Goal: Task Accomplishment & Management: Use online tool/utility

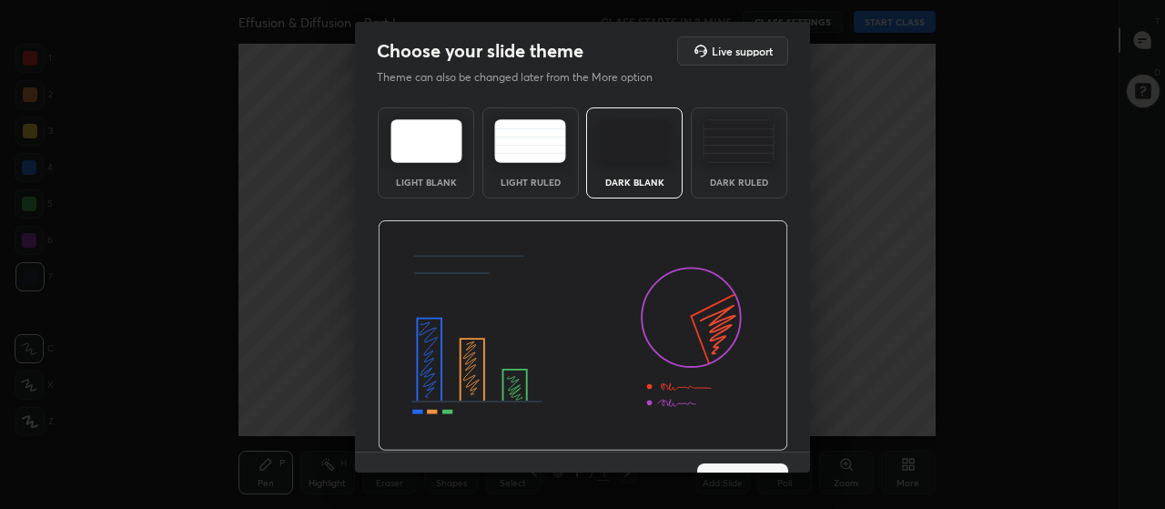
scroll to position [37, 0]
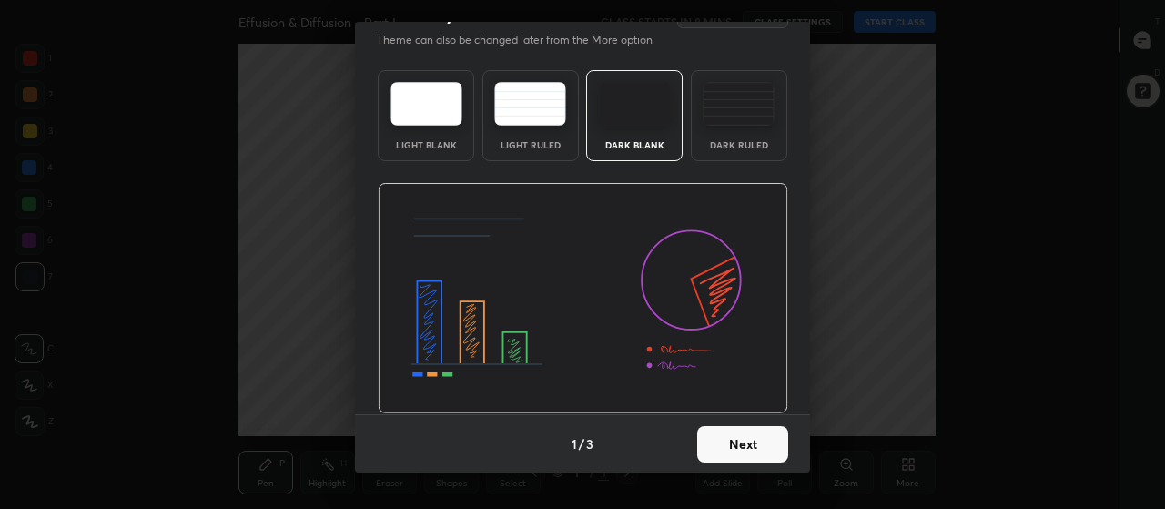
click at [729, 449] on button "Next" at bounding box center [742, 444] width 91 height 36
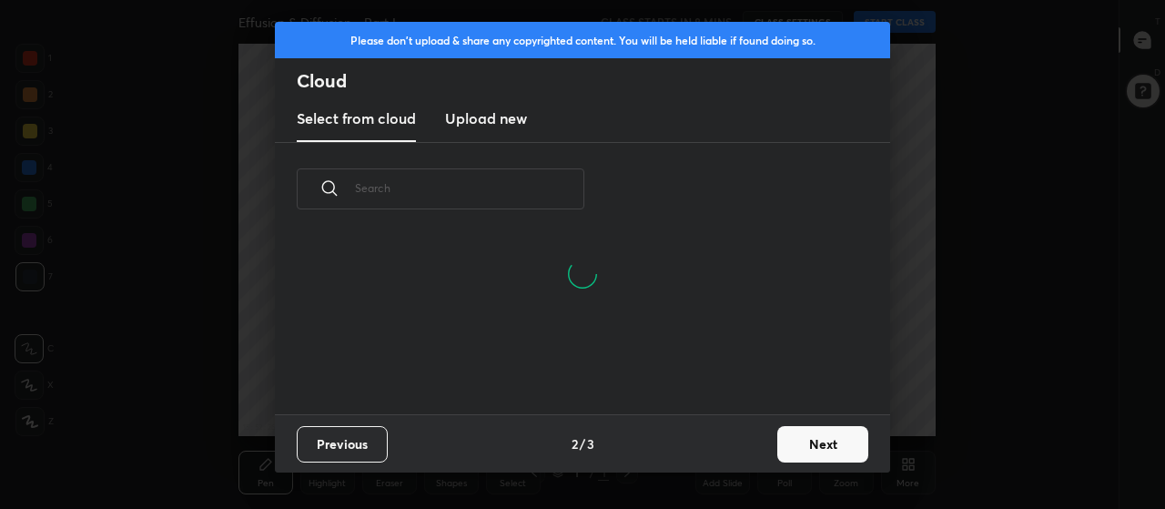
scroll to position [178, 584]
click at [504, 122] on h3 "Upload new" at bounding box center [486, 118] width 82 height 22
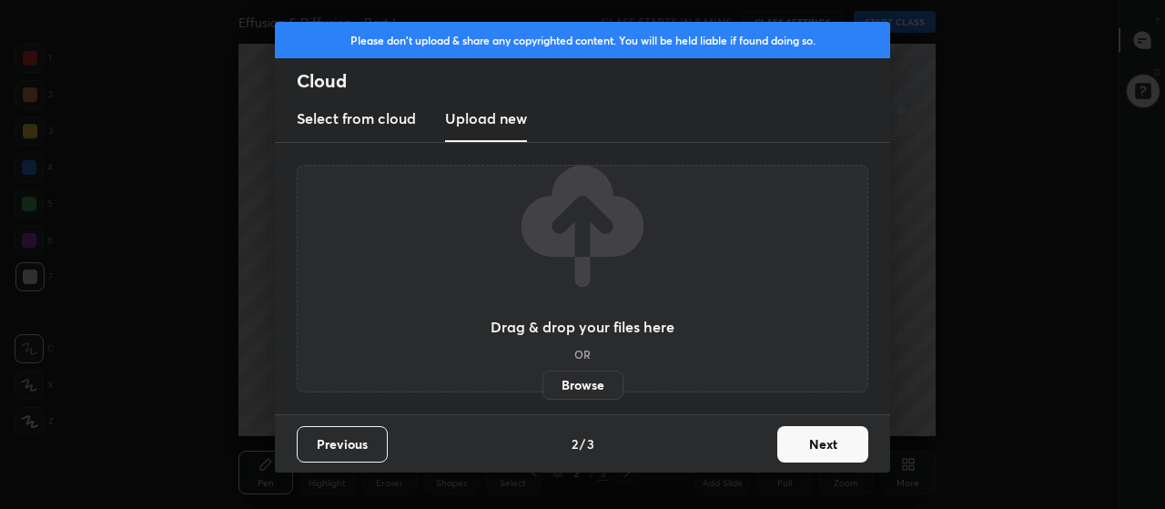
click at [582, 381] on label "Browse" at bounding box center [583, 385] width 81 height 29
click at [543, 381] on input "Browse" at bounding box center [543, 385] width 0 height 29
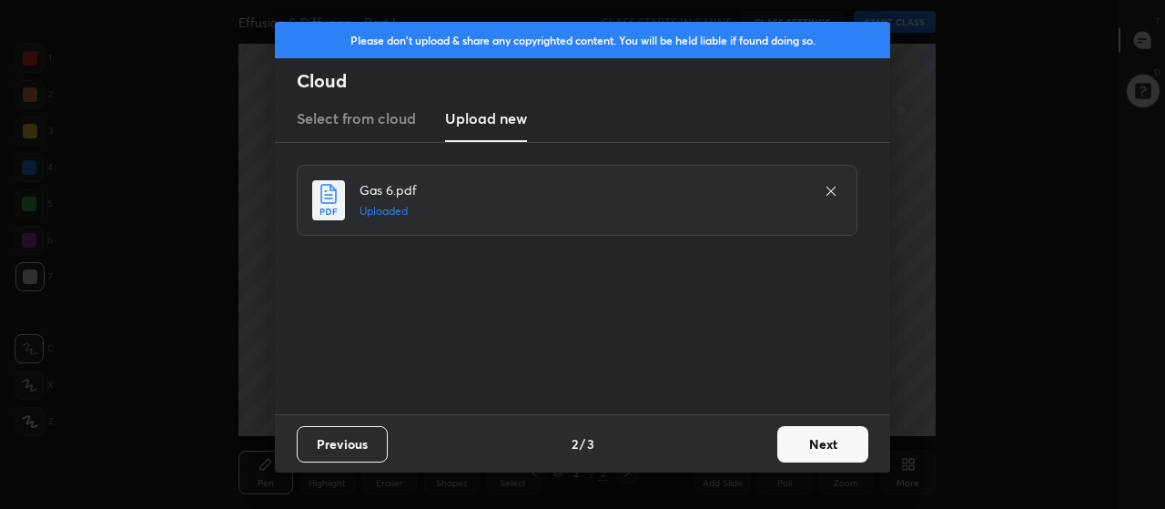
click at [804, 443] on button "Next" at bounding box center [822, 444] width 91 height 36
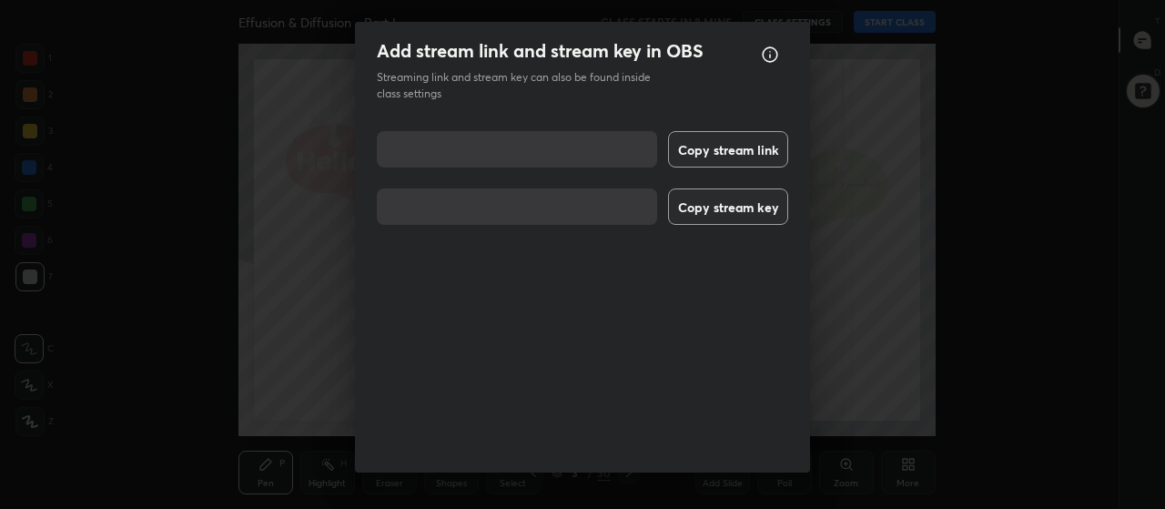
scroll to position [23, 0]
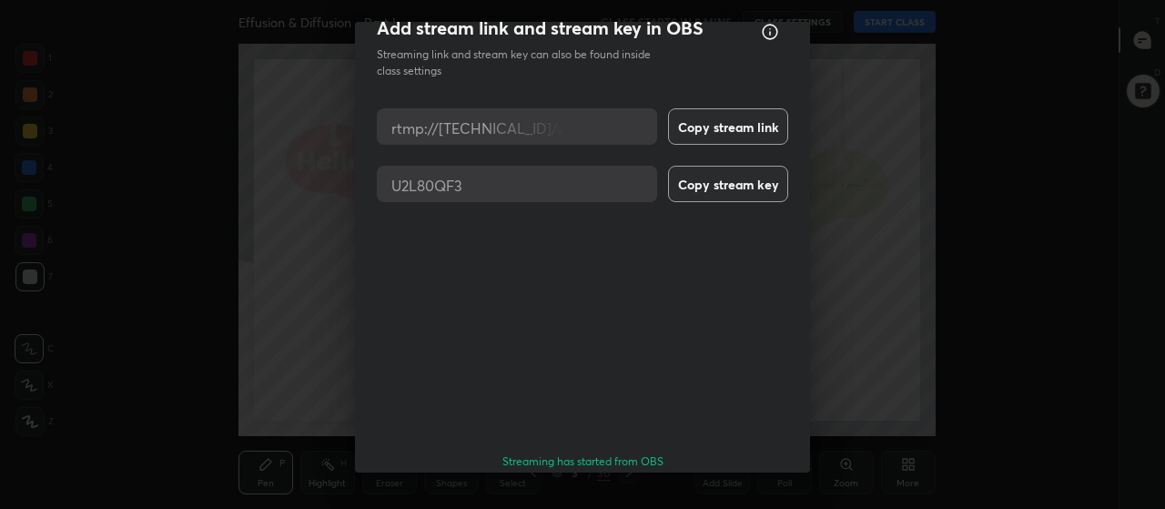
click at [751, 495] on button "Done" at bounding box center [742, 513] width 91 height 36
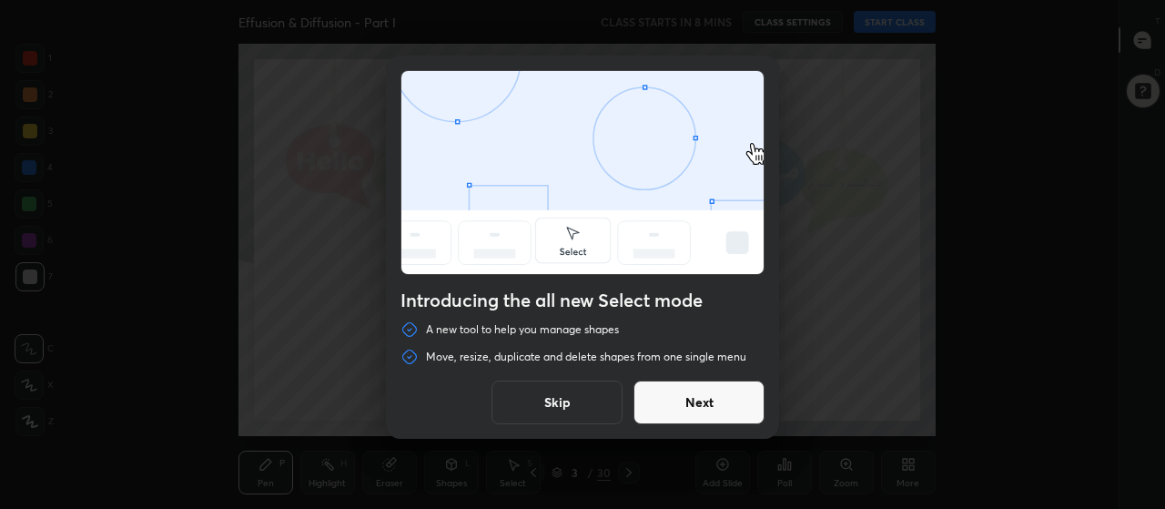
click at [607, 395] on button "Skip" at bounding box center [557, 403] width 131 height 44
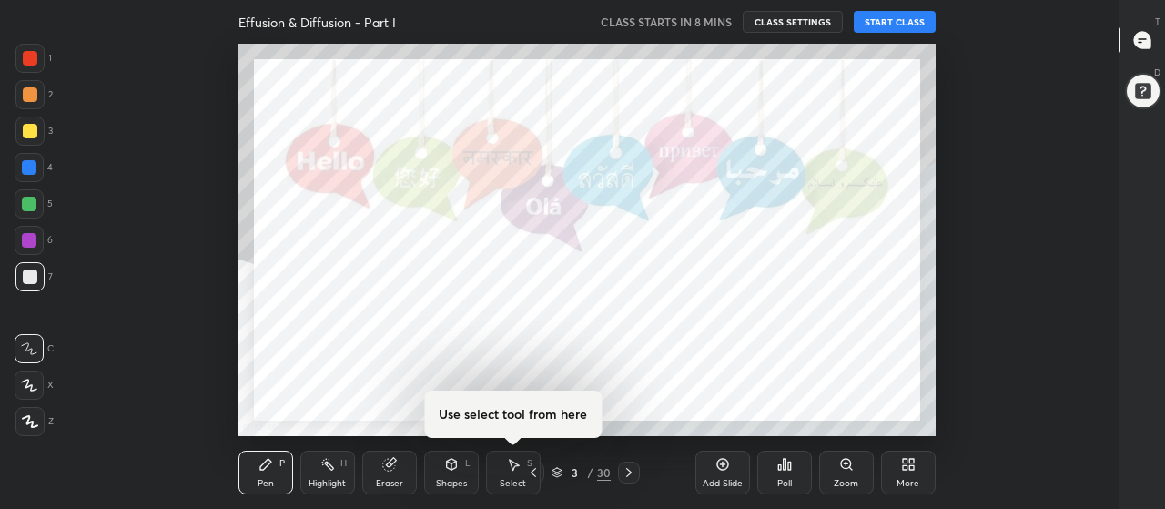
click at [903, 475] on div "More" at bounding box center [908, 473] width 55 height 44
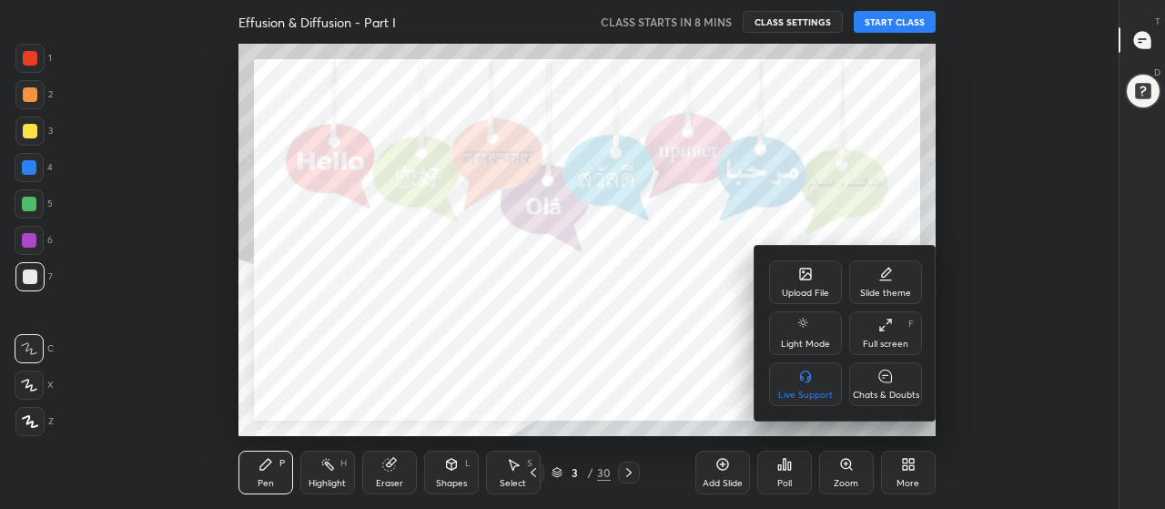
click at [876, 388] on div "Chats & Doubts" at bounding box center [885, 384] width 73 height 44
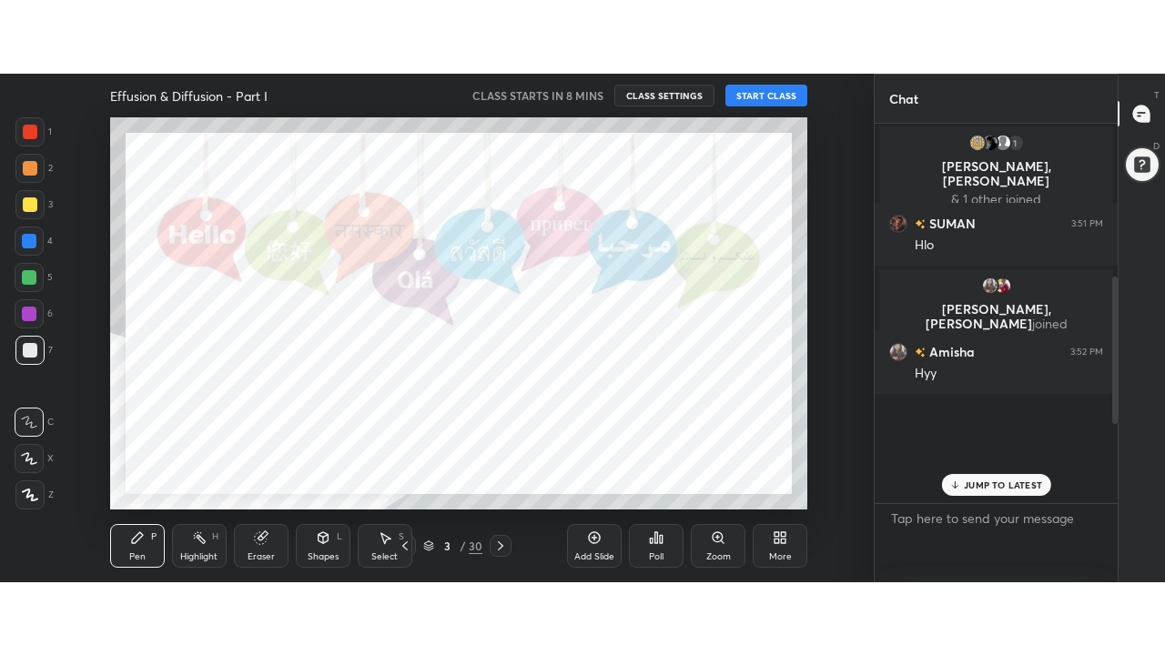
scroll to position [0, 0]
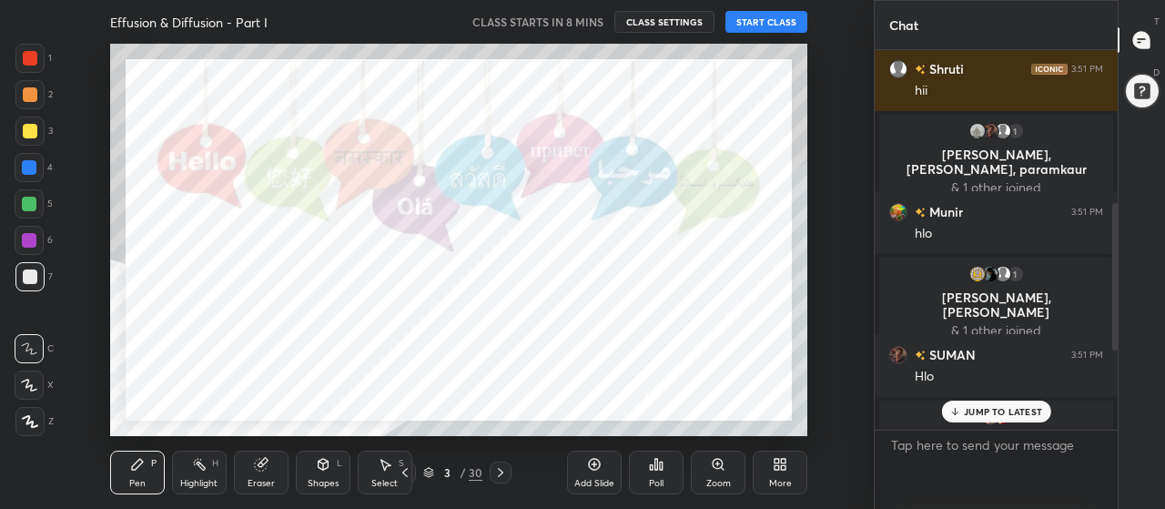
click at [776, 473] on div "More" at bounding box center [780, 473] width 55 height 44
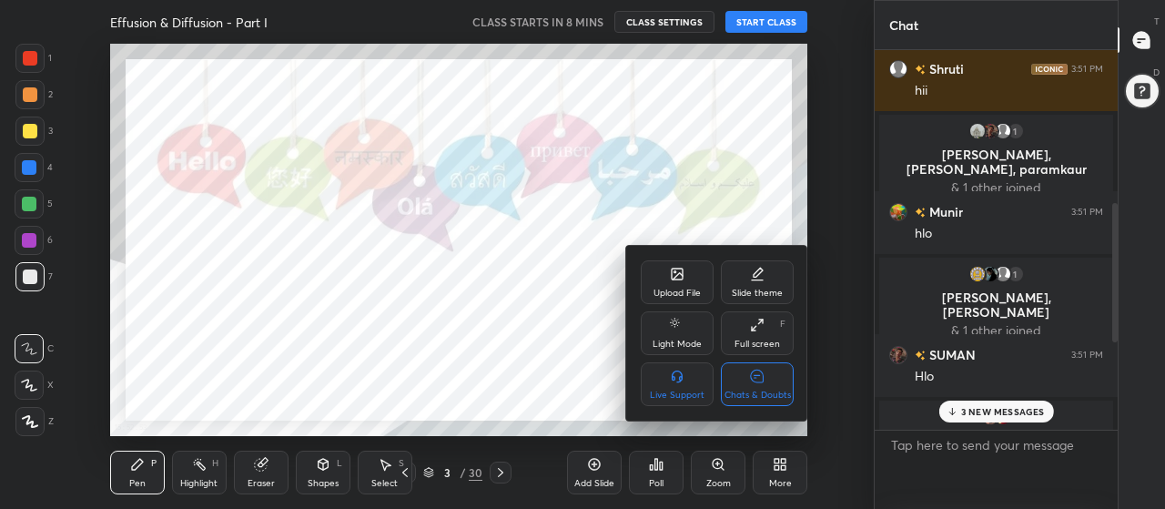
click at [757, 340] on div "Full screen" at bounding box center [758, 344] width 46 height 9
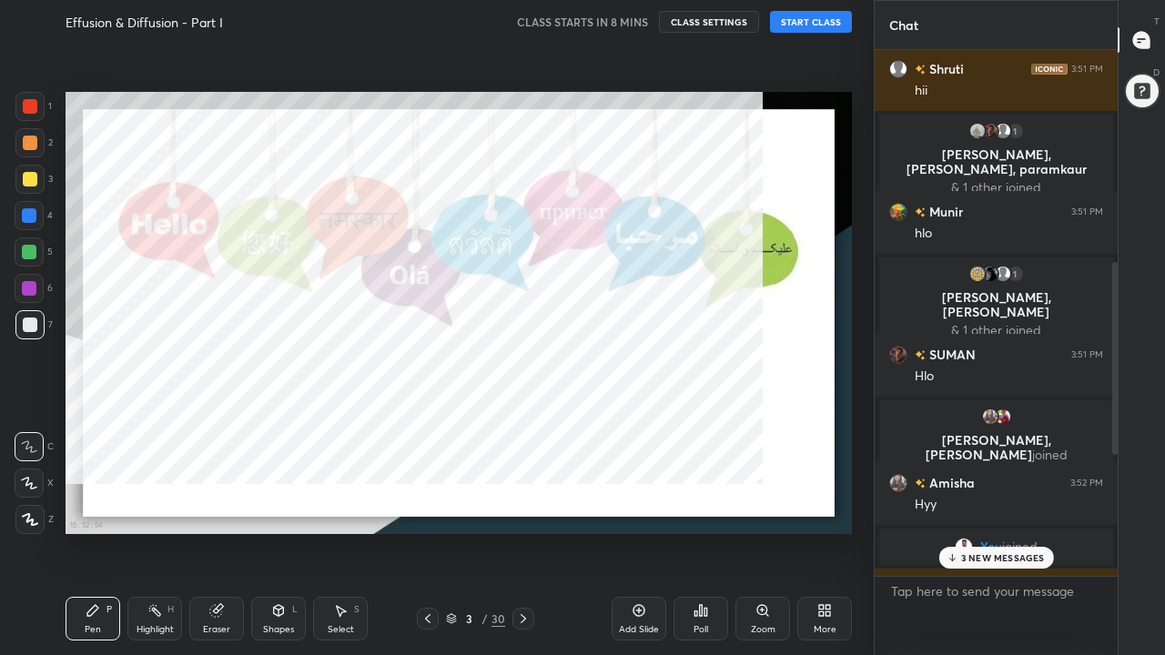
scroll to position [600, 238]
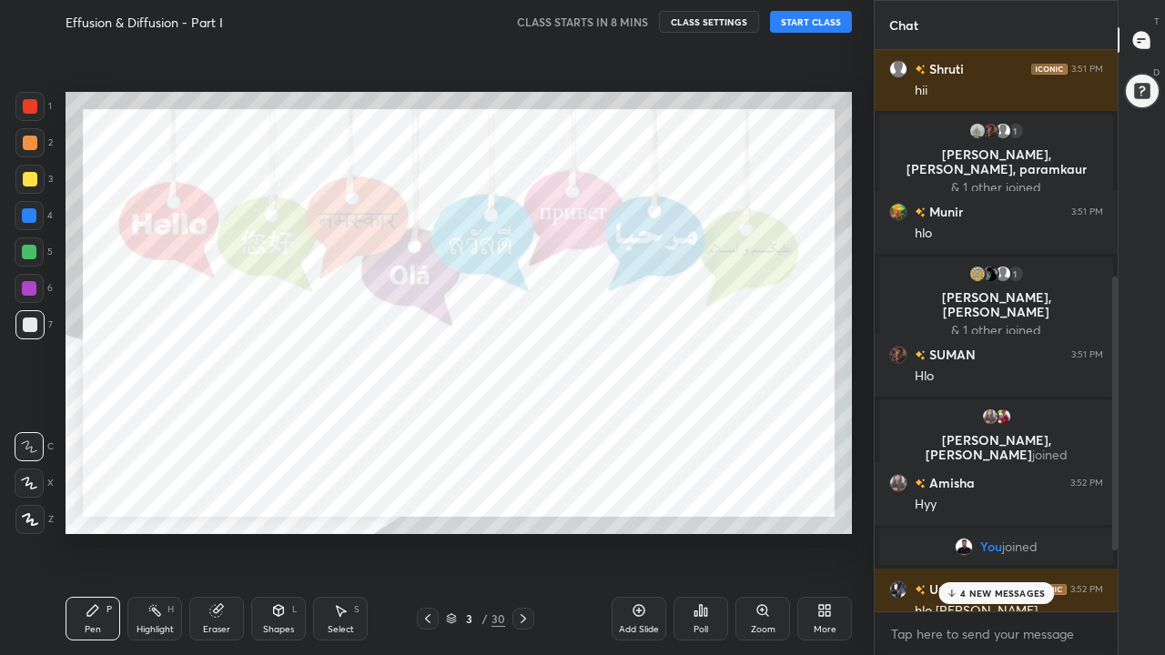
click at [987, 508] on p "4 NEW MESSAGES" at bounding box center [1002, 593] width 85 height 11
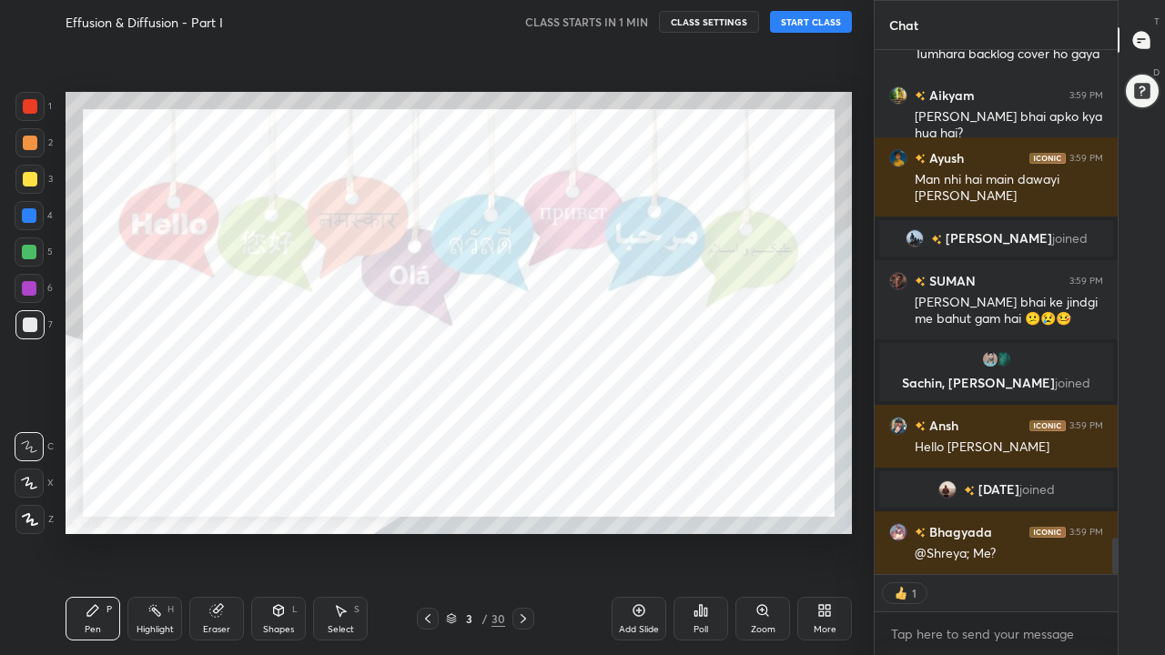
scroll to position [6934, 0]
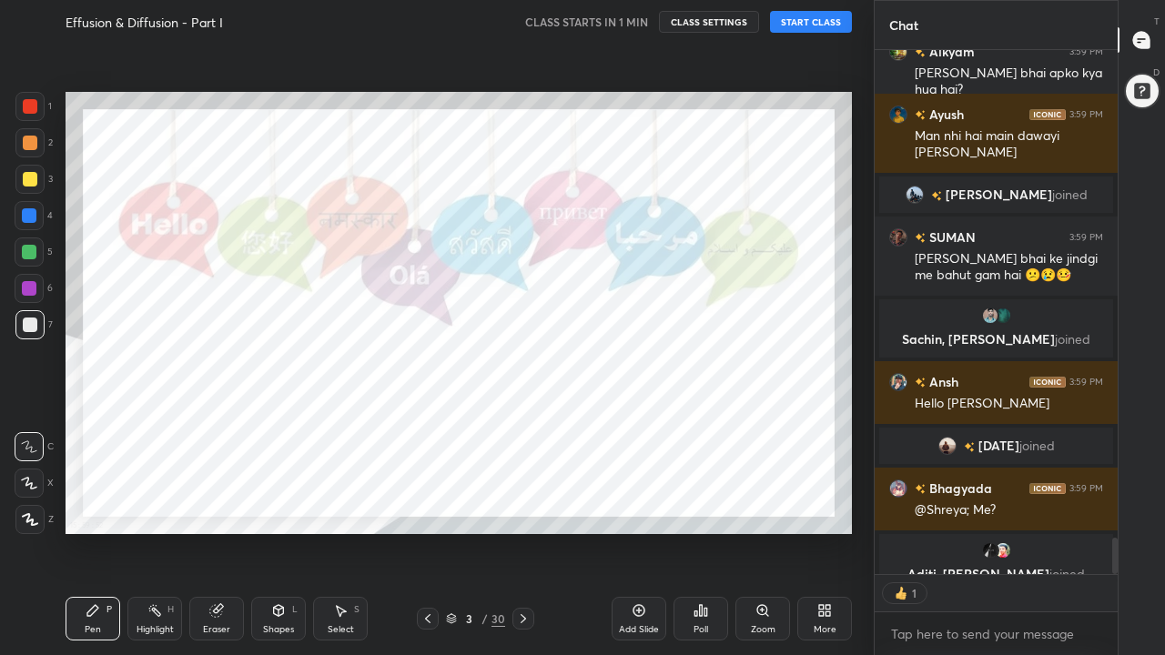
click at [36, 182] on div at bounding box center [30, 179] width 15 height 15
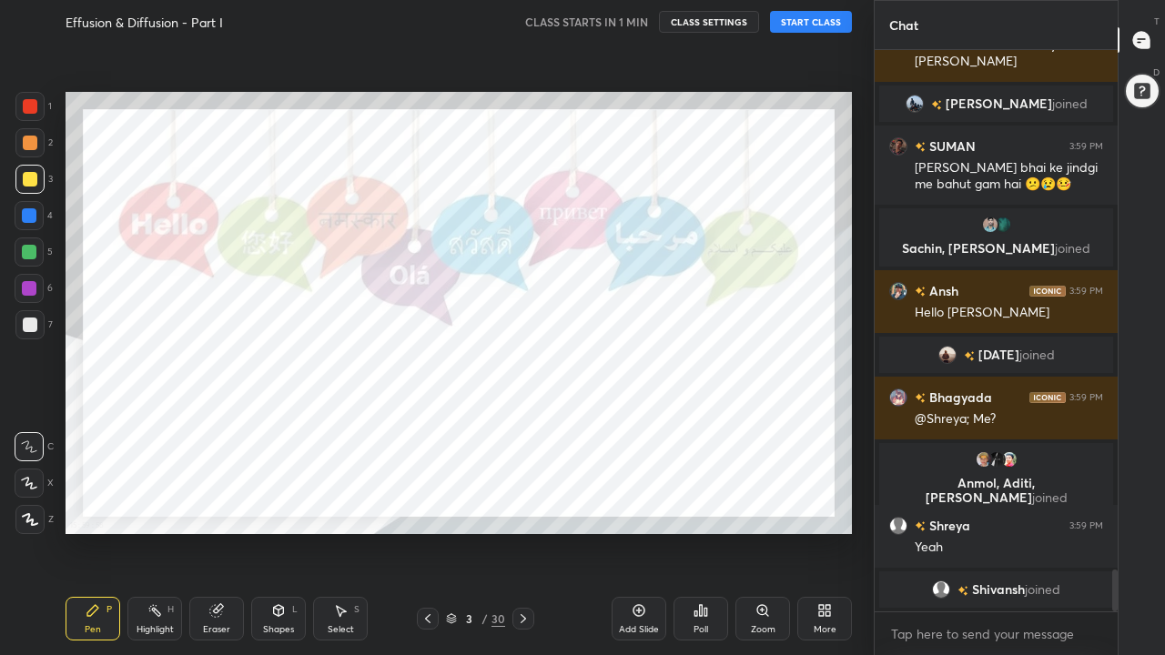
scroll to position [7089, 0]
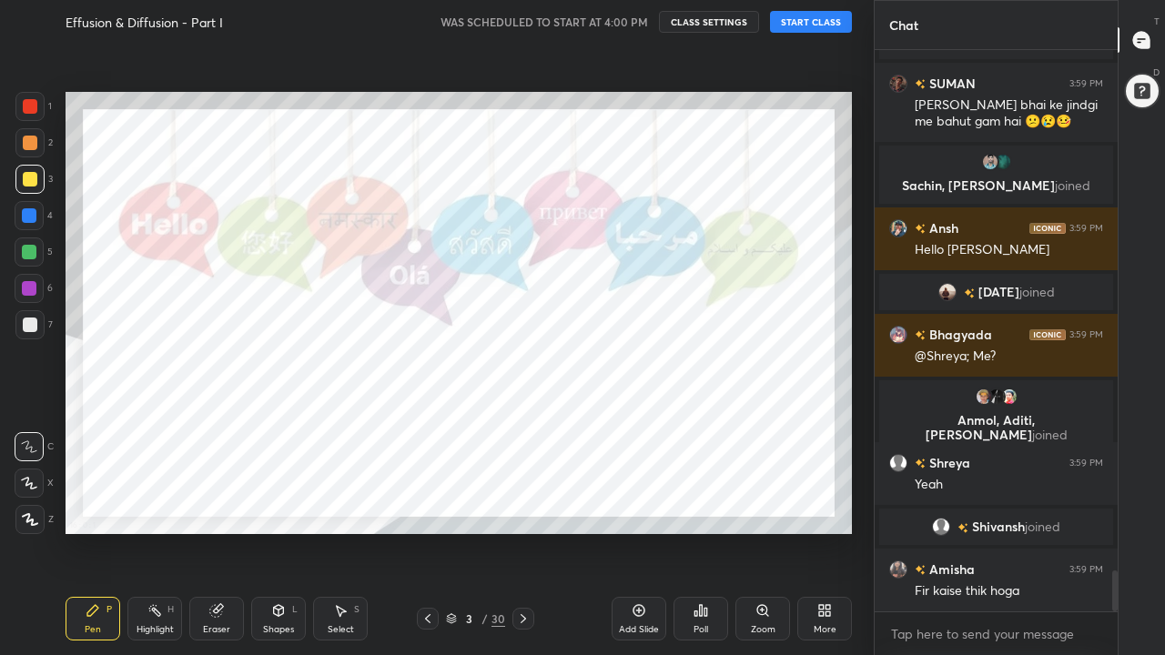
click at [818, 21] on button "START CLASS" at bounding box center [811, 22] width 82 height 22
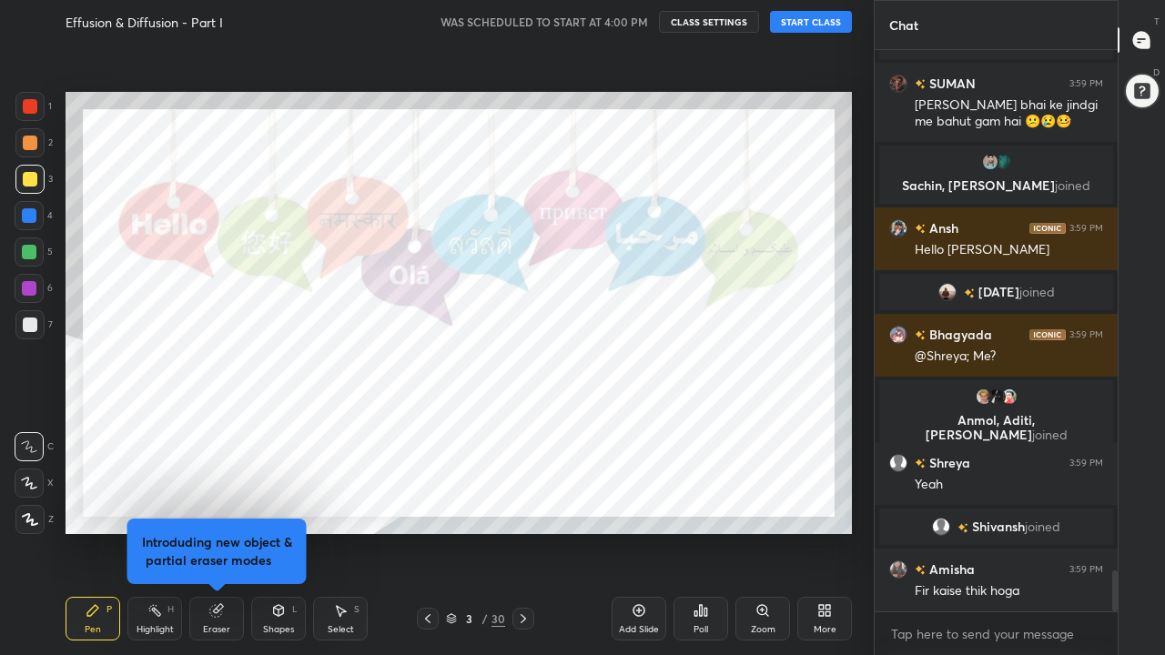
scroll to position [7152, 0]
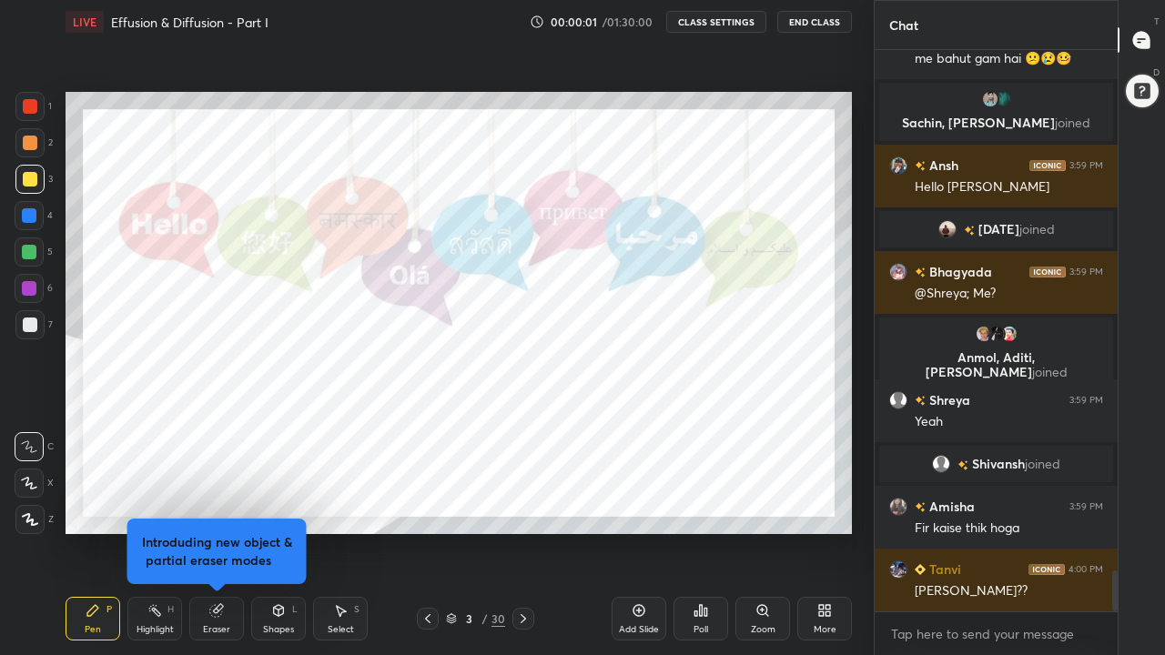
click at [736, 25] on button "CLASS SETTINGS" at bounding box center [716, 22] width 100 height 22
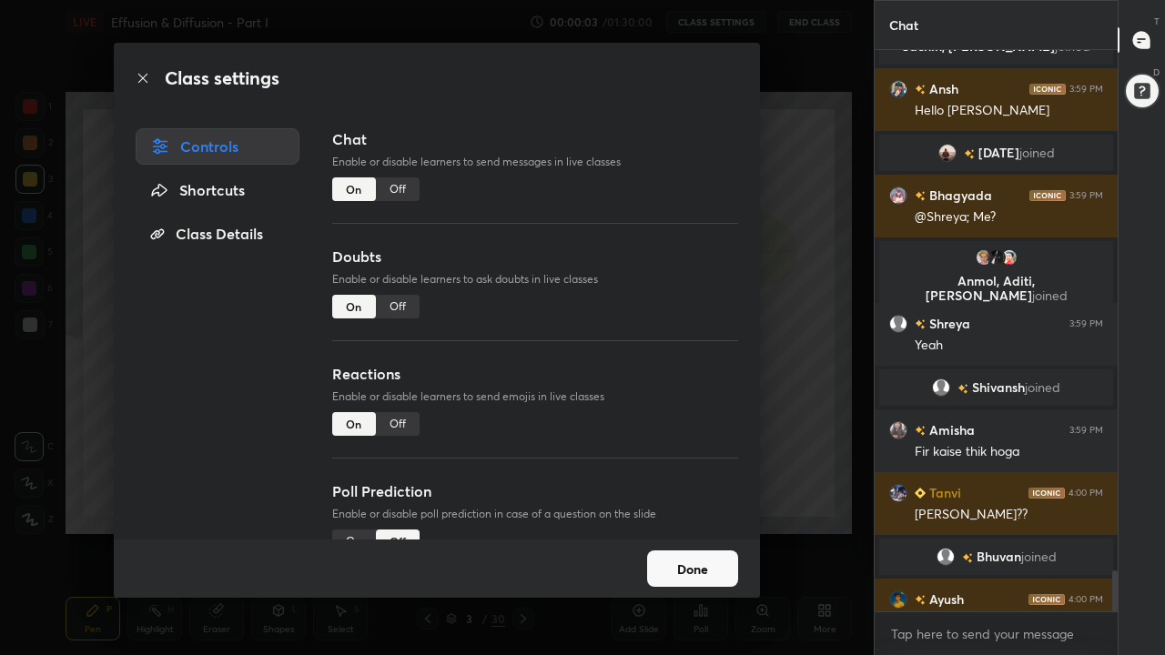
scroll to position [7226, 0]
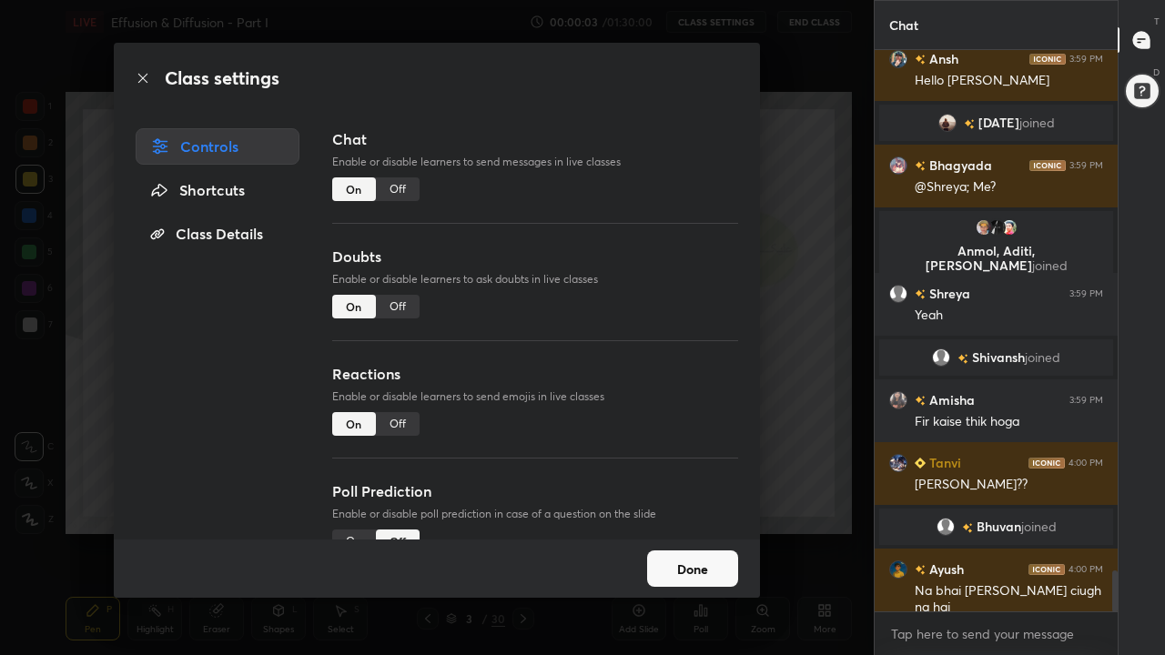
click at [411, 306] on div "Off" at bounding box center [398, 307] width 44 height 24
click at [404, 422] on div "Off" at bounding box center [398, 424] width 44 height 24
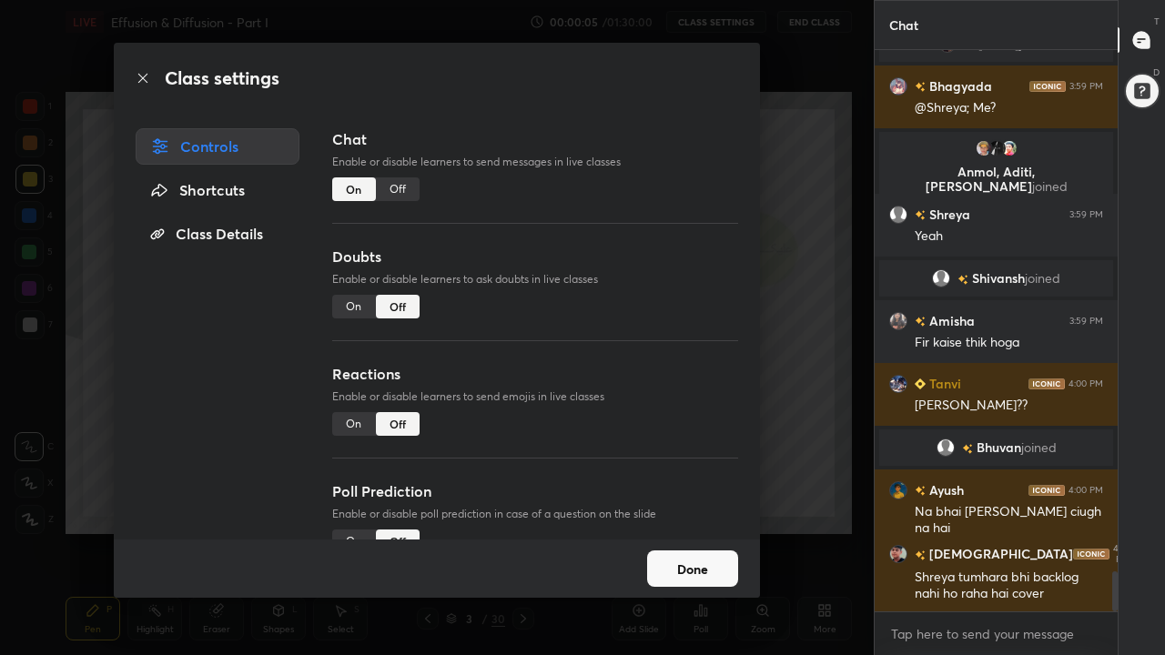
click at [687, 508] on button "Done" at bounding box center [692, 569] width 91 height 36
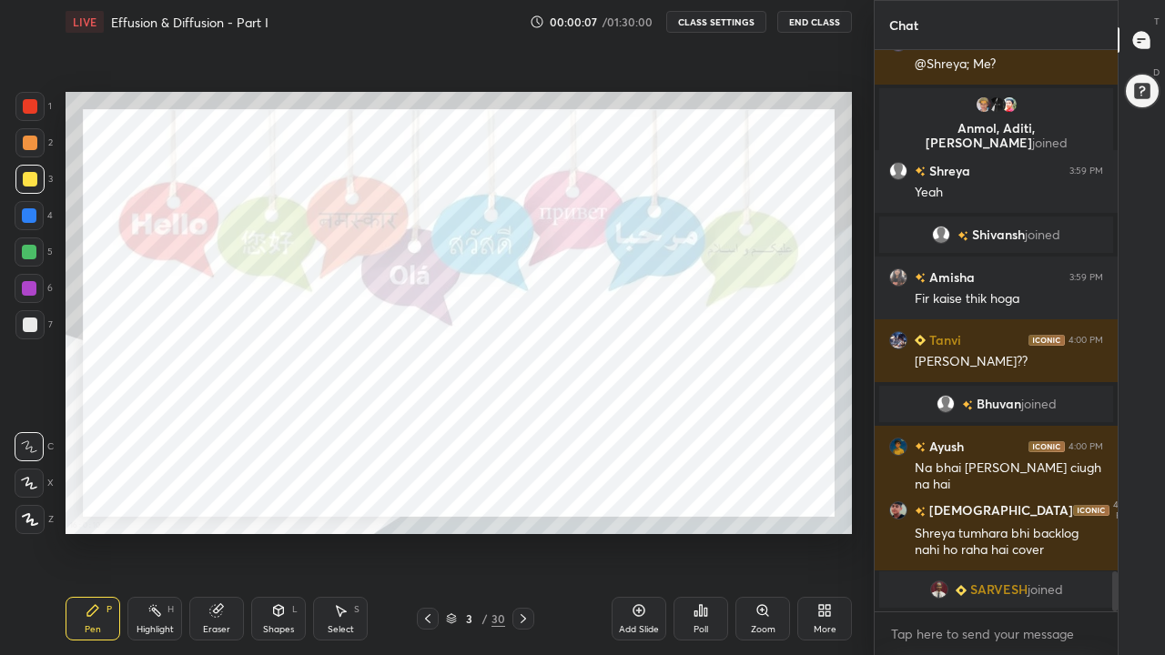
scroll to position [7342, 0]
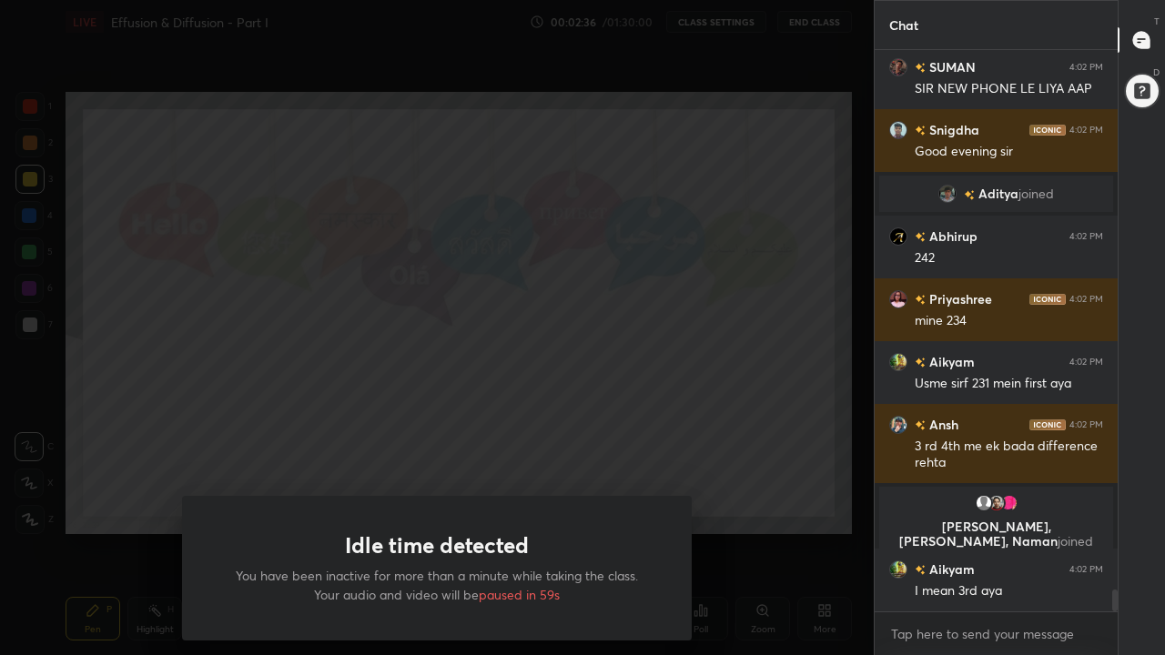
click at [171, 413] on div "Idle time detected You have been inactive for more than a minute while taking t…" at bounding box center [437, 327] width 874 height 655
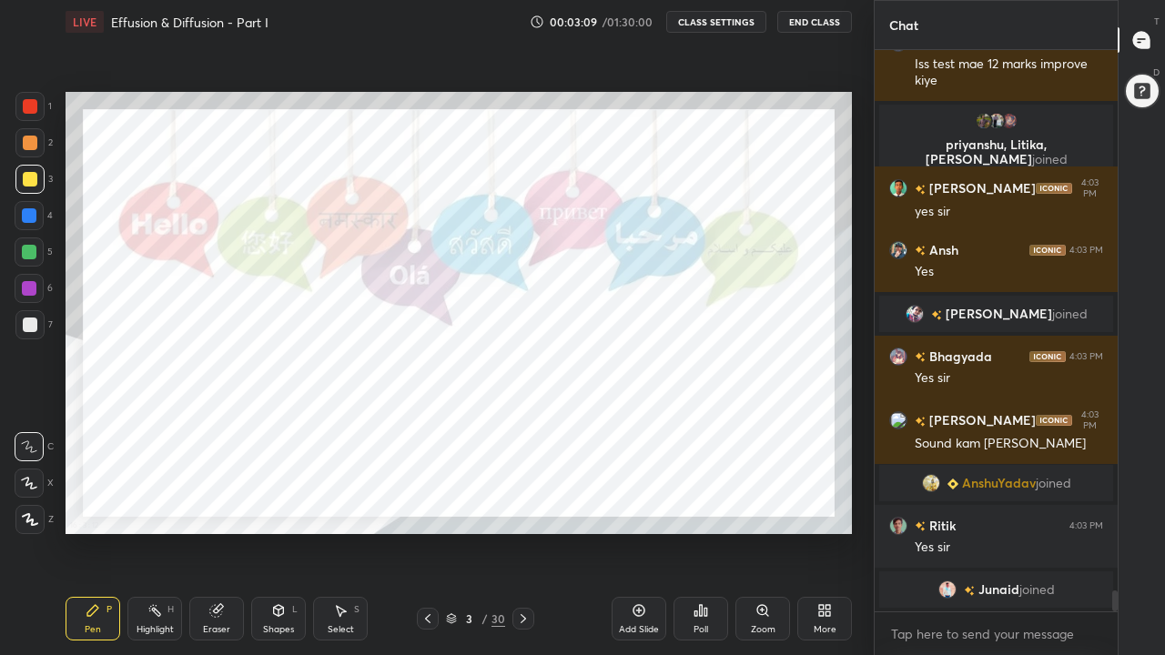
scroll to position [14406, 0]
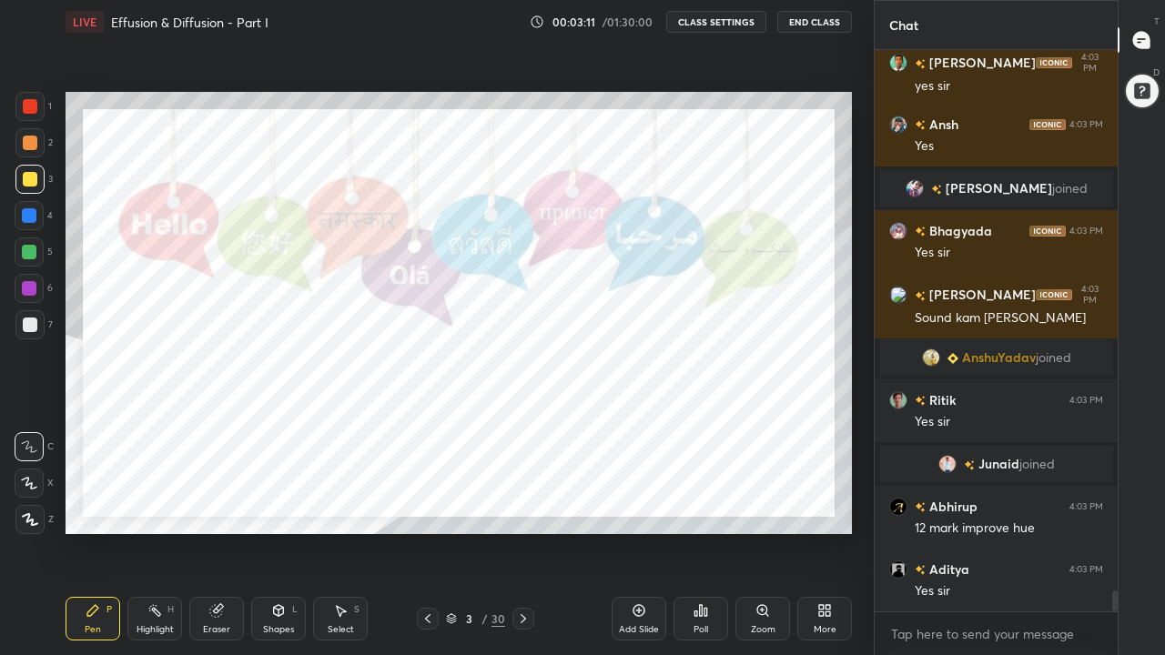
click at [523, 508] on icon at bounding box center [523, 619] width 5 height 9
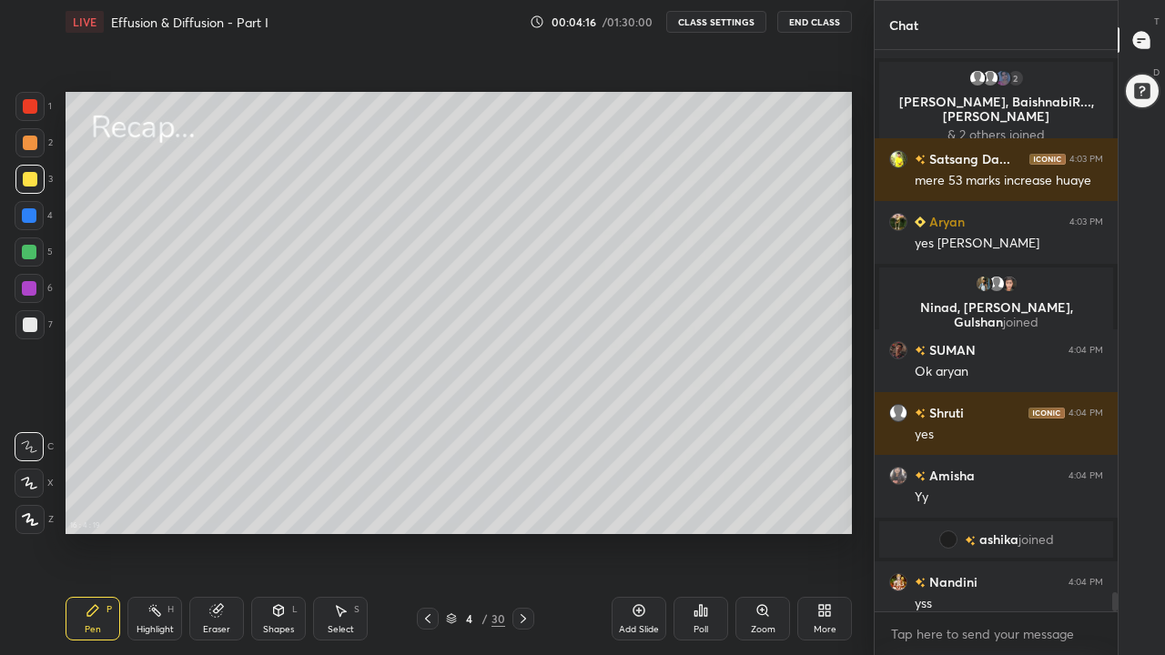
scroll to position [15635, 0]
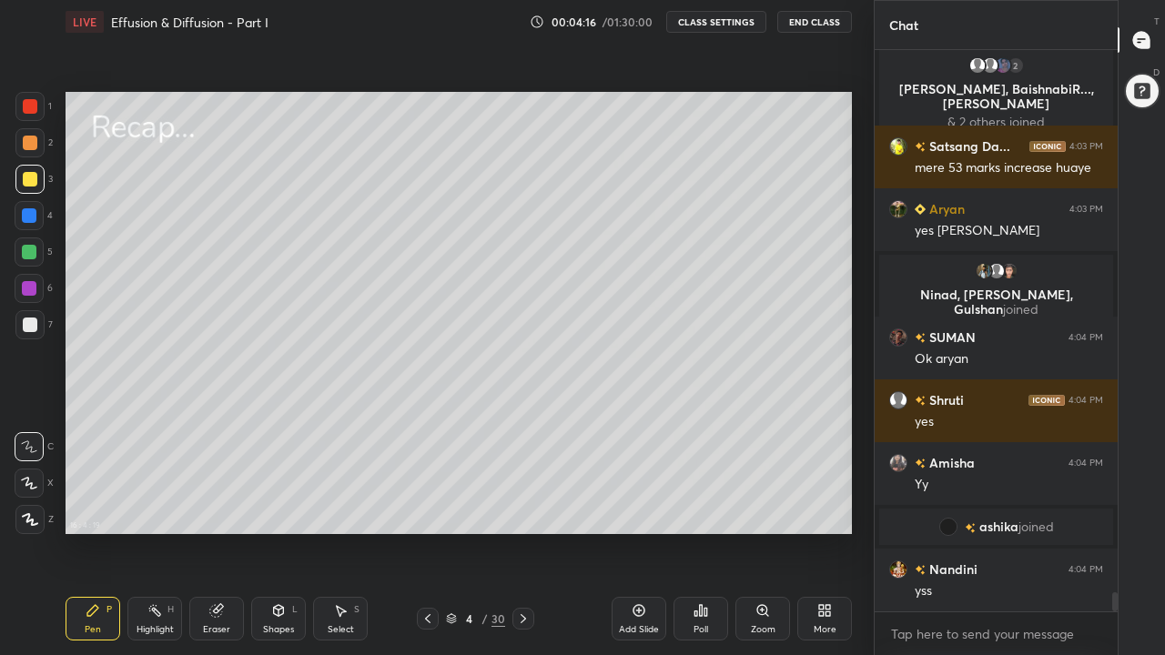
click at [523, 508] on icon at bounding box center [523, 619] width 15 height 15
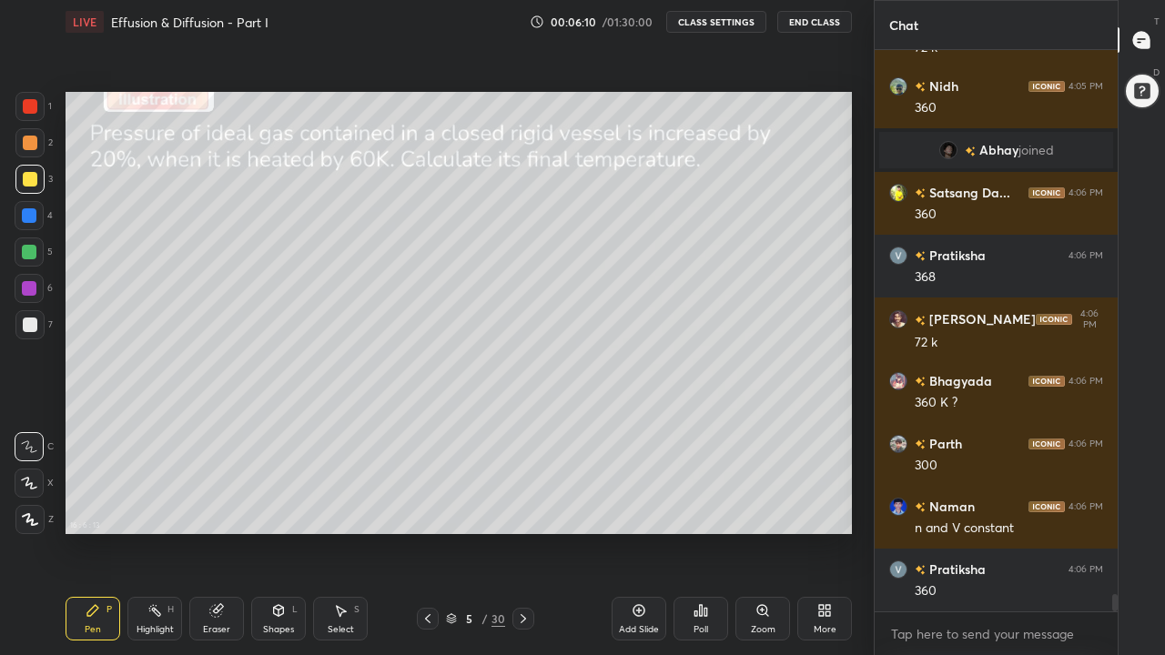
scroll to position [17996, 0]
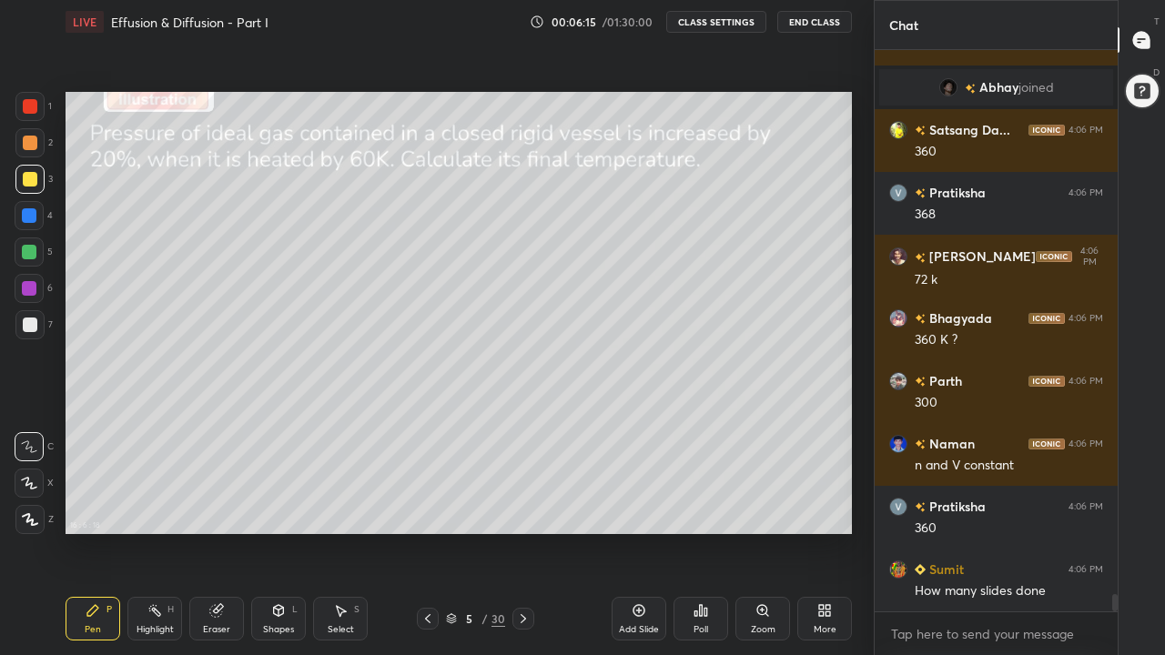
click at [35, 260] on div at bounding box center [29, 252] width 29 height 29
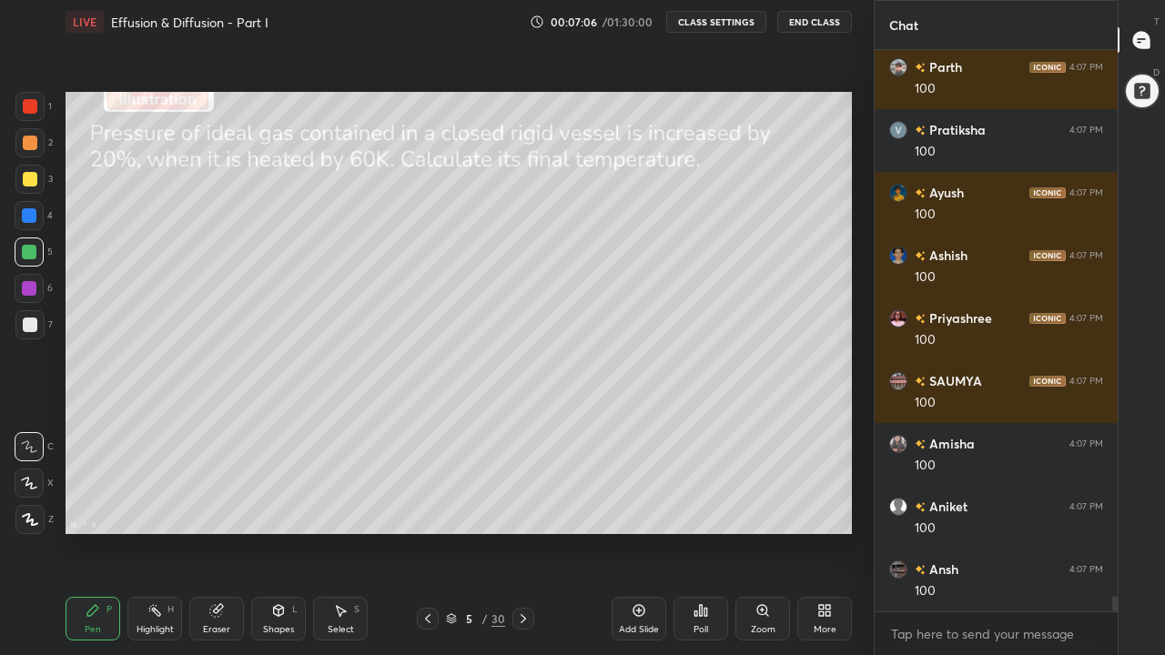
scroll to position [19692, 0]
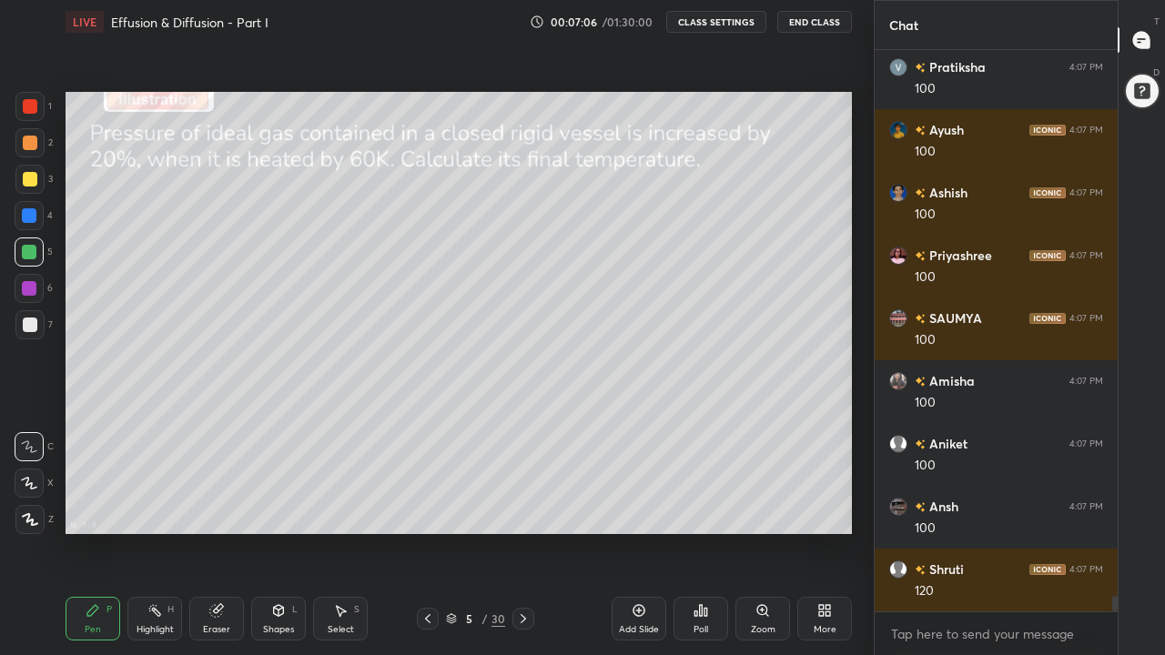
click at [221, 508] on div "Eraser" at bounding box center [216, 619] width 55 height 44
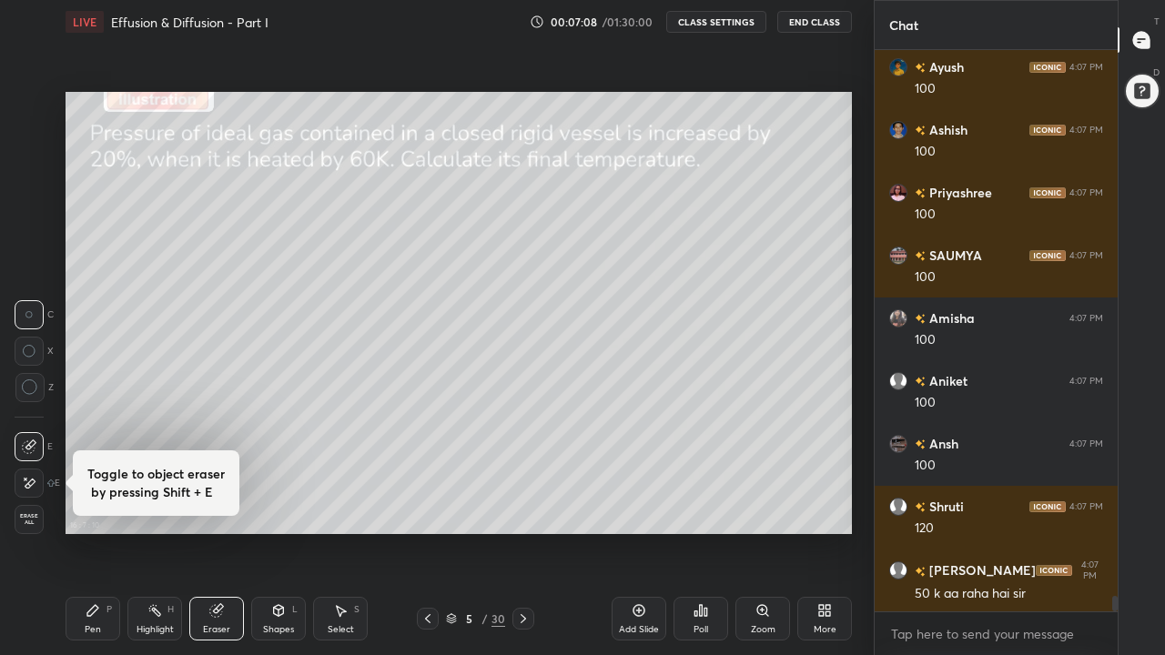
scroll to position [19818, 0]
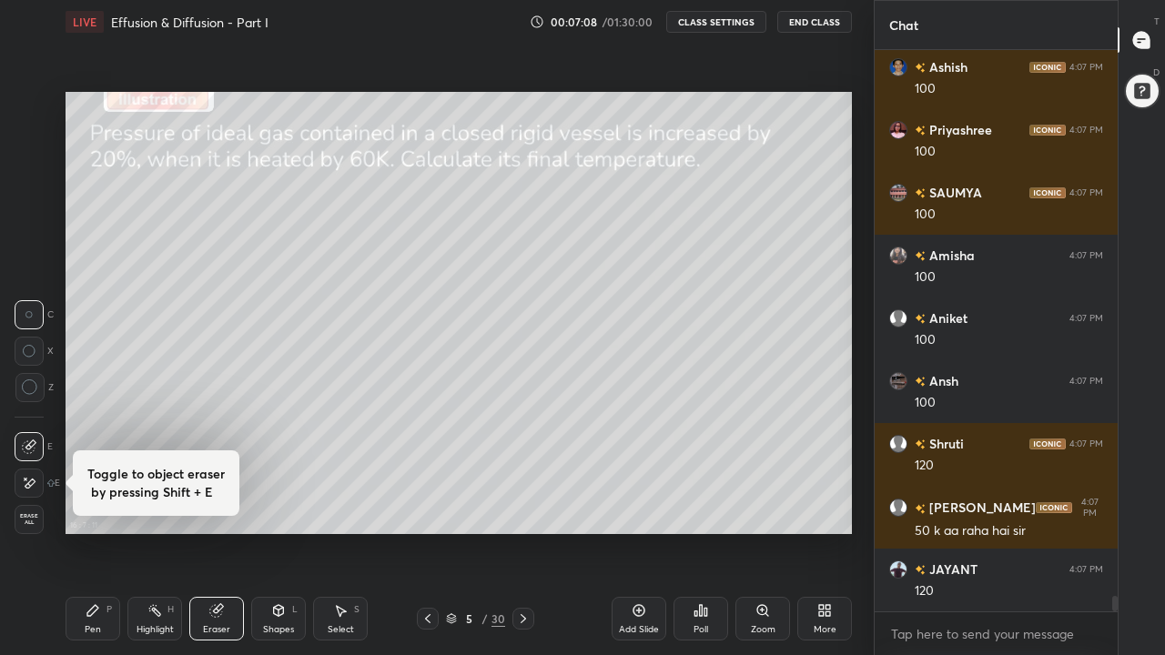
click at [37, 489] on div at bounding box center [29, 483] width 29 height 29
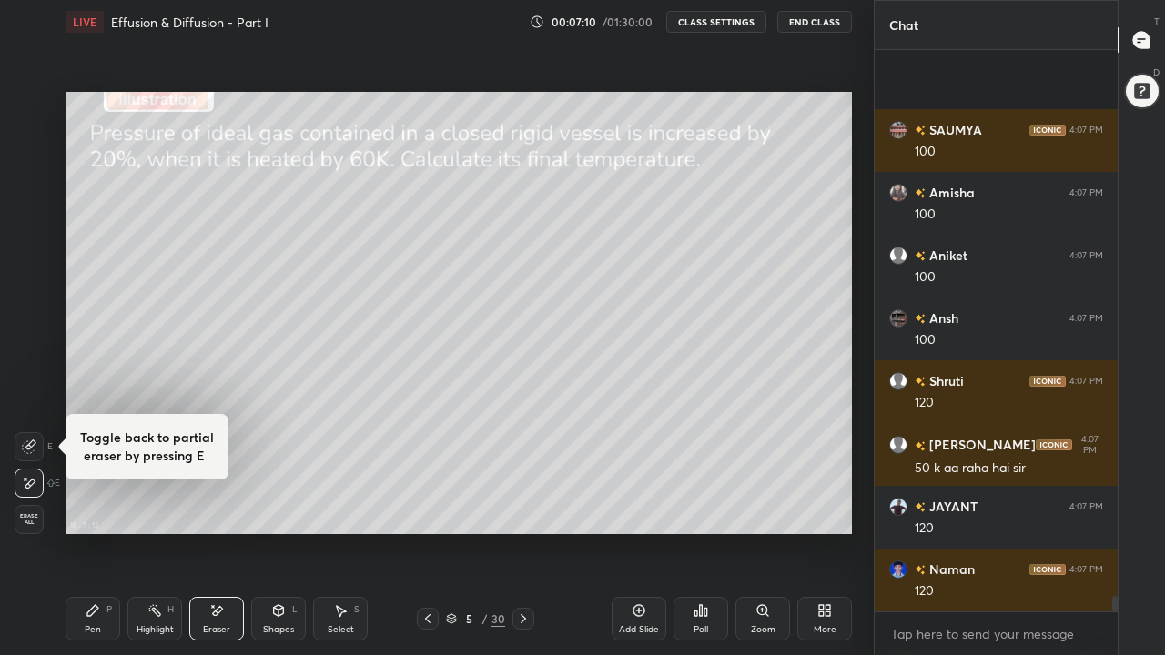
scroll to position [20006, 0]
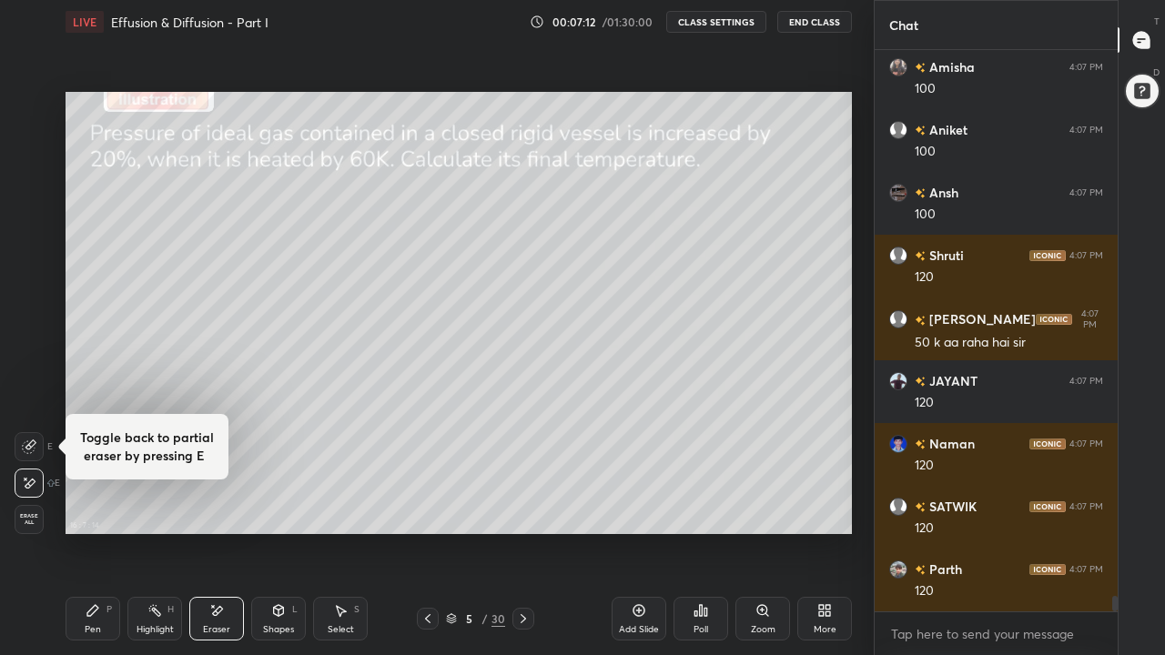
click at [97, 508] on div "Pen" at bounding box center [93, 629] width 16 height 9
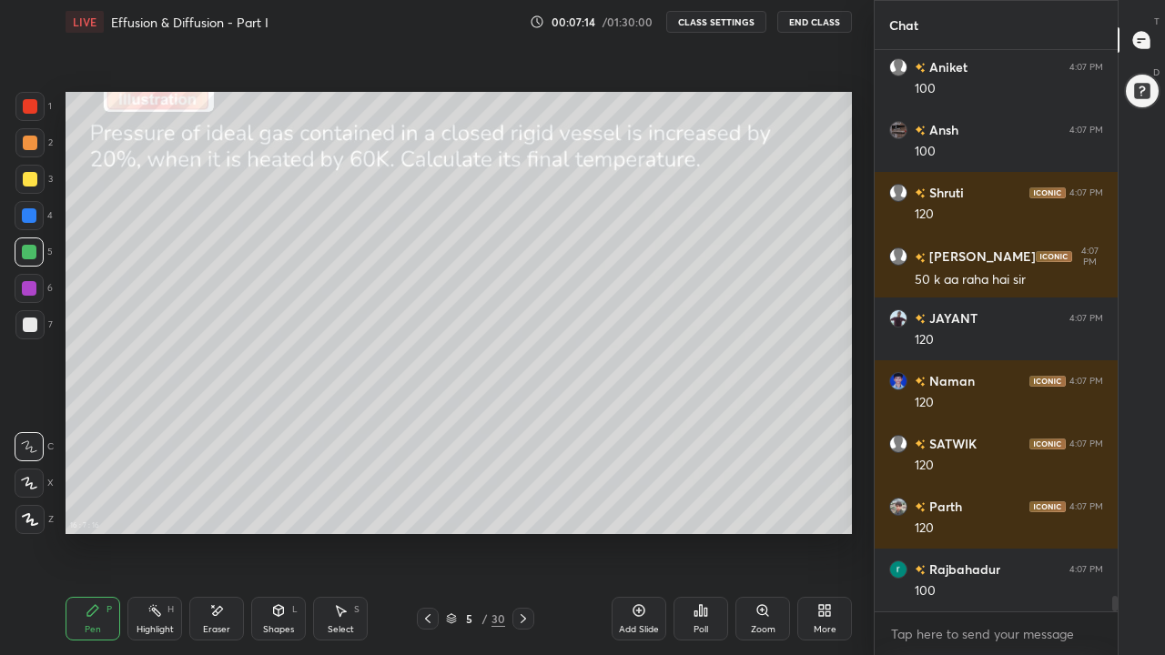
scroll to position [20176, 0]
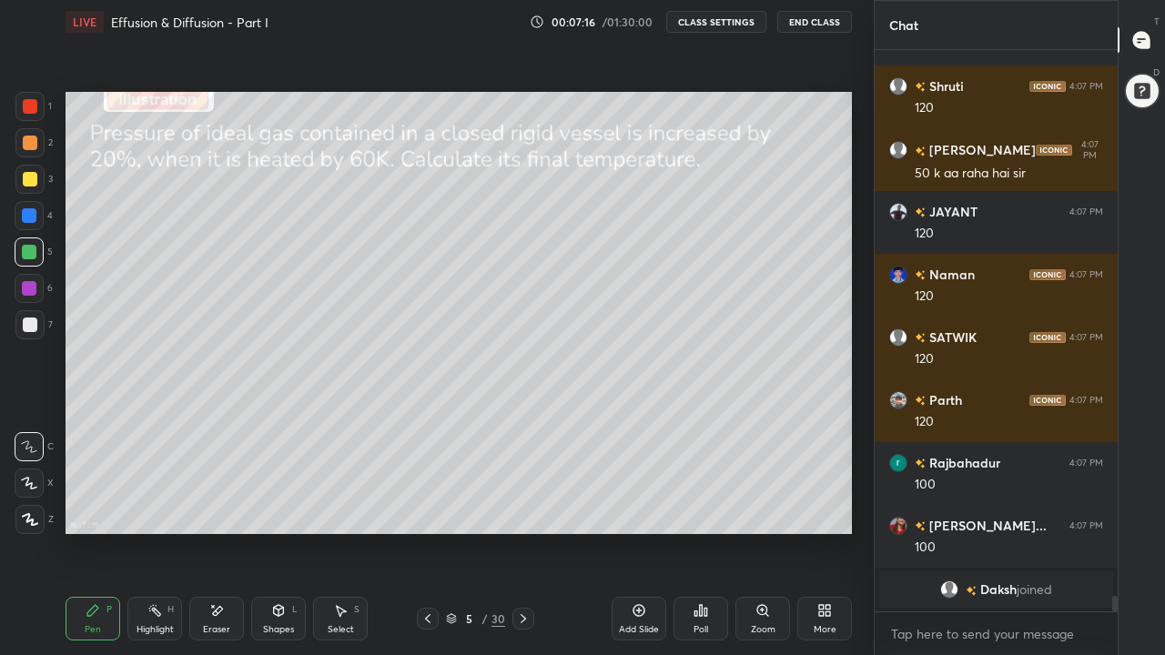
click at [32, 252] on div at bounding box center [29, 252] width 15 height 15
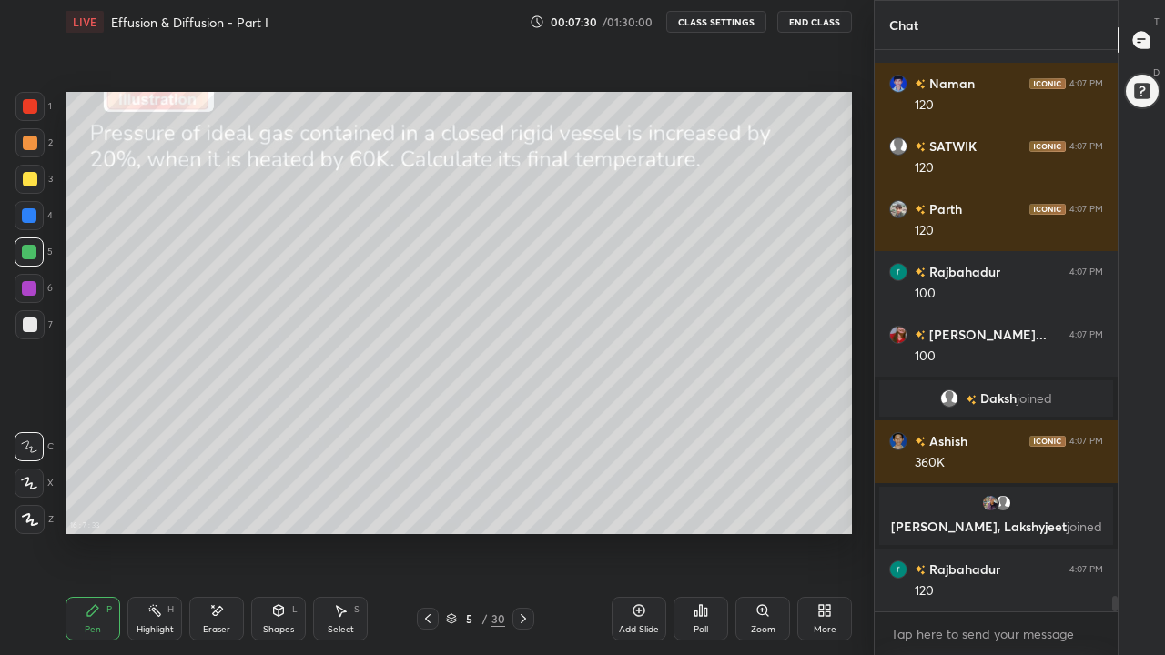
scroll to position [19648, 0]
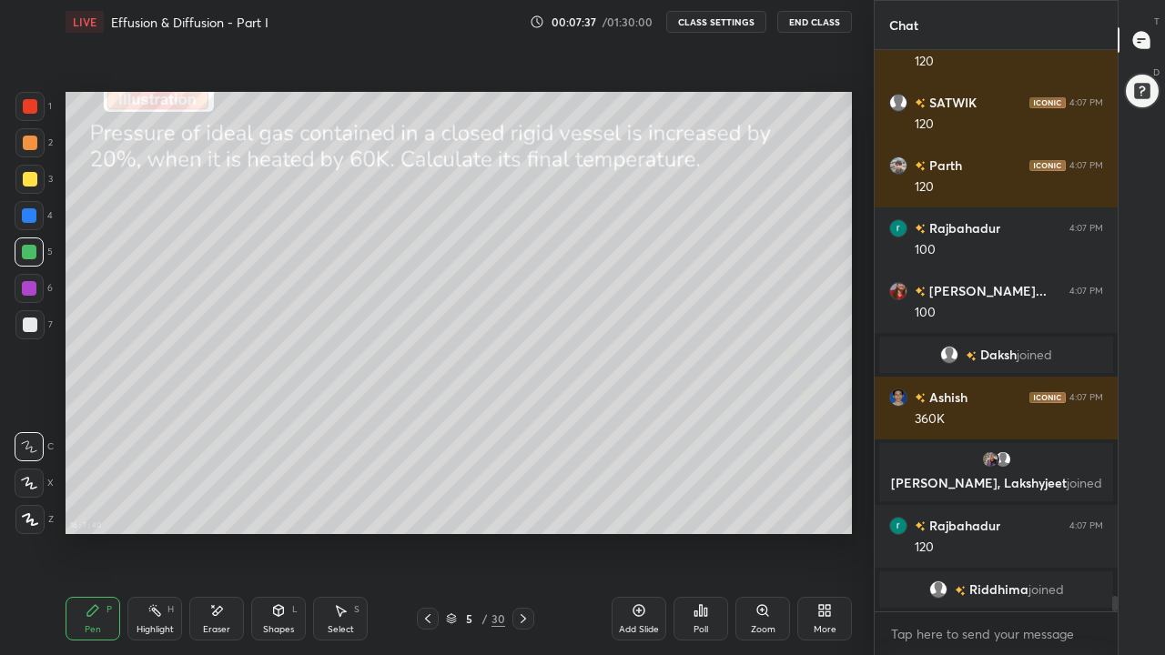
click at [34, 150] on div at bounding box center [29, 142] width 29 height 29
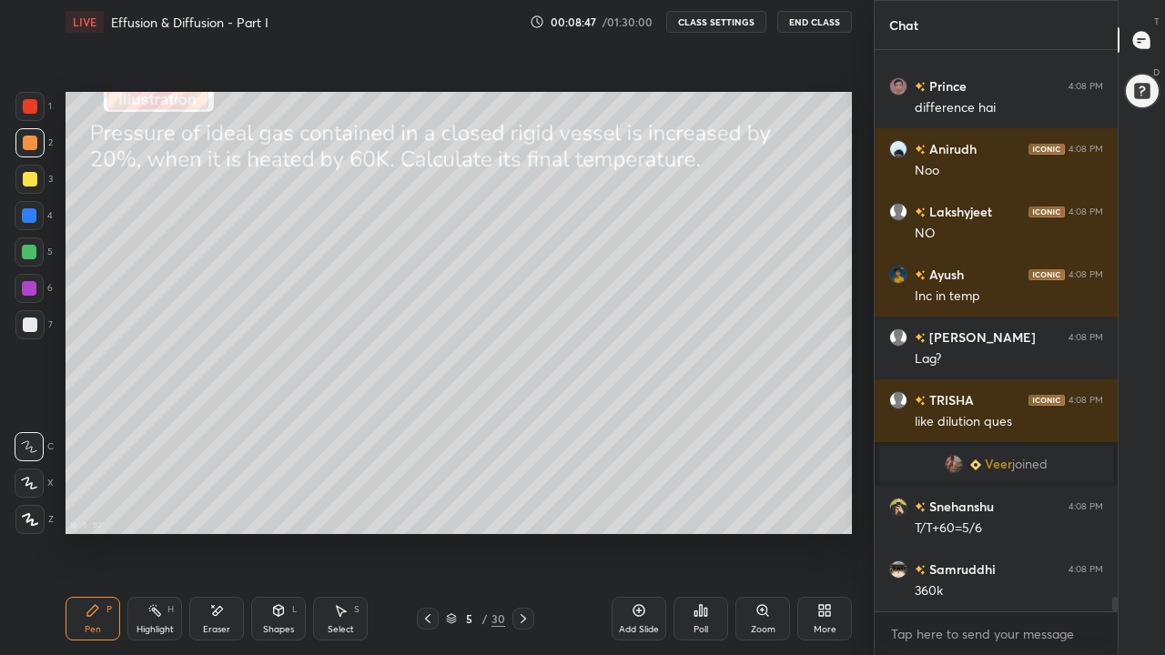
scroll to position [21301, 0]
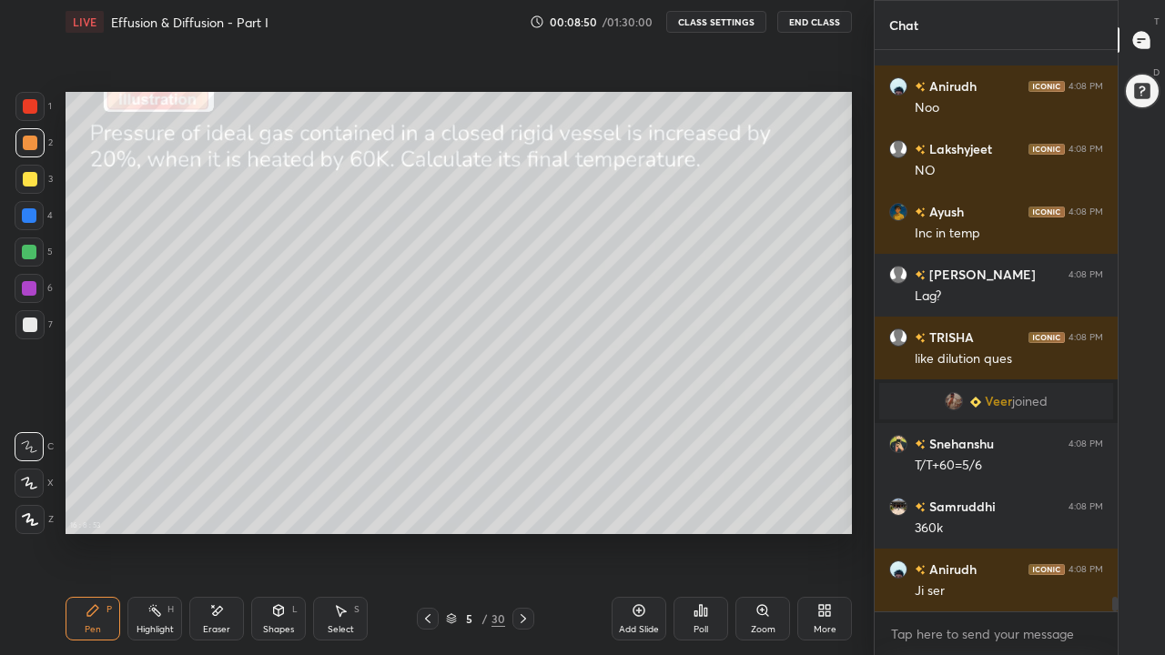
click at [32, 252] on div at bounding box center [29, 252] width 15 height 15
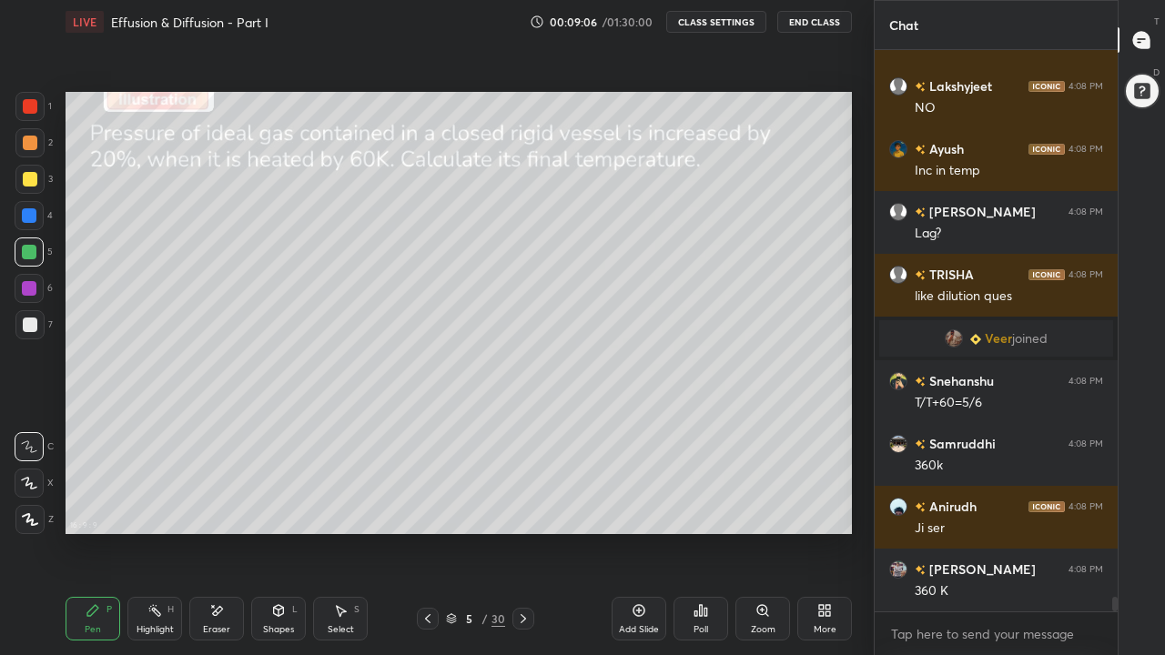
click at [35, 248] on div at bounding box center [29, 252] width 15 height 15
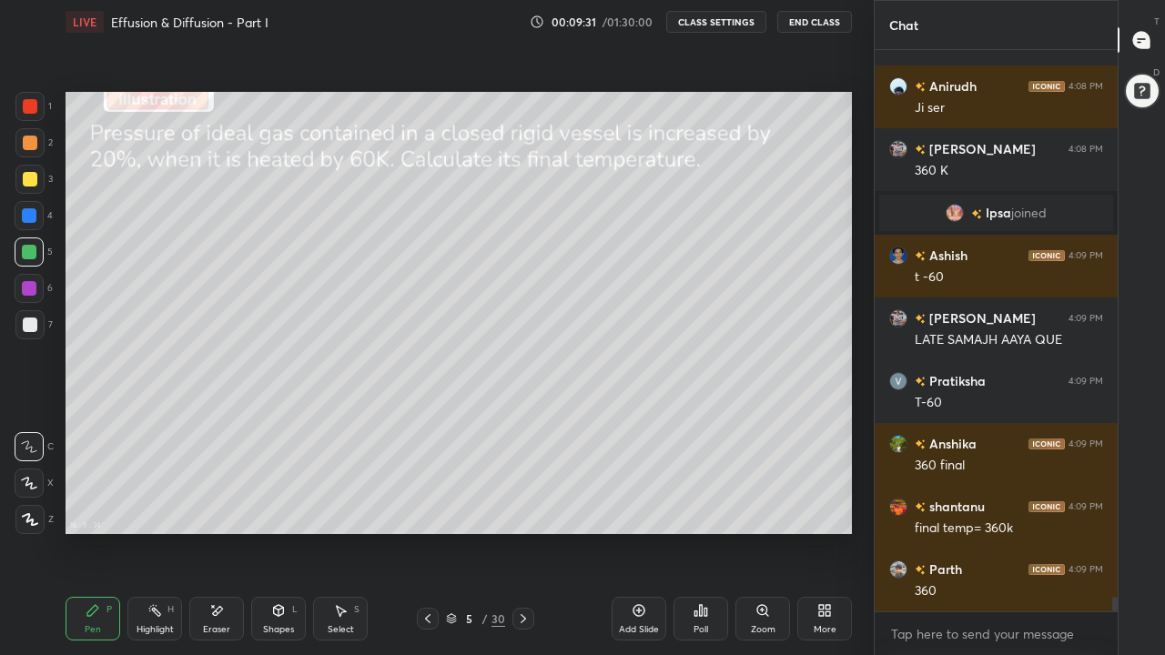
scroll to position [21761, 0]
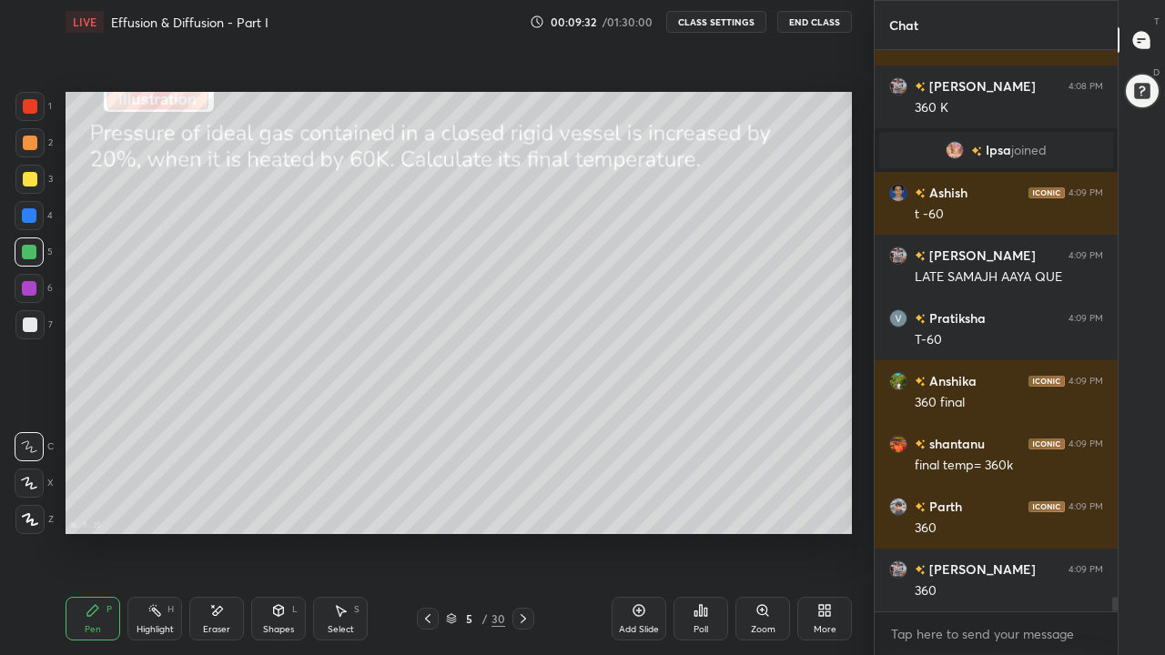
click at [227, 508] on div "Eraser" at bounding box center [216, 619] width 55 height 44
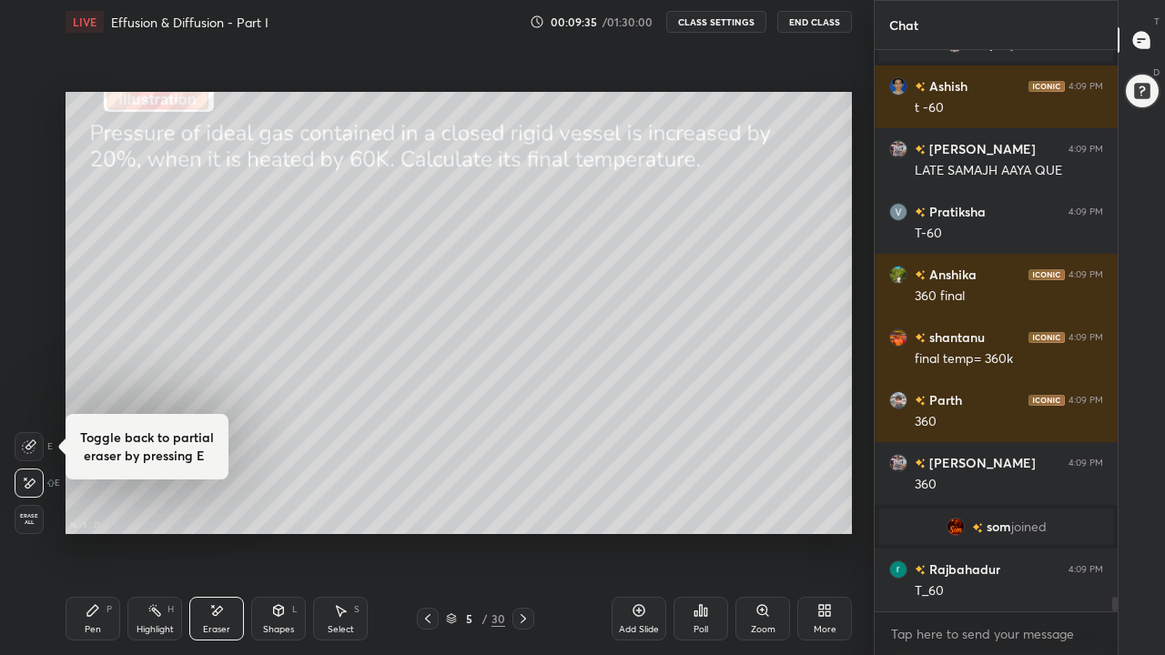
scroll to position [21748, 0]
click at [94, 508] on div "Pen P" at bounding box center [93, 619] width 55 height 44
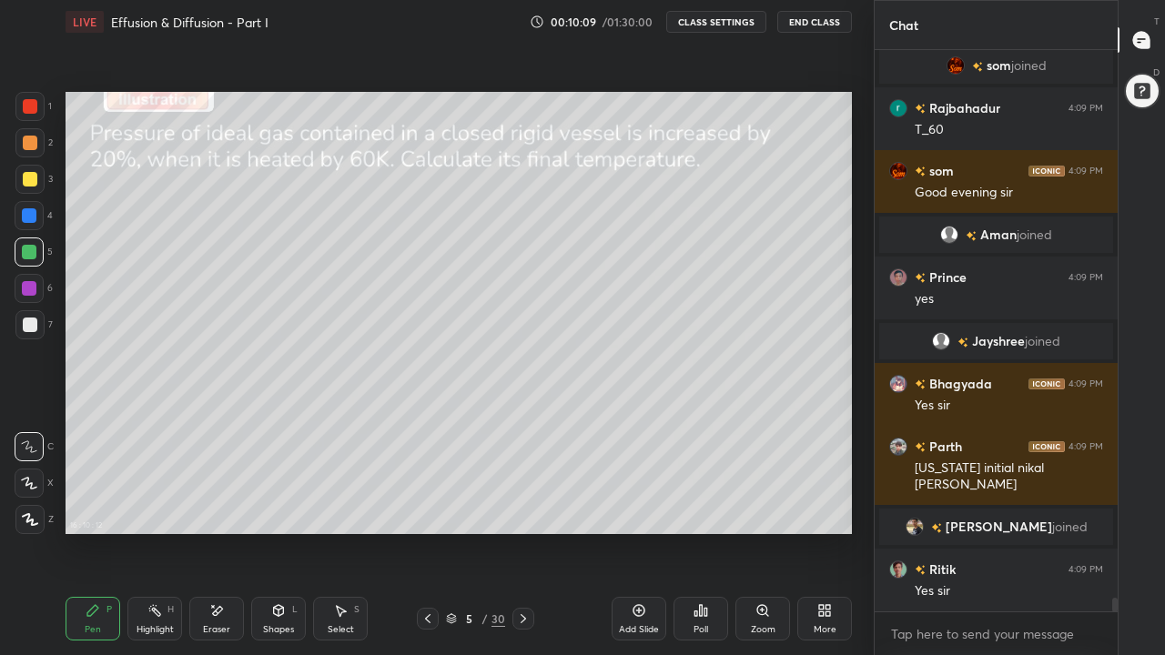
scroll to position [22151, 0]
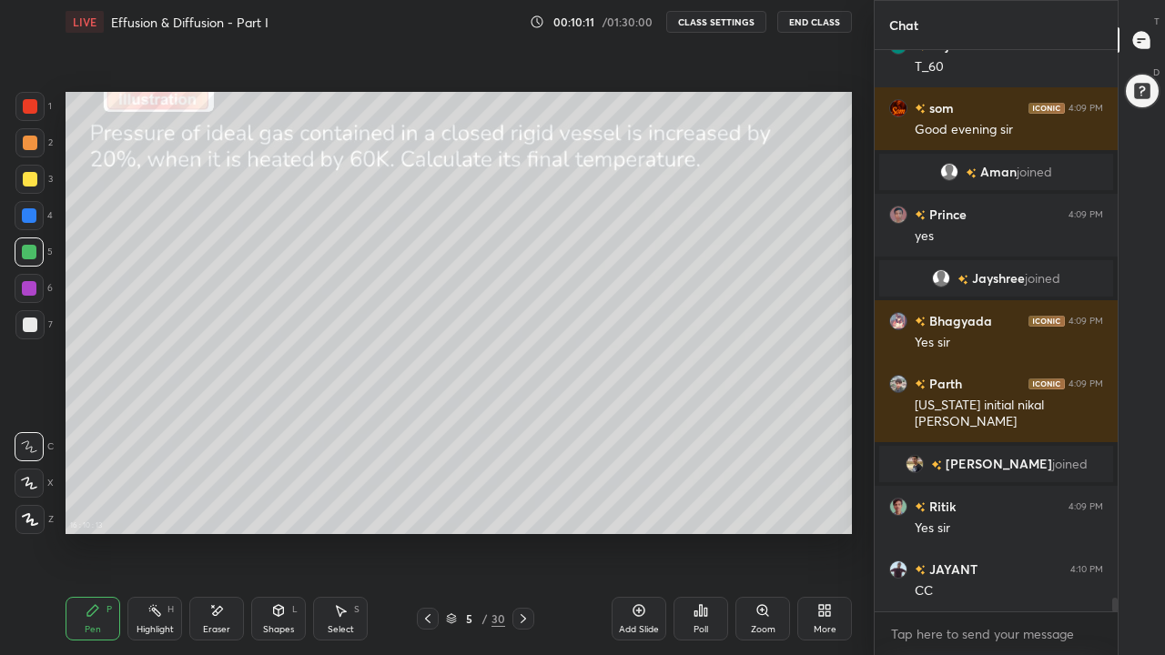
click at [523, 508] on icon at bounding box center [523, 619] width 15 height 15
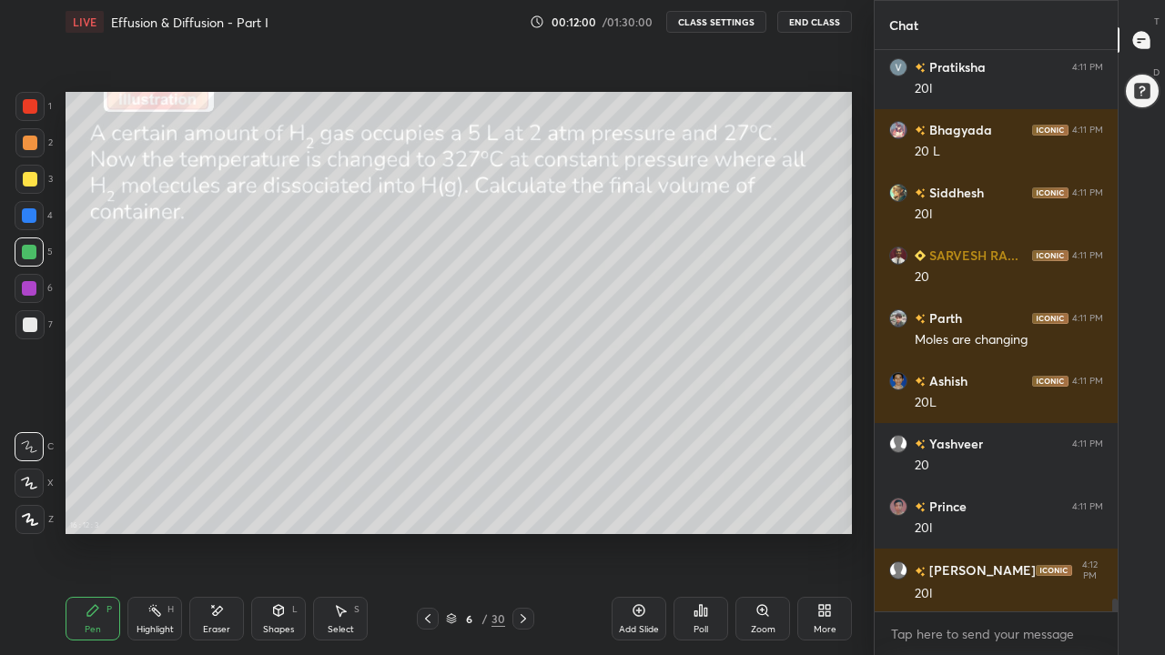
scroll to position [24605, 0]
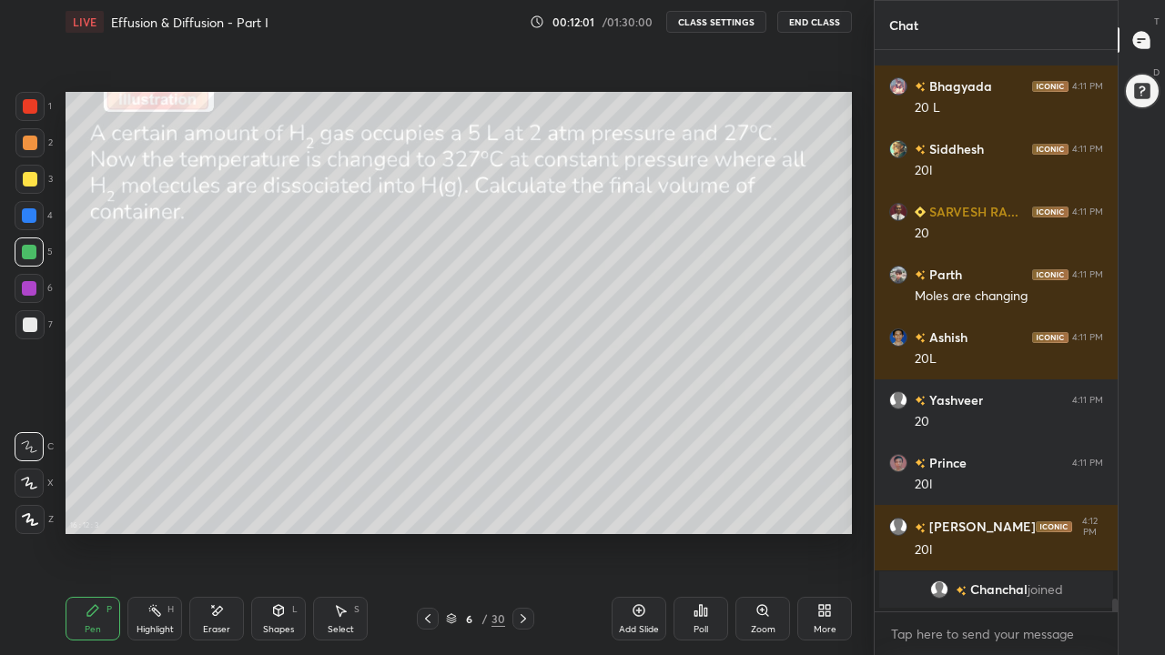
click at [25, 188] on div at bounding box center [29, 179] width 29 height 29
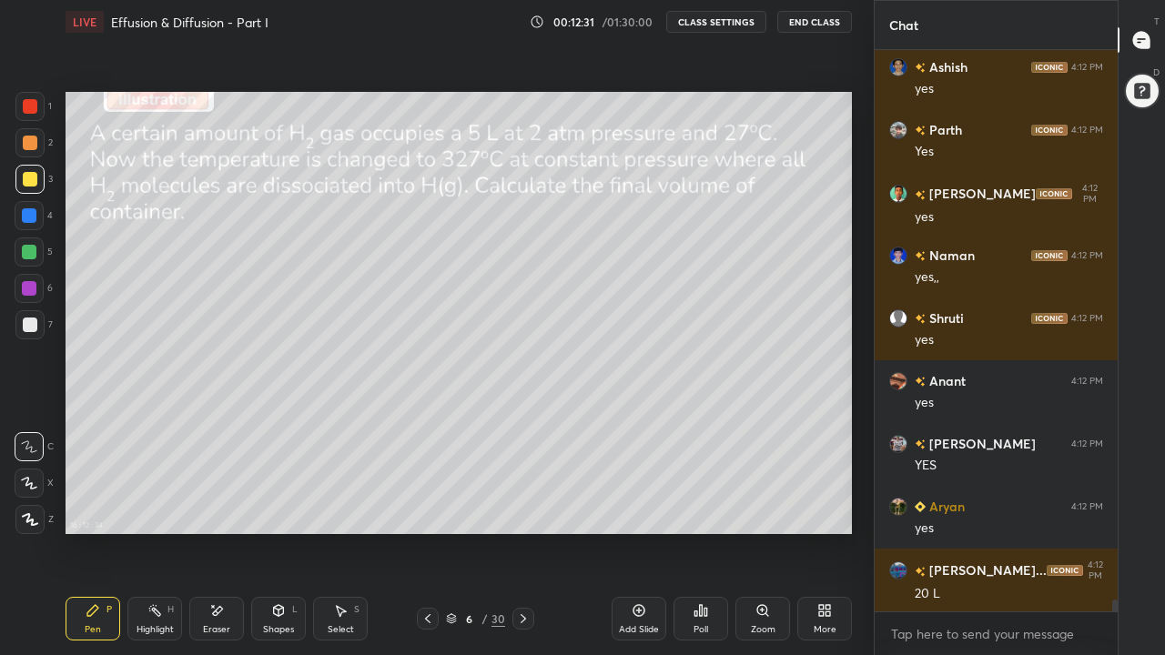
scroll to position [25144, 0]
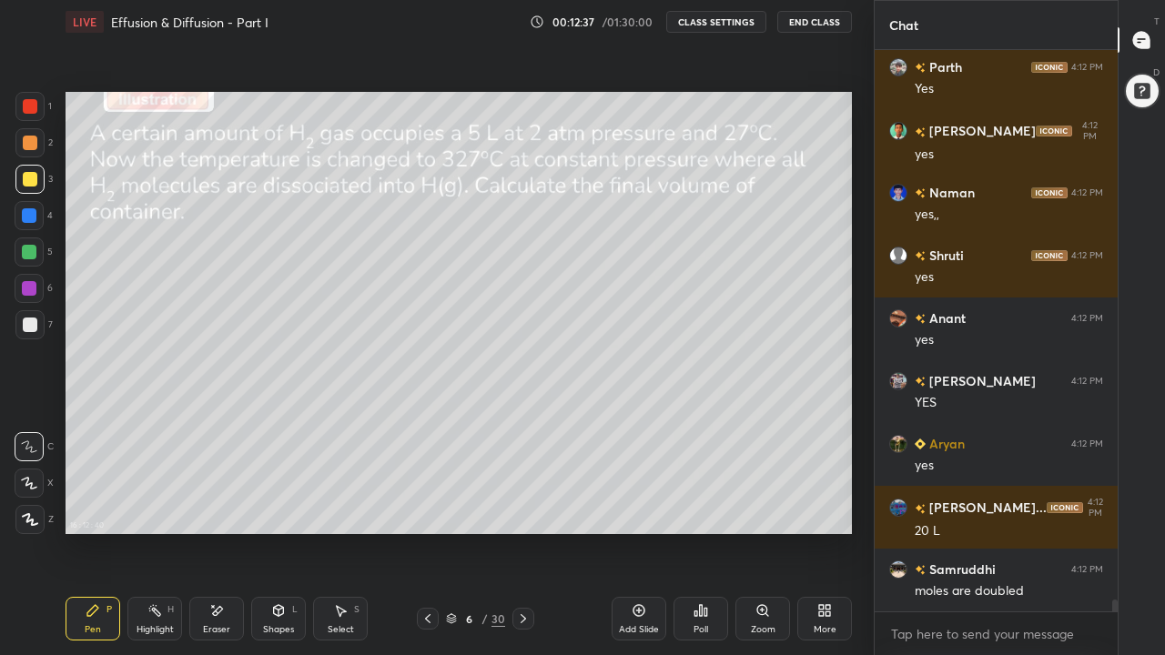
click at [29, 256] on div at bounding box center [29, 252] width 15 height 15
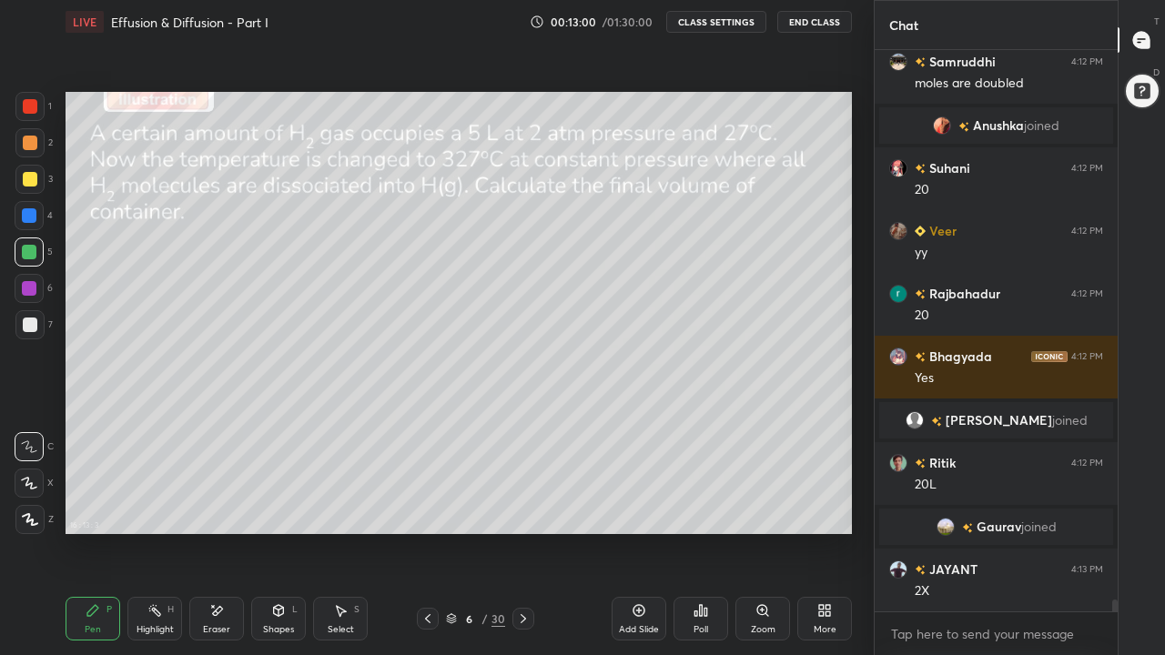
scroll to position [25405, 0]
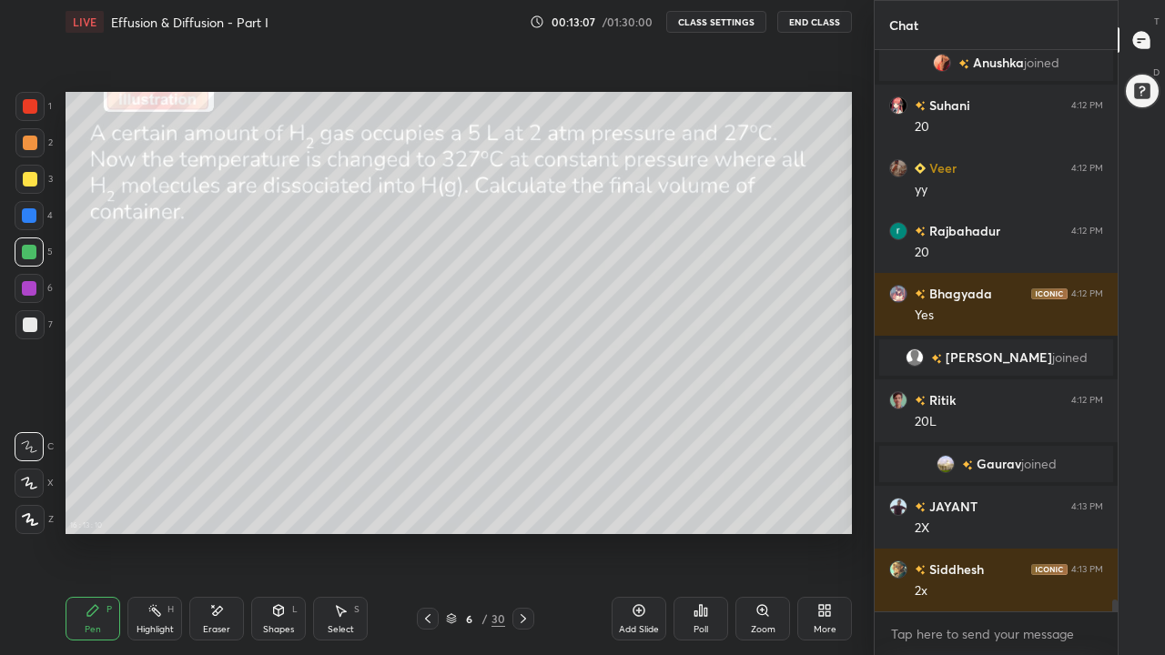
click at [29, 147] on div at bounding box center [30, 143] width 15 height 15
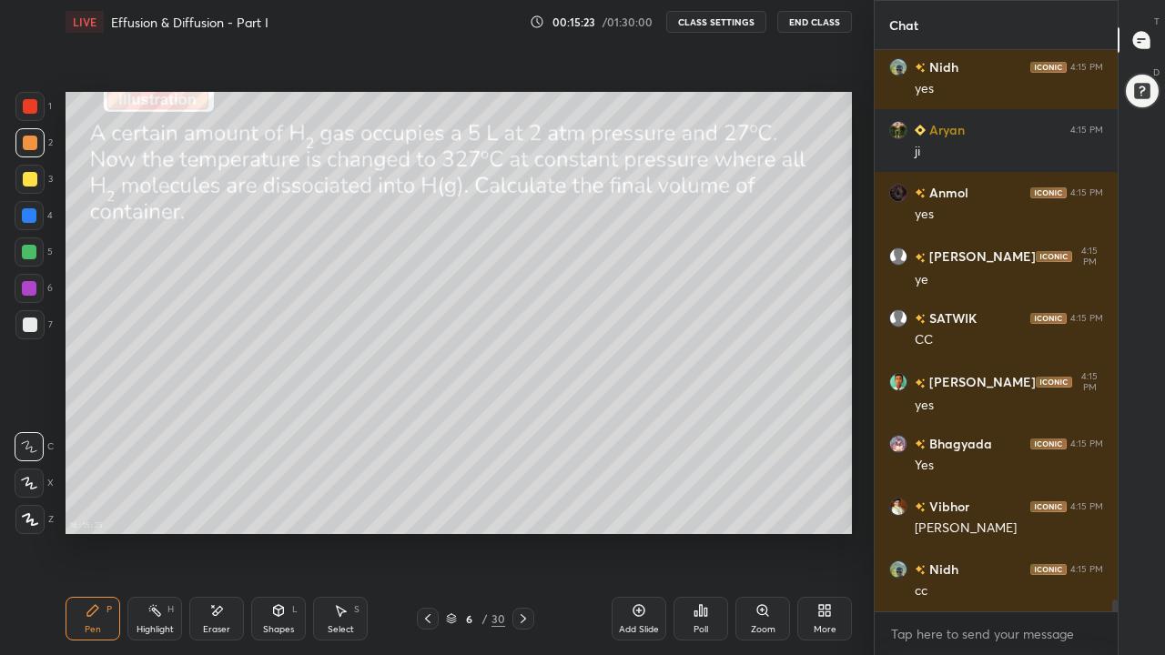
scroll to position [27053, 0]
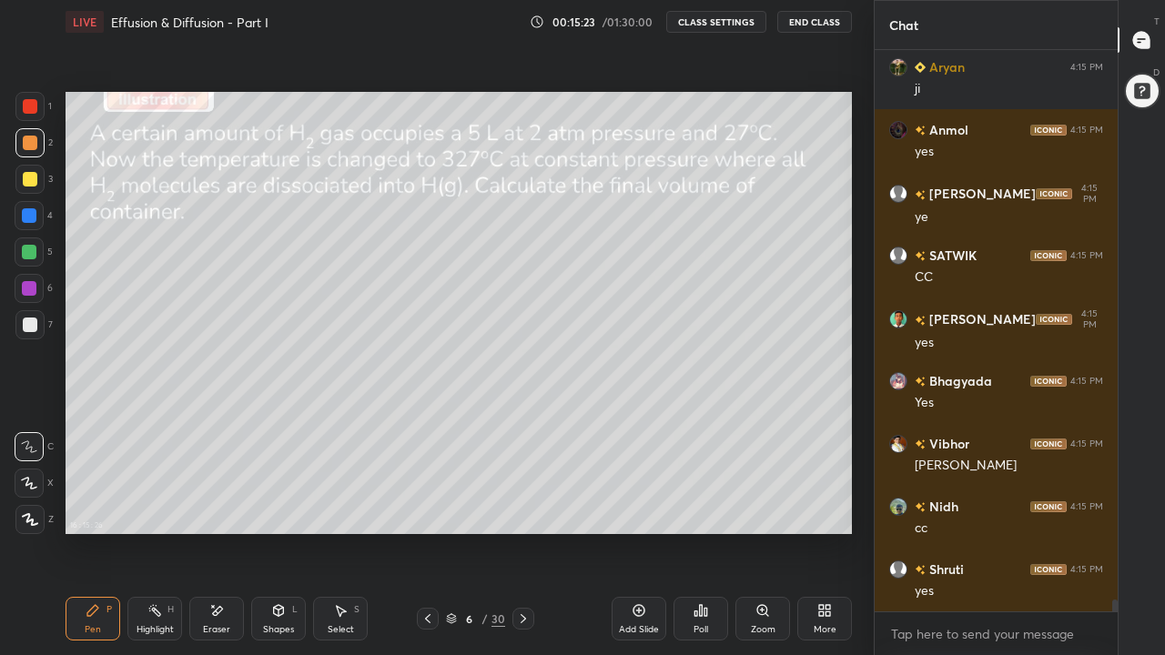
click at [522, 508] on icon at bounding box center [523, 619] width 15 height 15
click at [30, 251] on div at bounding box center [29, 252] width 15 height 15
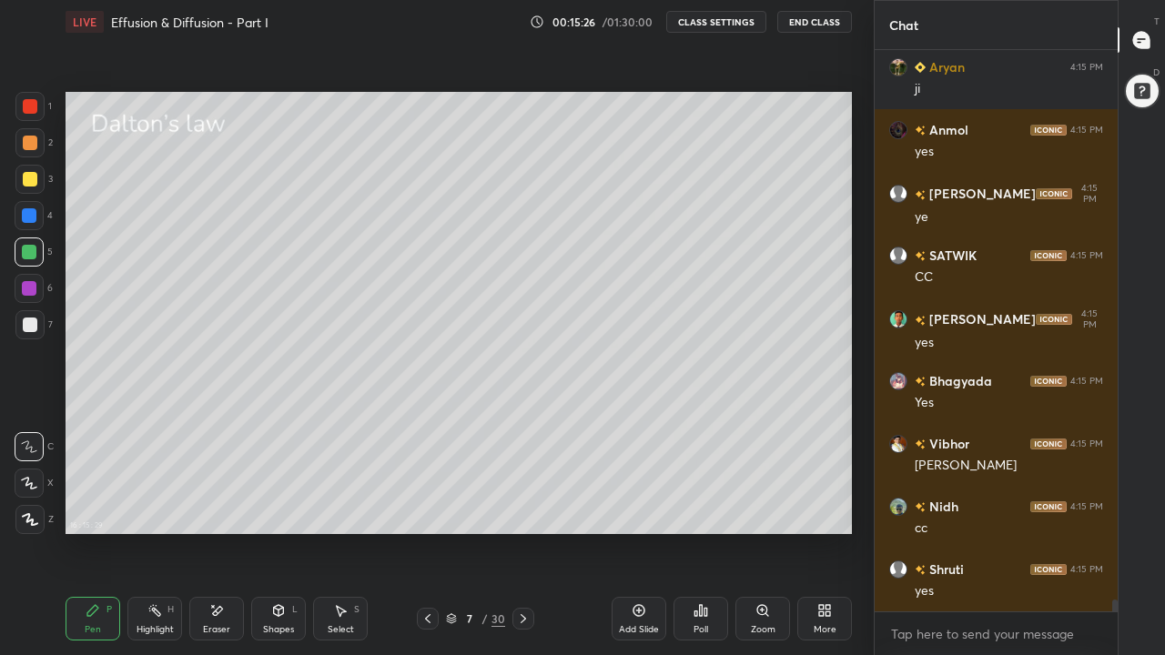
scroll to position [27116, 0]
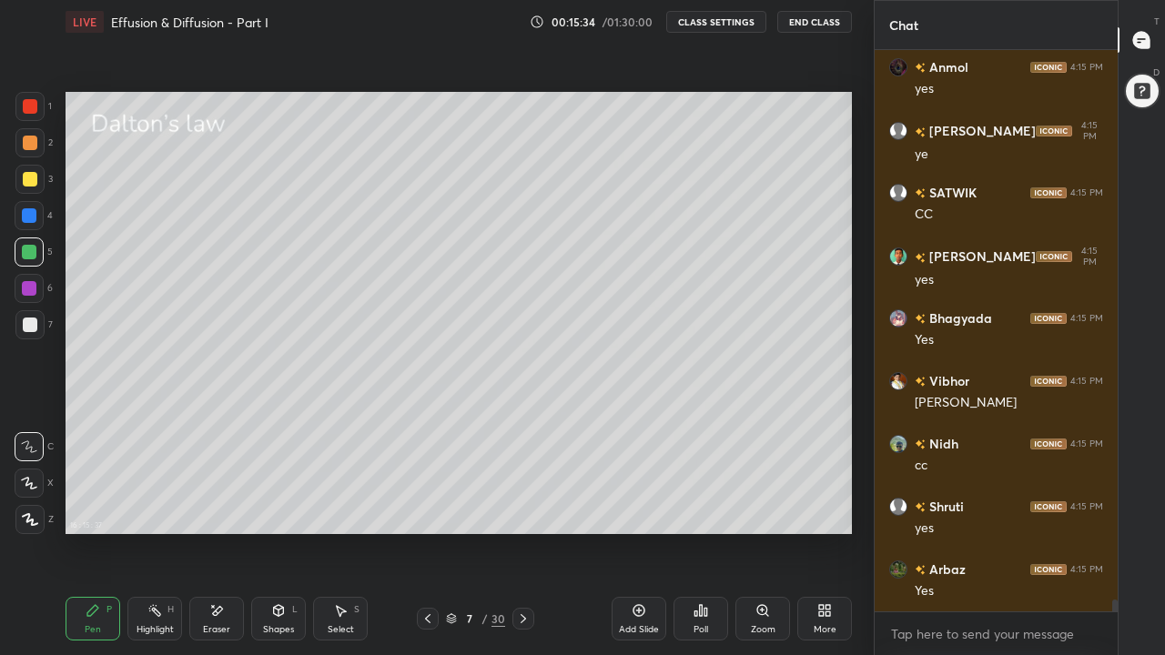
click at [33, 327] on div at bounding box center [30, 325] width 15 height 15
click at [279, 508] on div "Shapes L" at bounding box center [278, 619] width 55 height 44
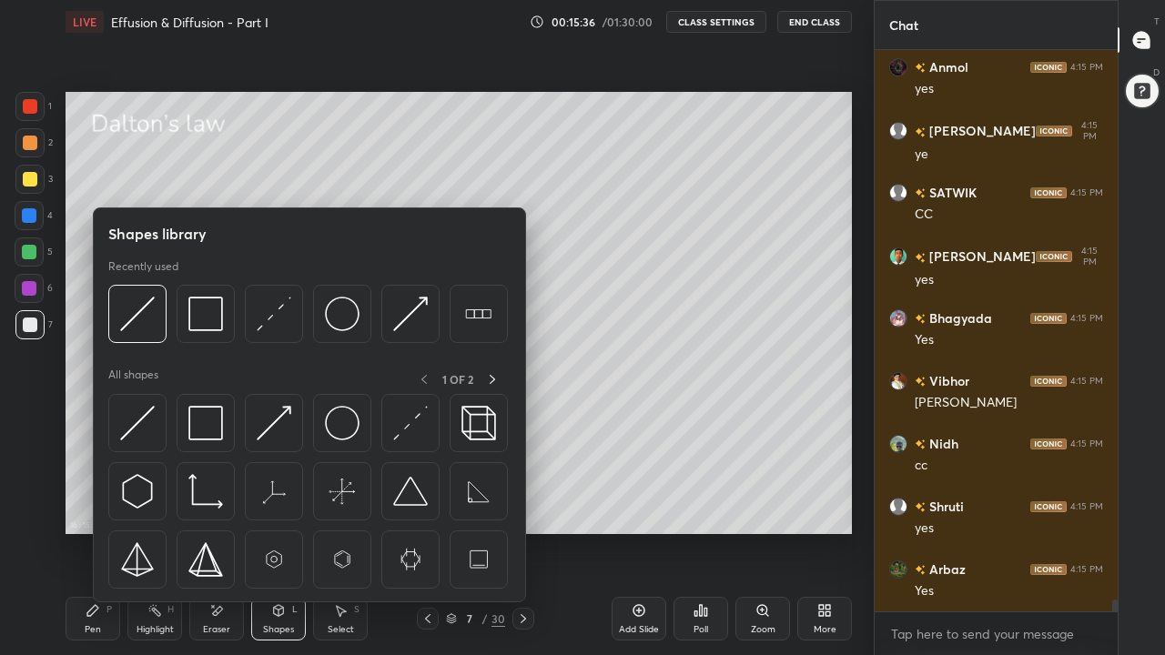
click at [217, 434] on img at bounding box center [205, 423] width 35 height 35
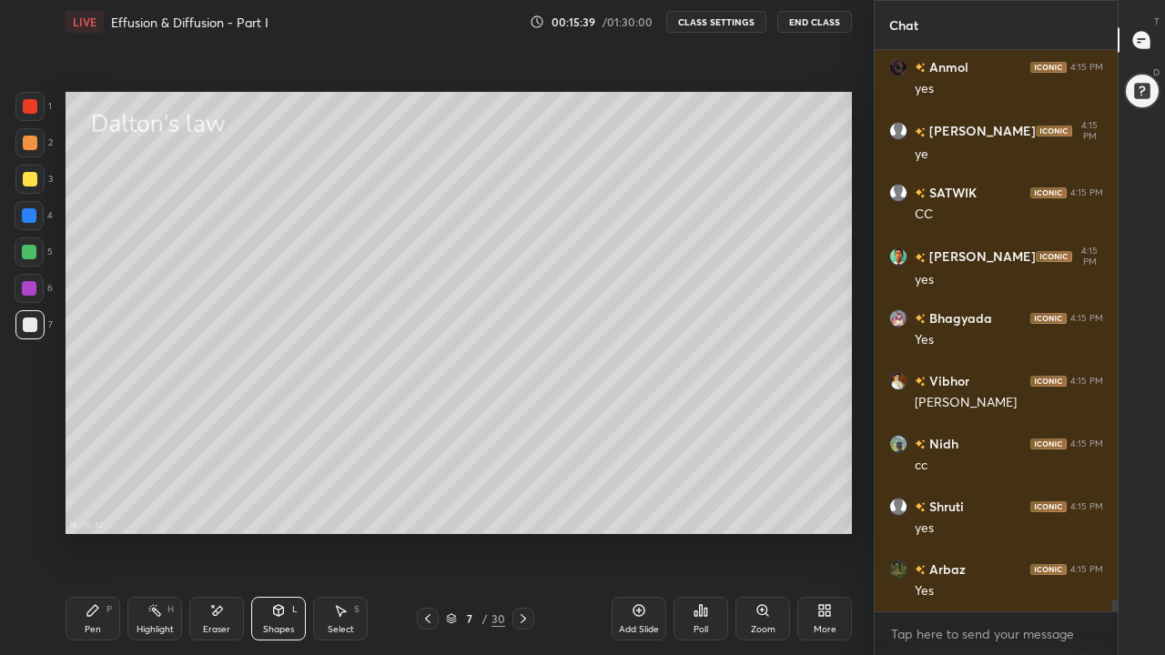
click at [97, 508] on div "Pen" at bounding box center [93, 629] width 16 height 9
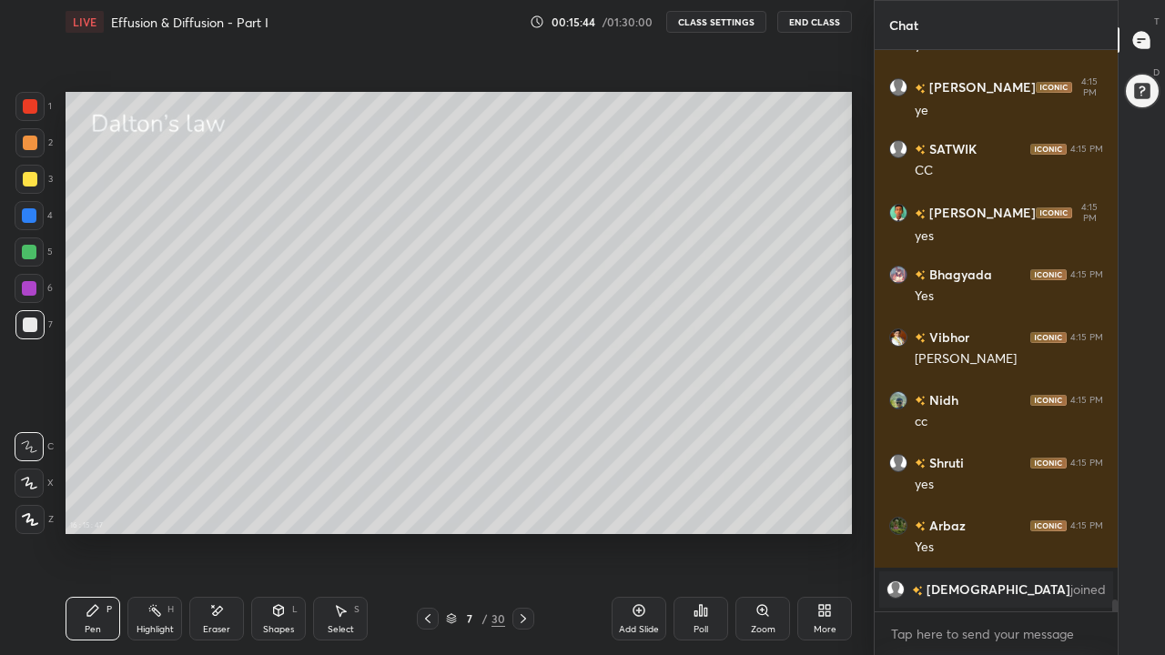
scroll to position [27005, 0]
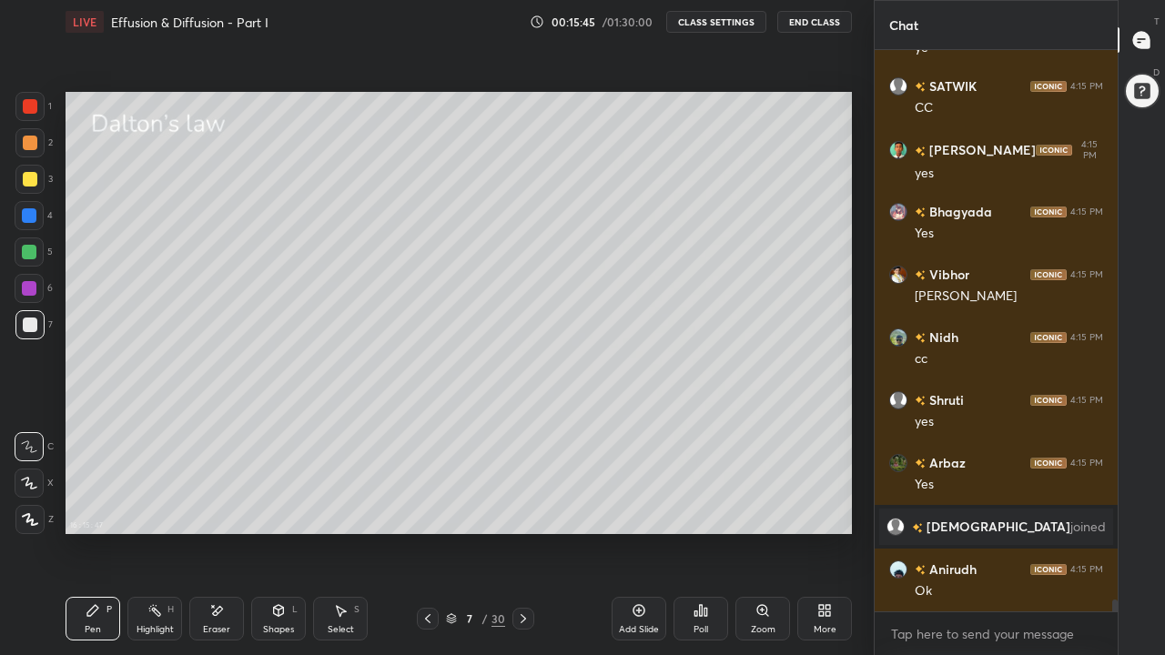
click at [36, 179] on div at bounding box center [30, 179] width 15 height 15
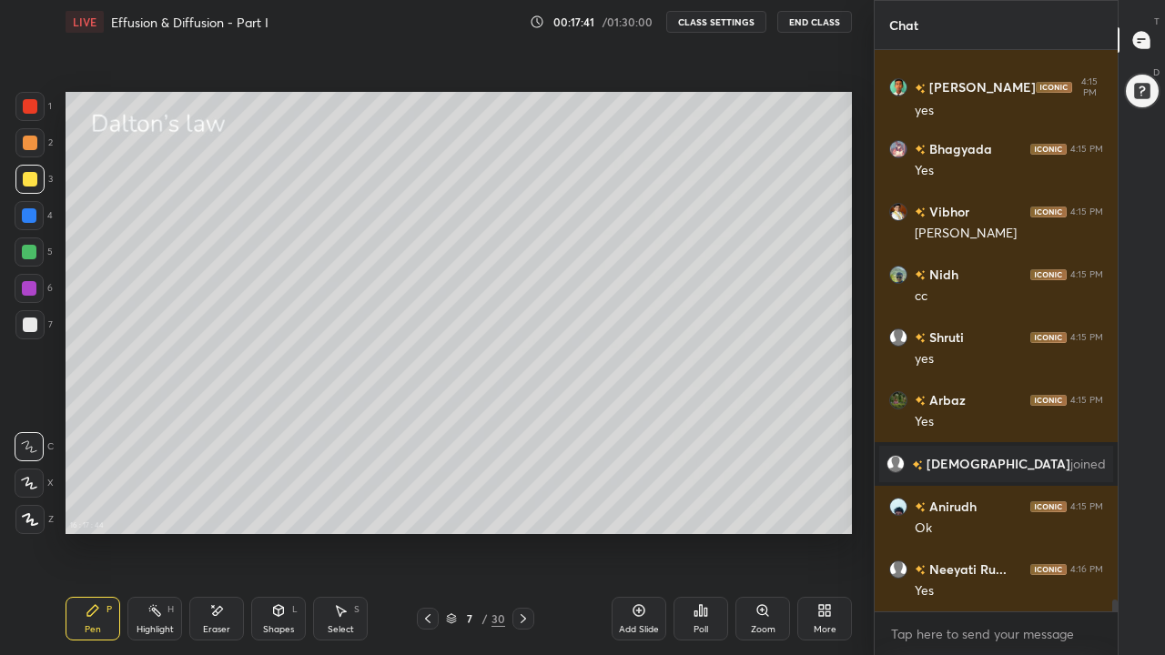
click at [272, 508] on div "Shapes L" at bounding box center [278, 619] width 55 height 44
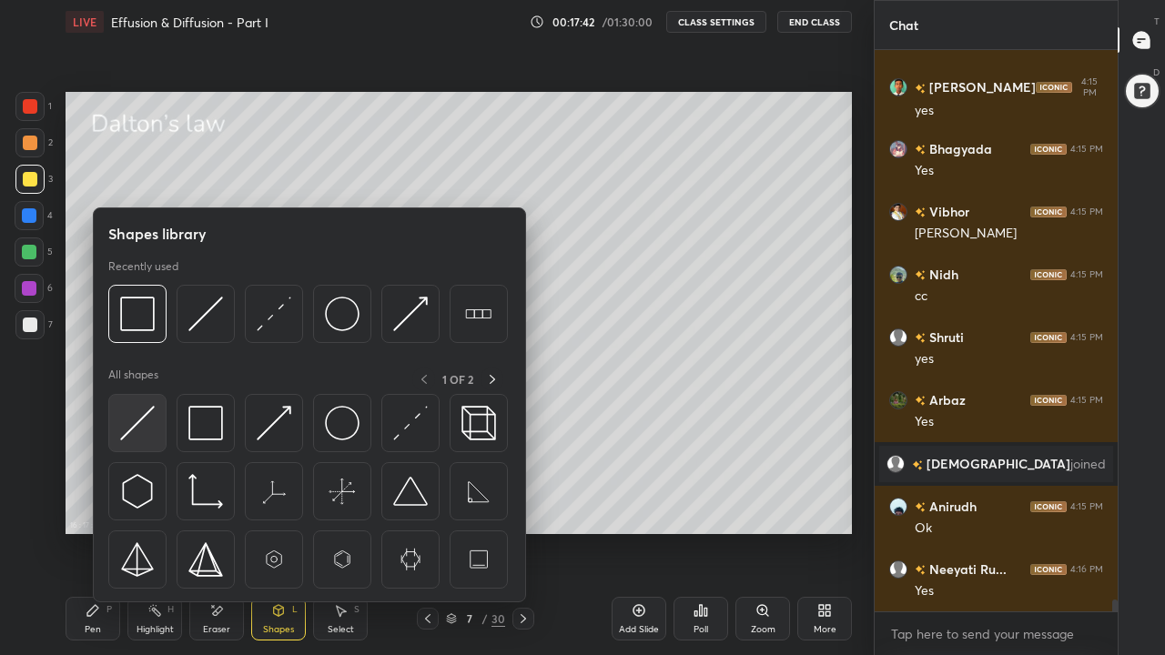
click at [147, 431] on img at bounding box center [137, 423] width 35 height 35
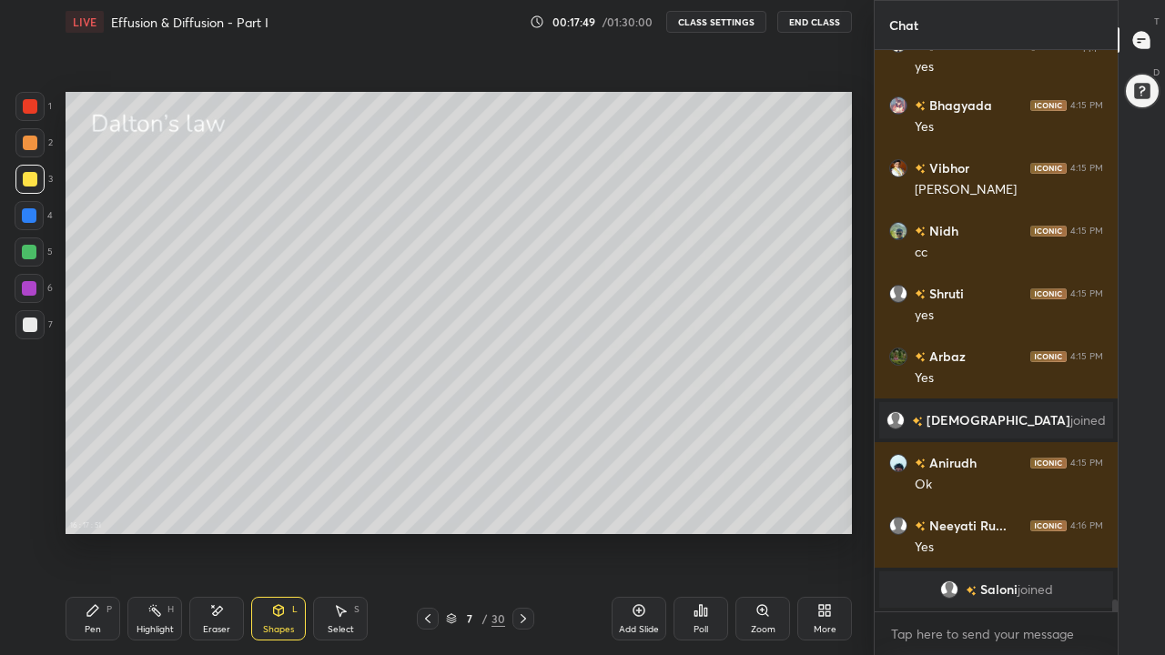
scroll to position [27122, 0]
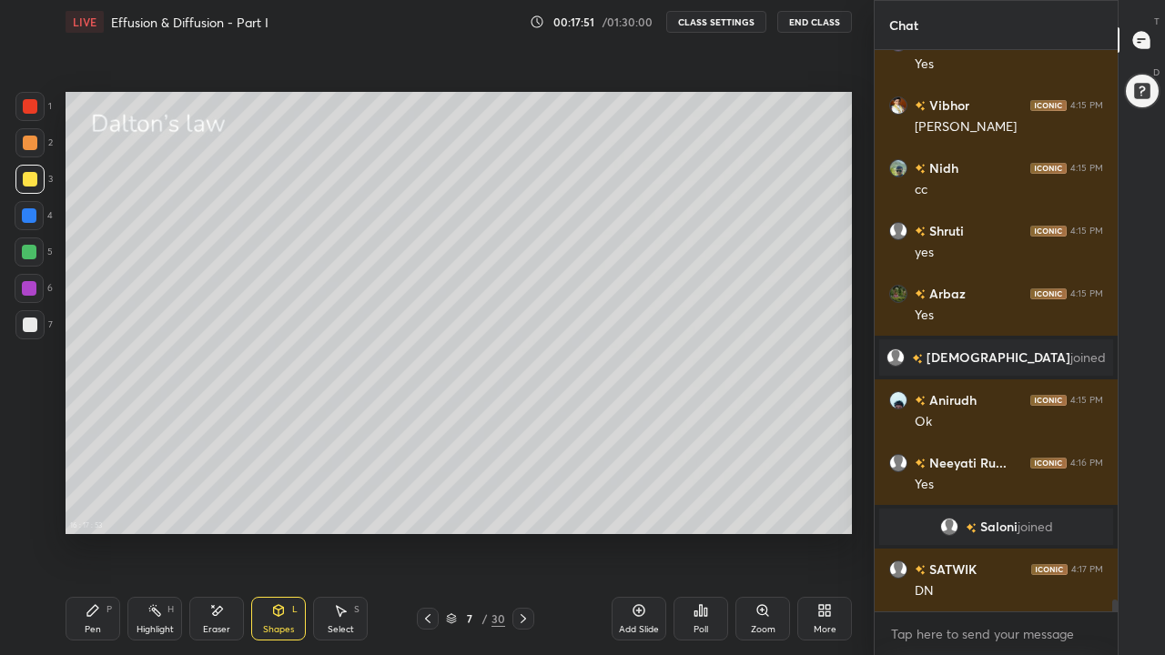
click at [95, 508] on icon at bounding box center [93, 611] width 15 height 15
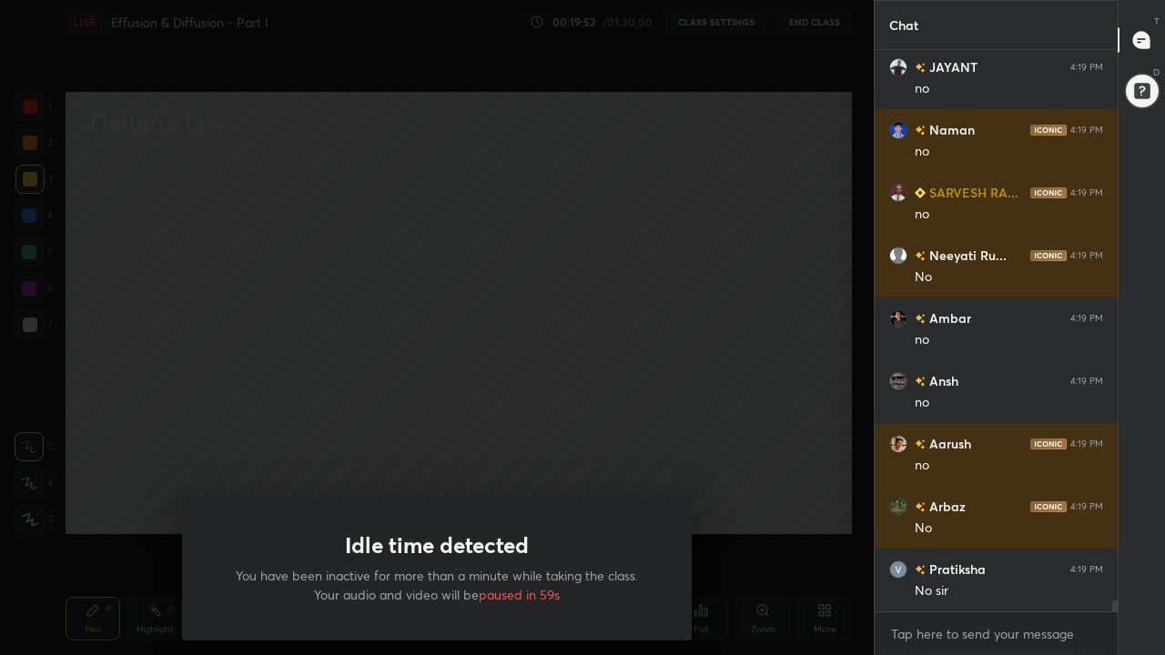
scroll to position [29384, 0]
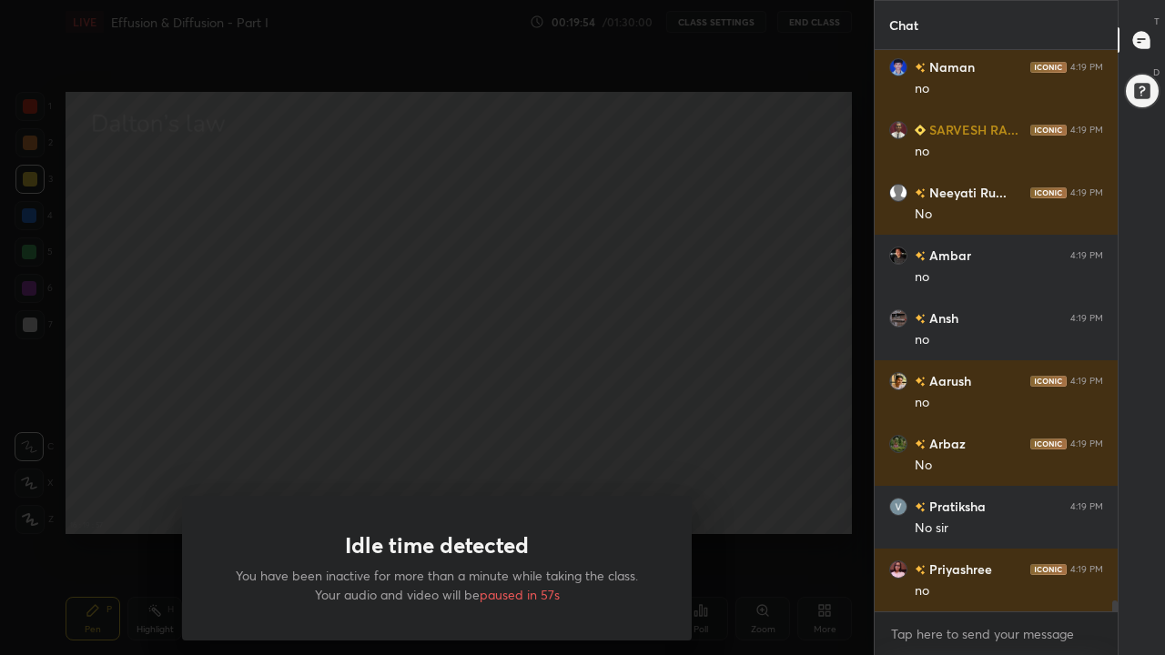
click at [723, 468] on div "Idle time detected You have been inactive for more than a minute while taking t…" at bounding box center [437, 327] width 874 height 655
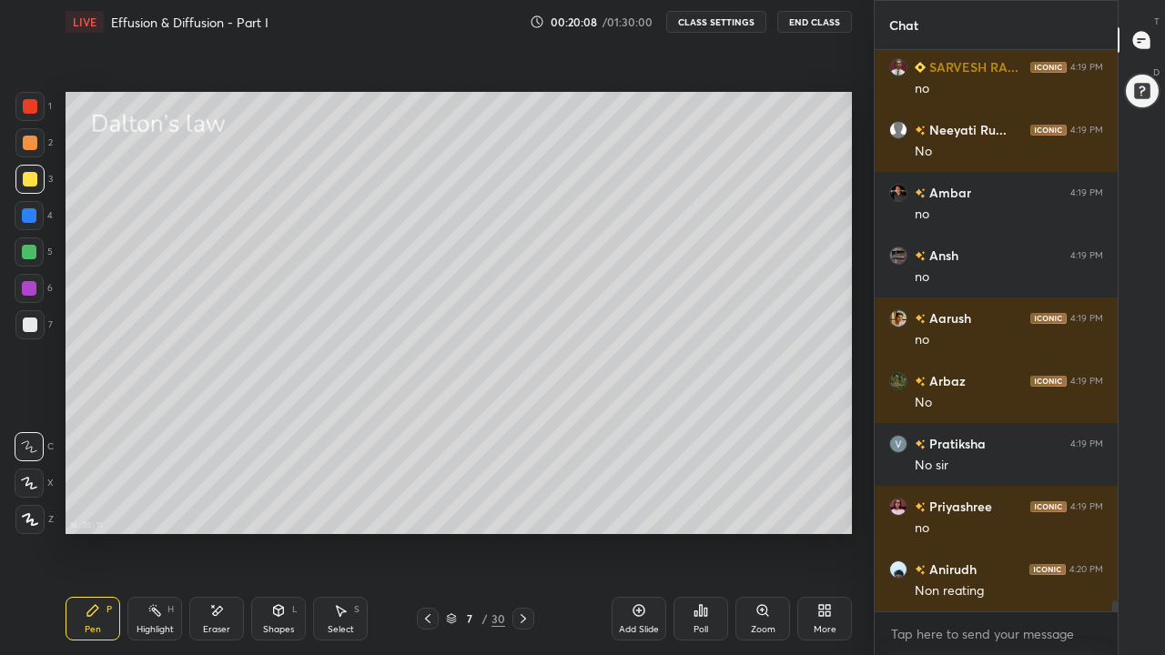
scroll to position [29509, 0]
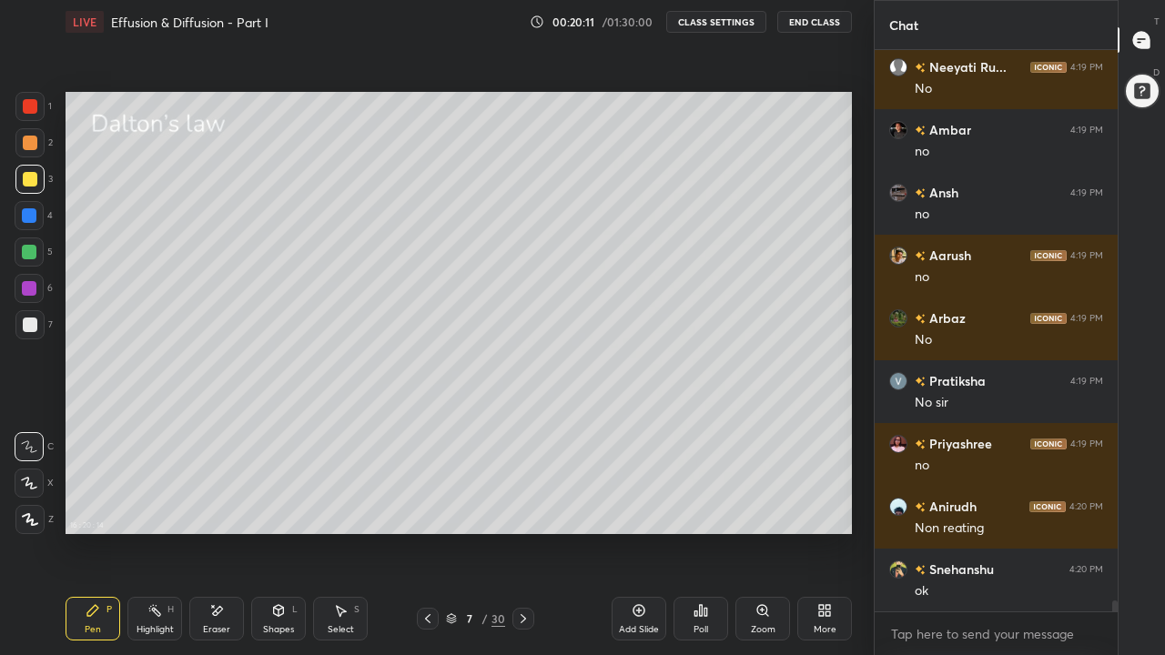
click at [33, 253] on div at bounding box center [29, 252] width 15 height 15
click at [28, 146] on div at bounding box center [30, 143] width 15 height 15
click at [282, 508] on icon at bounding box center [278, 611] width 15 height 15
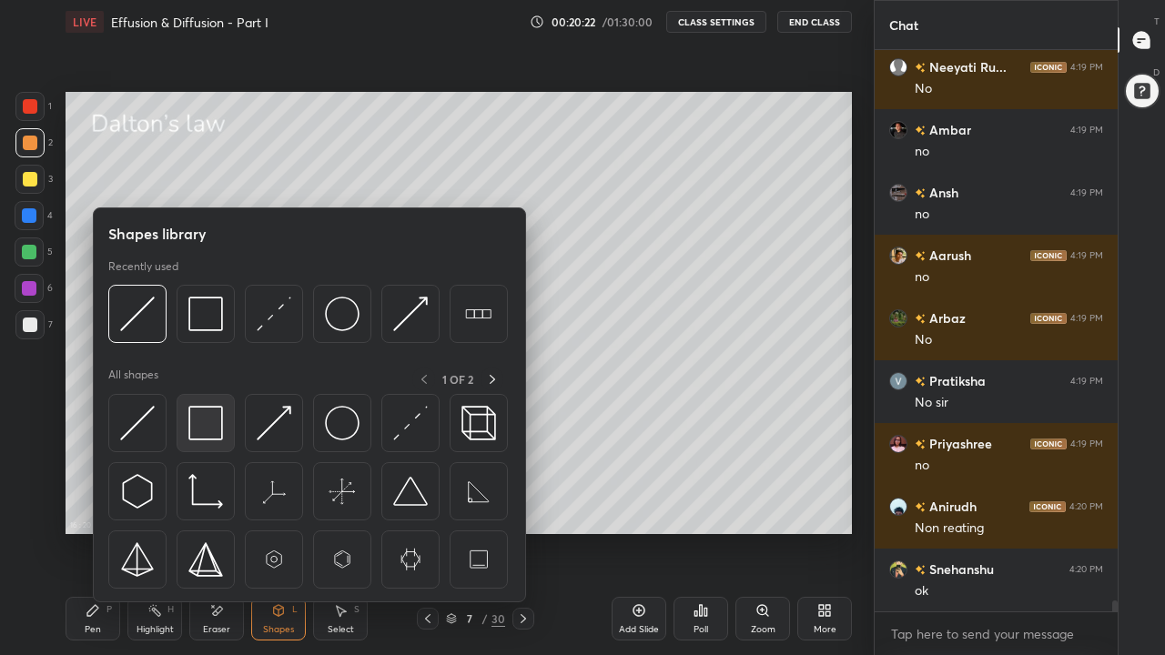
click at [210, 432] on img at bounding box center [205, 423] width 35 height 35
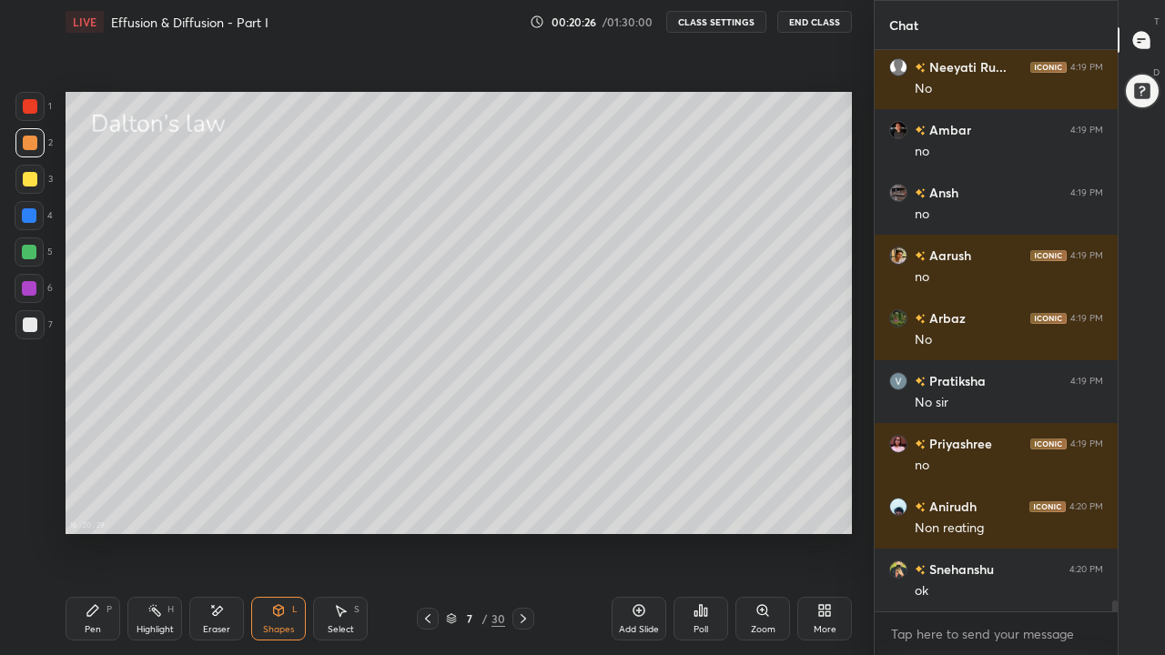
click at [100, 508] on div "Pen" at bounding box center [93, 629] width 16 height 9
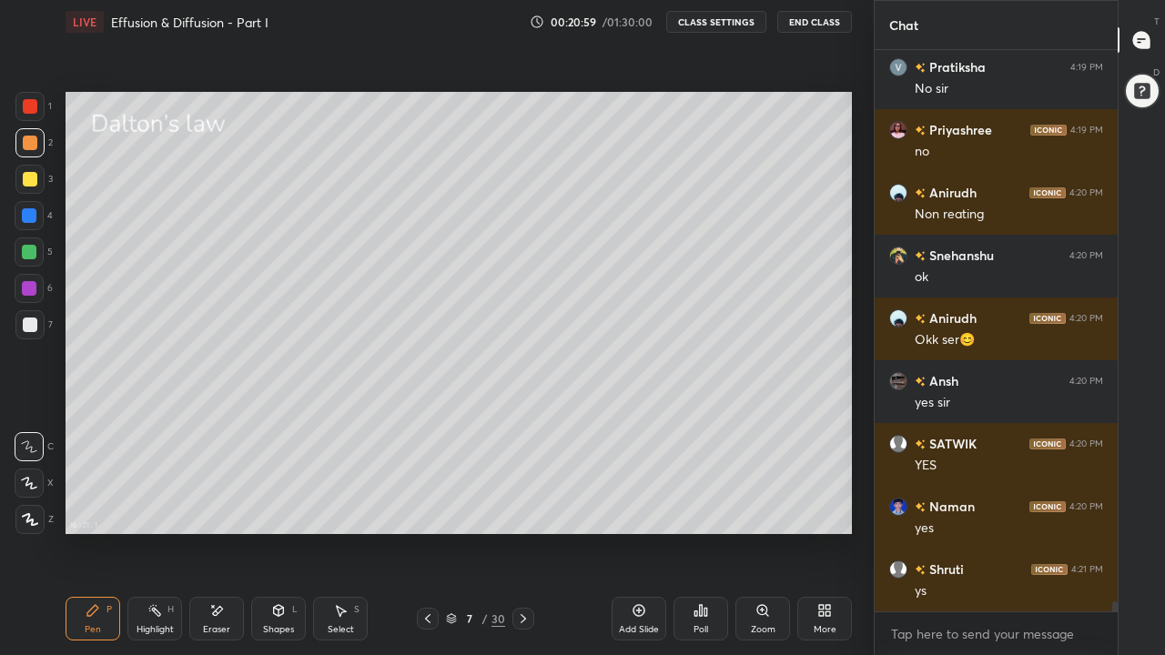
scroll to position [29886, 0]
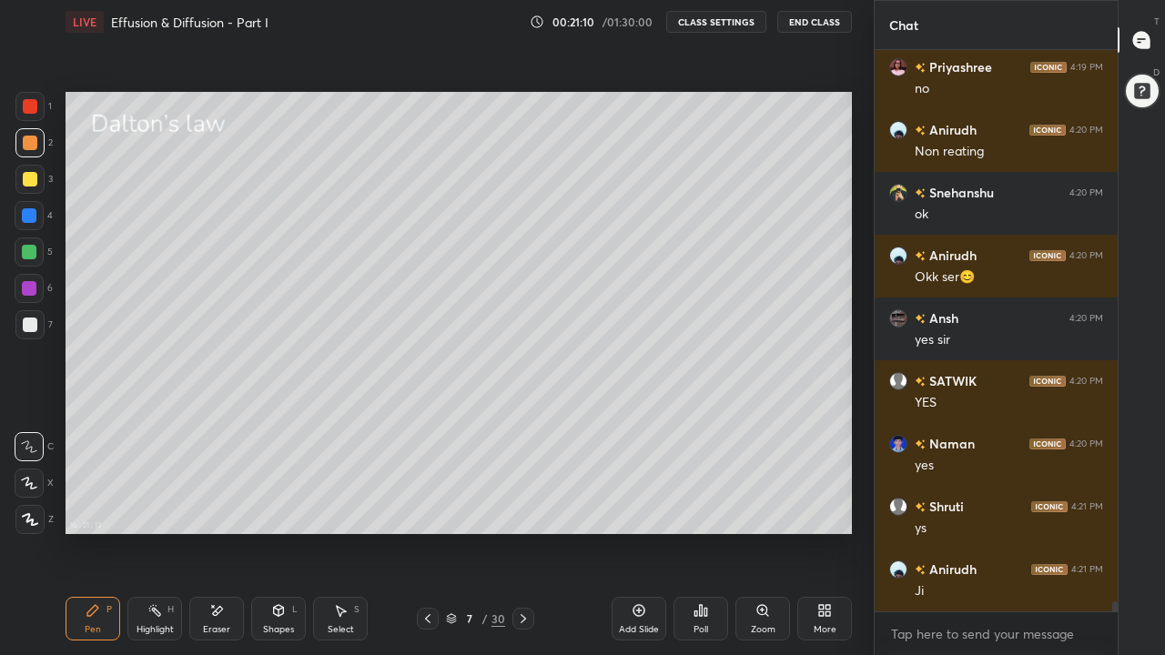
click at [33, 259] on div at bounding box center [29, 252] width 15 height 15
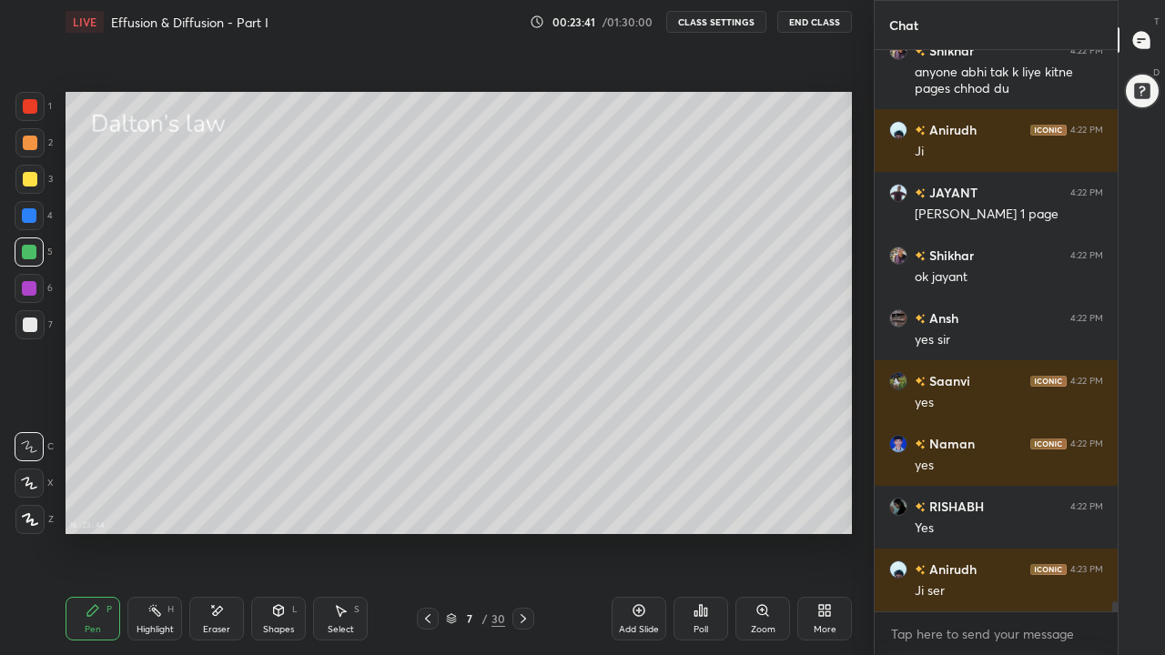
scroll to position [32346, 0]
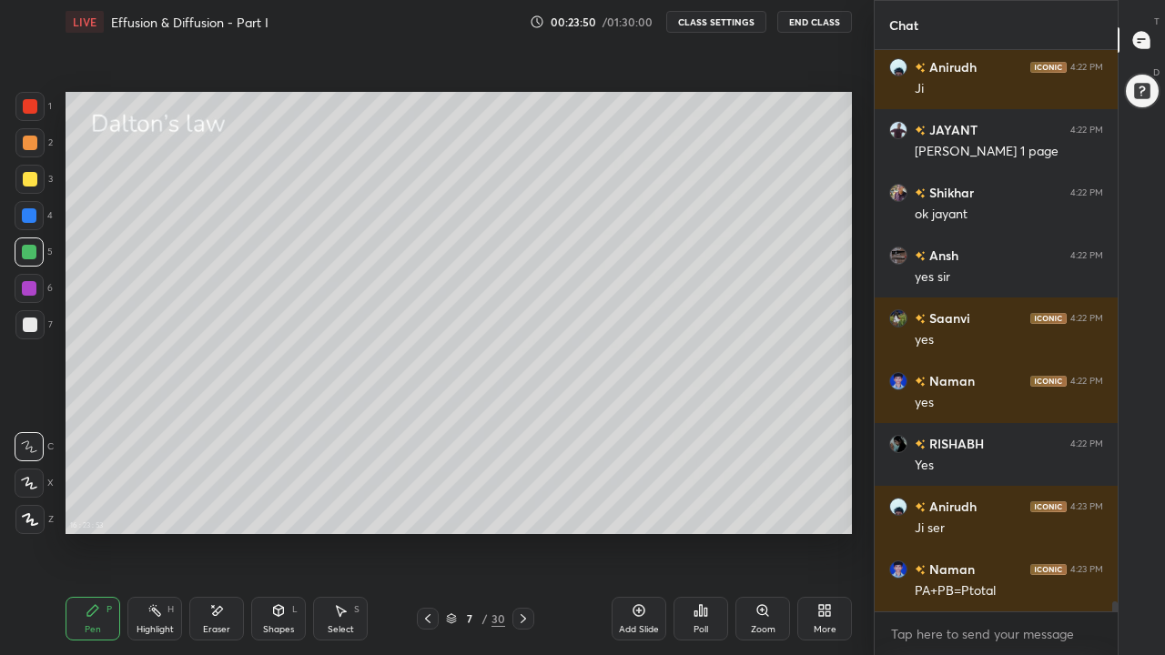
click at [269, 508] on div "Shapes" at bounding box center [278, 629] width 31 height 9
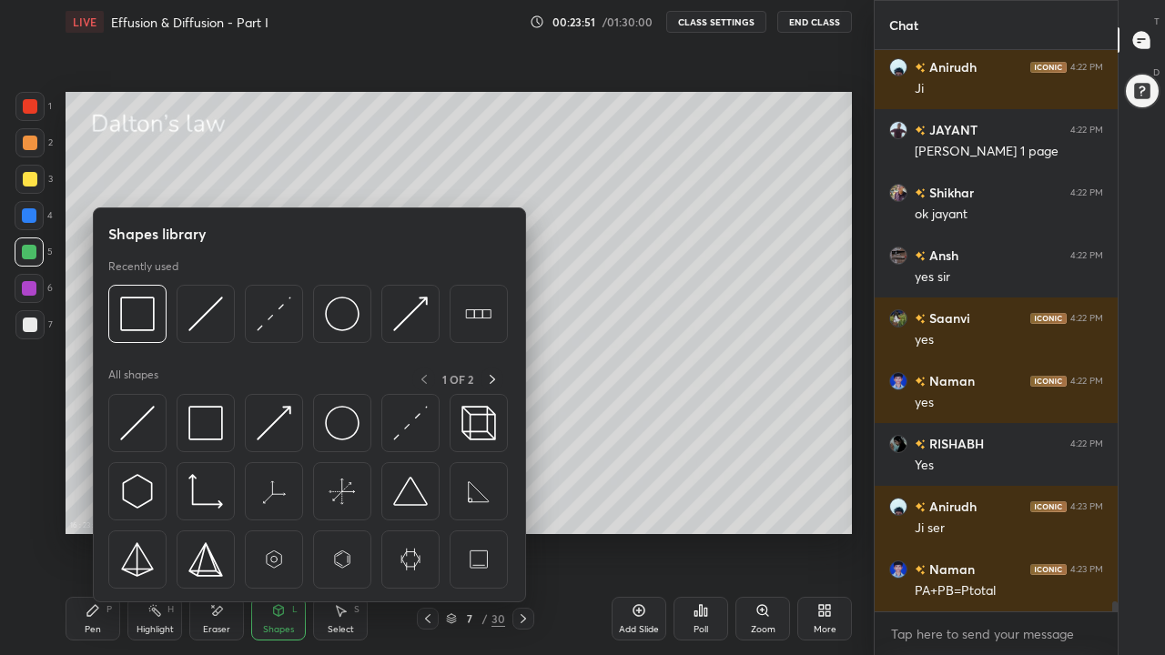
click at [222, 440] on img at bounding box center [205, 423] width 35 height 35
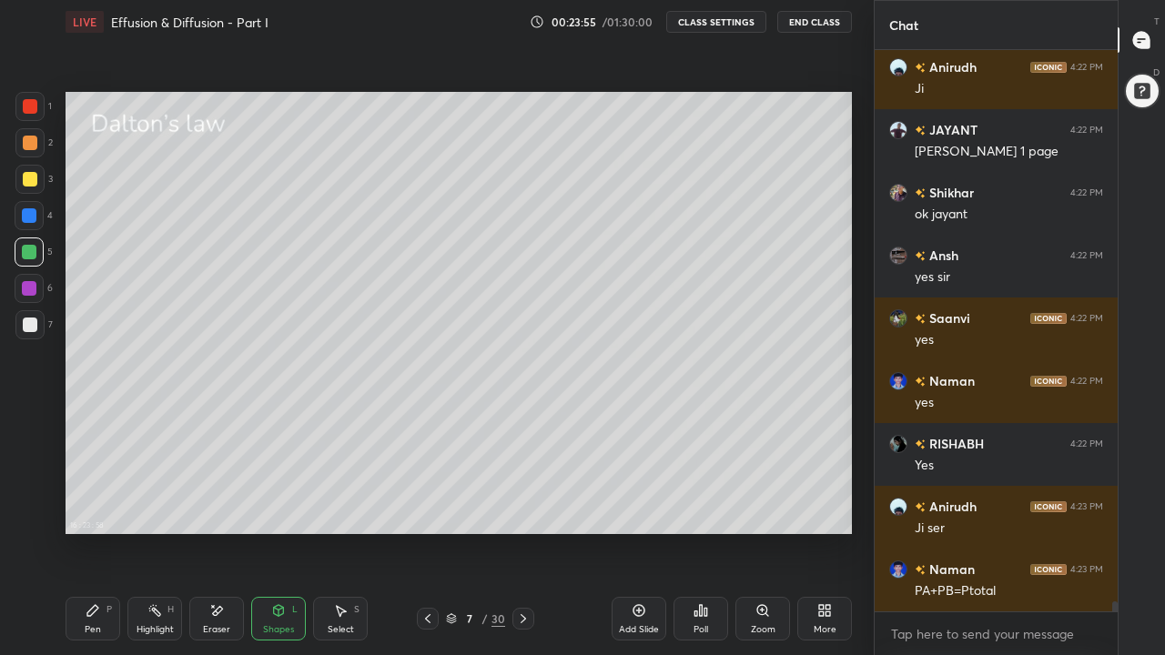
click at [85, 508] on div "Pen P" at bounding box center [93, 619] width 55 height 44
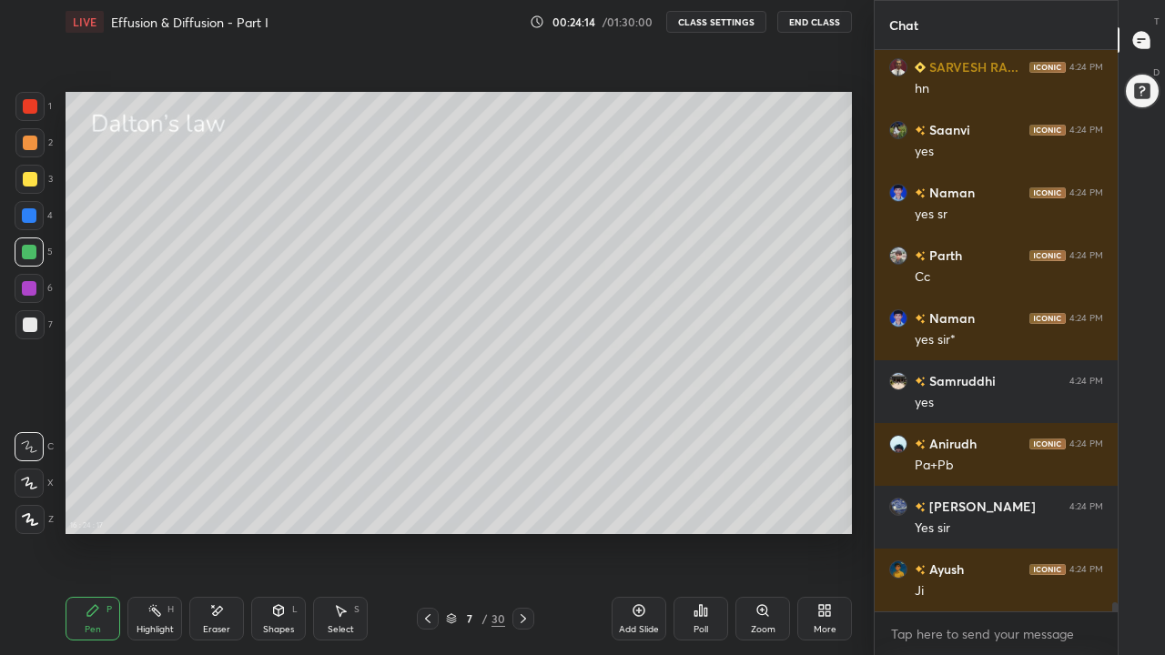
scroll to position [32974, 0]
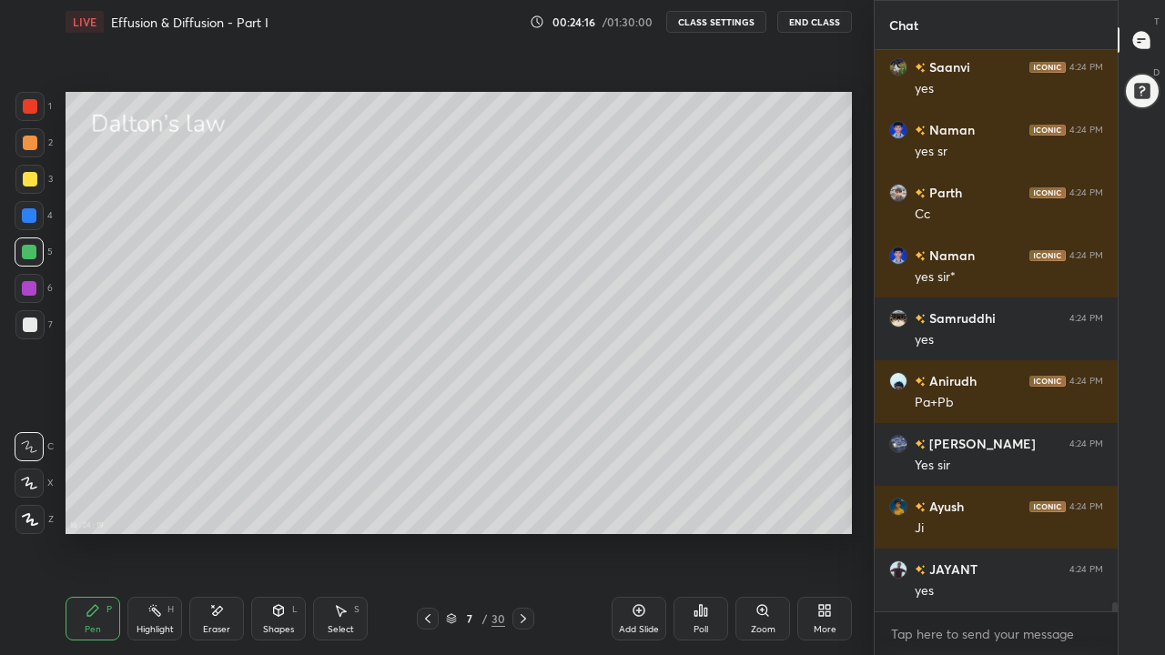
click at [34, 323] on div at bounding box center [30, 325] width 15 height 15
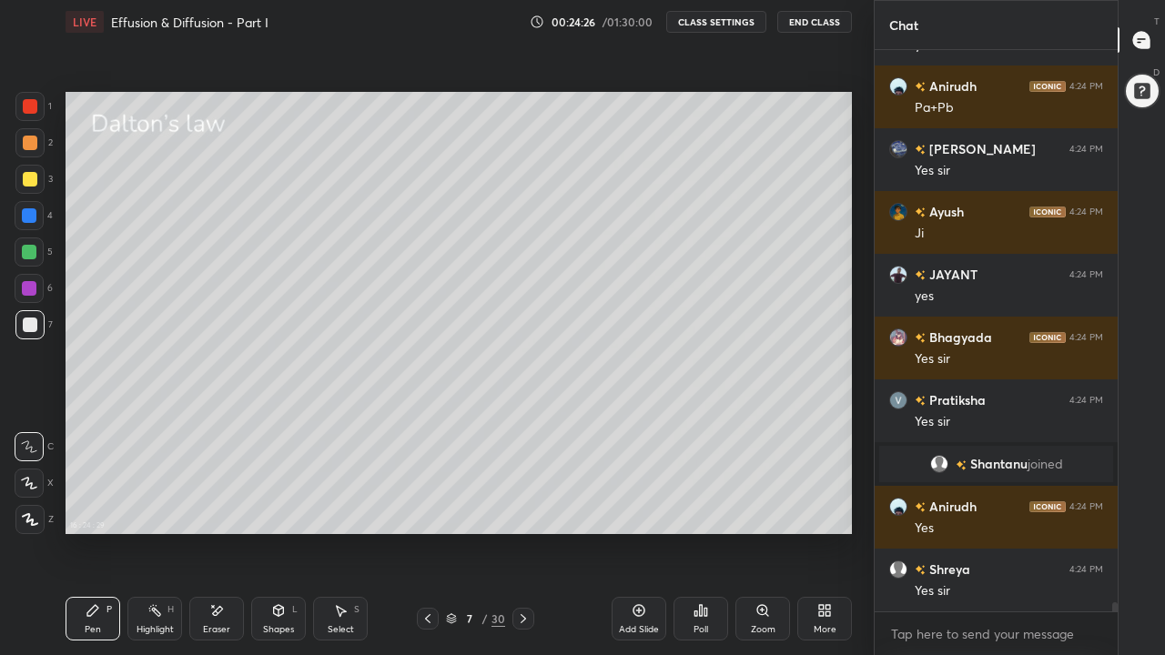
scroll to position [33332, 0]
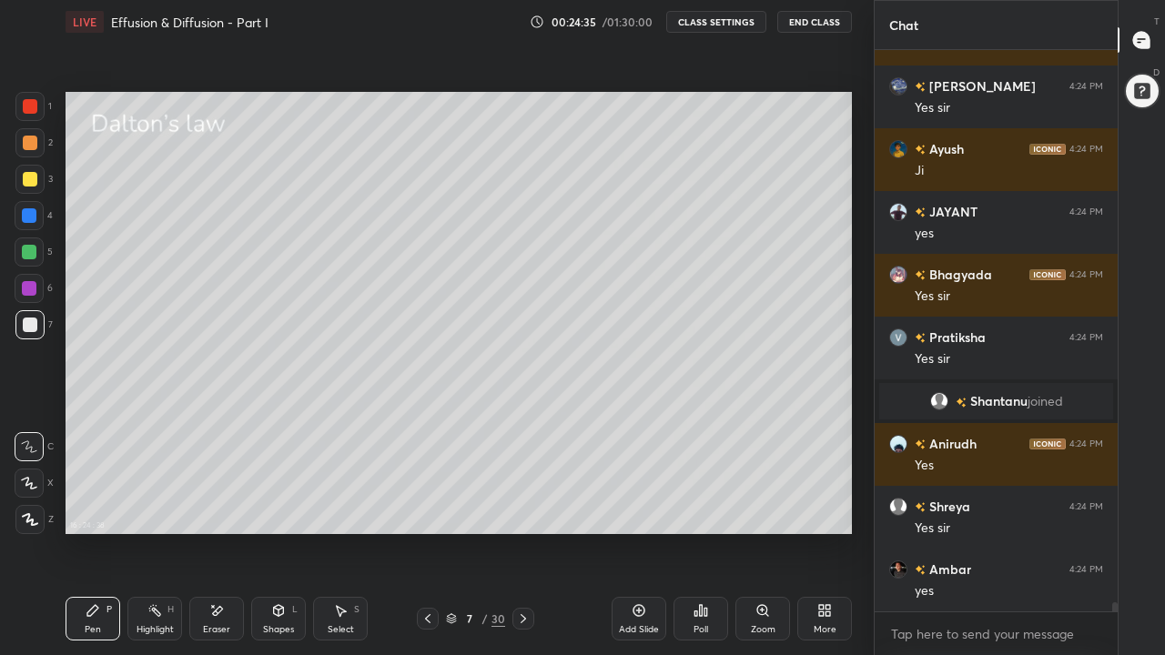
click at [521, 508] on icon at bounding box center [523, 619] width 15 height 15
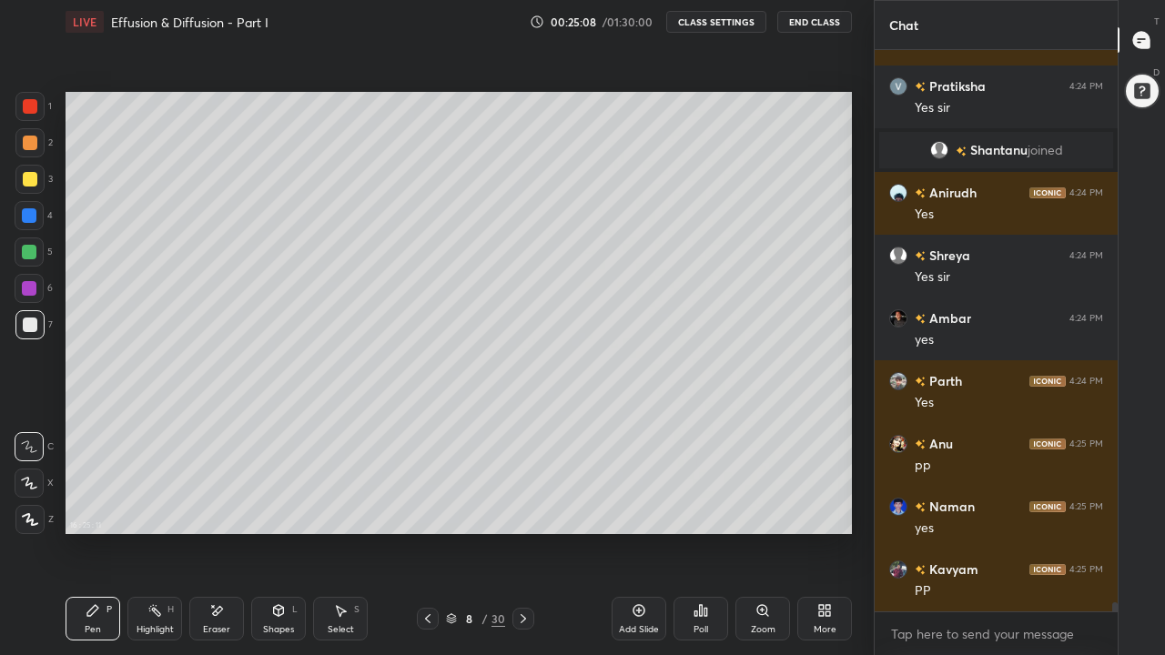
scroll to position [33646, 0]
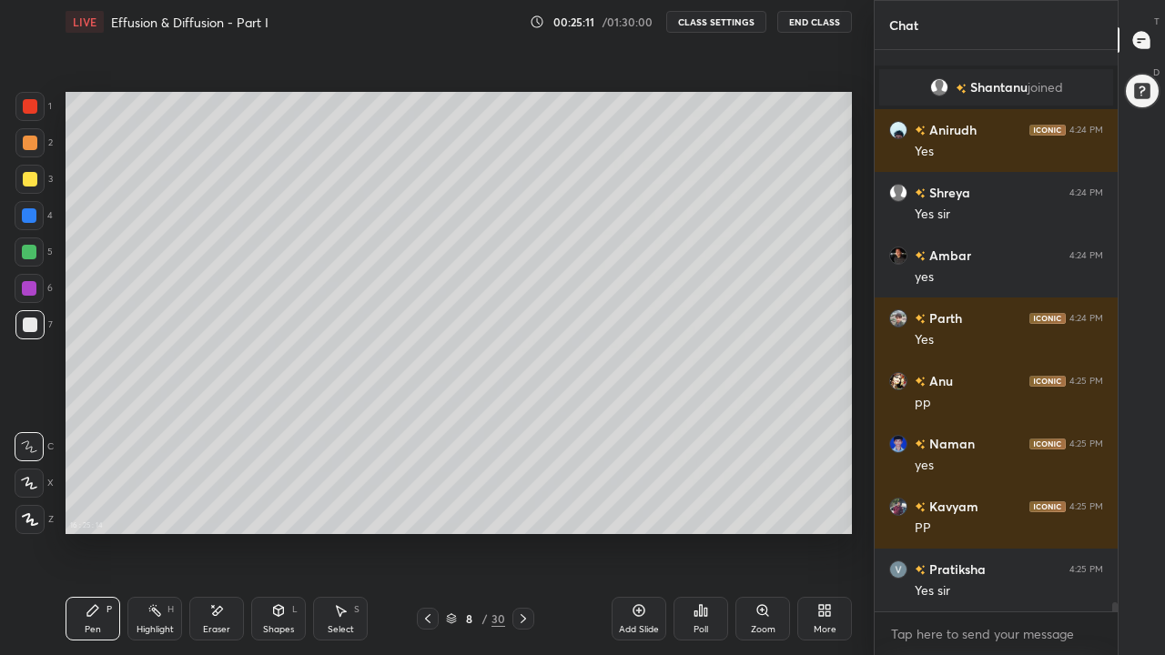
click at [428, 508] on icon at bounding box center [428, 619] width 15 height 15
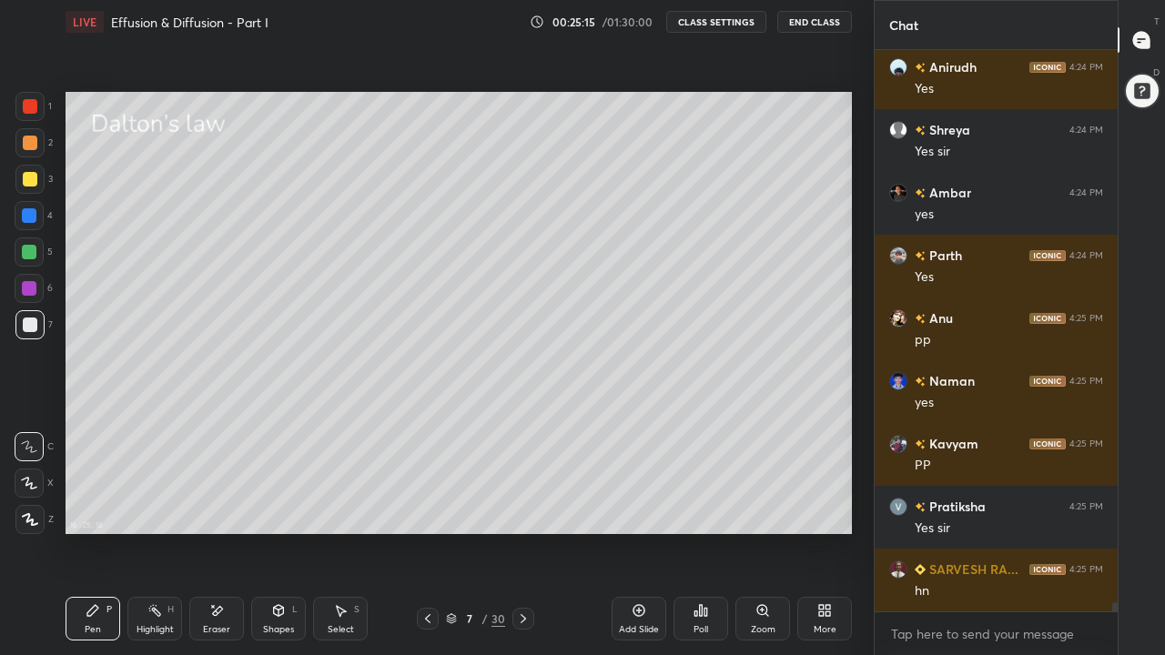
scroll to position [33772, 0]
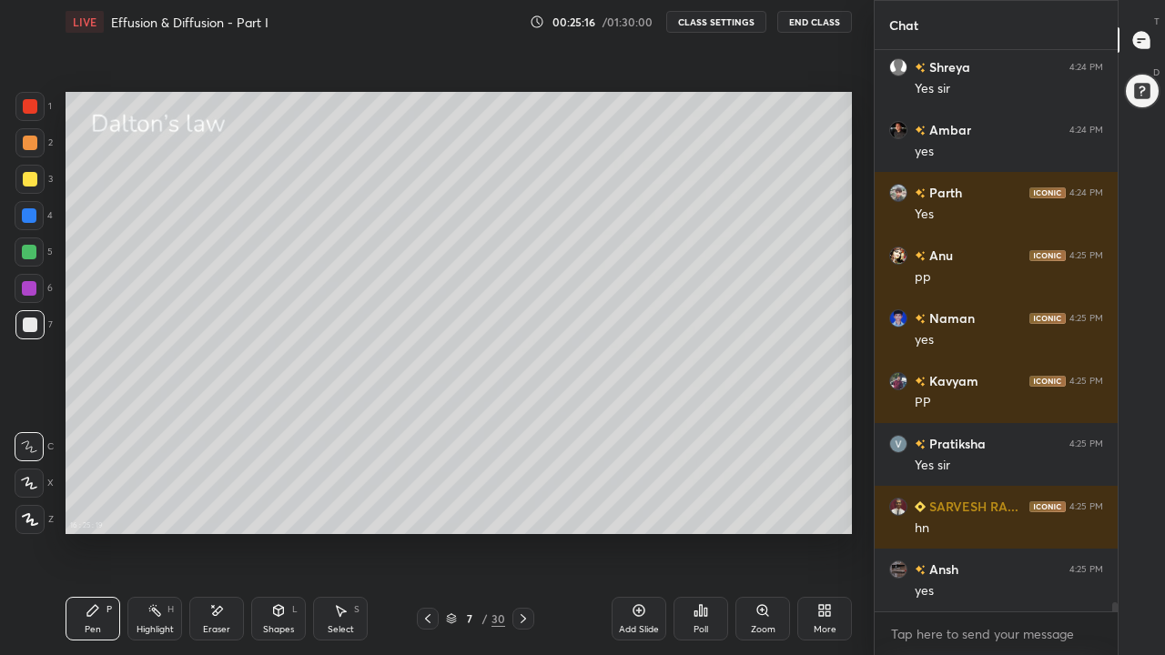
click at [523, 508] on icon at bounding box center [523, 619] width 15 height 15
click at [33, 251] on div at bounding box center [29, 252] width 15 height 15
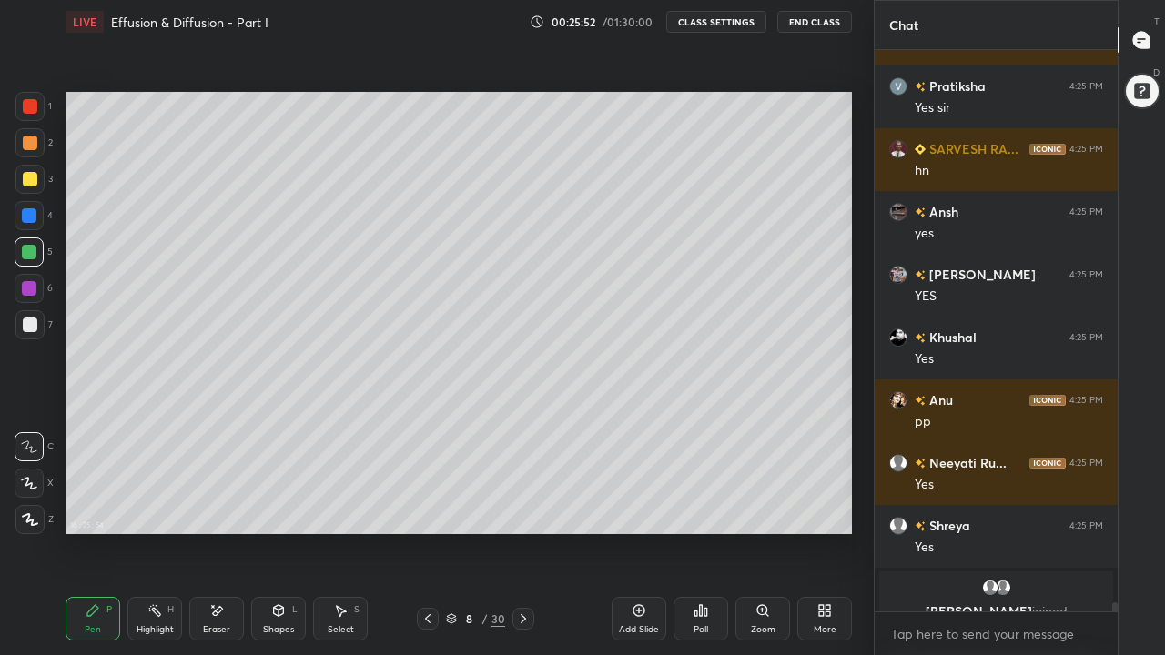
scroll to position [34152, 0]
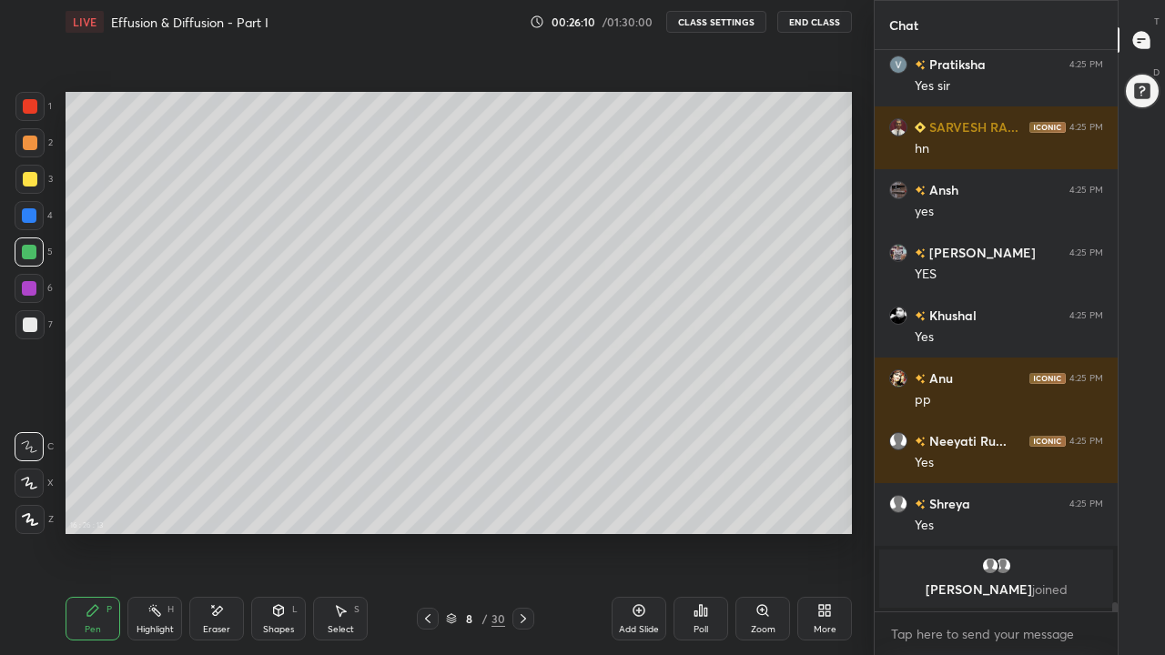
click at [427, 508] on icon at bounding box center [428, 619] width 15 height 15
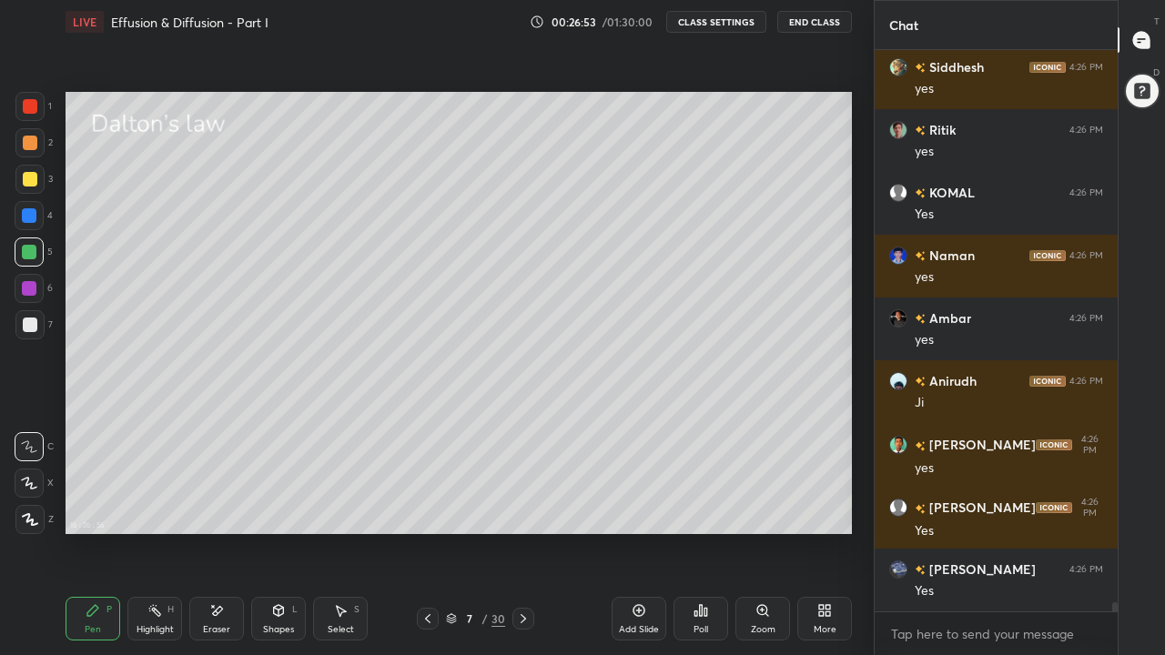
scroll to position [33918, 0]
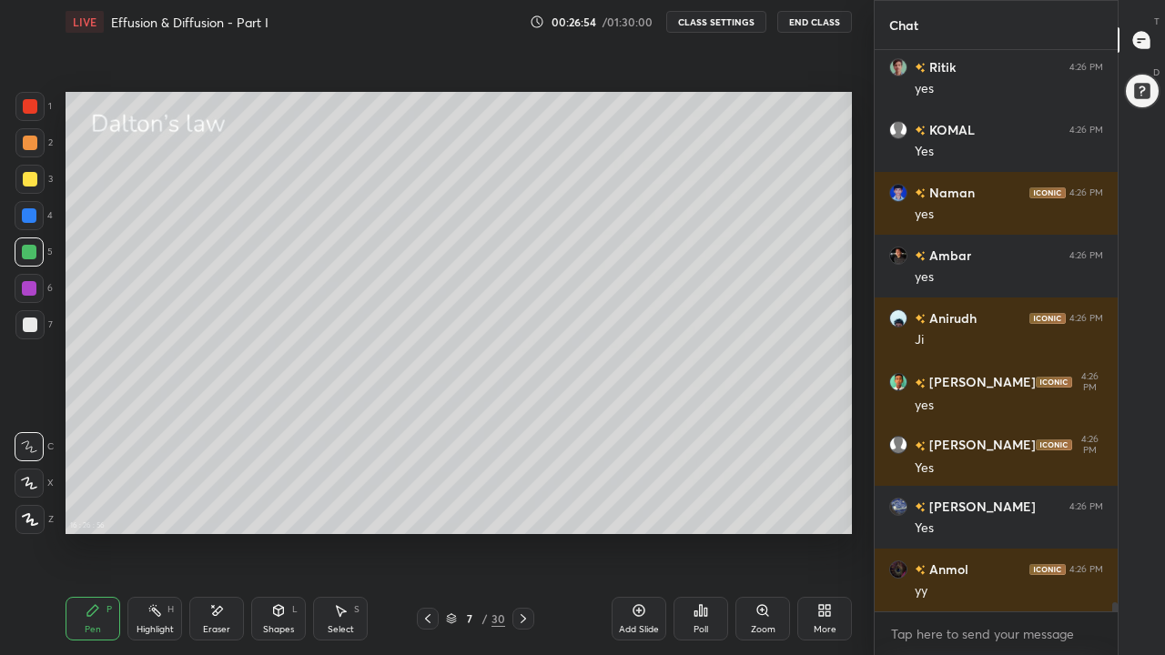
click at [523, 508] on icon at bounding box center [523, 619] width 15 height 15
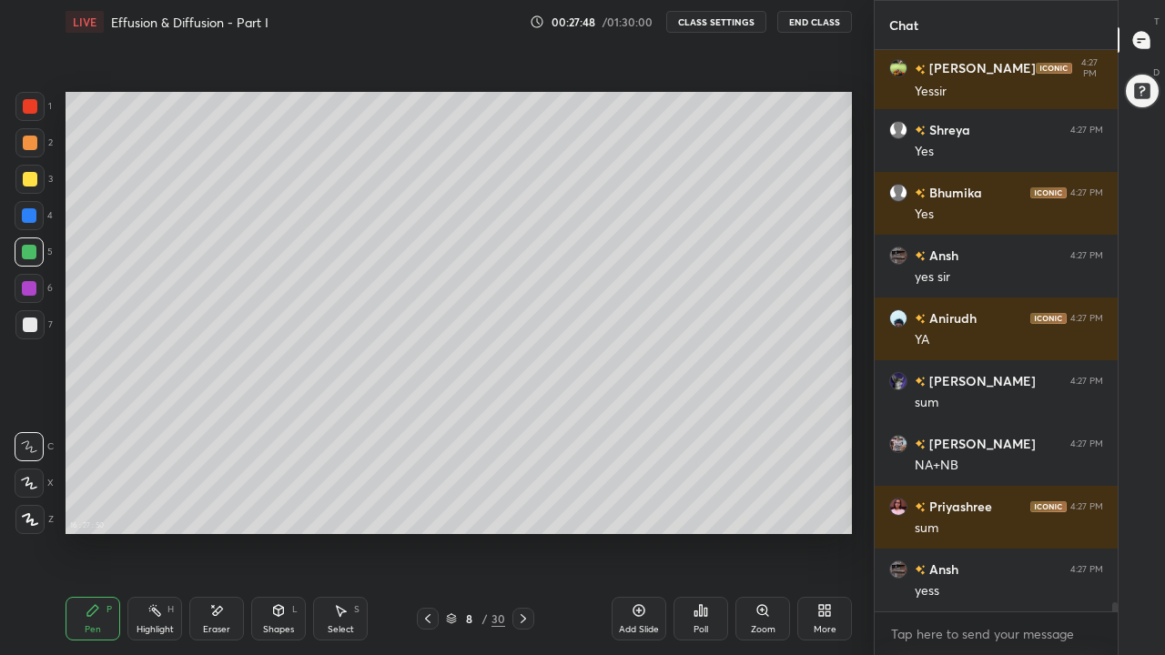
scroll to position [34547, 0]
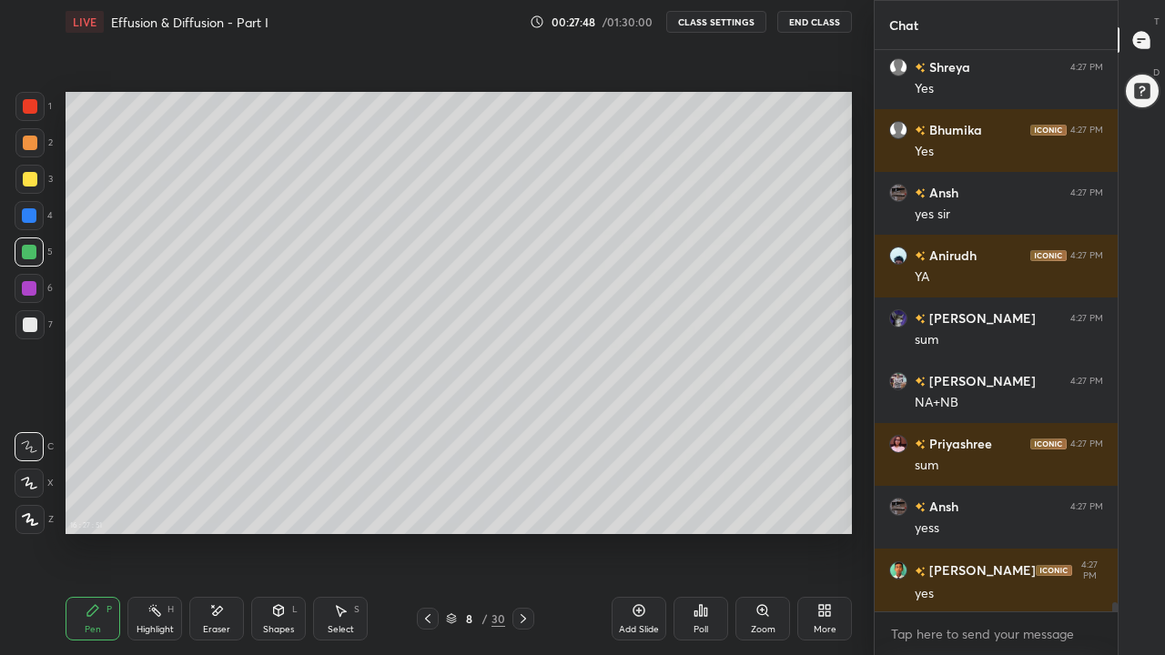
click at [34, 323] on div at bounding box center [30, 325] width 15 height 15
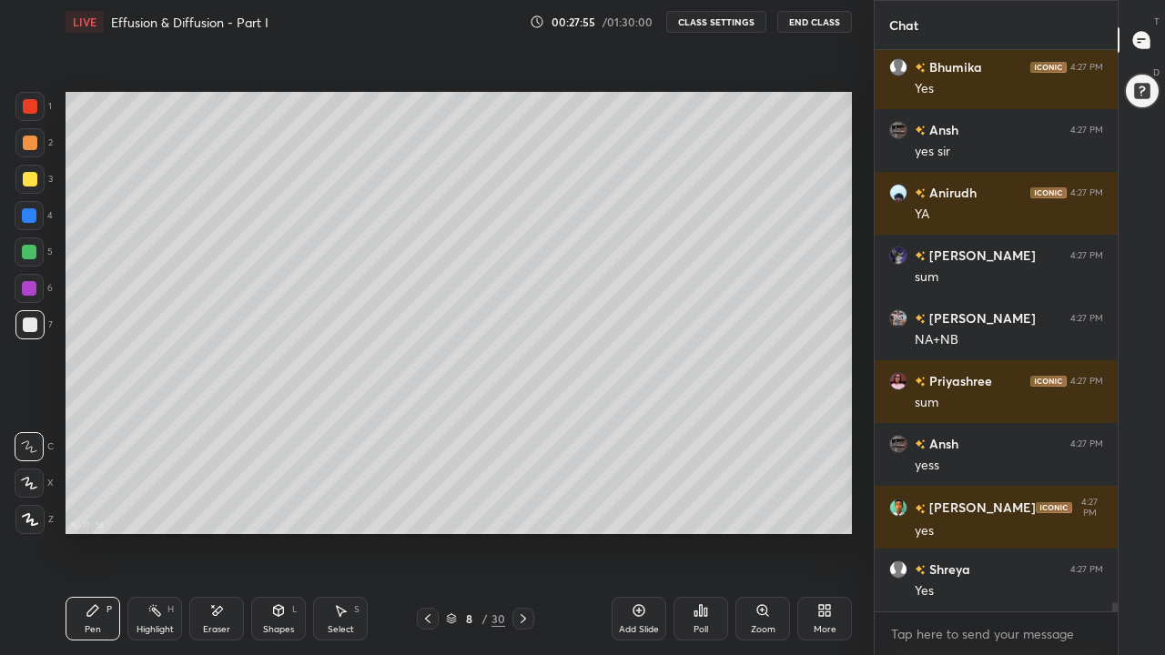
click at [28, 144] on div at bounding box center [30, 143] width 15 height 15
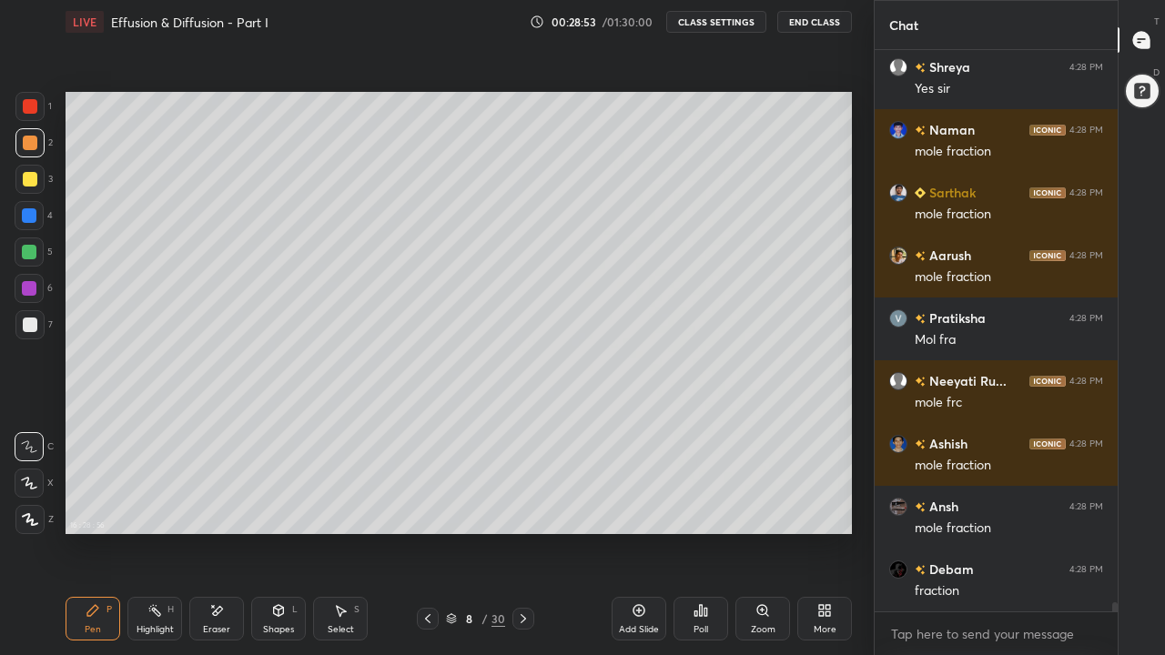
scroll to position [35314, 0]
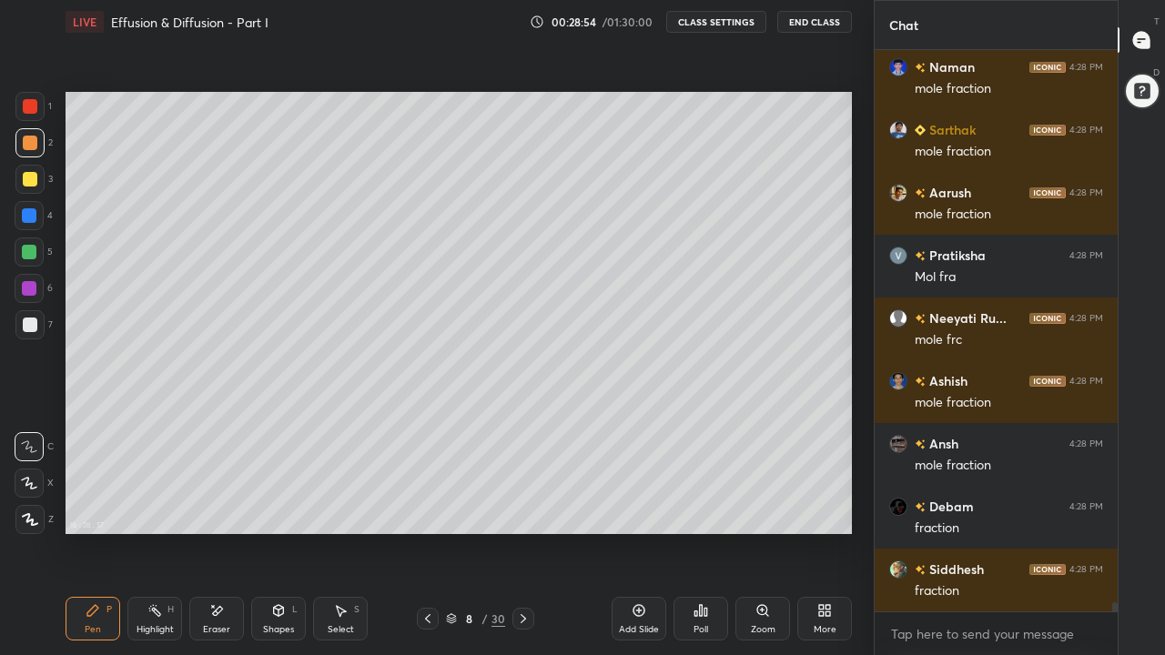
click at [42, 325] on div at bounding box center [29, 324] width 29 height 29
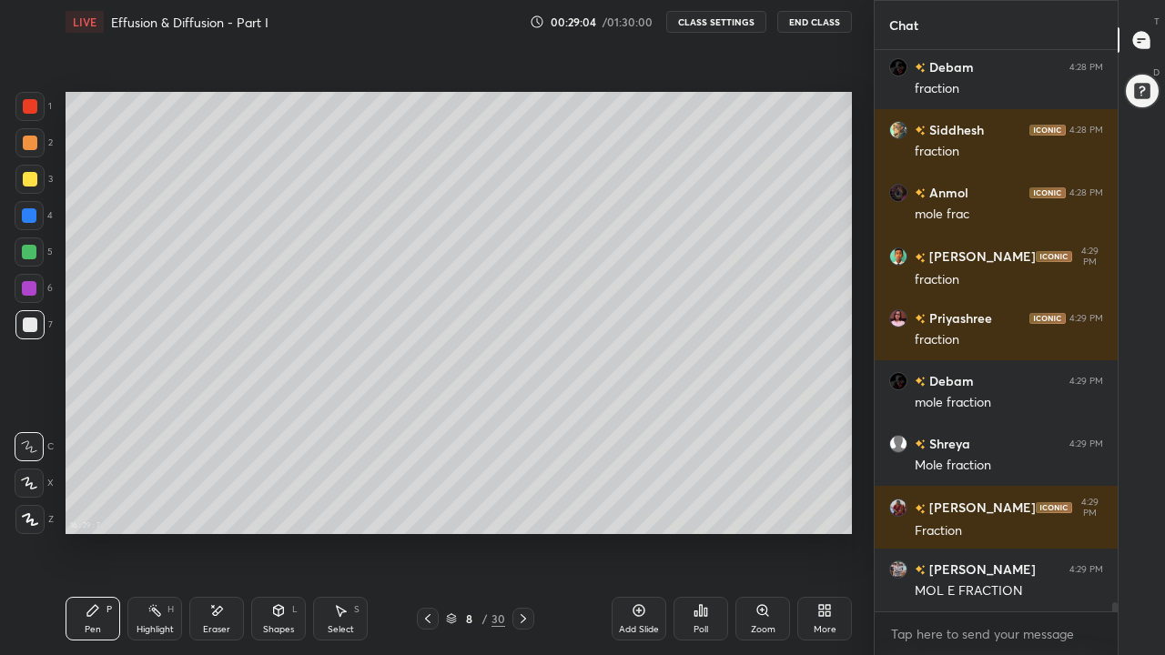
scroll to position [35817, 0]
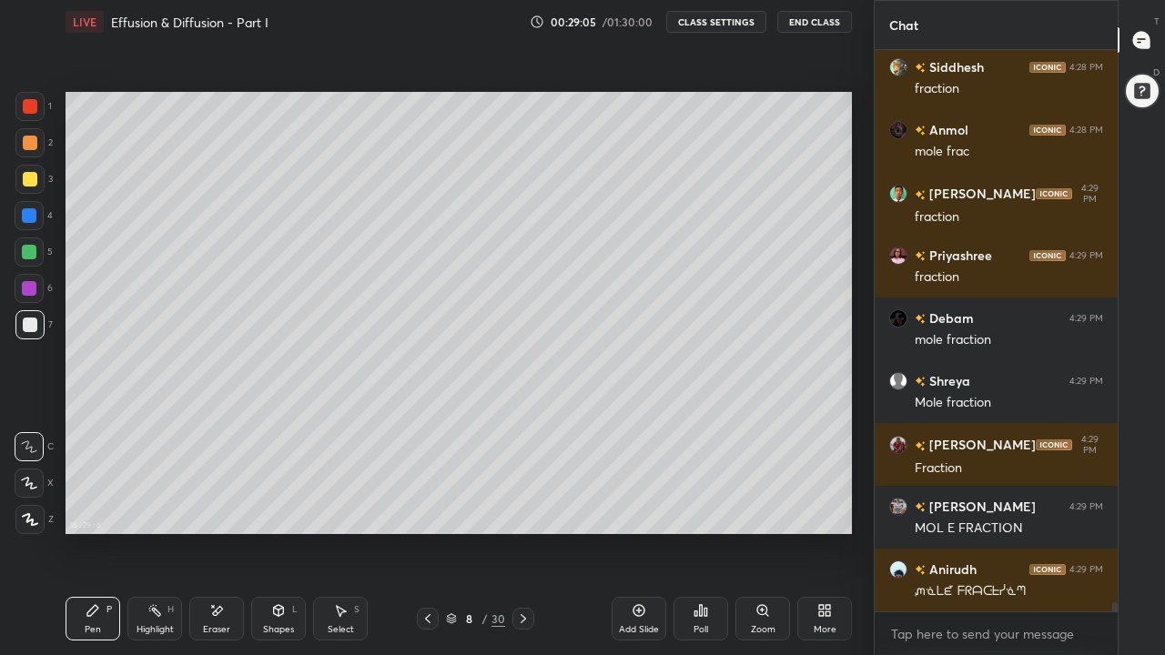
click at [34, 147] on div at bounding box center [30, 143] width 15 height 15
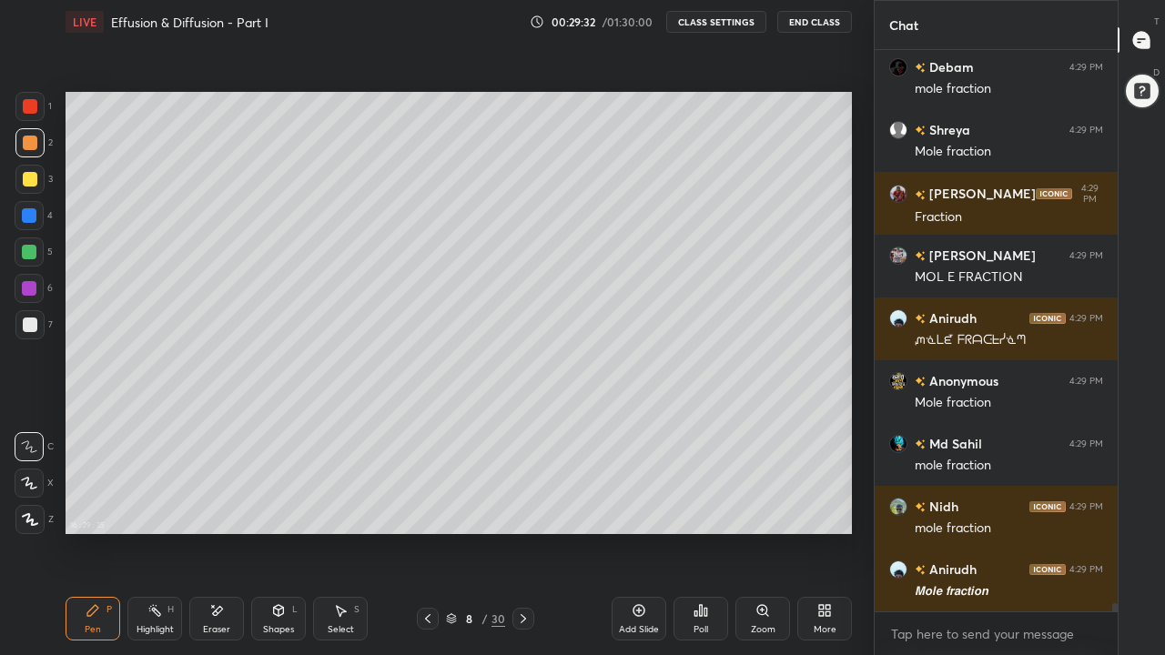
scroll to position [36131, 0]
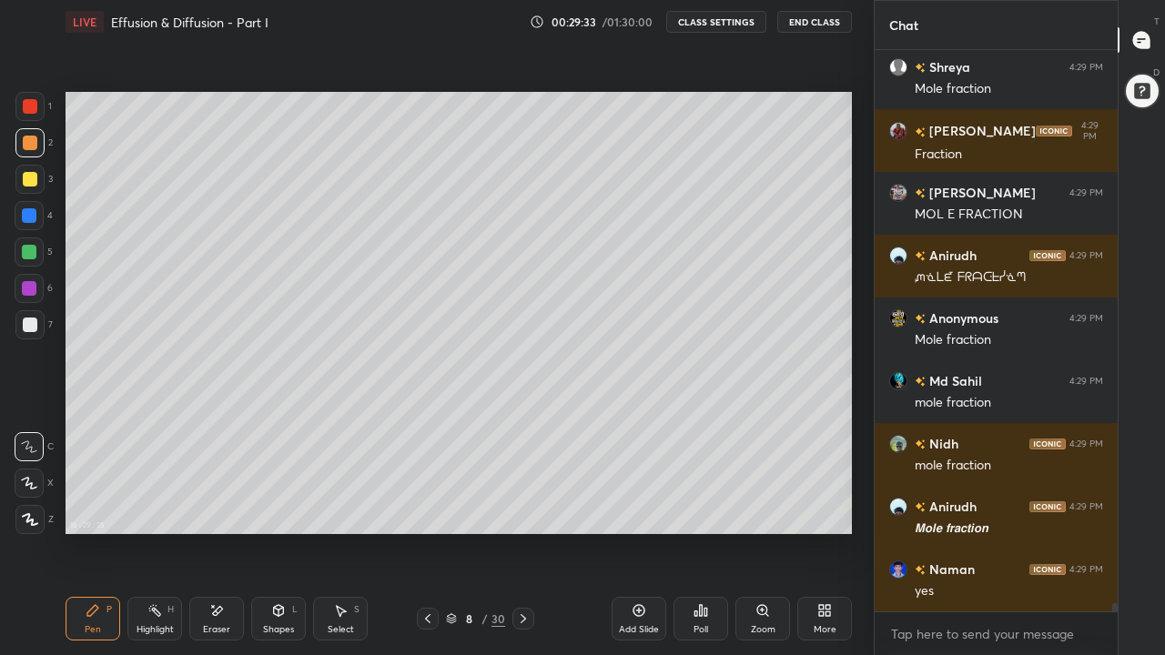
click at [32, 331] on div at bounding box center [30, 325] width 15 height 15
click at [523, 508] on icon at bounding box center [523, 619] width 15 height 15
click at [426, 508] on icon at bounding box center [428, 619] width 15 height 15
click at [524, 508] on icon at bounding box center [523, 619] width 15 height 15
click at [29, 150] on div at bounding box center [29, 142] width 29 height 29
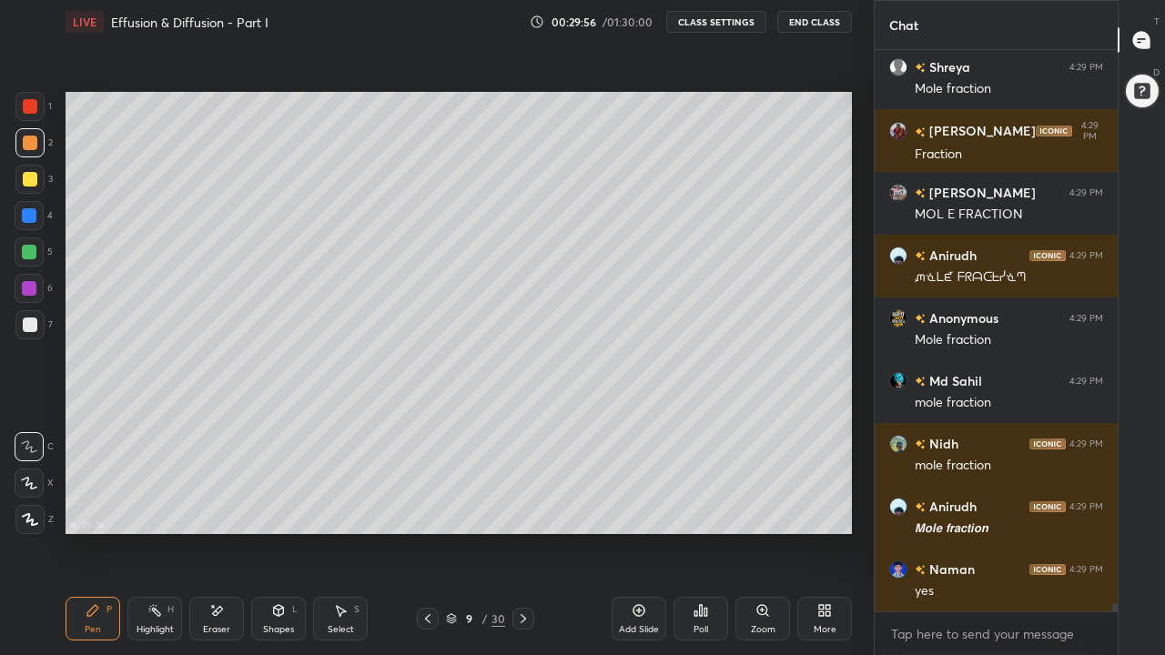
scroll to position [36194, 0]
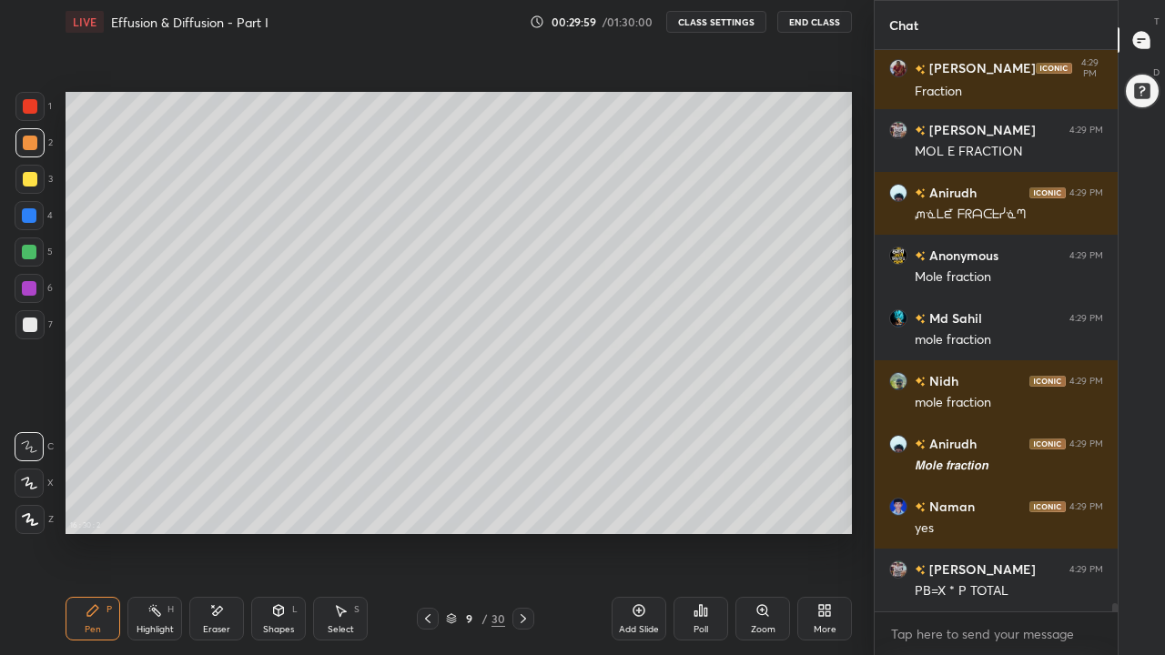
click at [427, 508] on icon at bounding box center [427, 619] width 5 height 9
click at [523, 508] on icon at bounding box center [523, 619] width 15 height 15
click at [31, 257] on div at bounding box center [29, 252] width 15 height 15
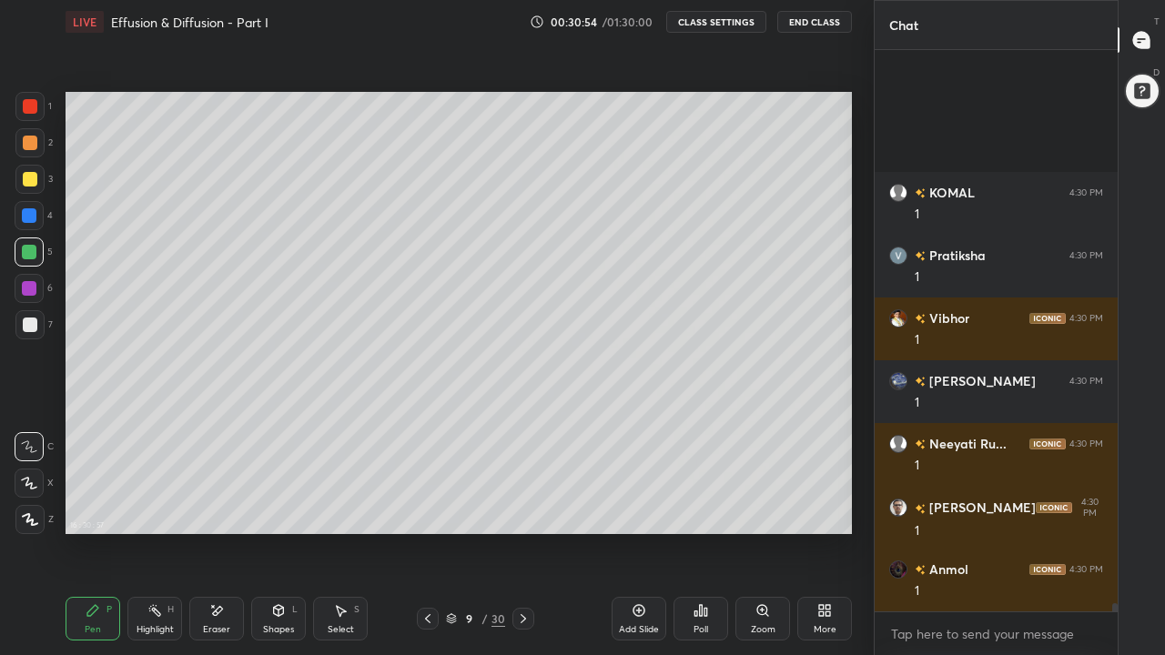
scroll to position [37952, 0]
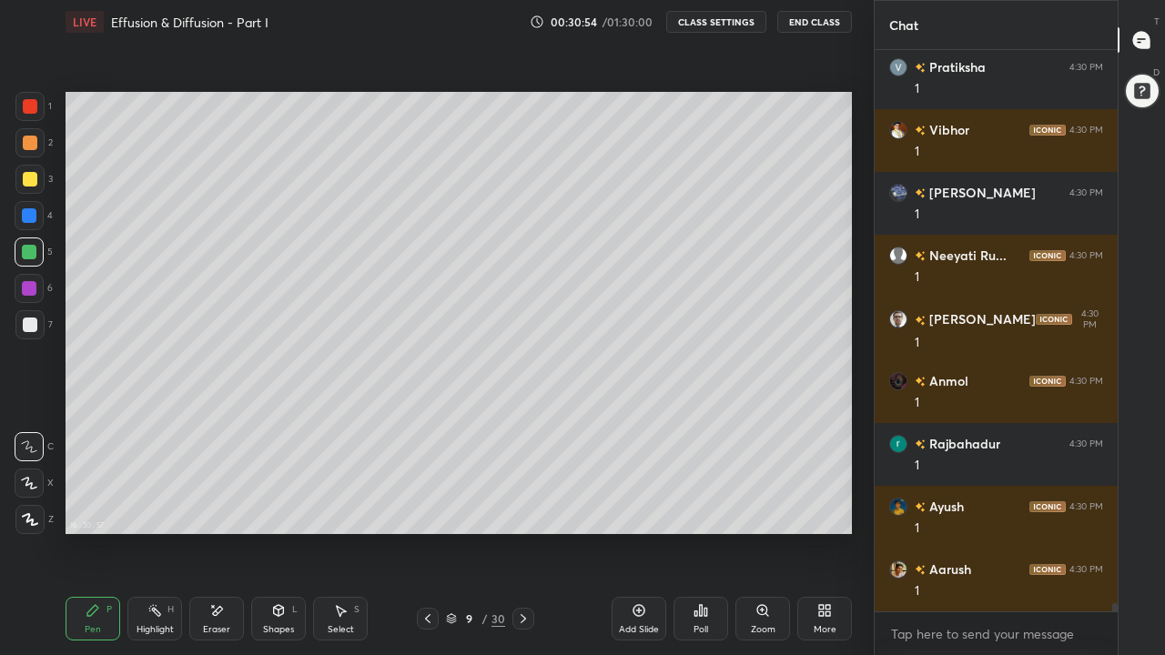
click at [32, 326] on div at bounding box center [30, 325] width 15 height 15
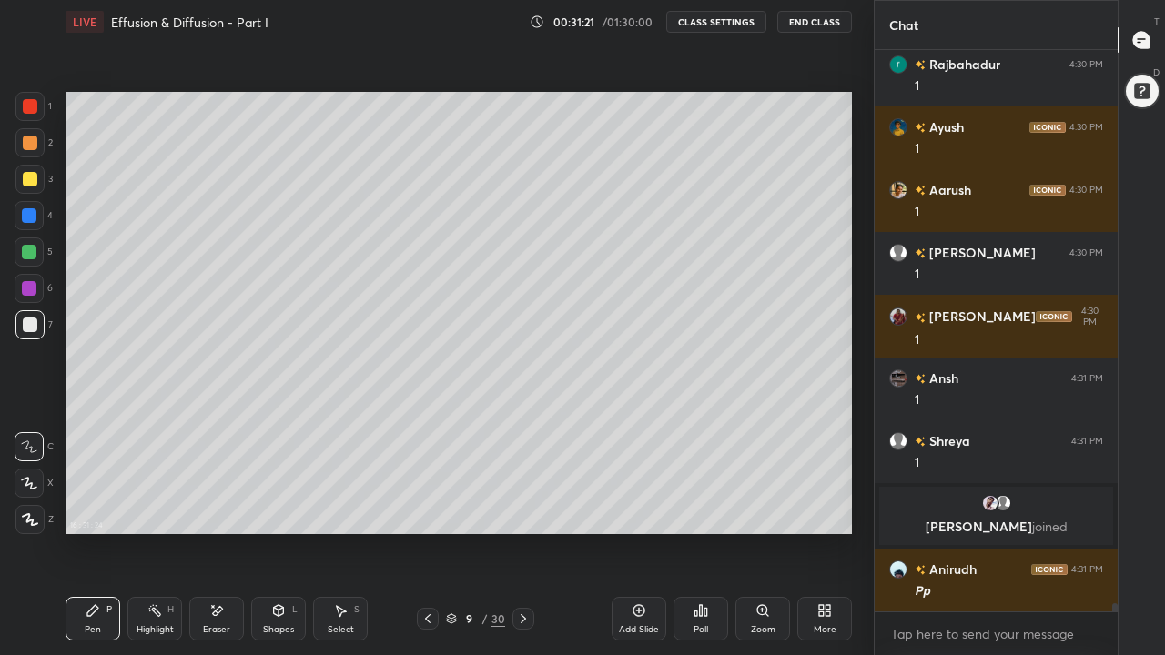
scroll to position [37302, 0]
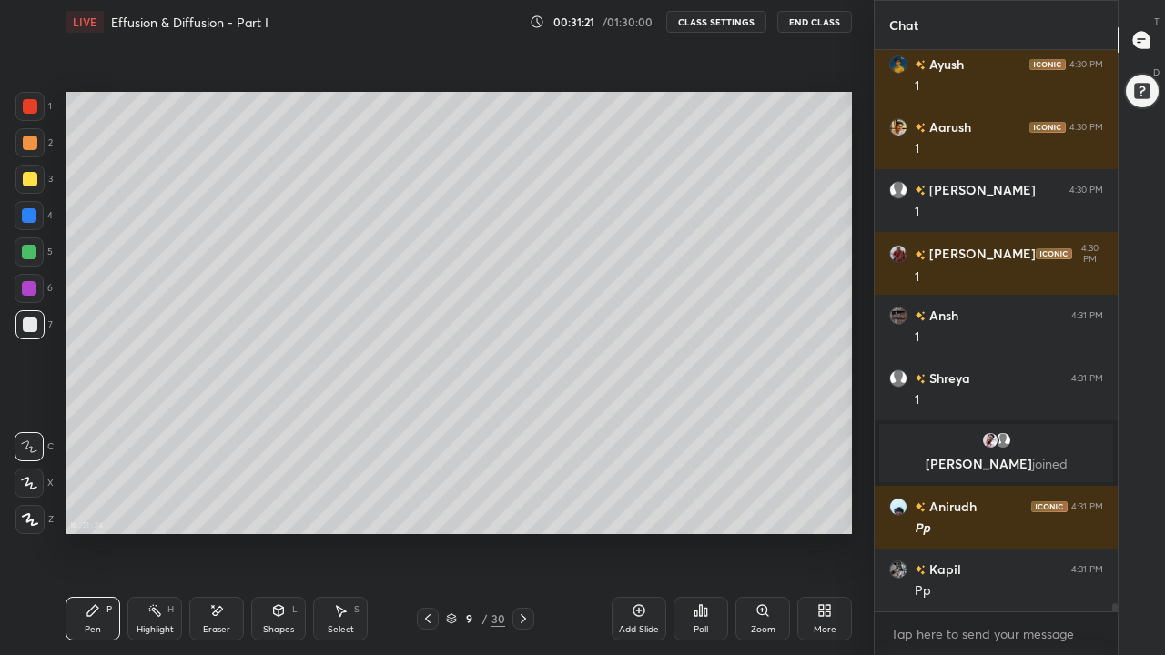
click at [427, 508] on icon at bounding box center [428, 619] width 15 height 15
click at [429, 508] on icon at bounding box center [428, 619] width 15 height 15
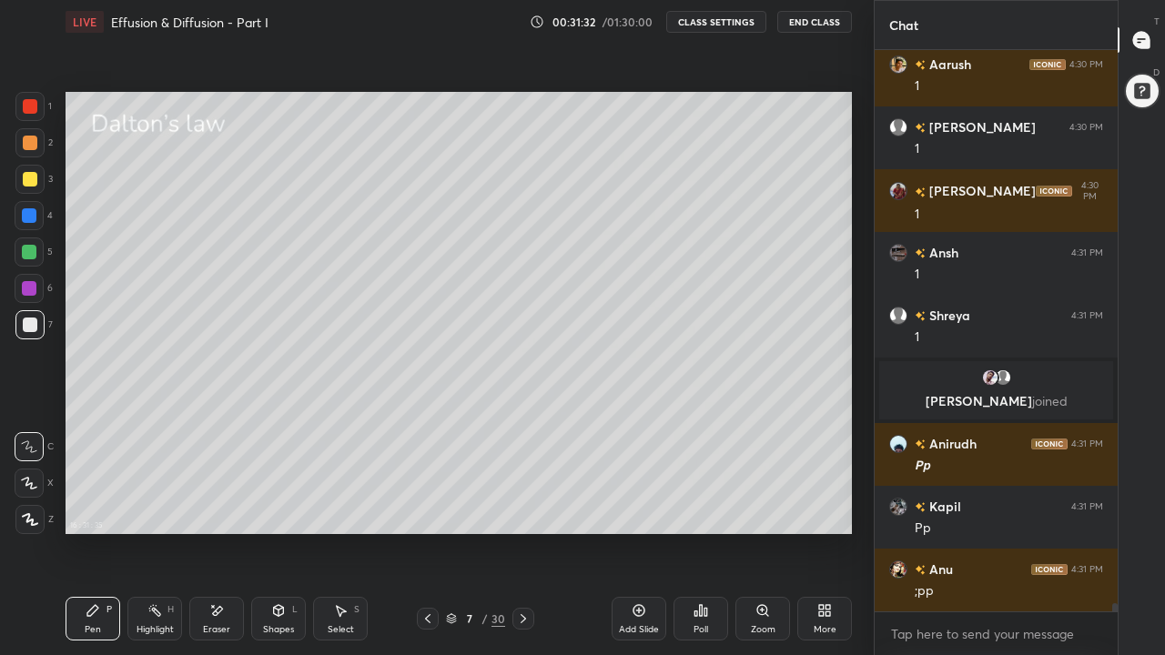
click at [522, 508] on icon at bounding box center [523, 619] width 15 height 15
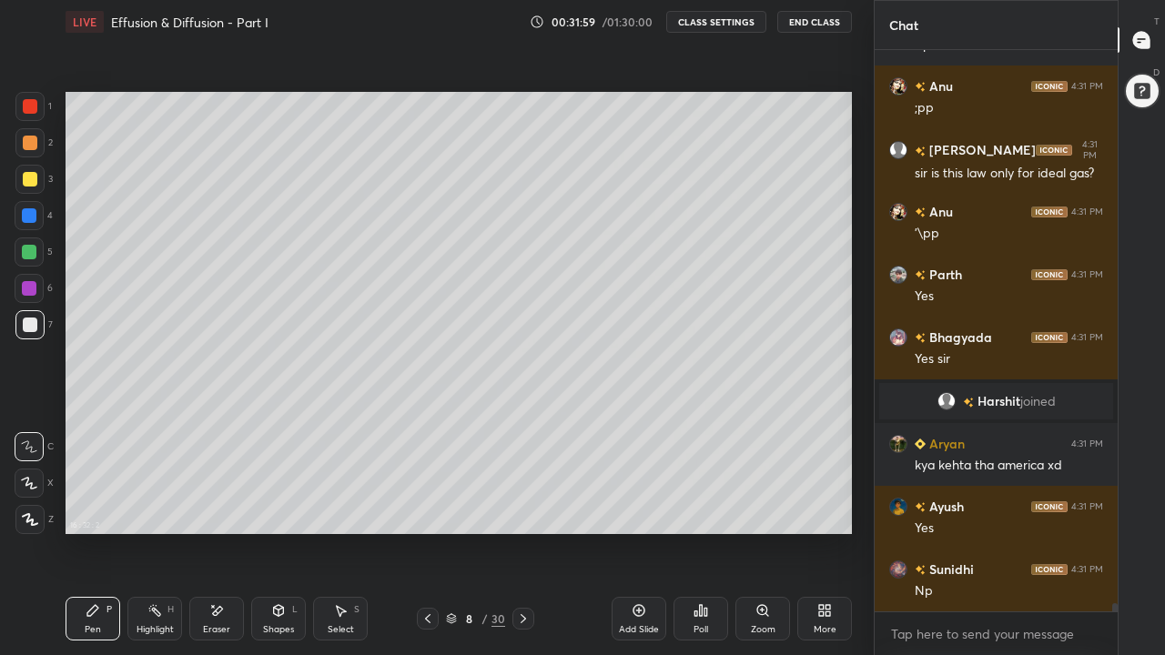
scroll to position [37773, 0]
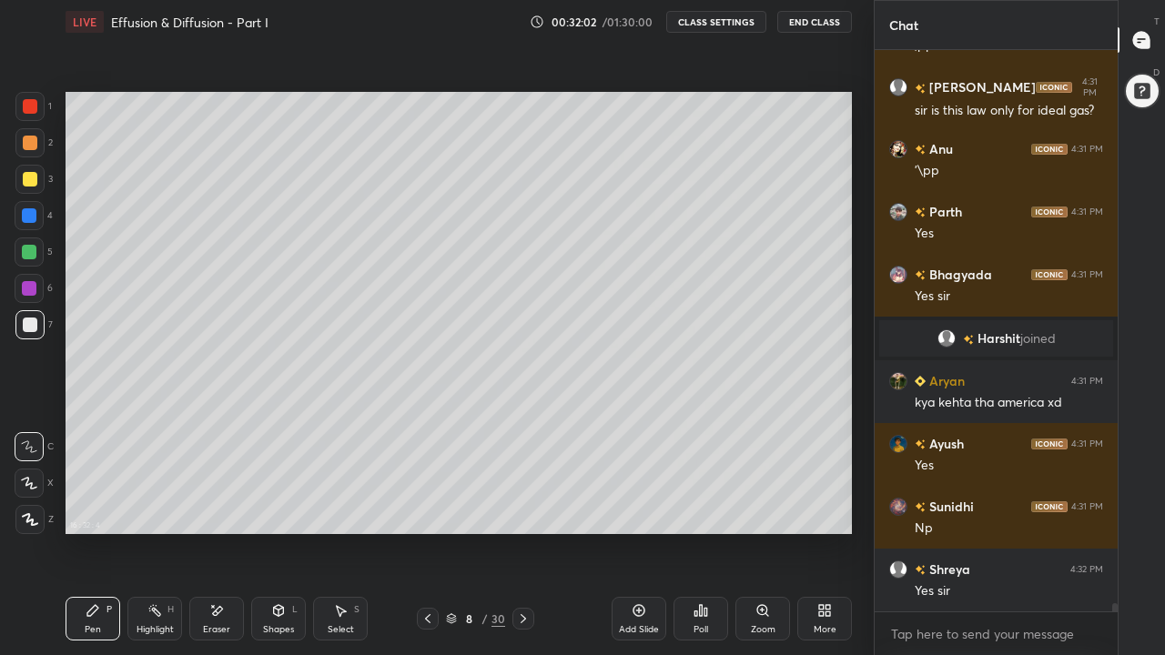
click at [523, 508] on icon at bounding box center [523, 619] width 15 height 15
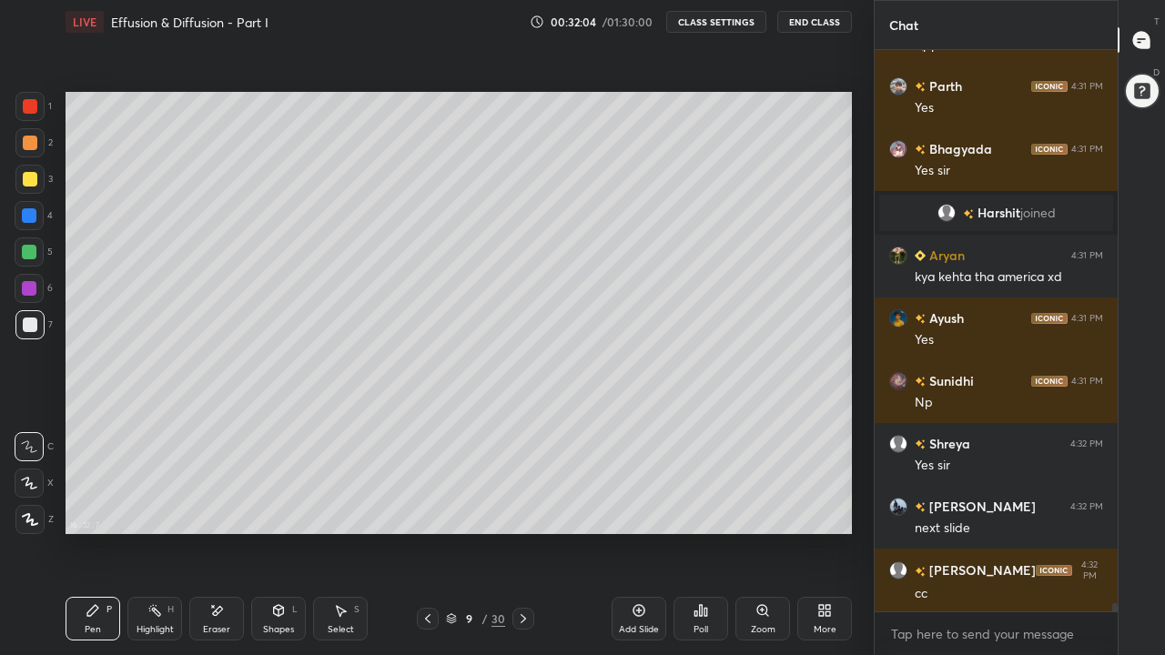
scroll to position [37978, 0]
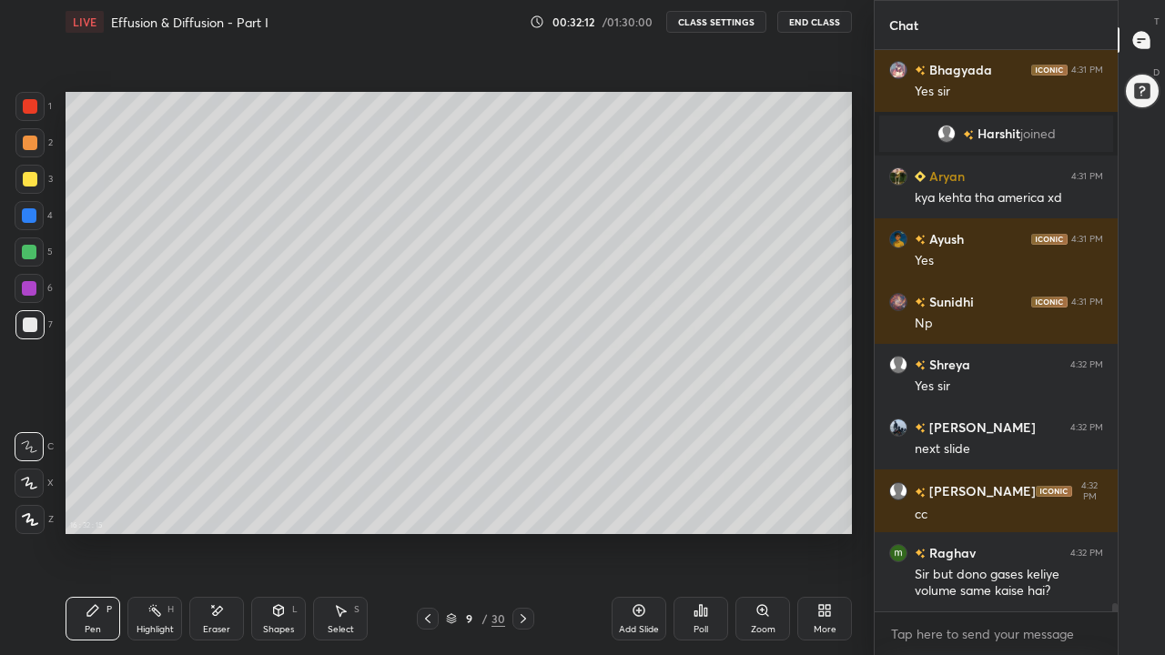
click at [427, 508] on icon at bounding box center [428, 619] width 15 height 15
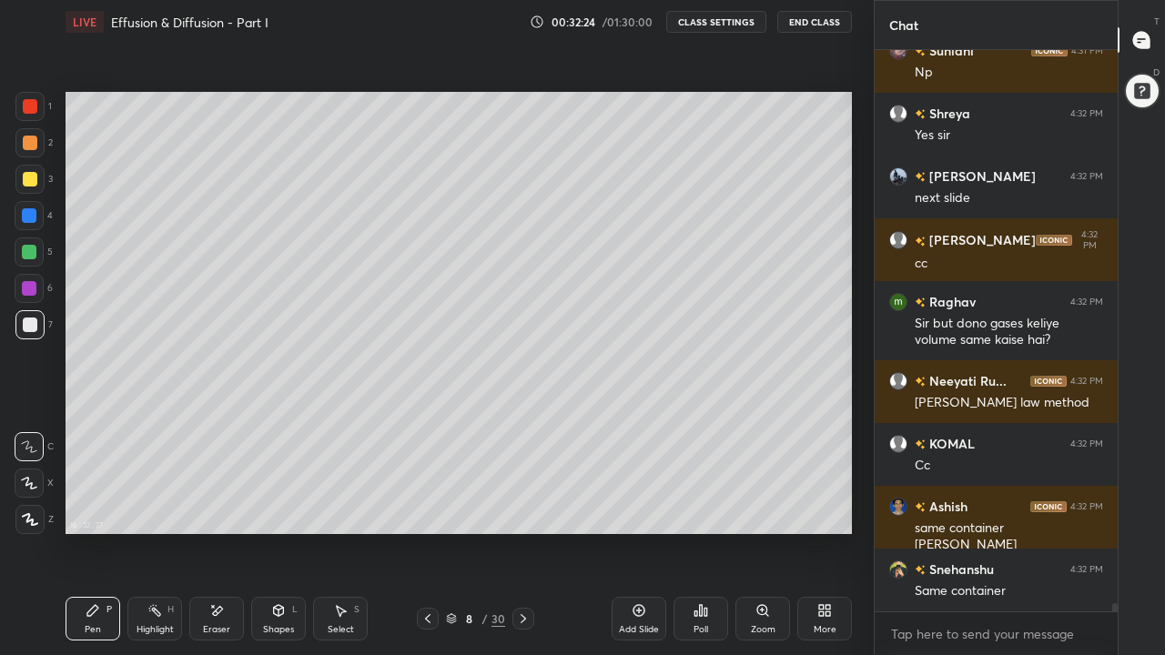
scroll to position [38292, 0]
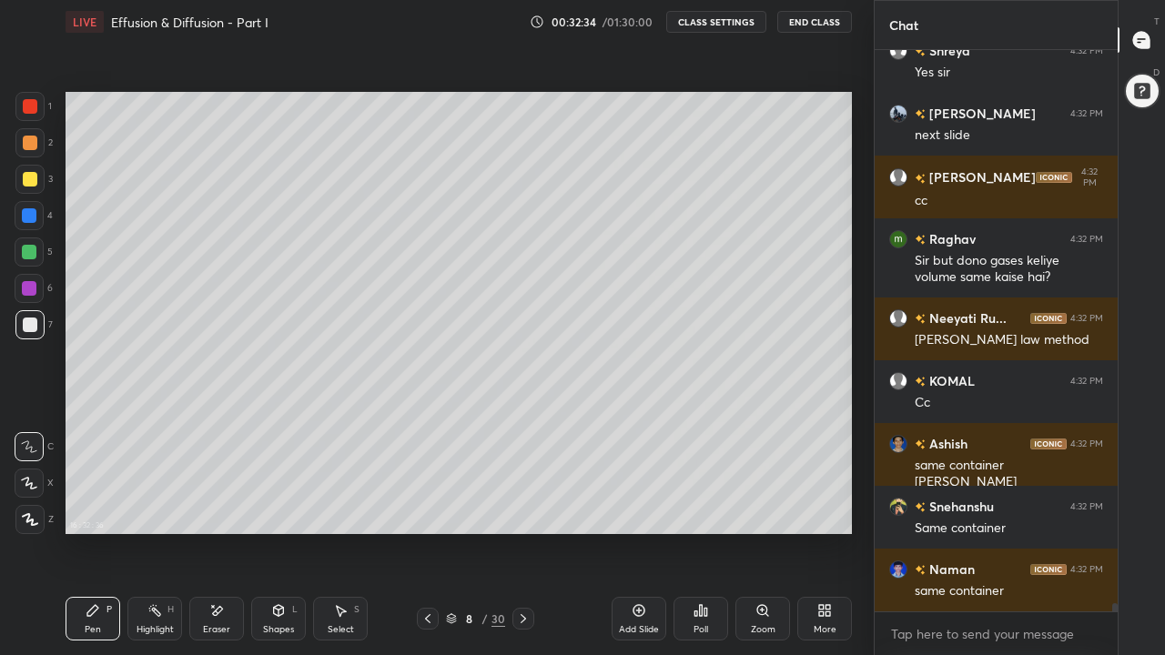
click at [429, 508] on icon at bounding box center [428, 619] width 15 height 15
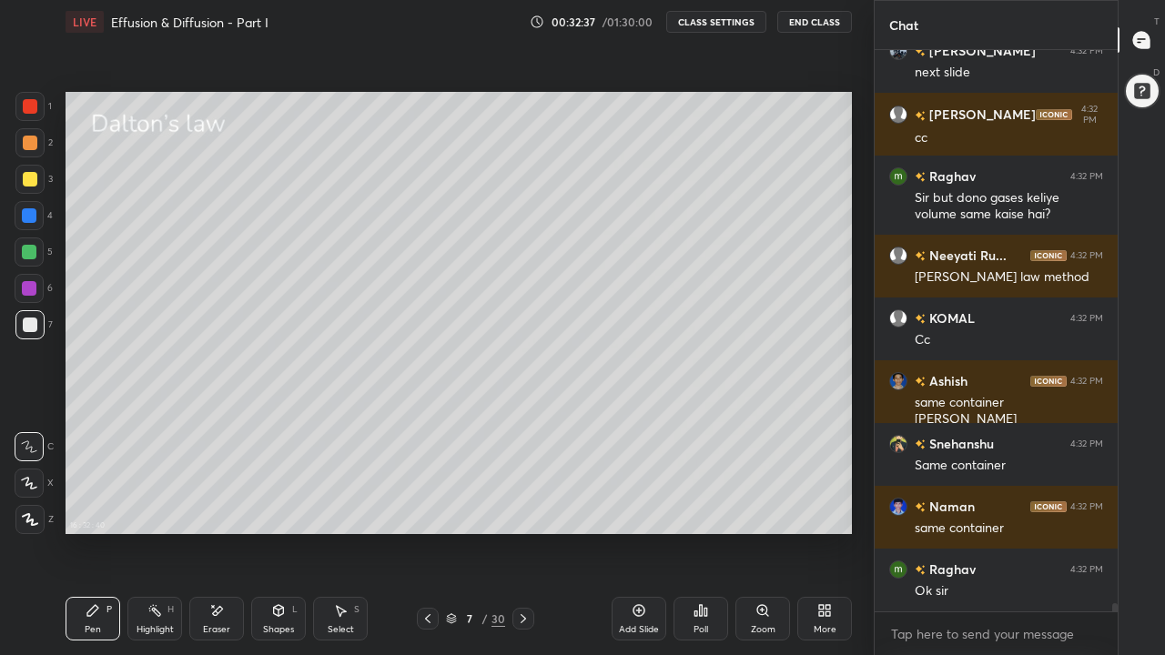
click at [522, 508] on icon at bounding box center [523, 619] width 15 height 15
click at [521, 508] on icon at bounding box center [523, 619] width 15 height 15
click at [523, 508] on icon at bounding box center [523, 619] width 15 height 15
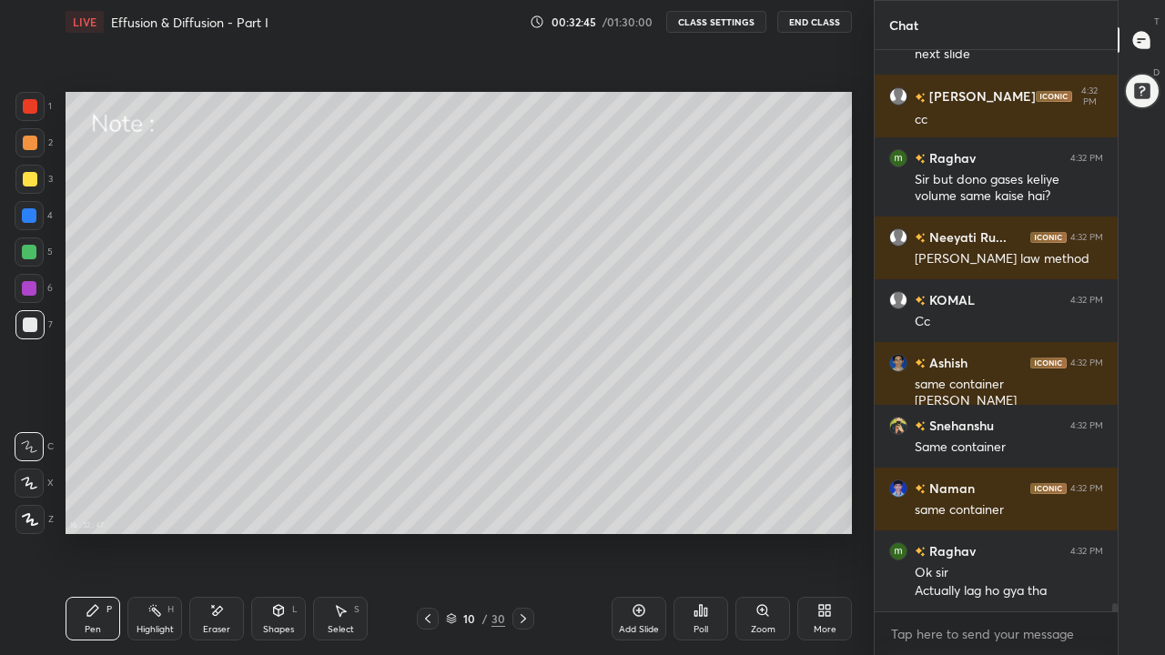
scroll to position [38452, 0]
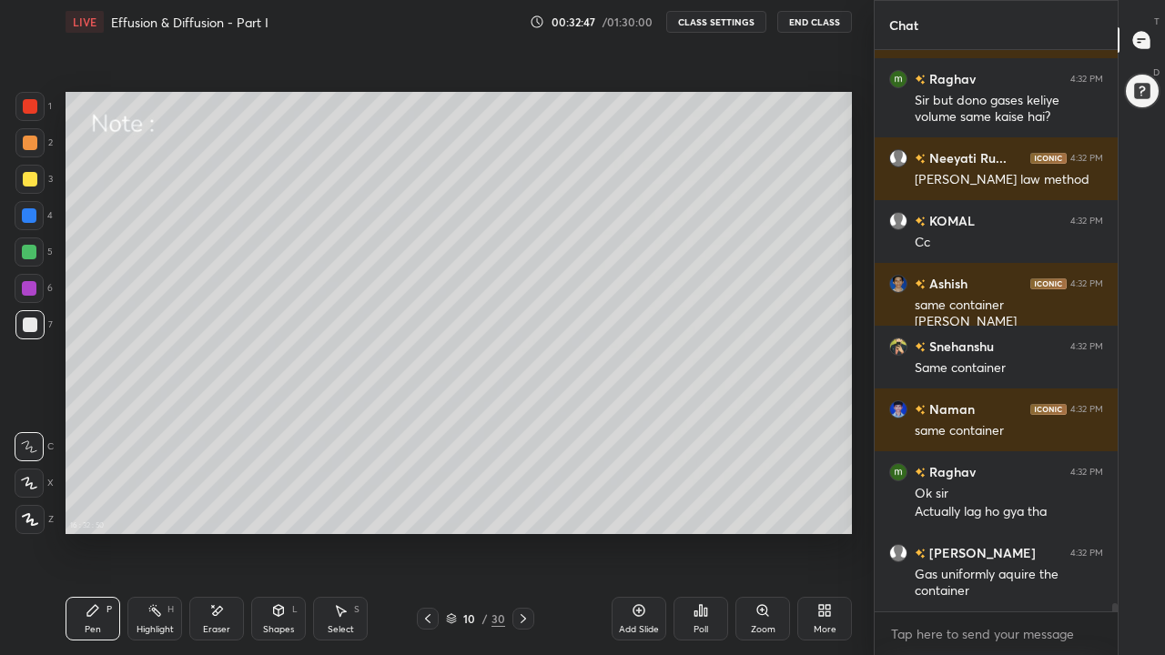
click at [427, 508] on icon at bounding box center [428, 619] width 15 height 15
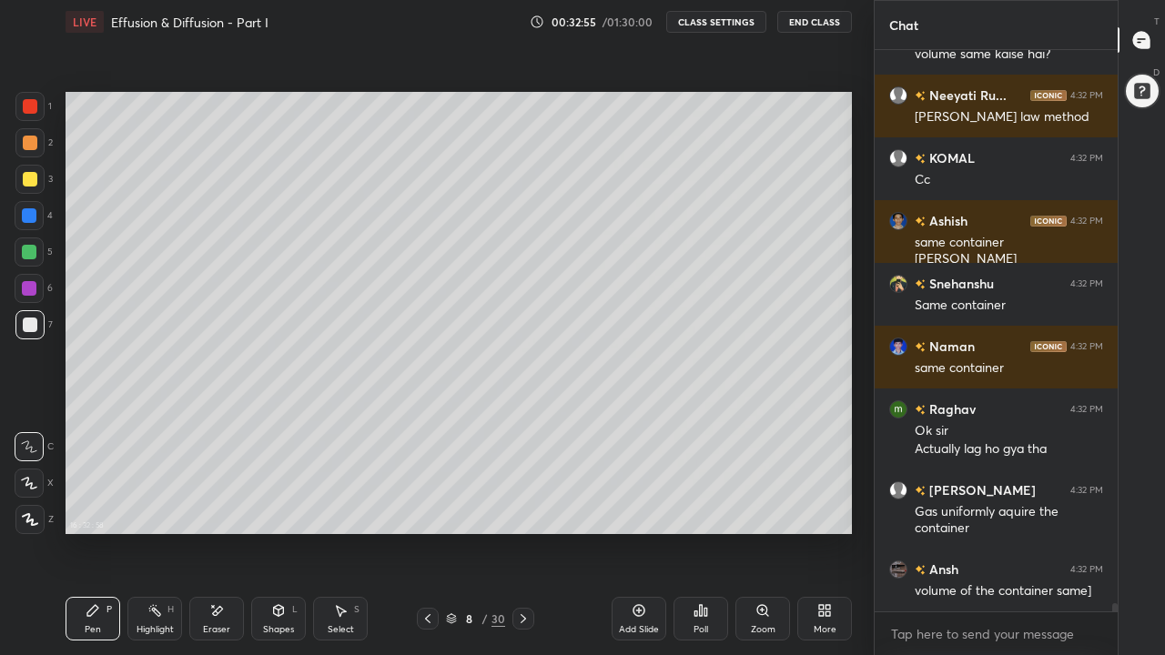
click at [520, 508] on icon at bounding box center [523, 619] width 15 height 15
click at [530, 508] on div at bounding box center [524, 619] width 22 height 22
click at [30, 185] on div at bounding box center [30, 179] width 15 height 15
click at [32, 256] on div at bounding box center [29, 252] width 15 height 15
click at [36, 150] on div at bounding box center [29, 142] width 29 height 29
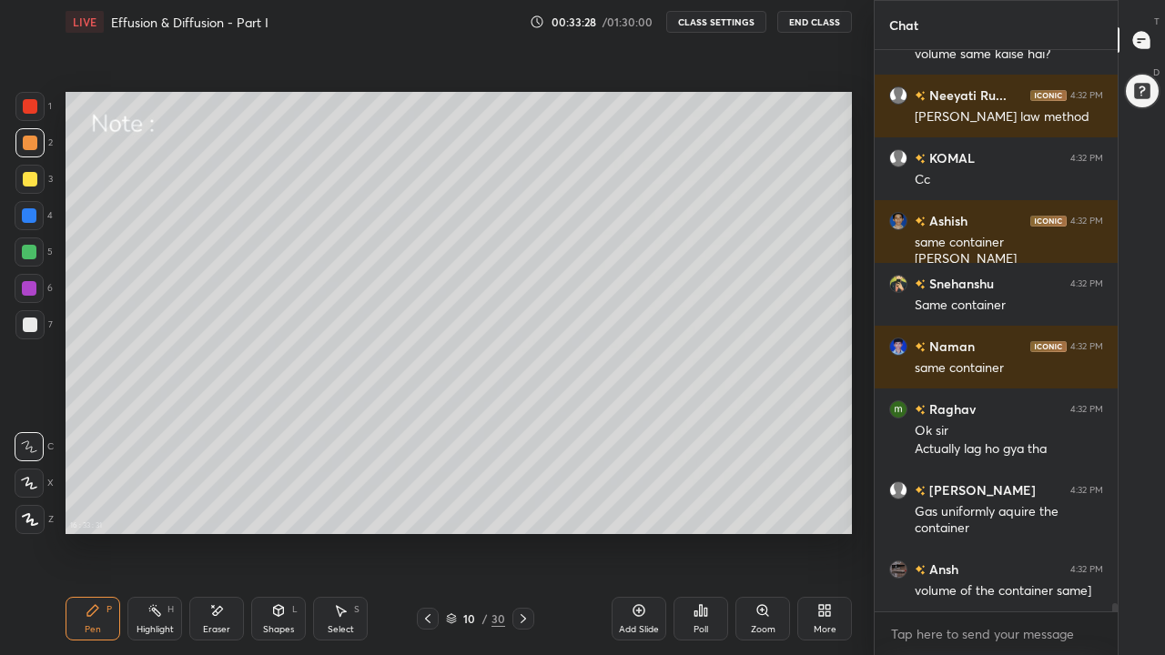
scroll to position [38559, 0]
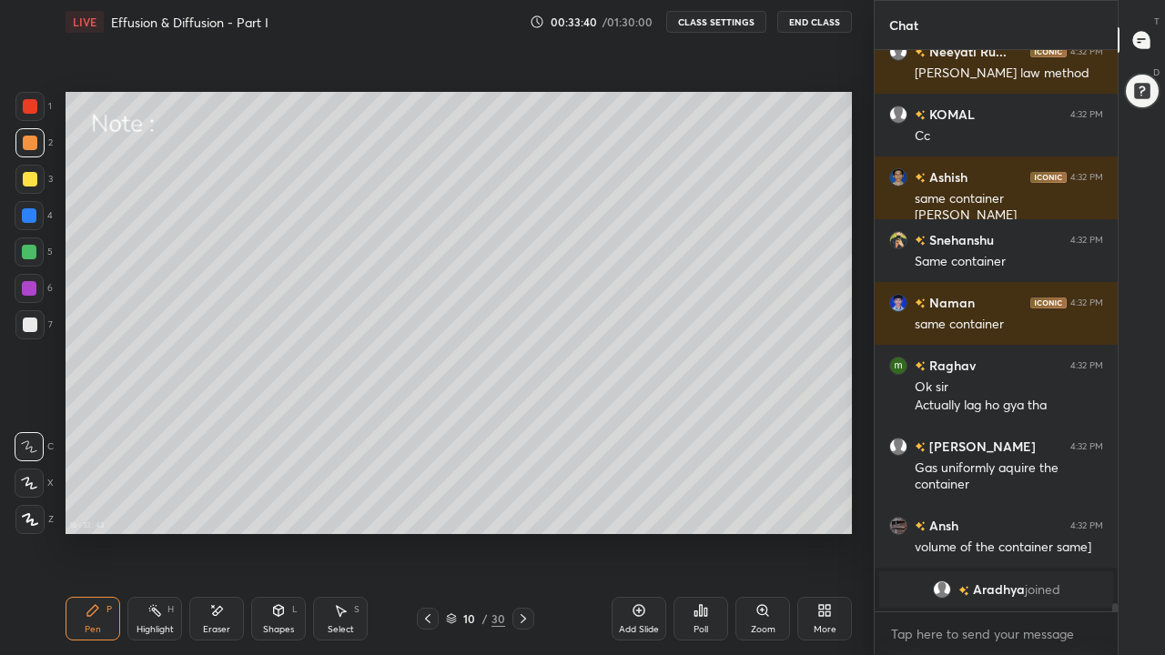
click at [279, 508] on div "Shapes" at bounding box center [278, 629] width 31 height 9
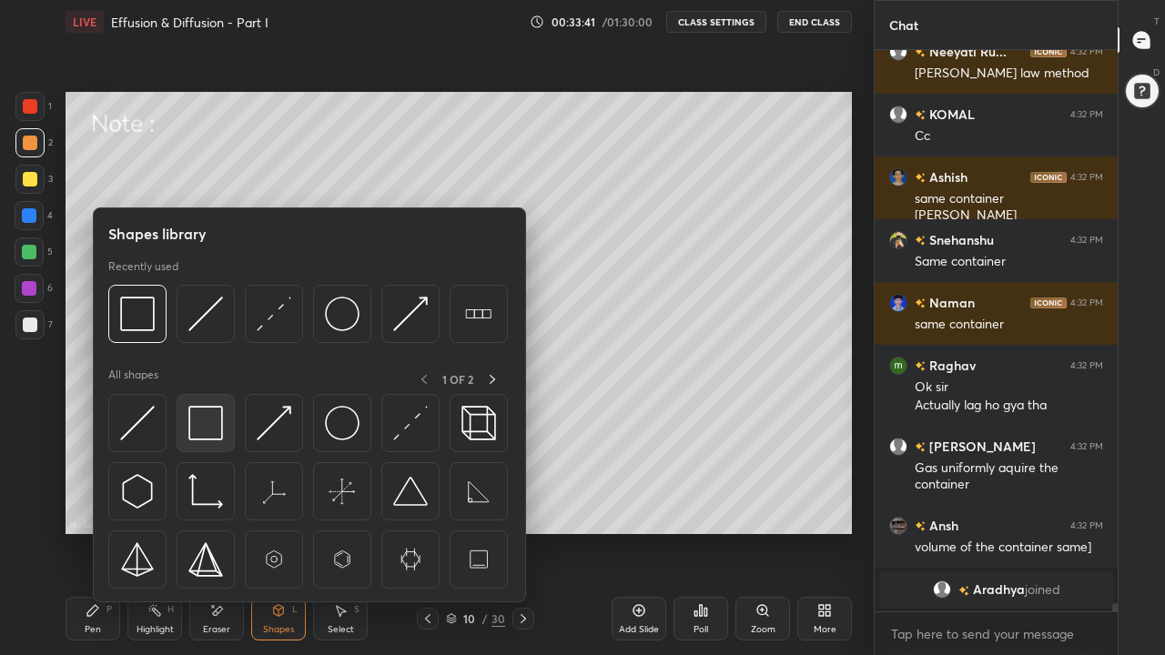
click at [209, 428] on img at bounding box center [205, 423] width 35 height 35
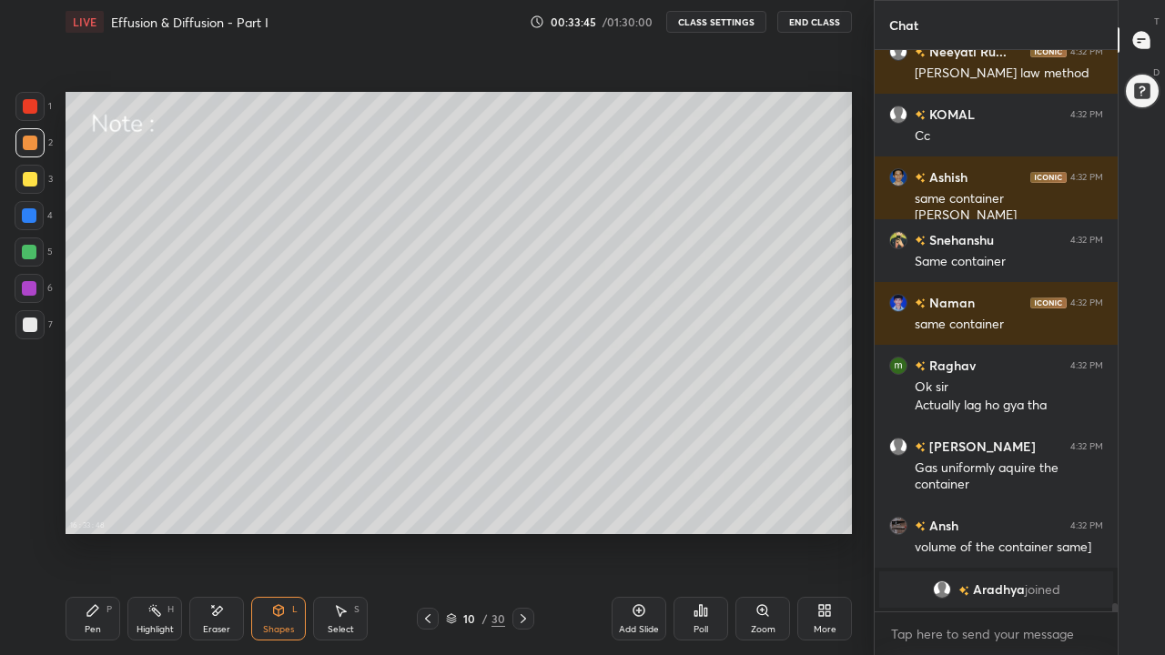
scroll to position [38581, 0]
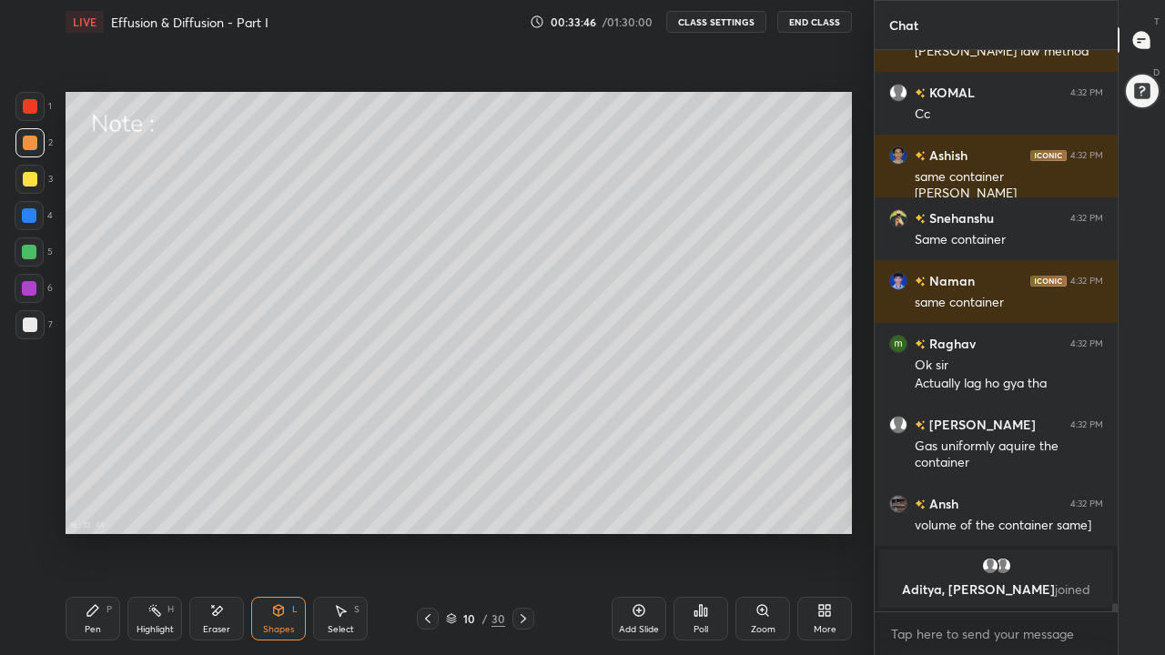
click at [97, 508] on div "Pen P" at bounding box center [93, 619] width 55 height 44
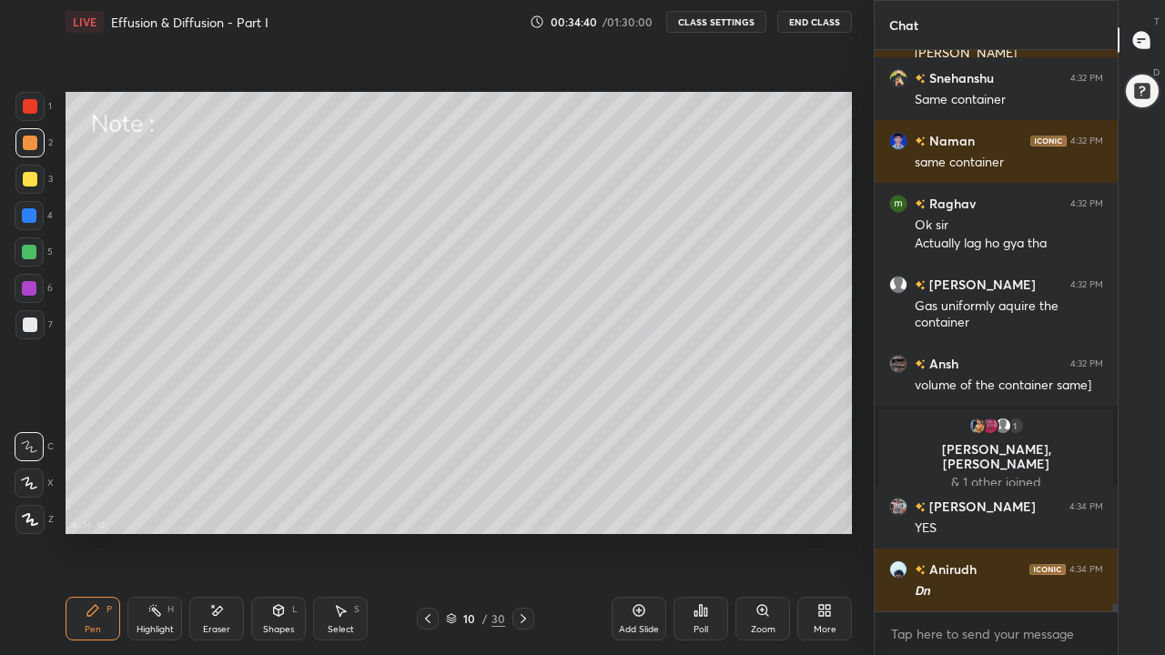
scroll to position [38487, 0]
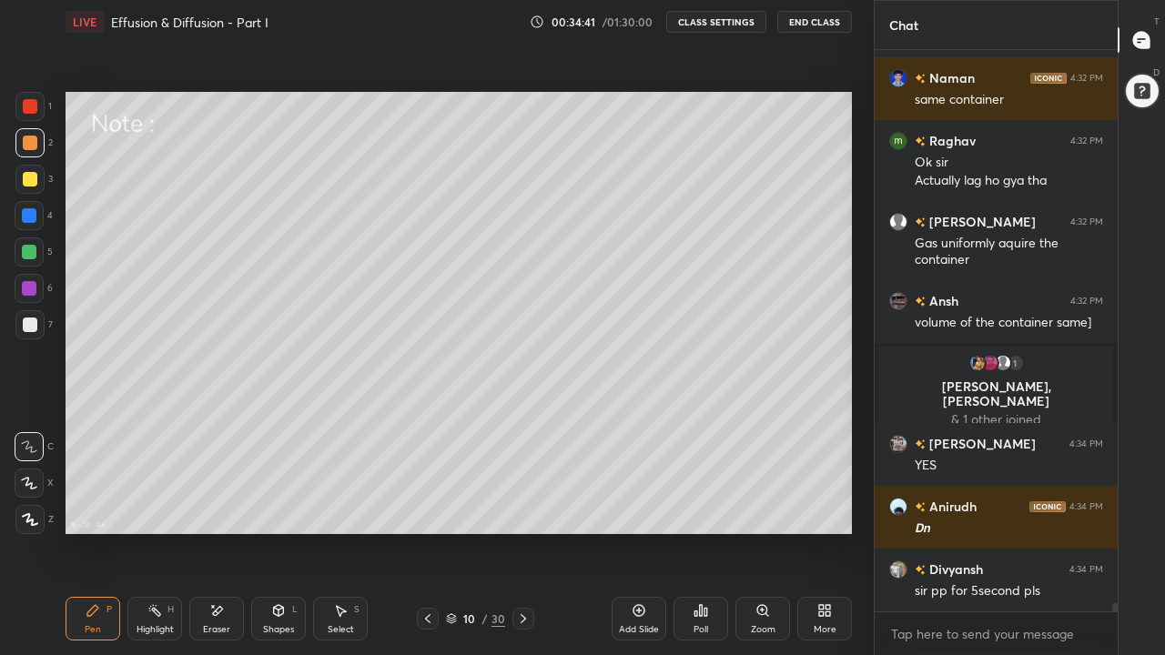
click at [521, 508] on icon at bounding box center [523, 619] width 15 height 15
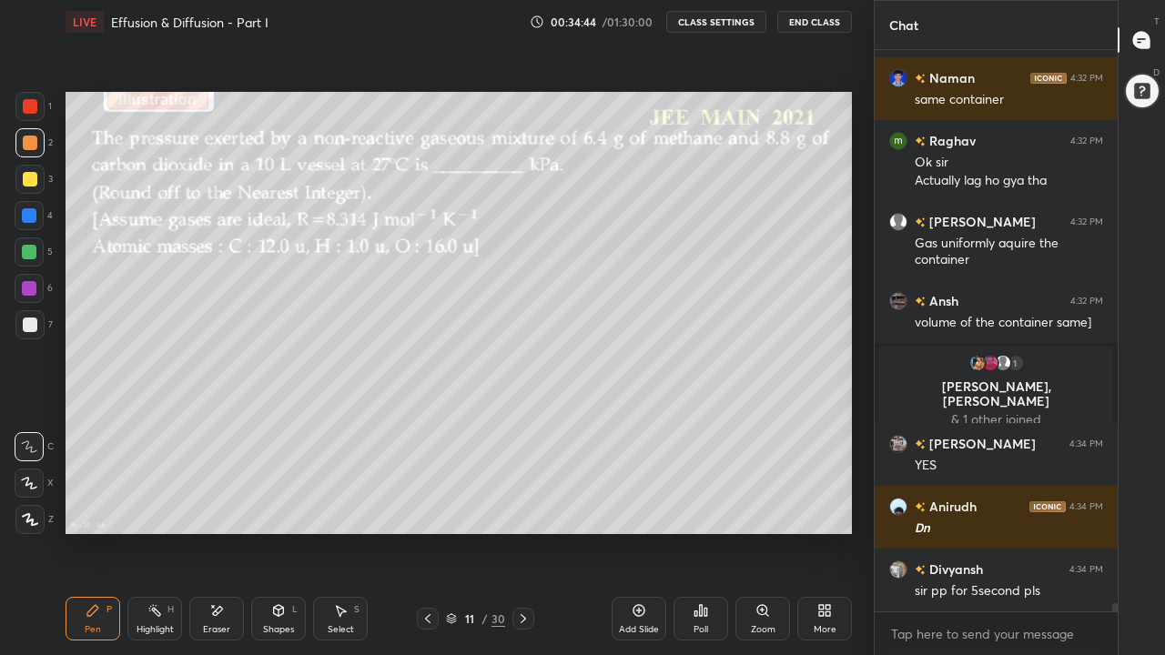
click at [427, 508] on icon at bounding box center [428, 619] width 15 height 15
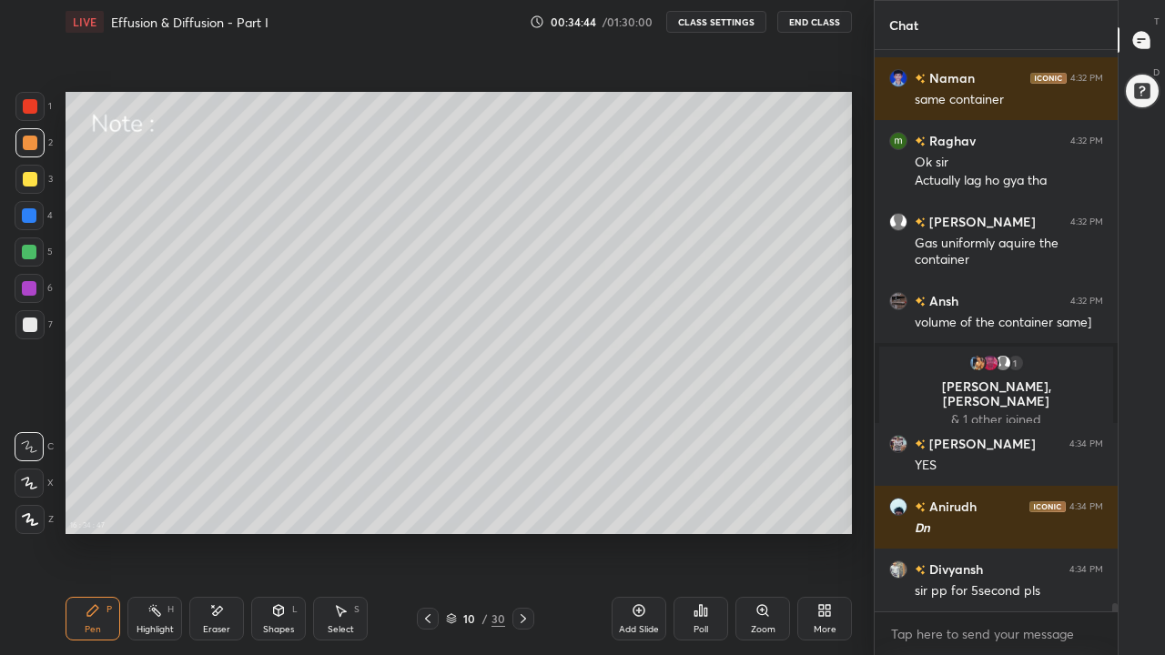
click at [427, 508] on icon at bounding box center [428, 619] width 15 height 15
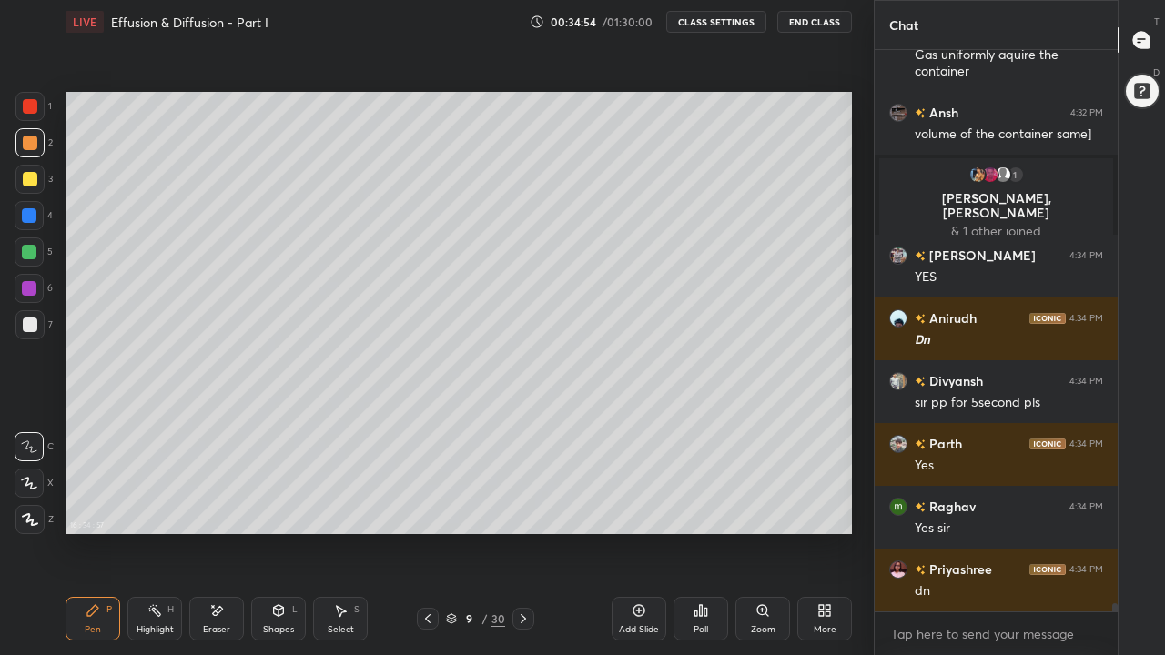
scroll to position [38738, 0]
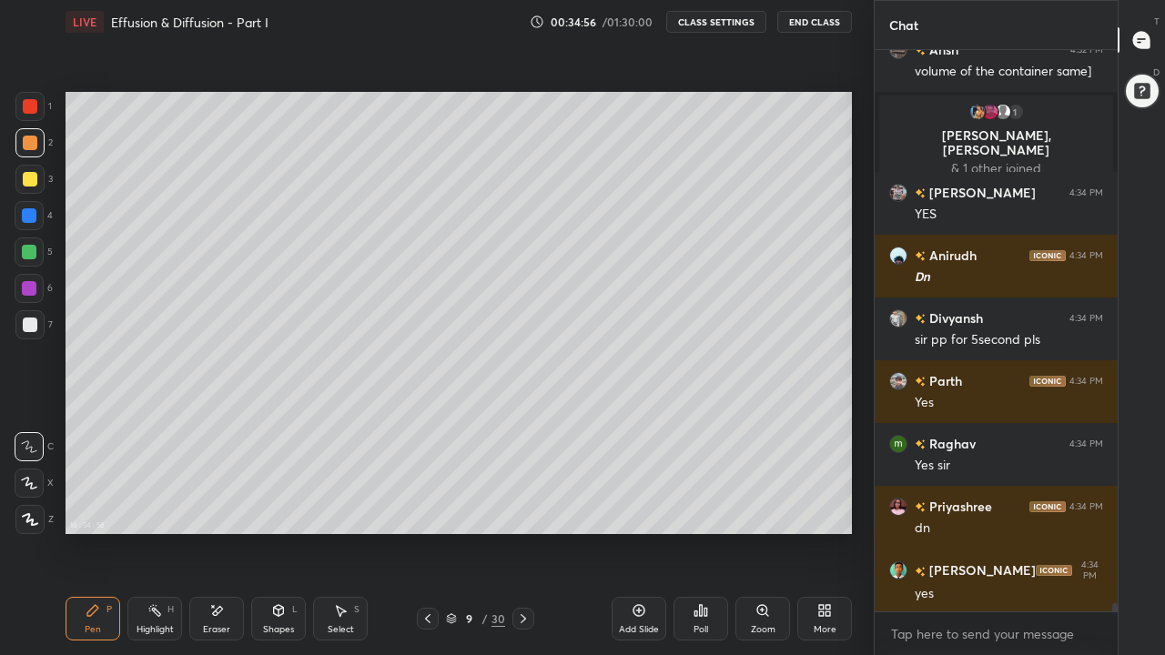
click at [523, 508] on icon at bounding box center [523, 619] width 15 height 15
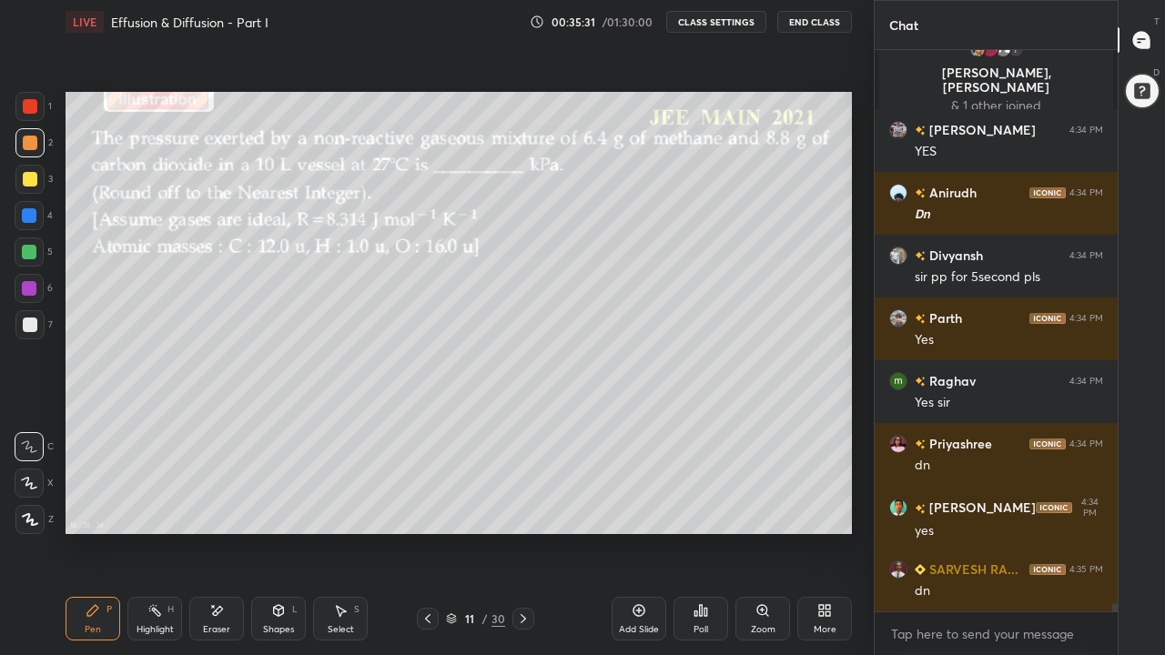
scroll to position [38897, 0]
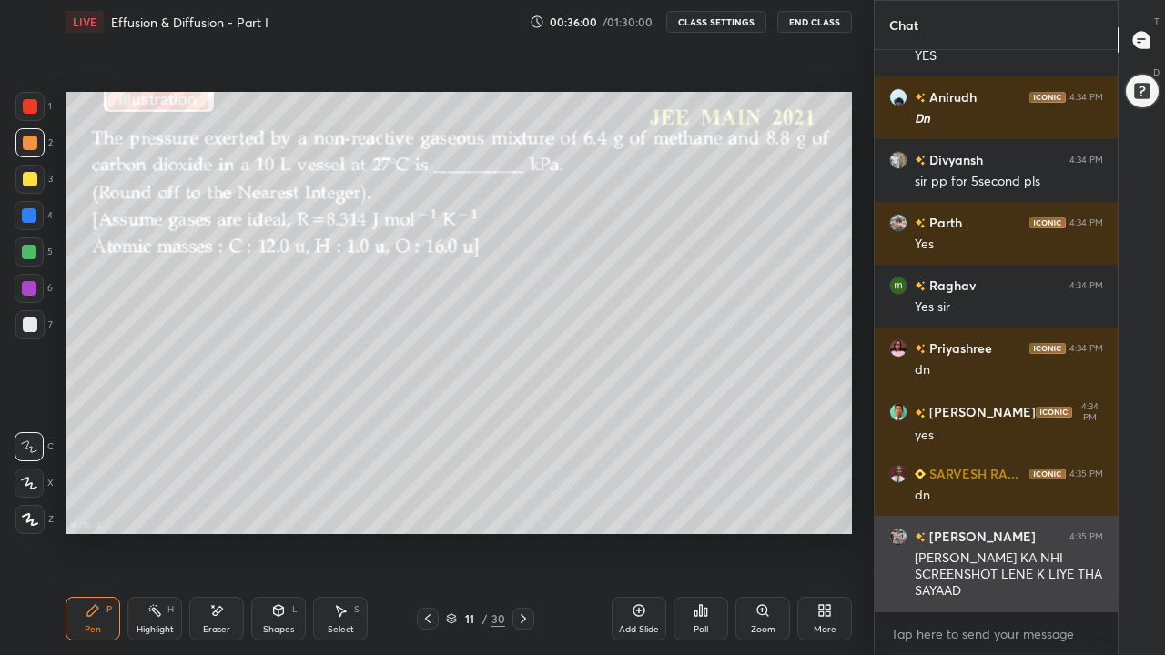
click at [1015, 508] on div "[PERSON_NAME] KA NHI SCREENSHOT LENE K LIYE THA SAYAAD" at bounding box center [1009, 575] width 188 height 51
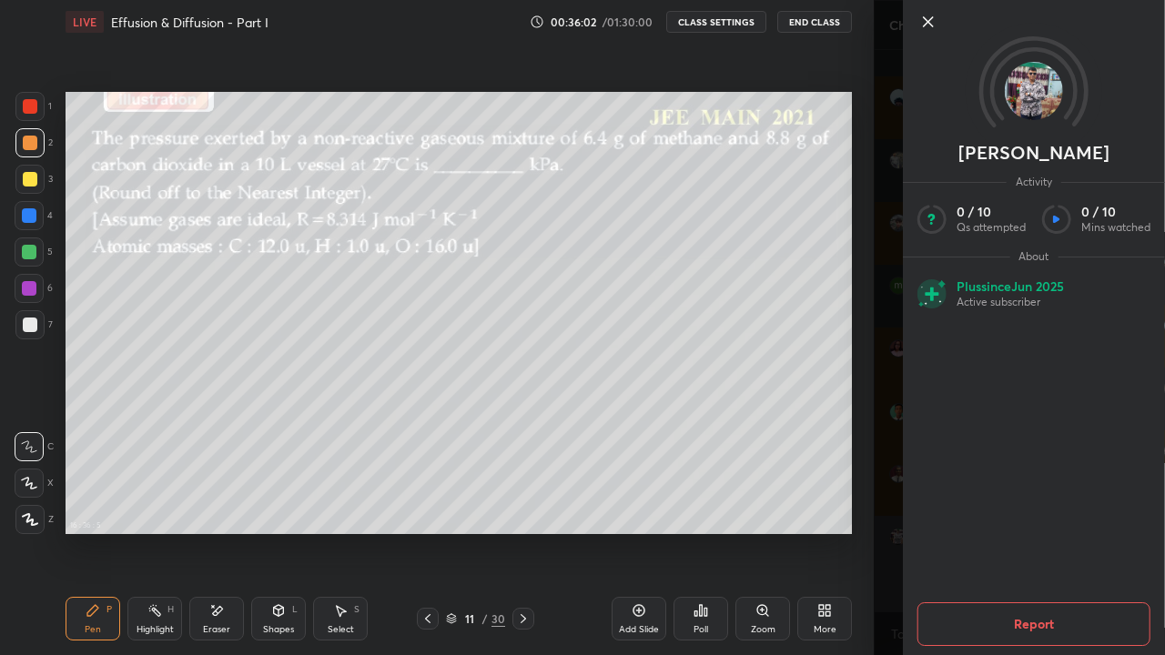
scroll to position [38959, 0]
click at [930, 25] on icon at bounding box center [928, 21] width 9 height 9
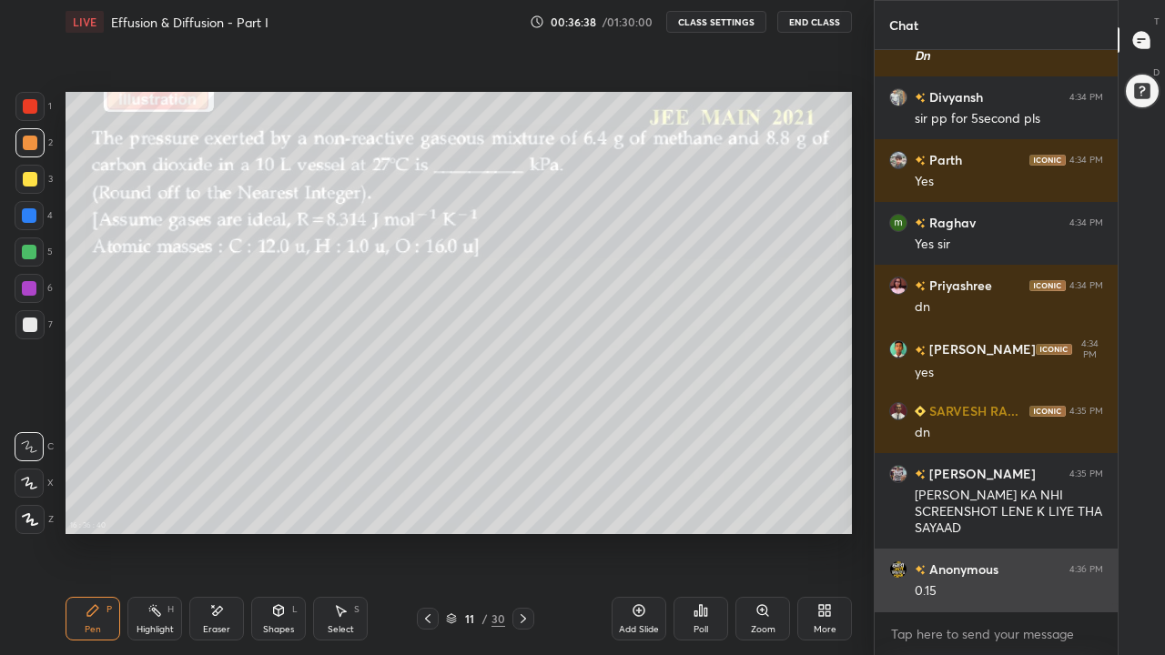
click at [901, 508] on img "grid" at bounding box center [898, 570] width 18 height 18
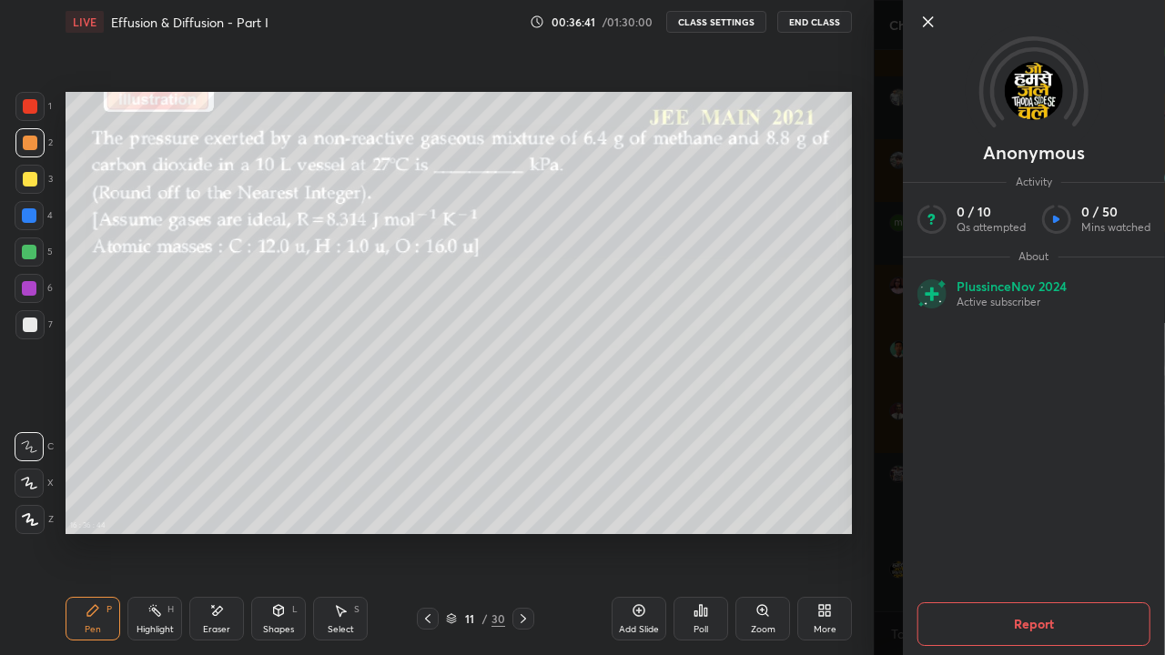
click at [926, 23] on icon at bounding box center [929, 22] width 22 height 22
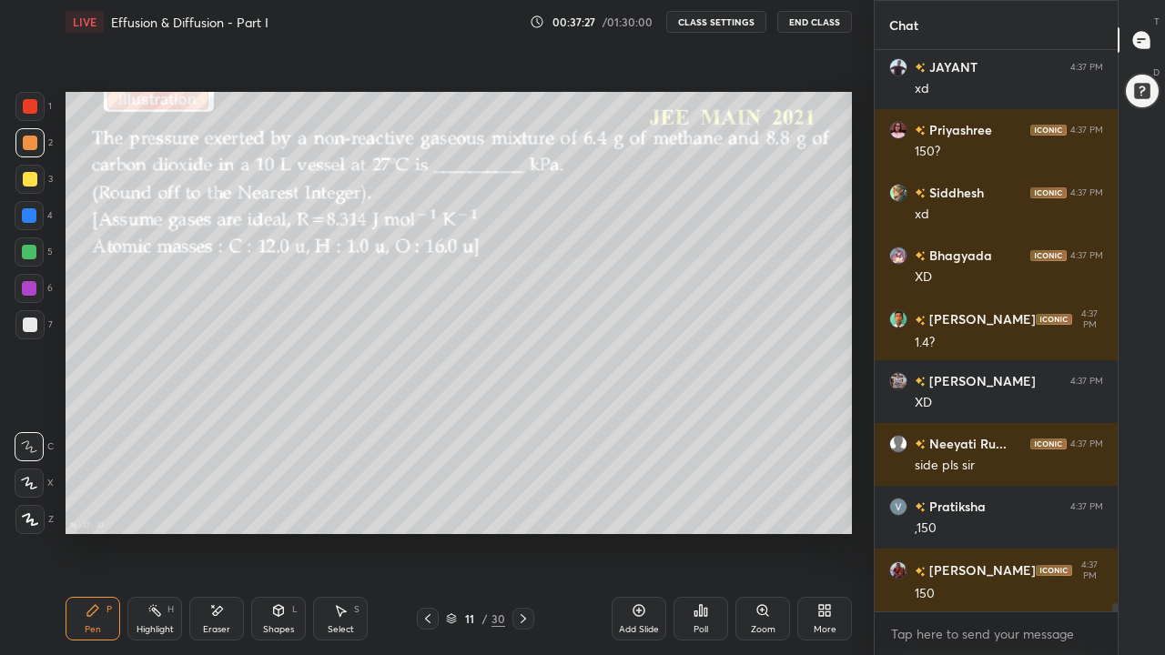
scroll to position [39902, 0]
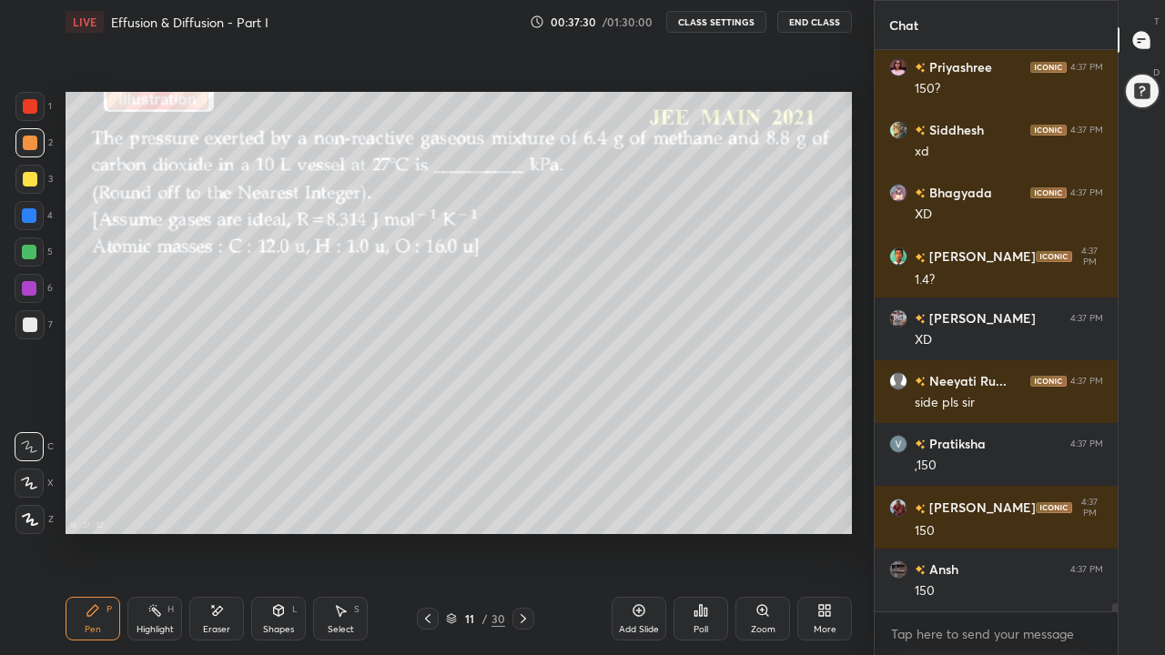
click at [31, 144] on div at bounding box center [30, 143] width 15 height 15
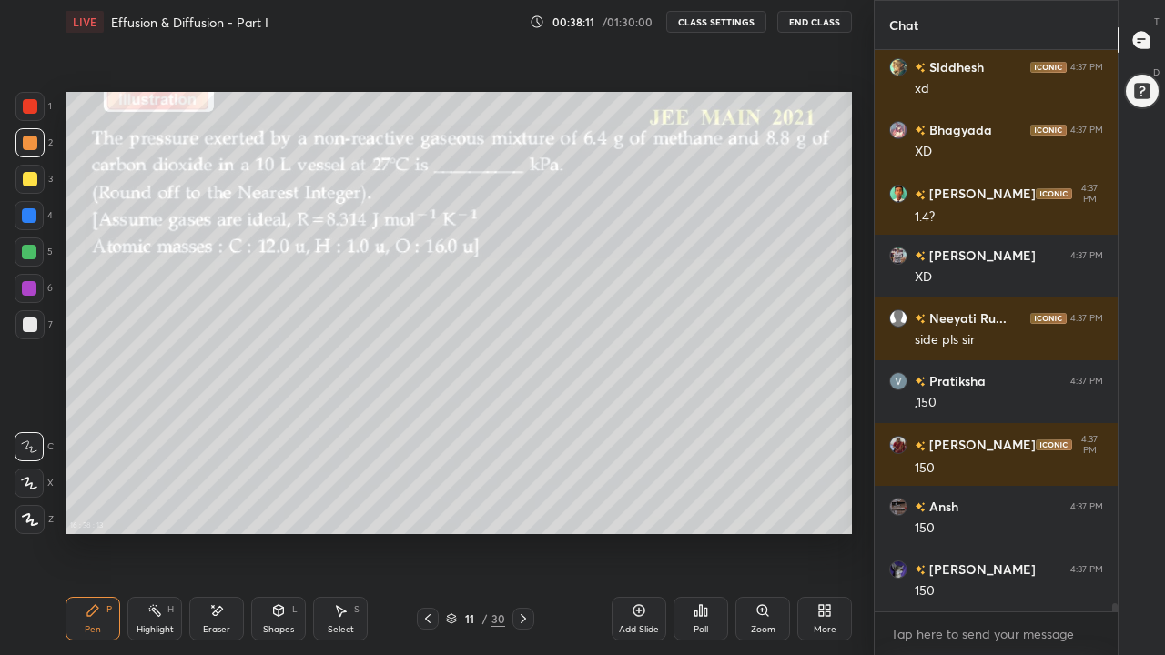
click at [36, 183] on div at bounding box center [30, 179] width 15 height 15
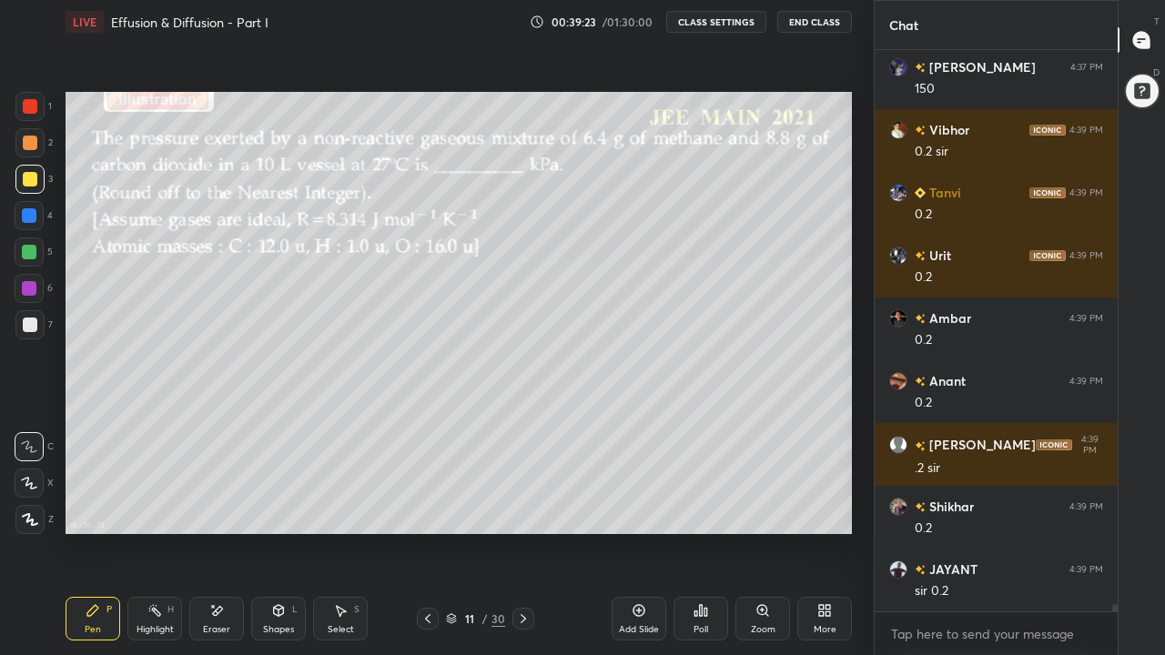
scroll to position [40530, 0]
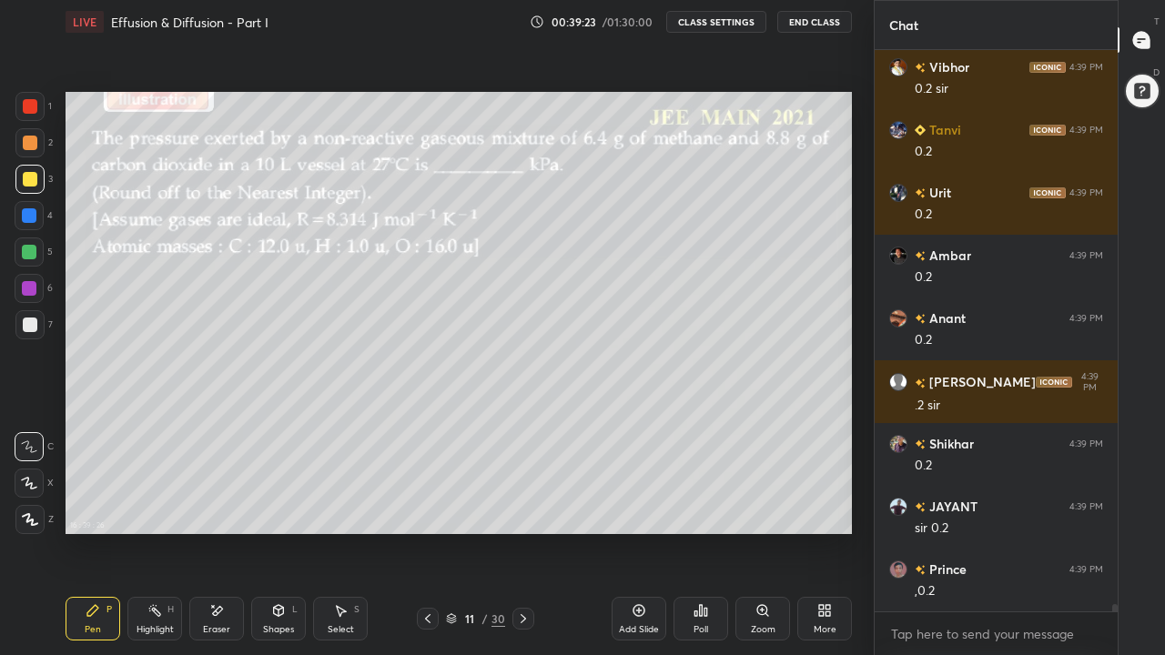
click at [208, 508] on div "Eraser" at bounding box center [216, 619] width 55 height 44
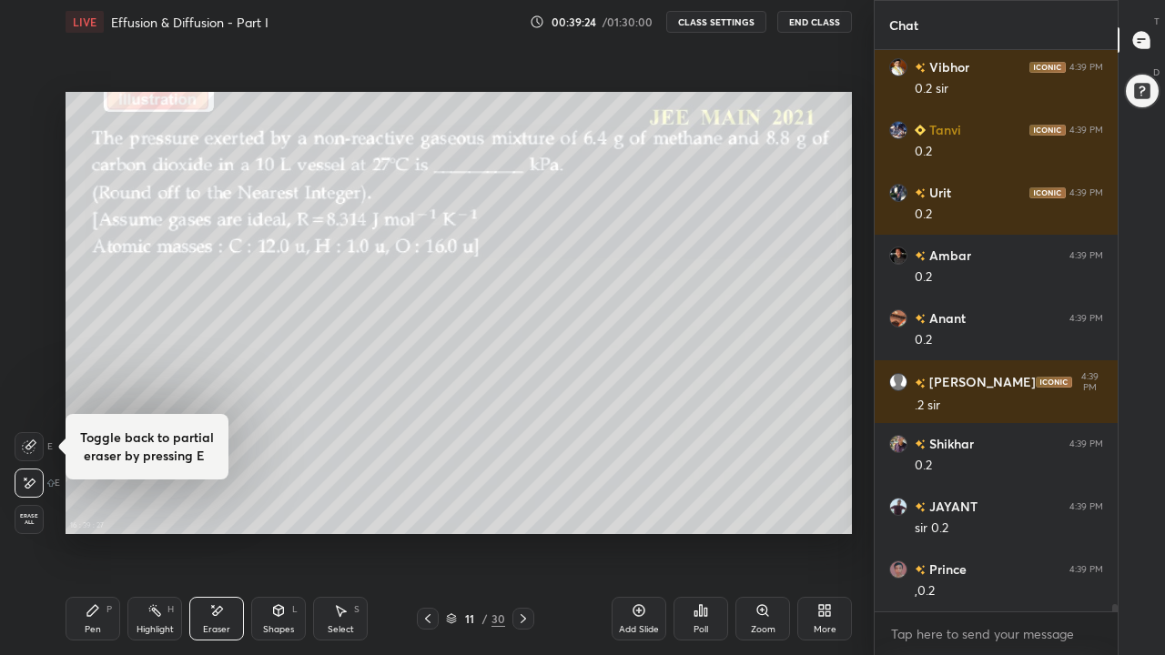
click at [27, 447] on icon at bounding box center [29, 447] width 15 height 15
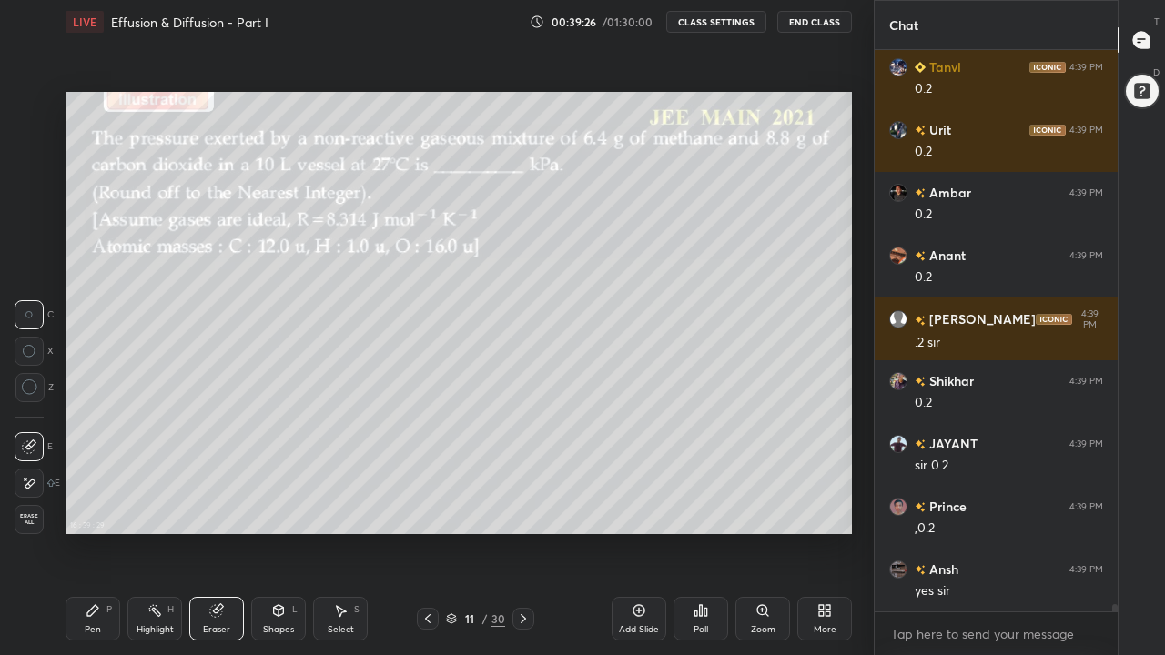
scroll to position [40656, 0]
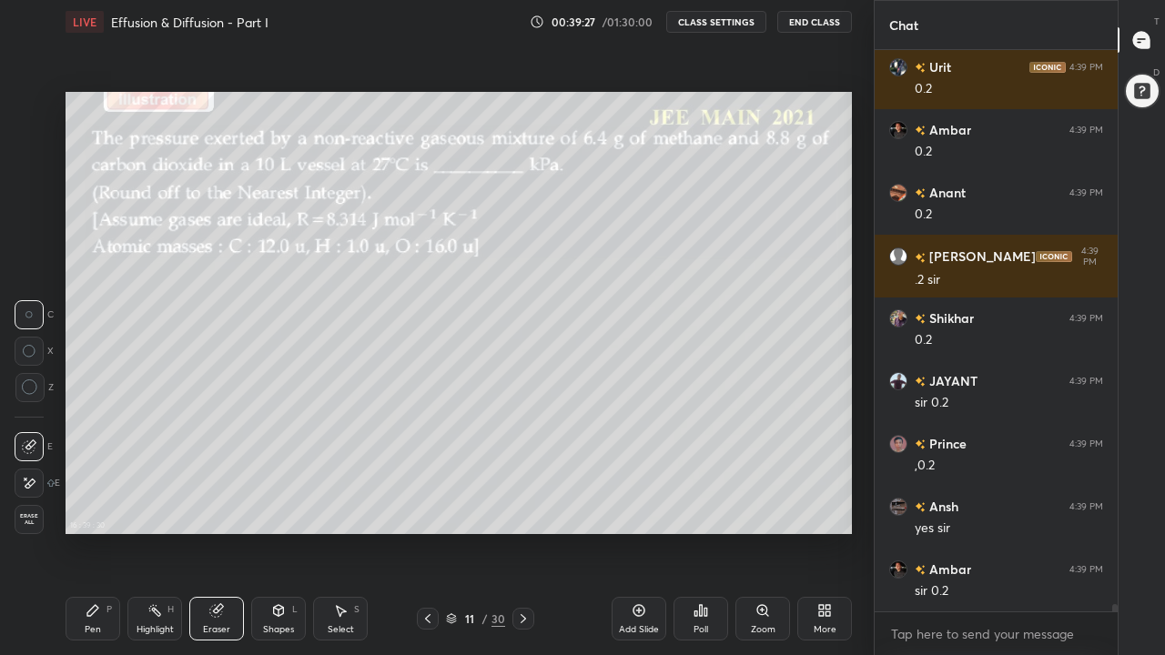
click at [86, 508] on icon at bounding box center [93, 611] width 15 height 15
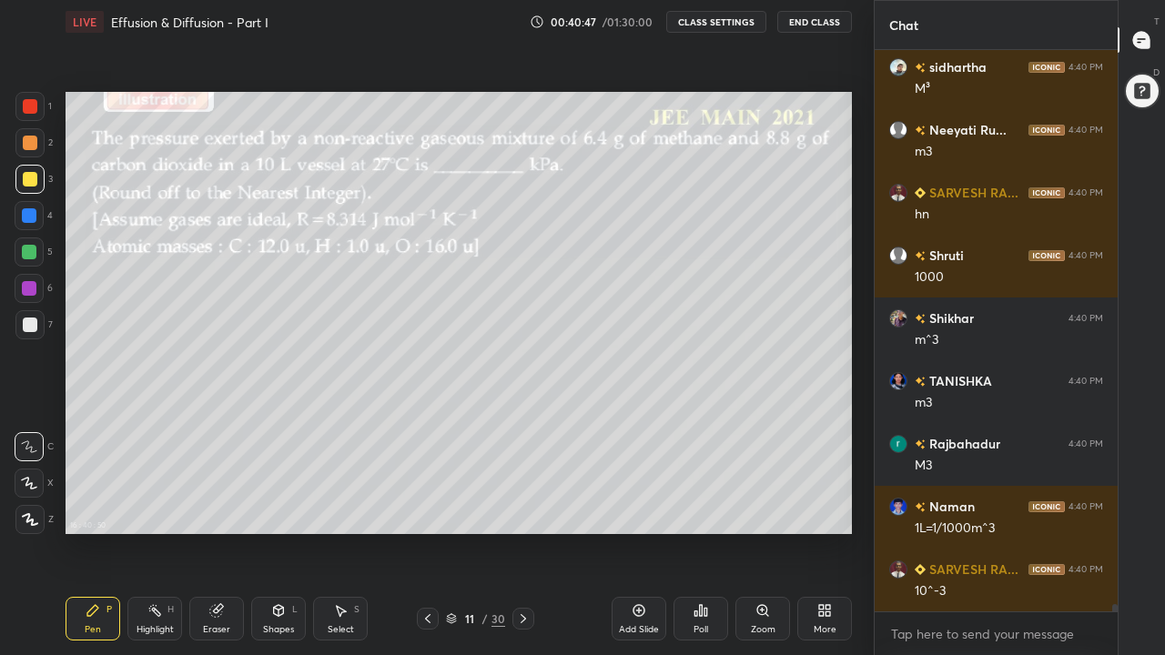
scroll to position [41975, 0]
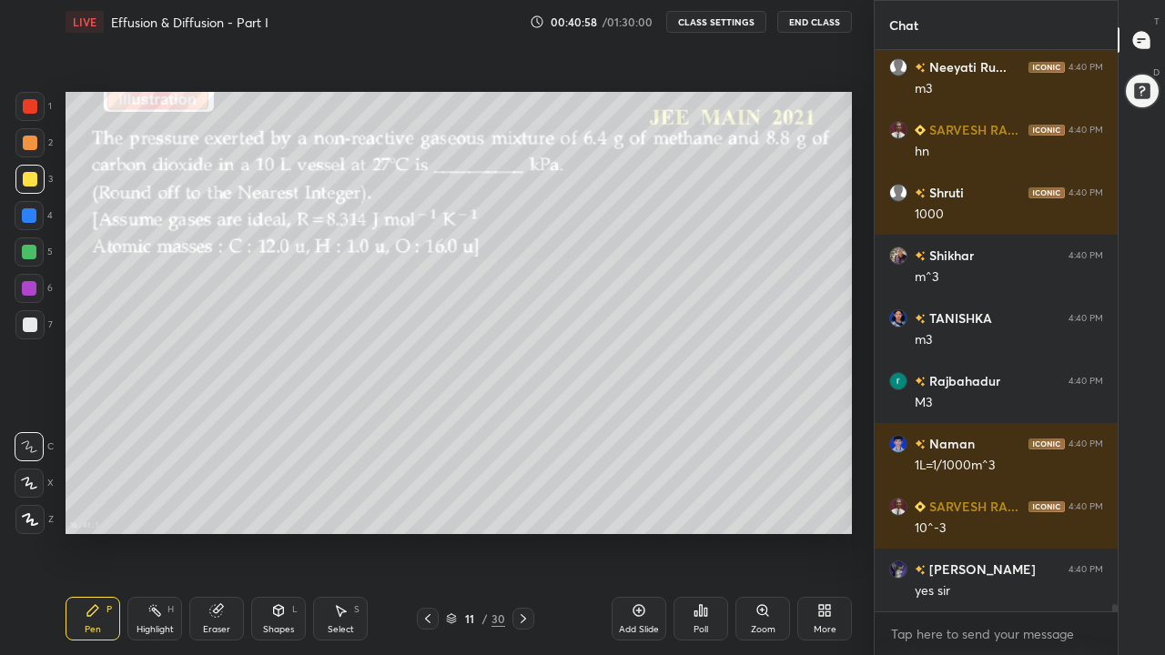
click at [215, 508] on div "Eraser" at bounding box center [216, 619] width 55 height 44
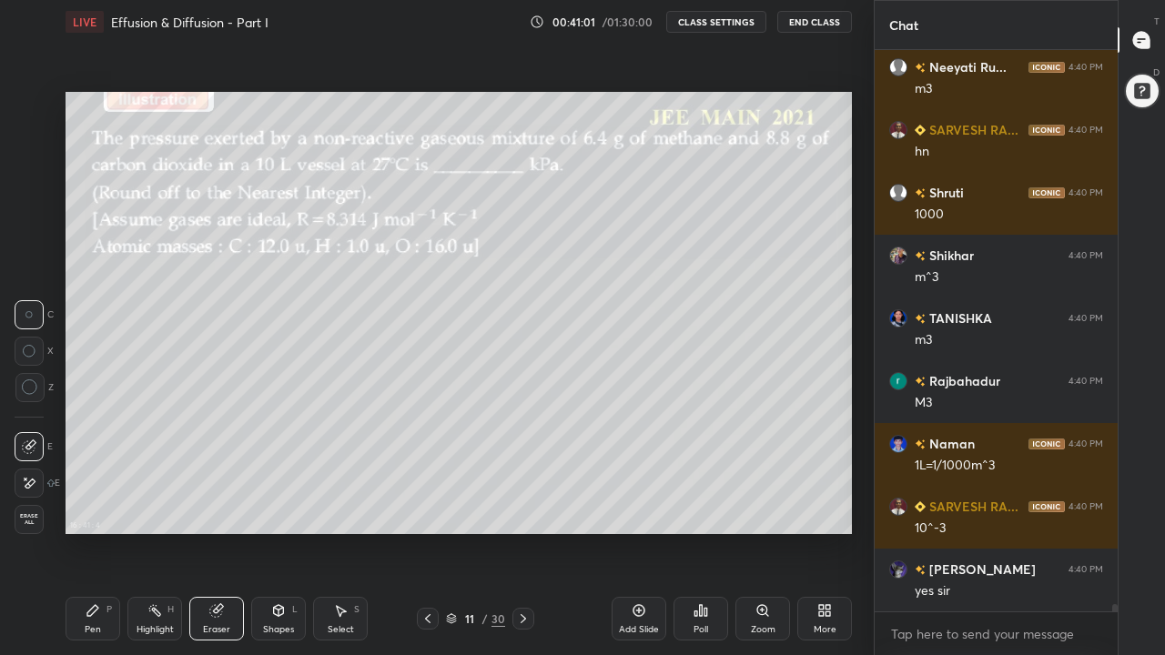
click at [107, 508] on div "Pen P" at bounding box center [93, 619] width 55 height 44
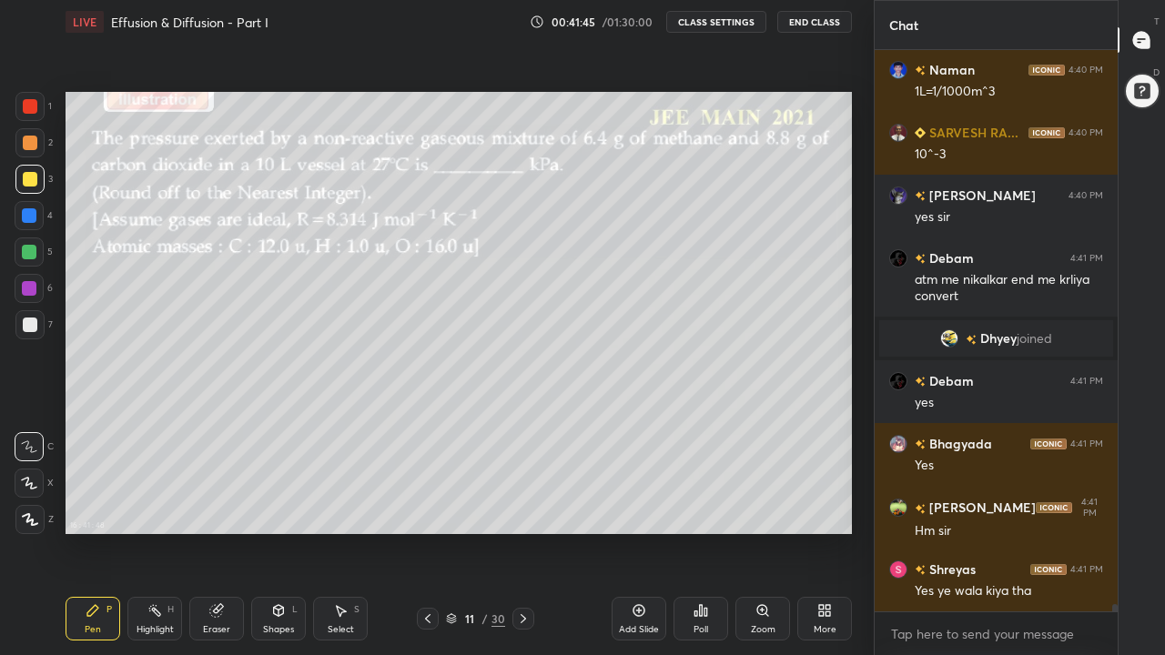
scroll to position [41309, 0]
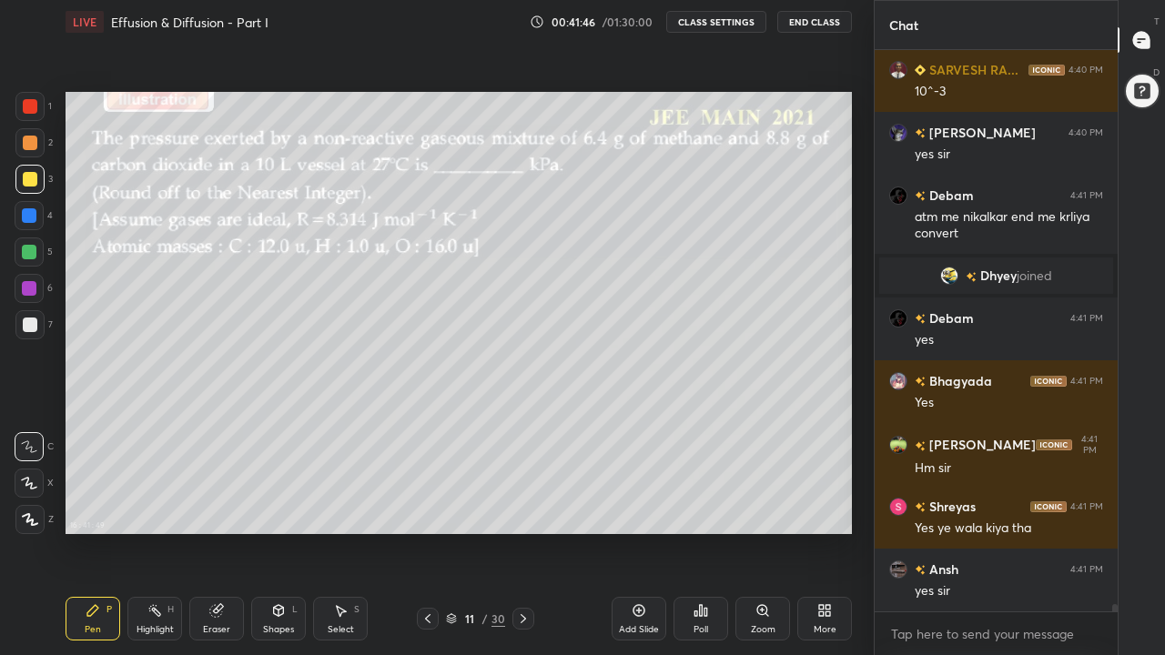
click at [523, 508] on icon at bounding box center [523, 619] width 15 height 15
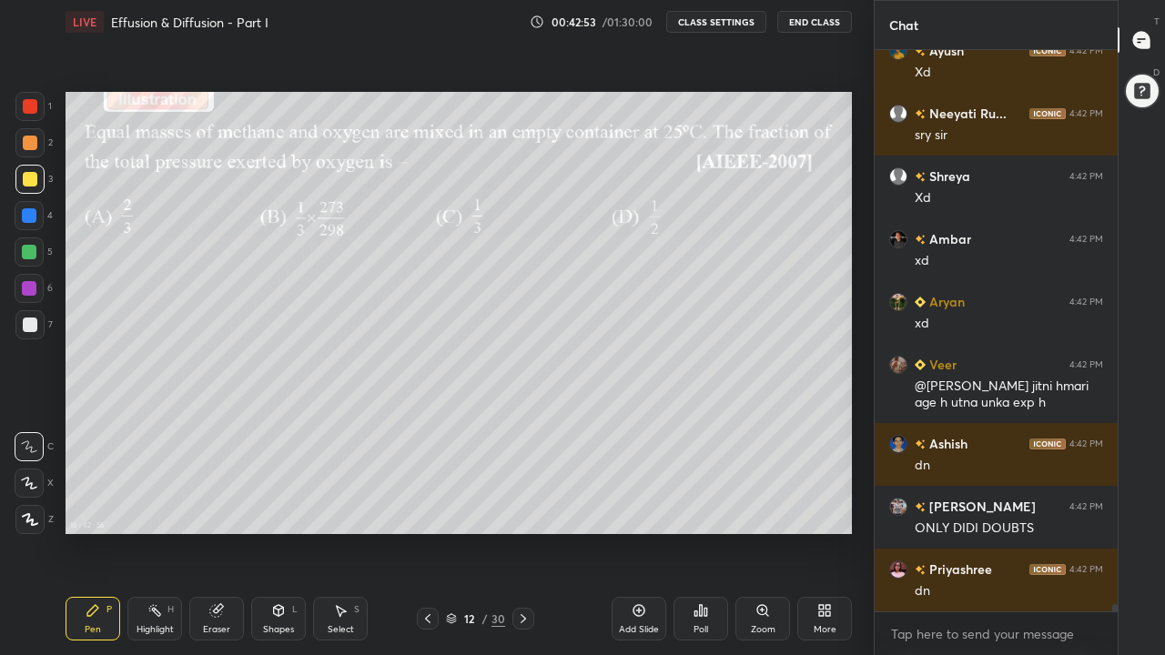
scroll to position [42365, 0]
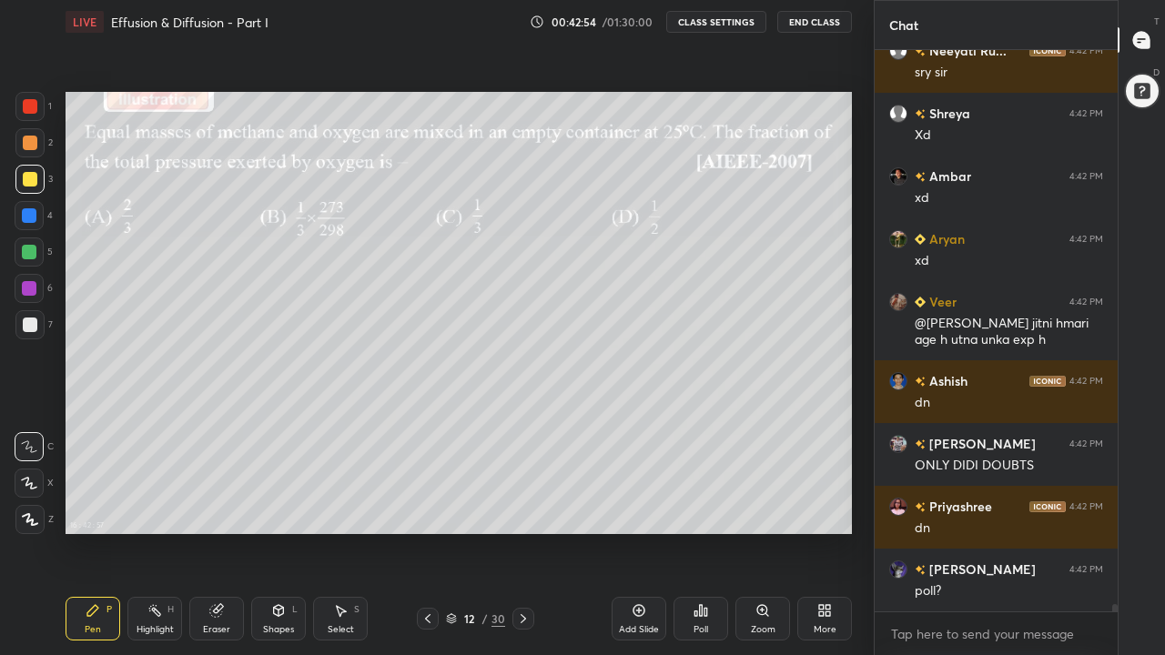
click at [708, 508] on div "Poll" at bounding box center [701, 629] width 15 height 9
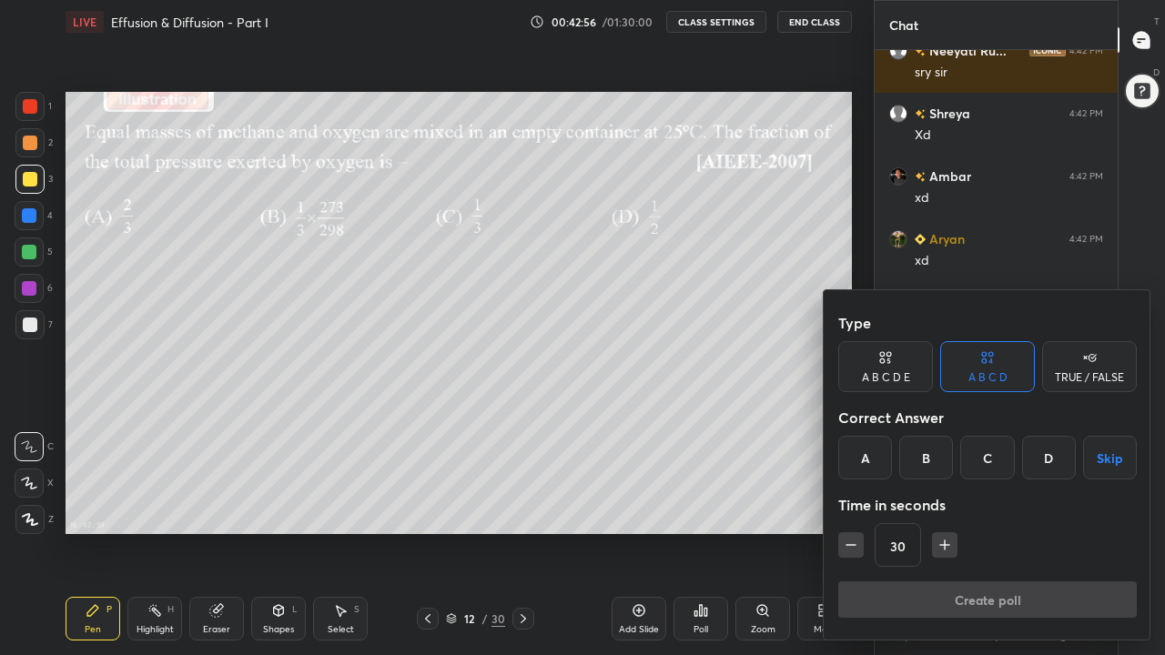
click at [1002, 463] on div "C" at bounding box center [987, 458] width 54 height 44
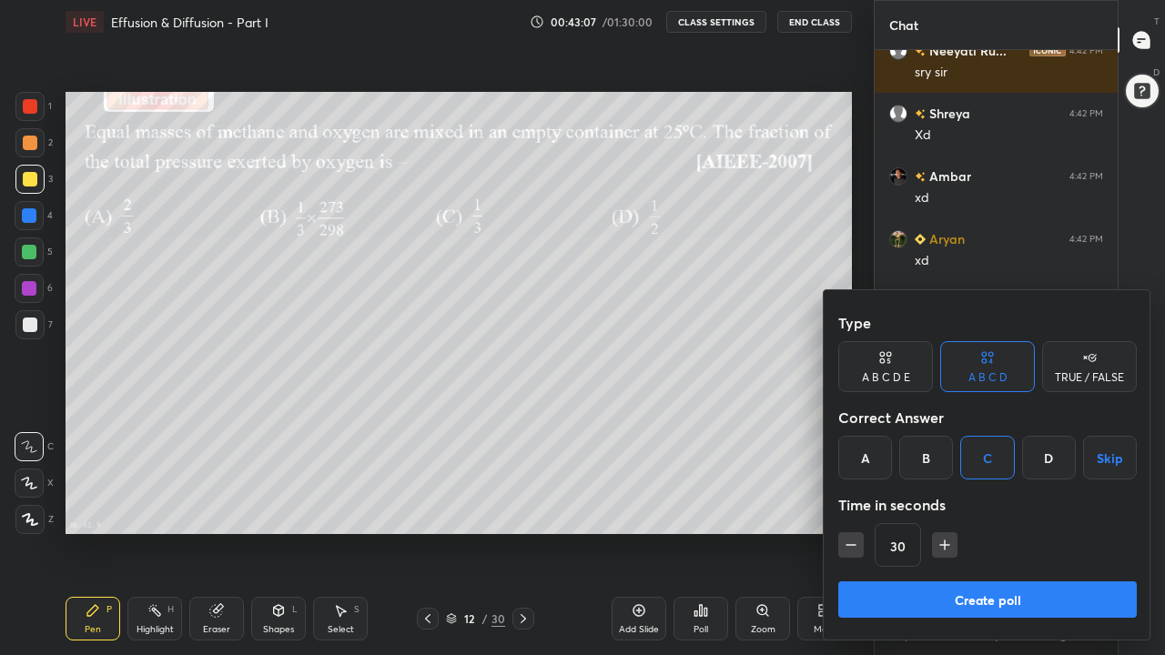
click at [1042, 508] on button "Create poll" at bounding box center [987, 600] width 299 height 36
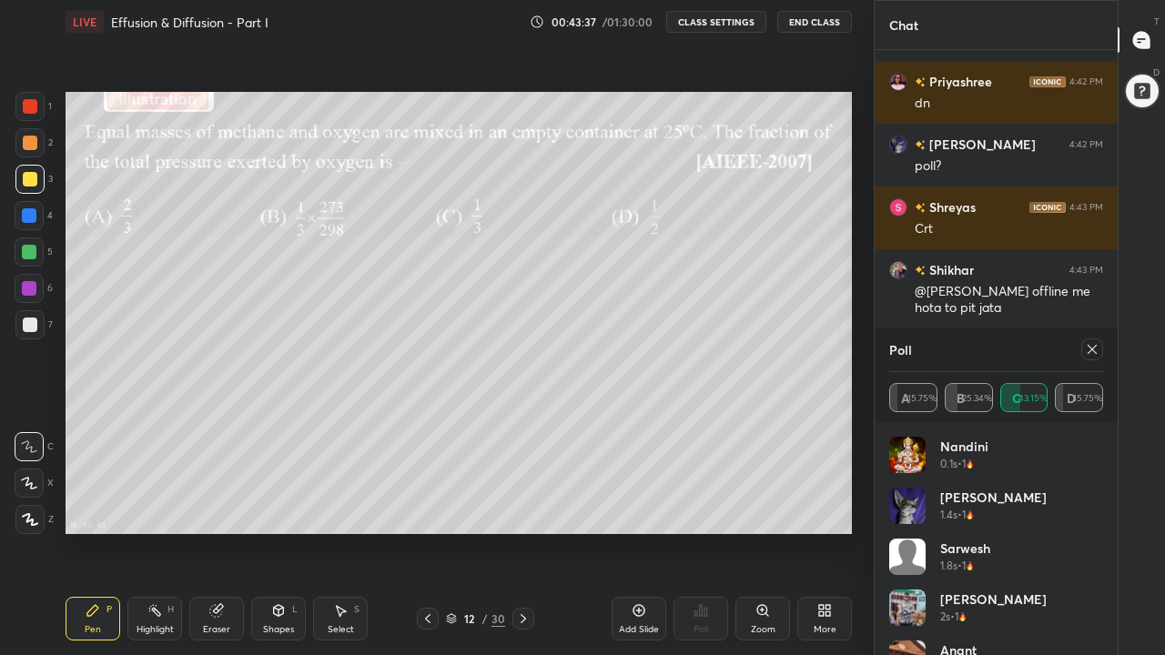
scroll to position [42853, 0]
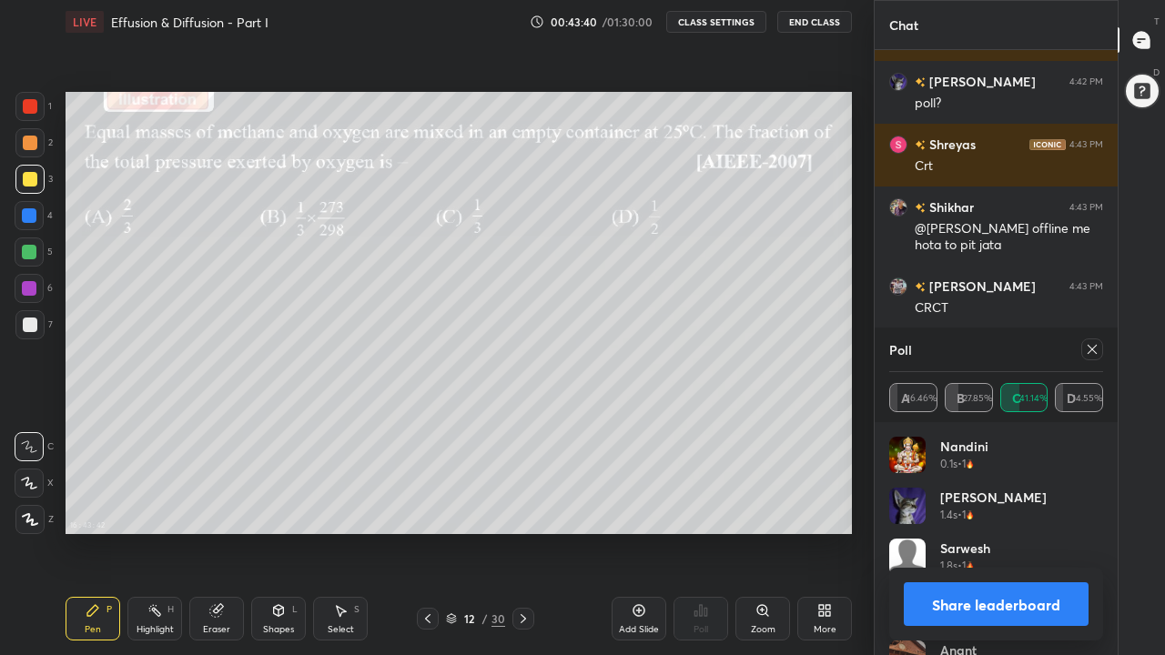
click at [1095, 350] on icon at bounding box center [1092, 349] width 15 height 15
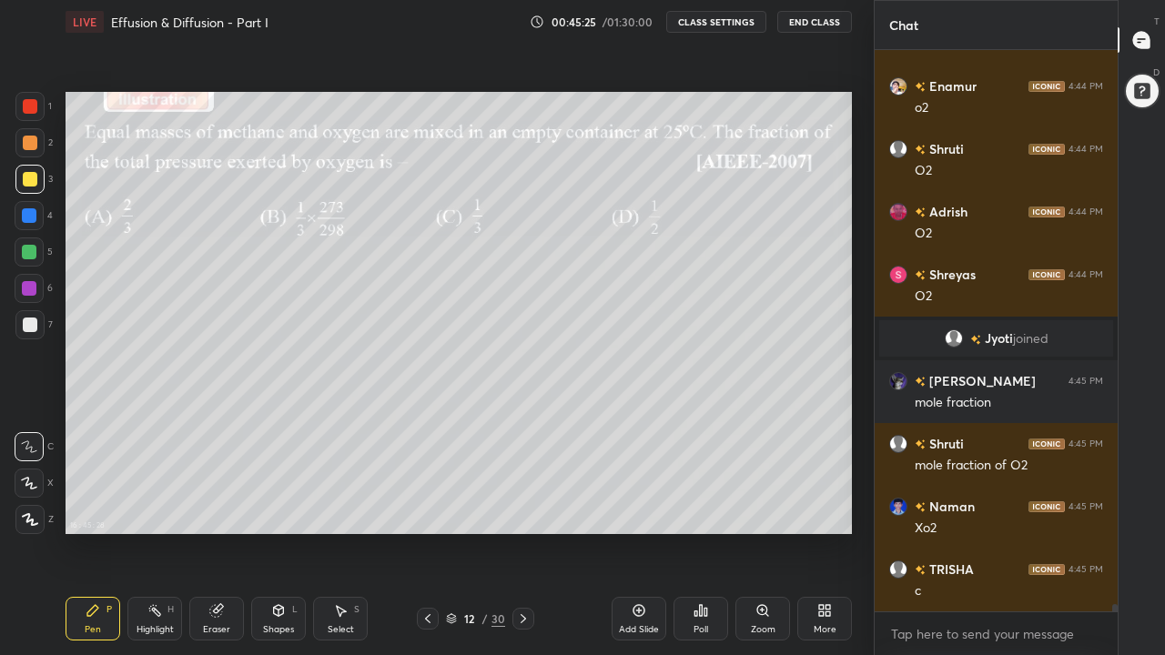
scroll to position [44070, 0]
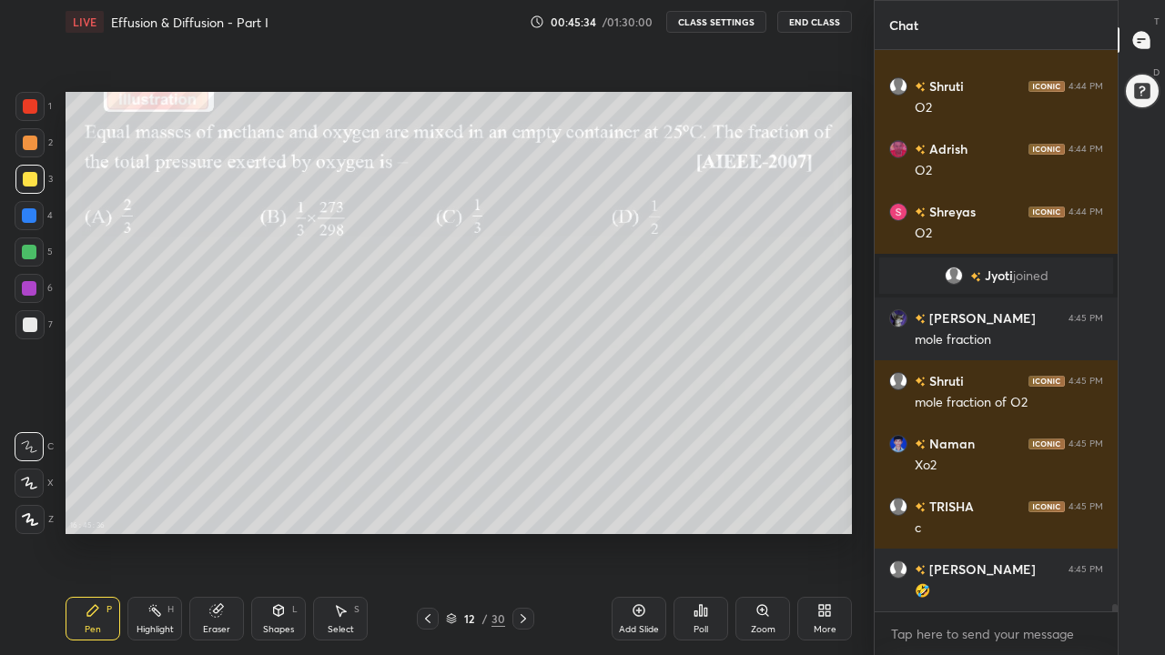
click at [36, 146] on div at bounding box center [30, 143] width 15 height 15
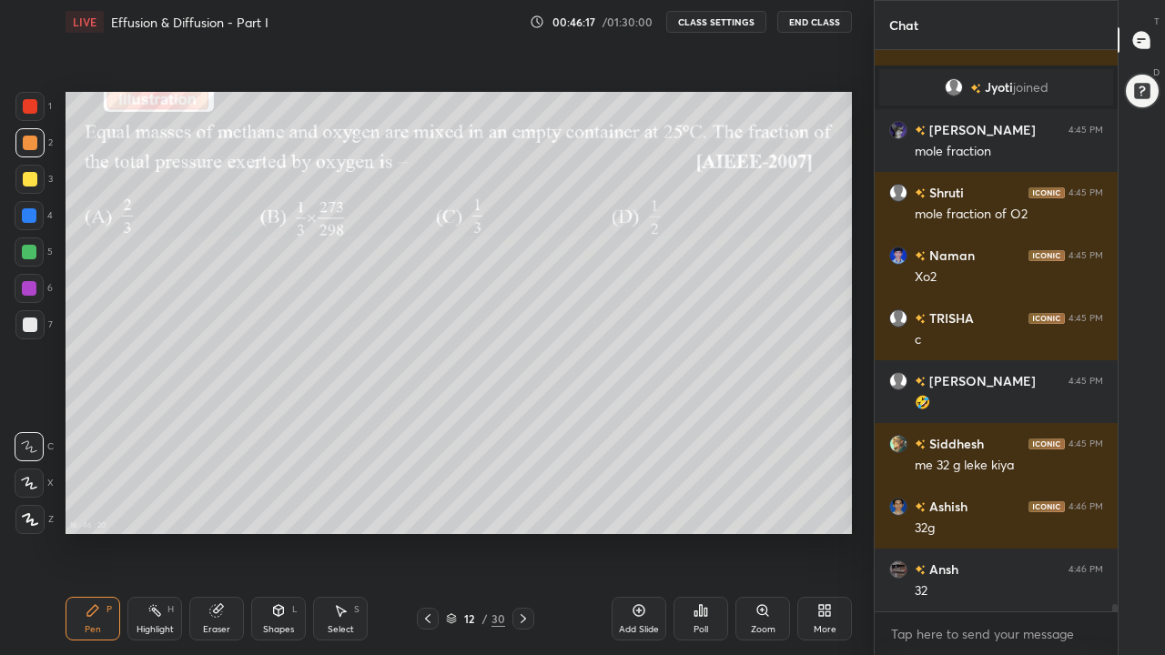
scroll to position [44321, 0]
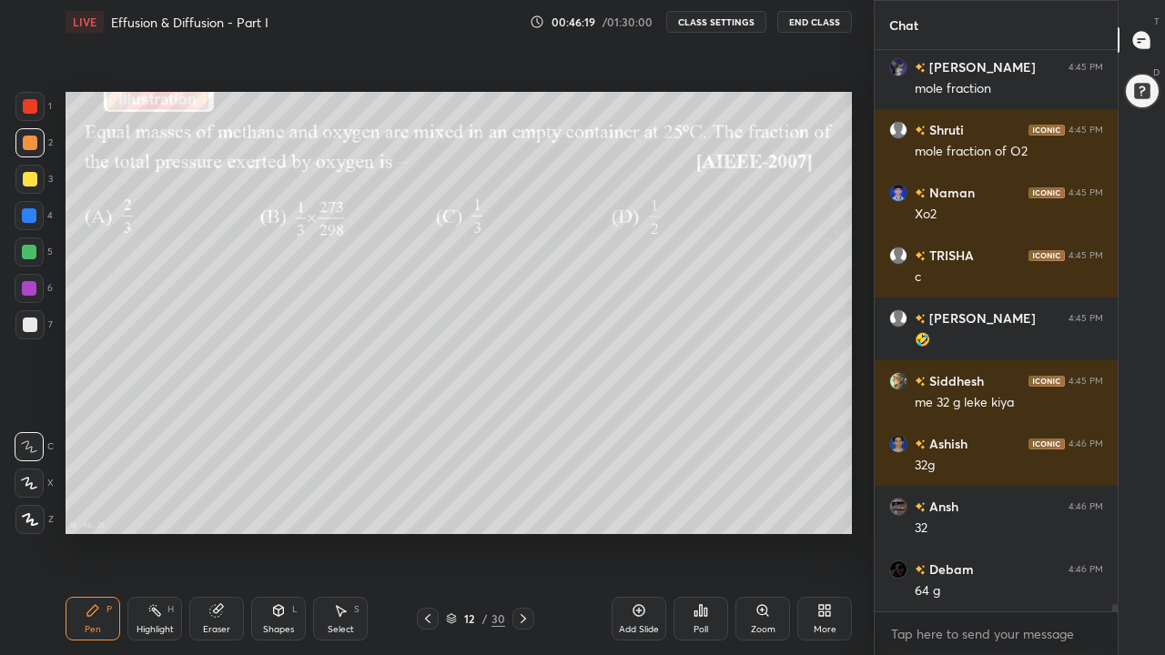
click at [29, 257] on div at bounding box center [29, 252] width 15 height 15
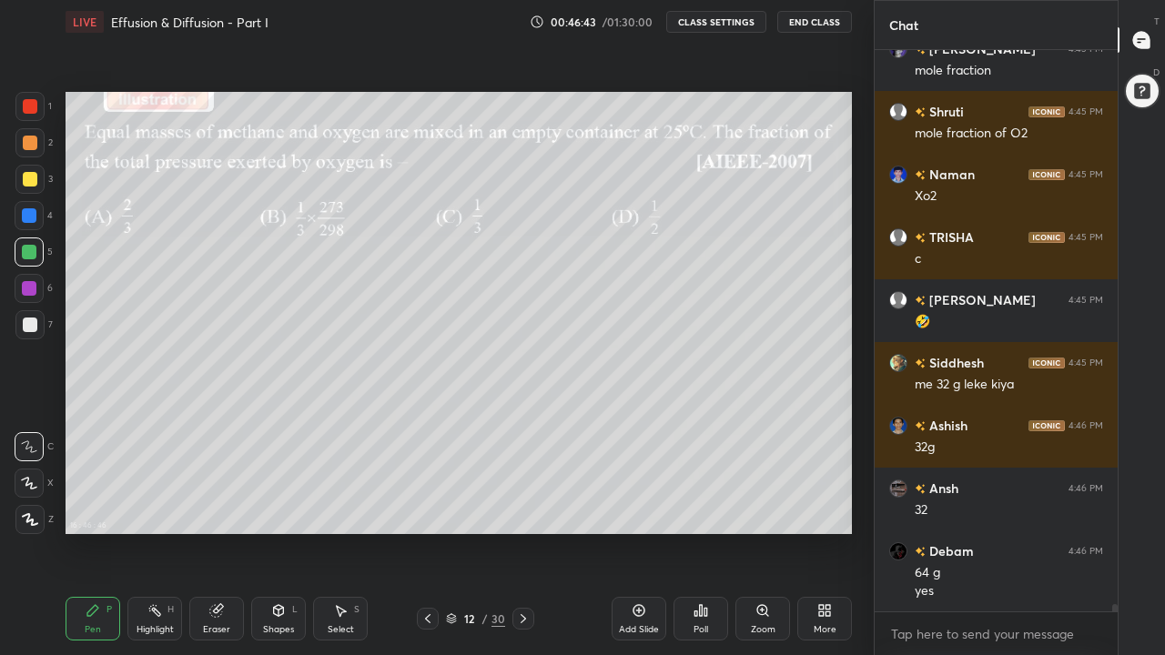
scroll to position [44402, 0]
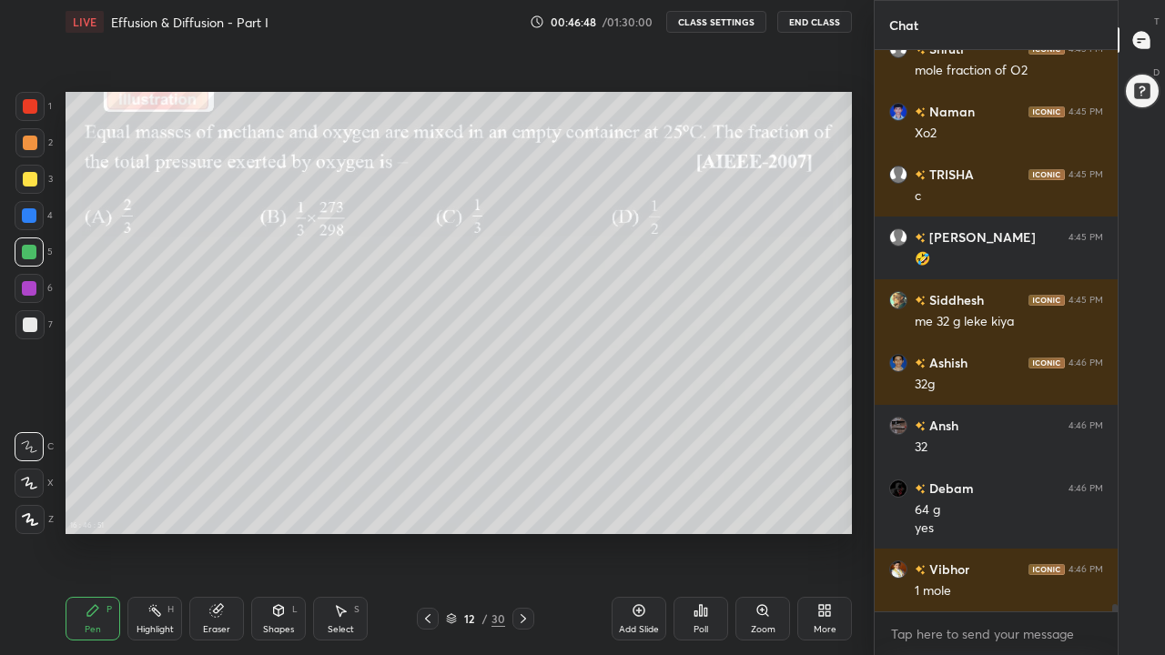
click at [41, 181] on div at bounding box center [29, 179] width 29 height 29
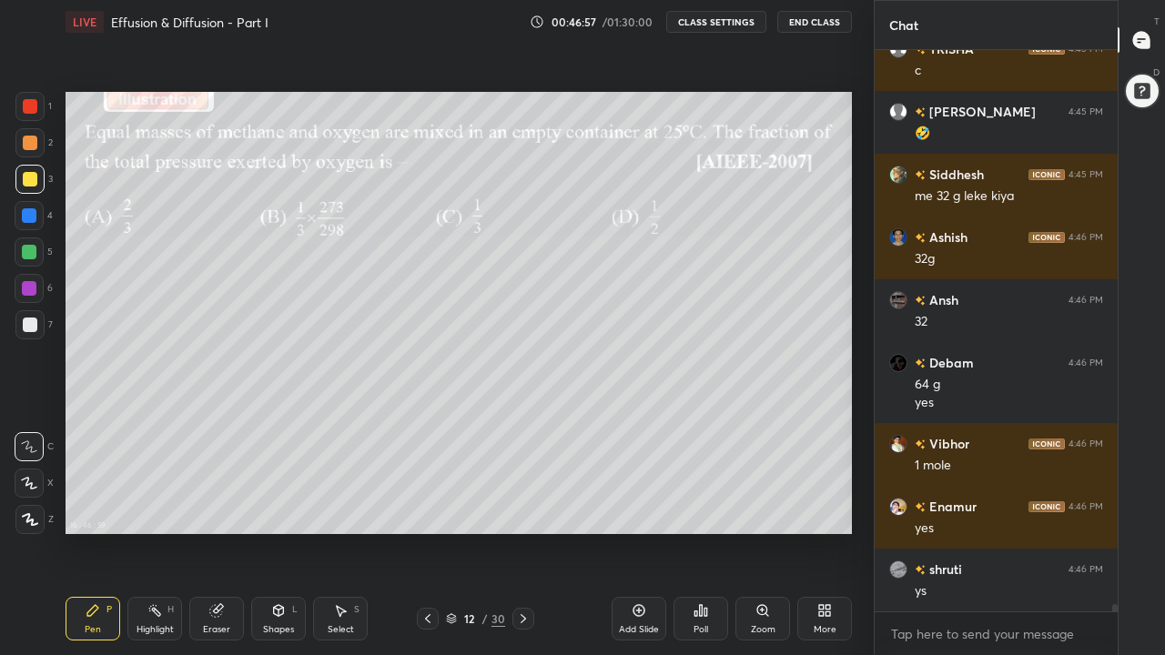
scroll to position [44590, 0]
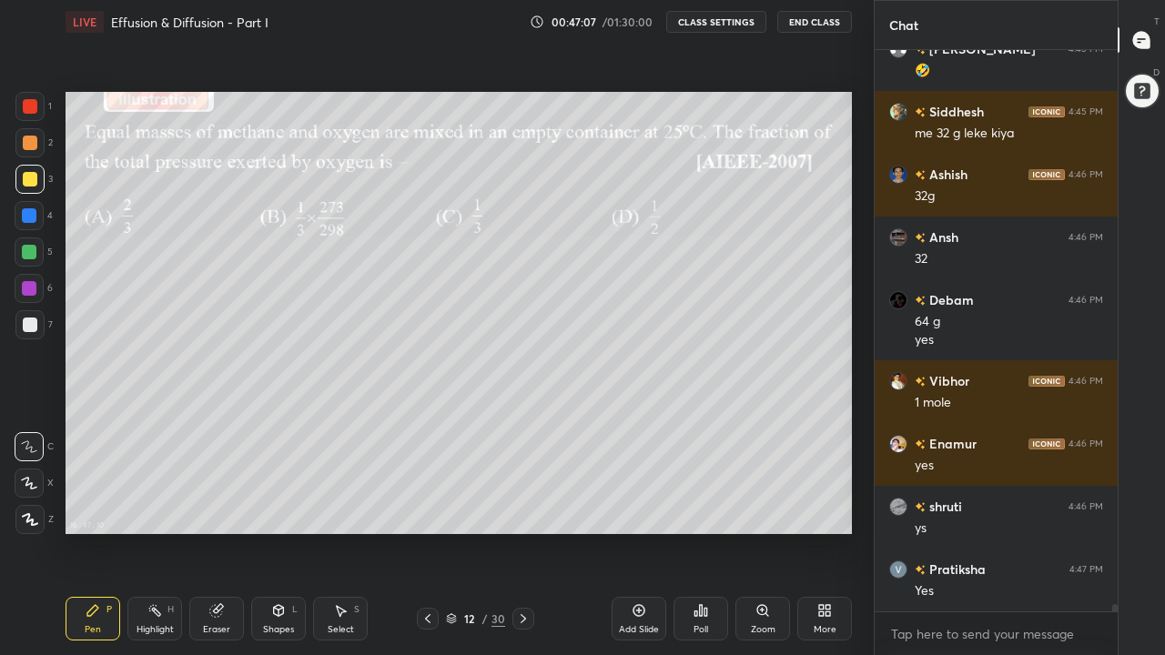
click at [30, 294] on div at bounding box center [29, 288] width 15 height 15
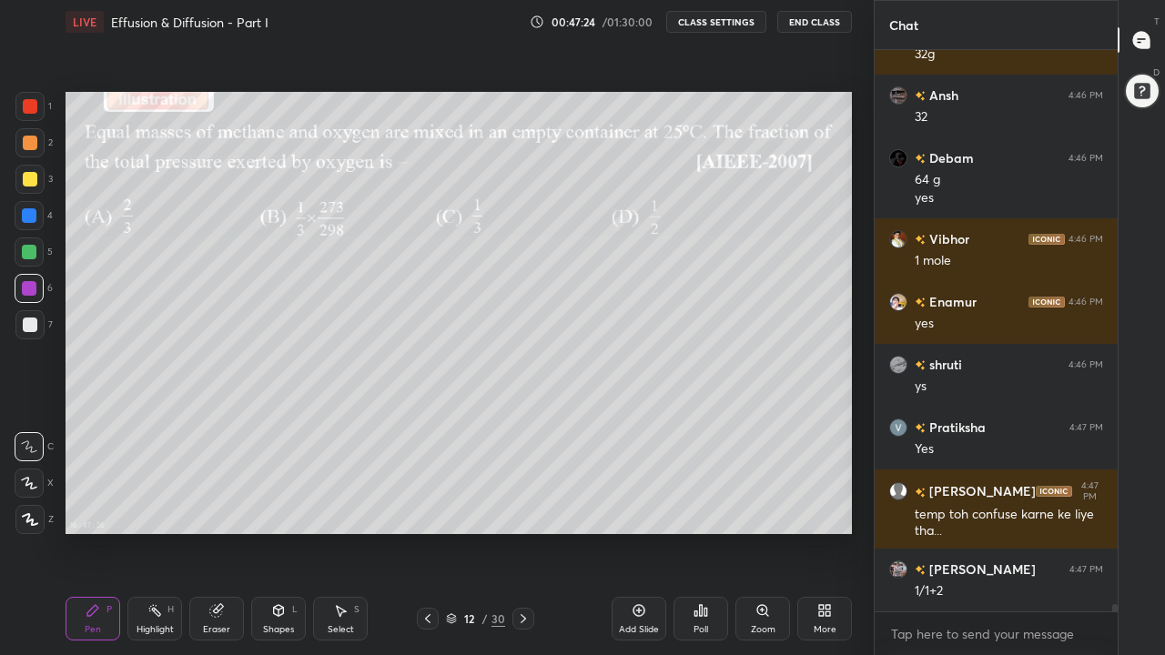
scroll to position [44795, 0]
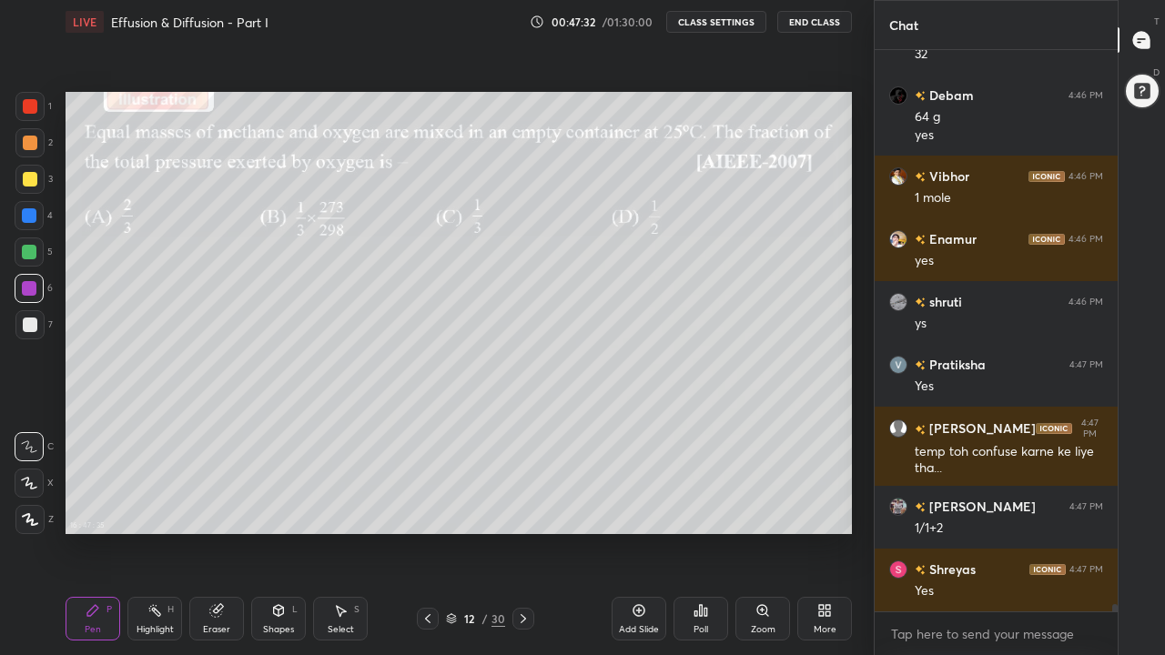
click at [523, 508] on icon at bounding box center [523, 619] width 15 height 15
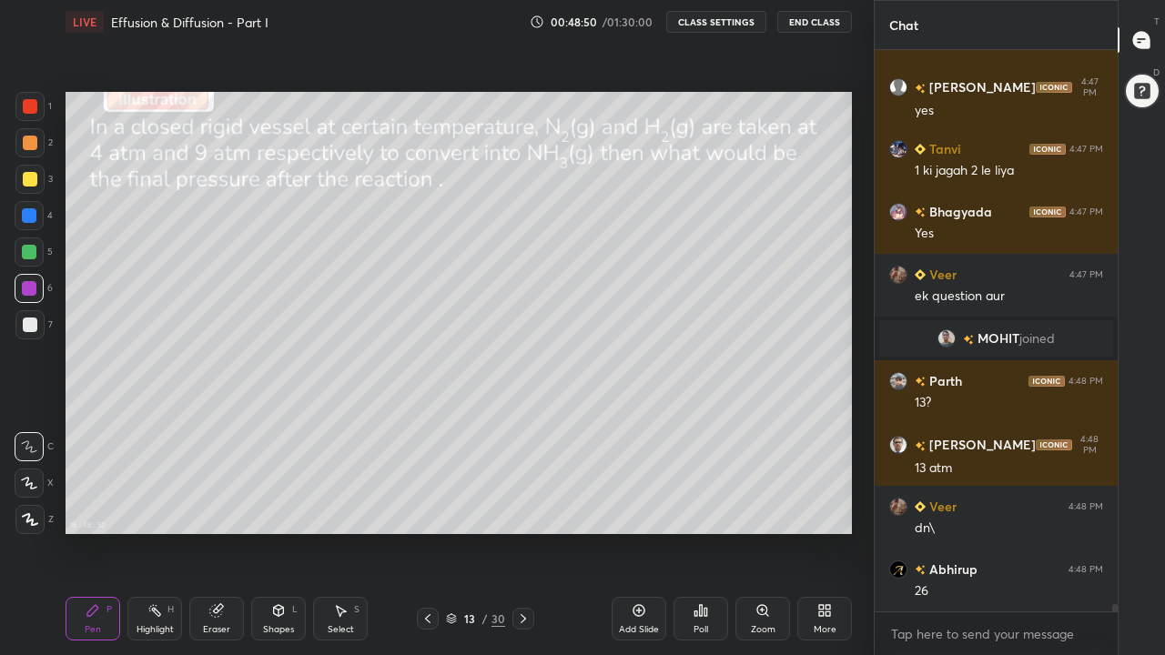
scroll to position [45058, 0]
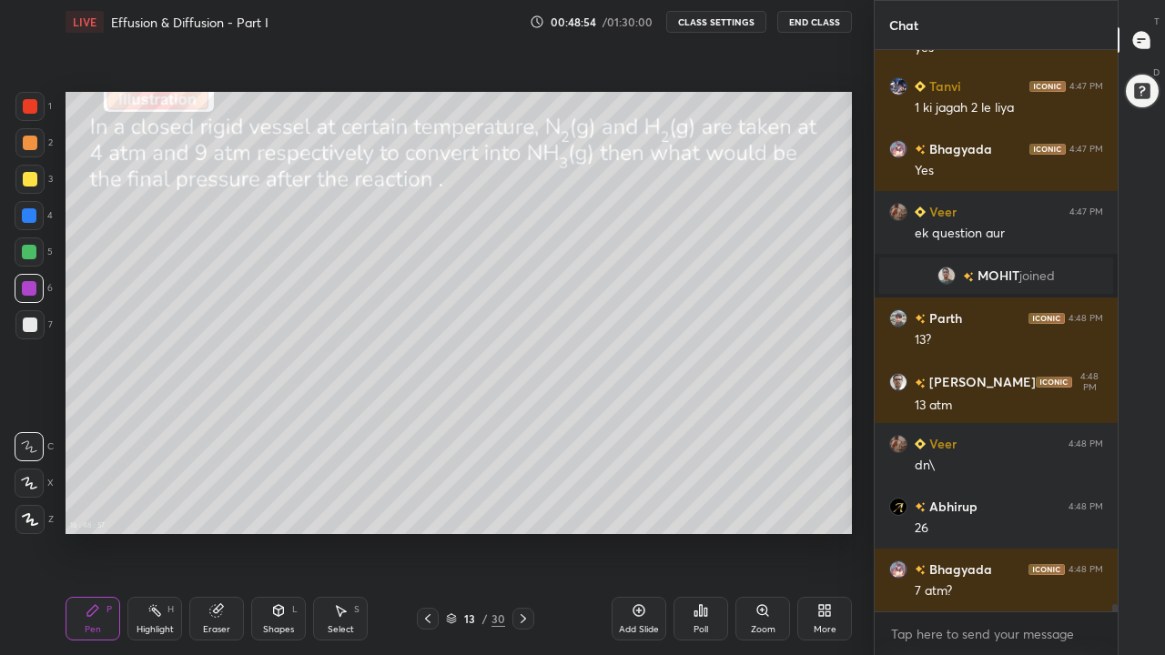
click at [29, 144] on div at bounding box center [30, 143] width 15 height 15
click at [276, 508] on div "Shapes L" at bounding box center [278, 619] width 55 height 44
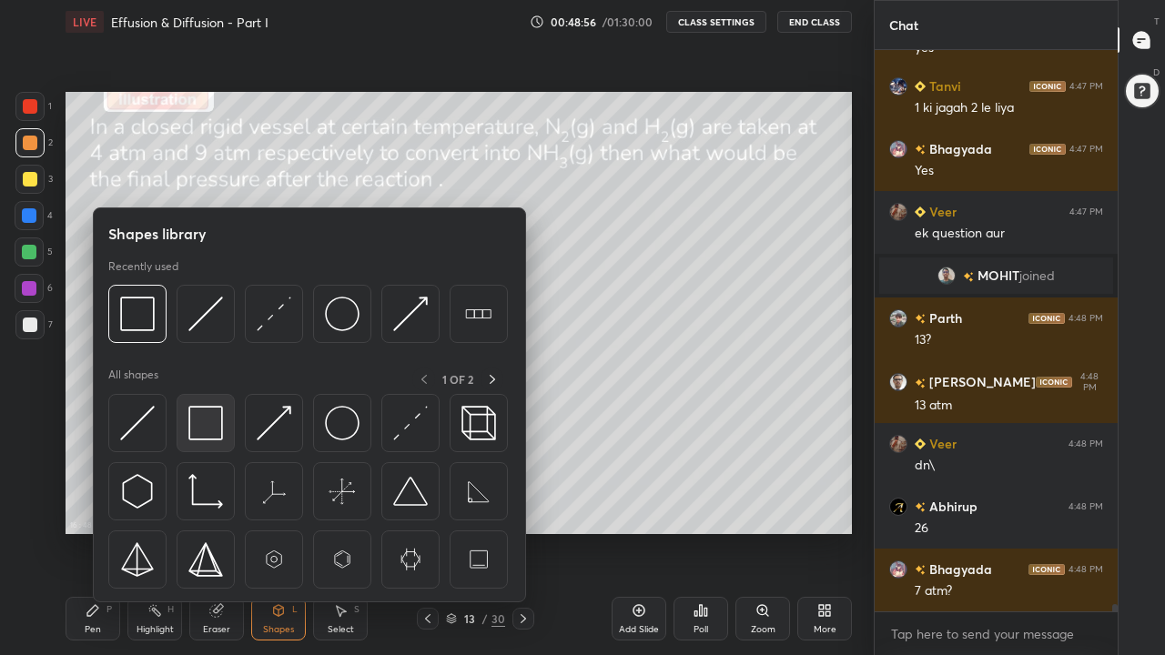
click at [207, 422] on img at bounding box center [205, 423] width 35 height 35
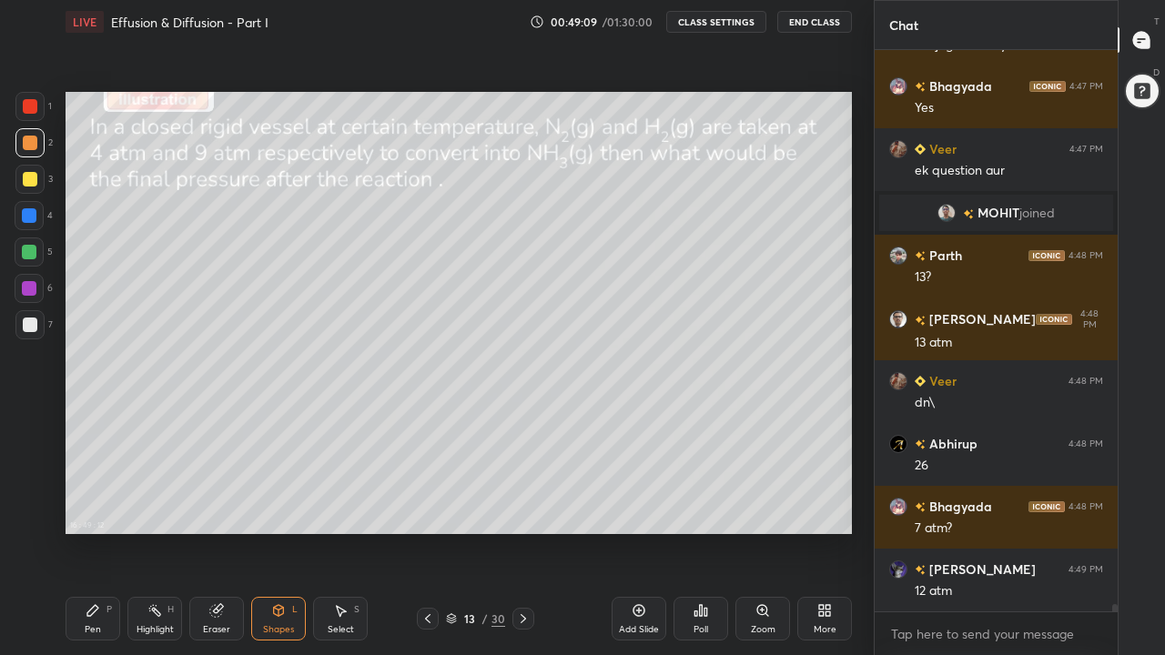
scroll to position [45184, 0]
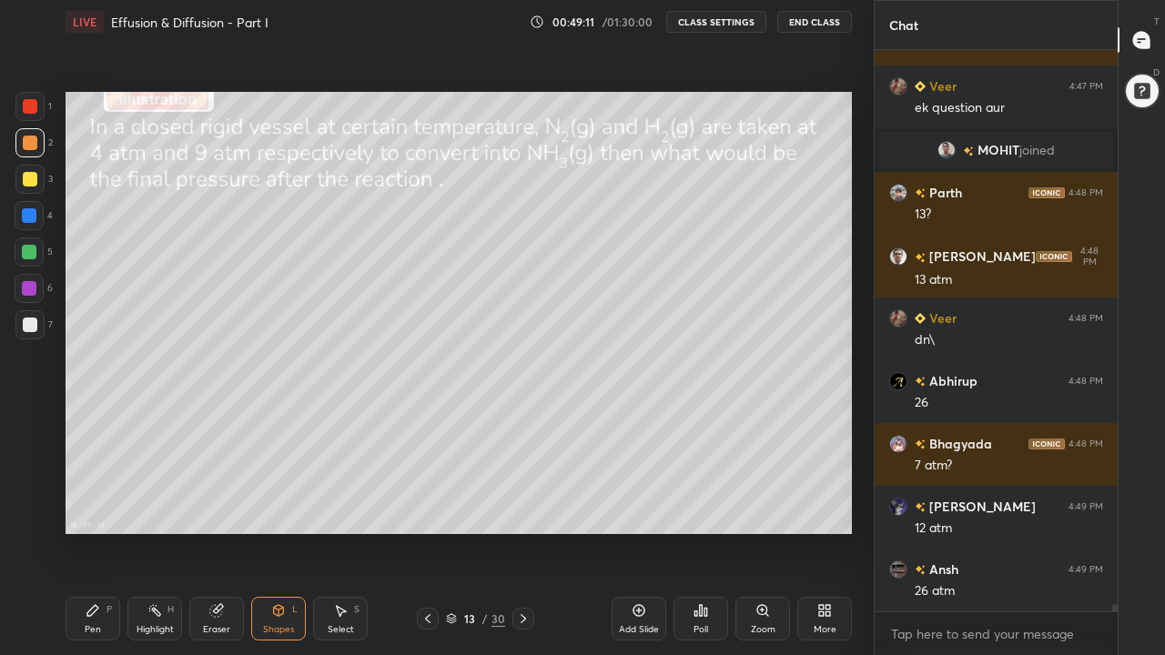
click at [97, 508] on div "Pen P" at bounding box center [93, 619] width 55 height 44
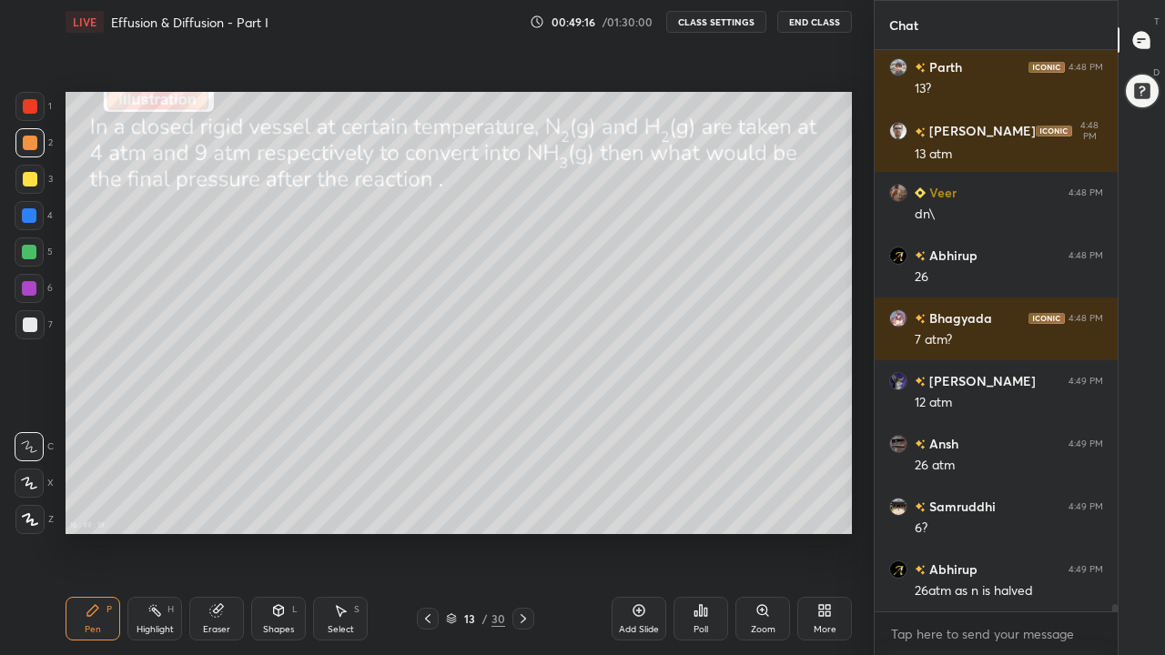
scroll to position [45372, 0]
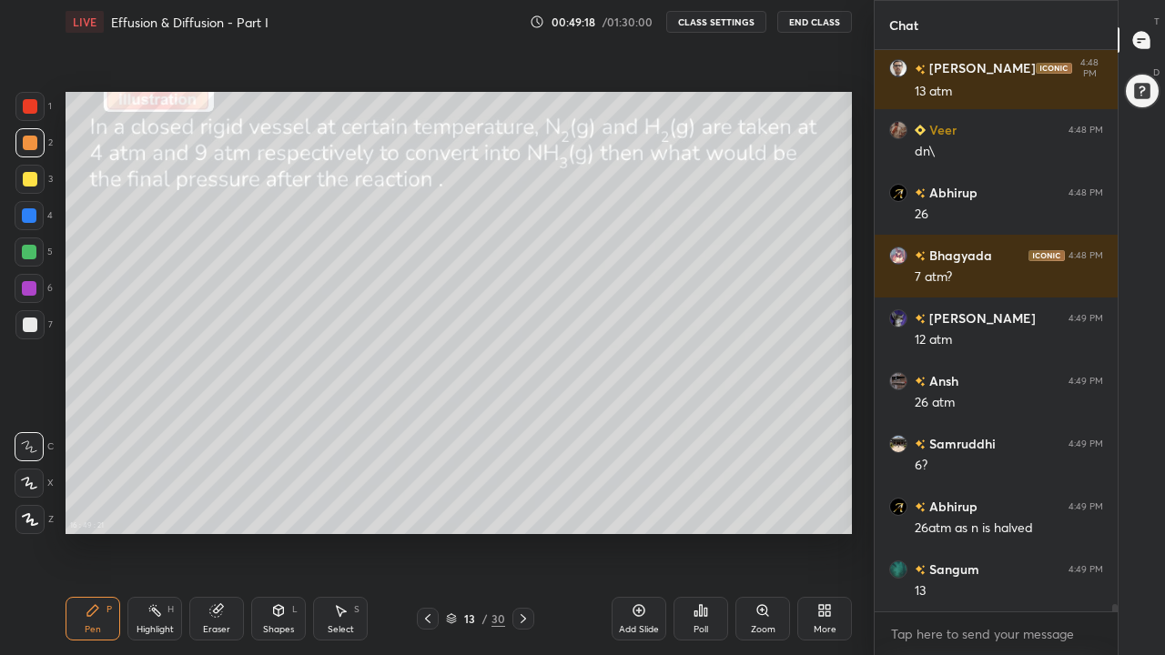
click at [228, 508] on div "Eraser" at bounding box center [216, 619] width 55 height 44
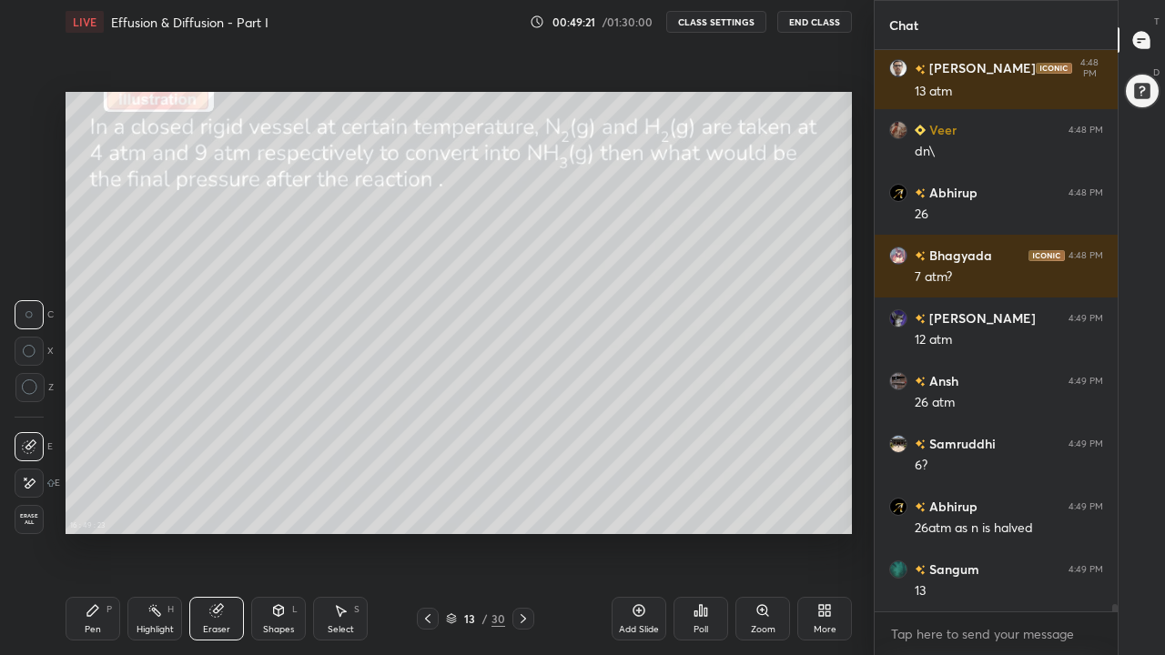
click at [31, 486] on icon at bounding box center [29, 483] width 15 height 15
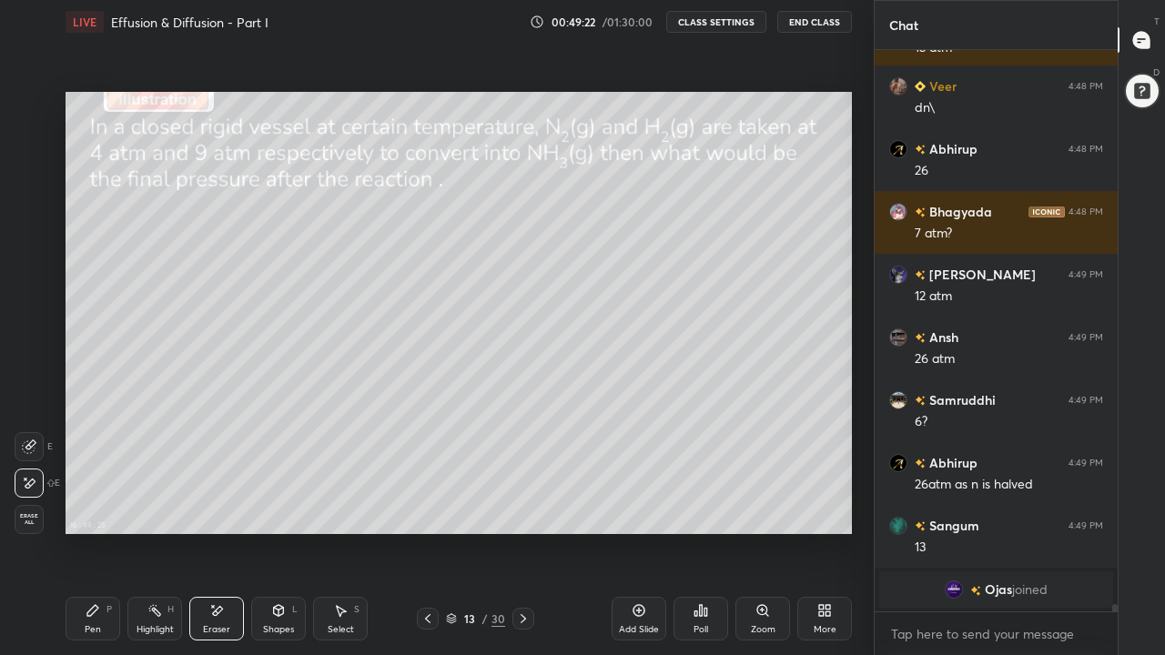
click at [273, 508] on div "Shapes L" at bounding box center [278, 619] width 55 height 44
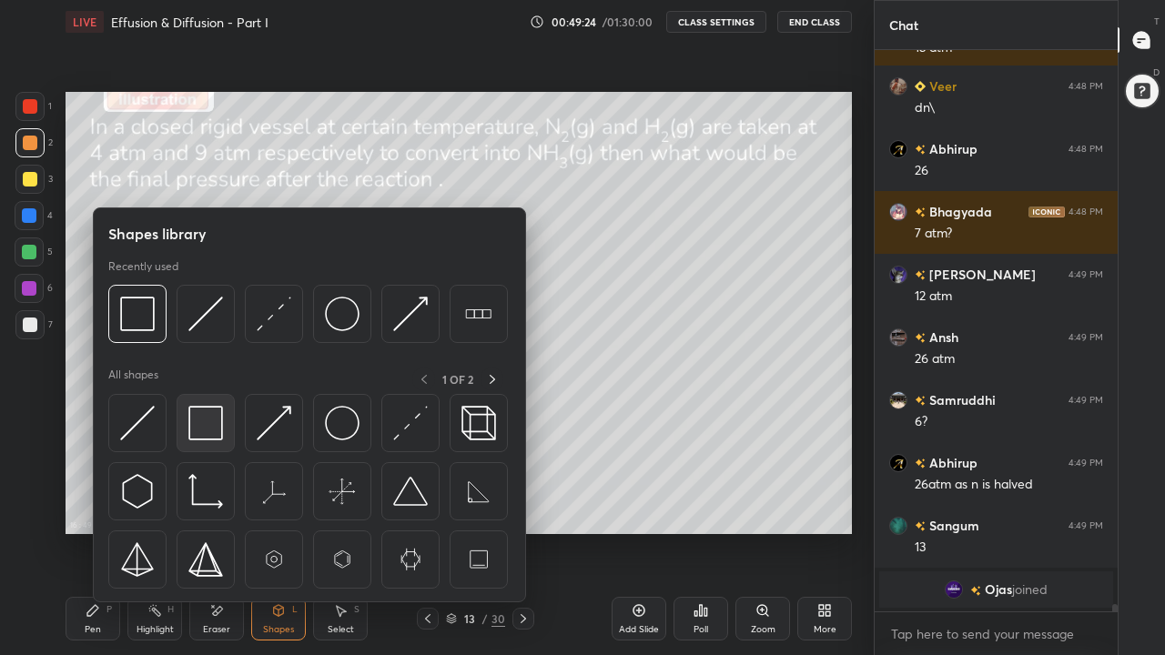
click at [210, 427] on img at bounding box center [205, 423] width 35 height 35
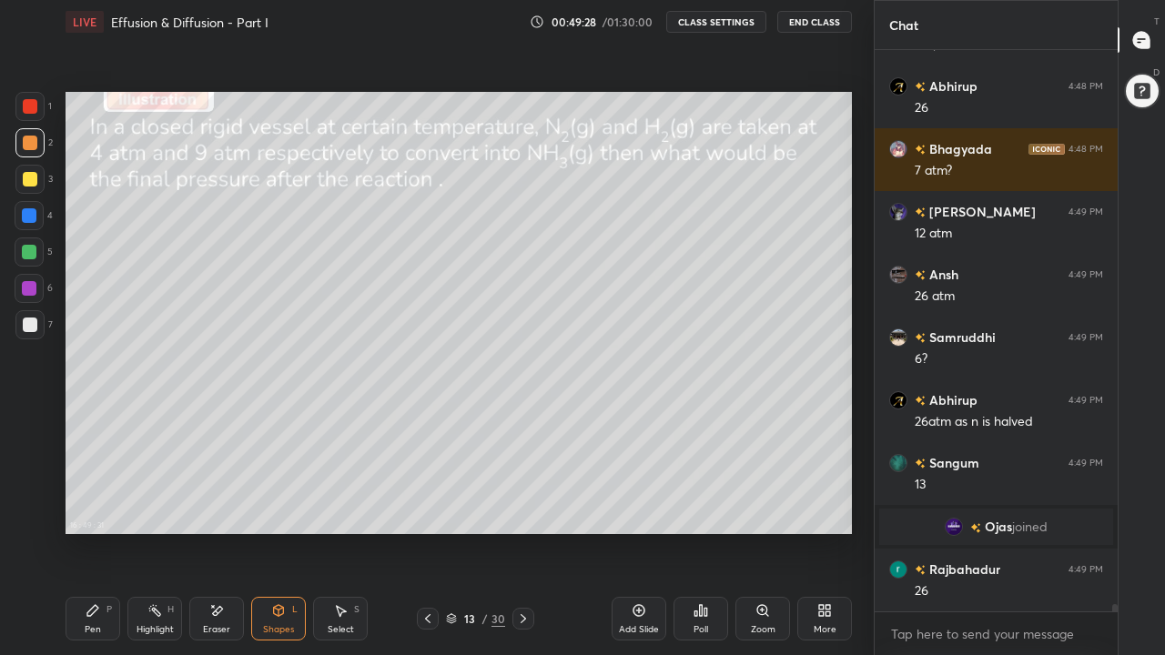
scroll to position [45272, 0]
click at [101, 508] on div "Pen P" at bounding box center [93, 619] width 55 height 44
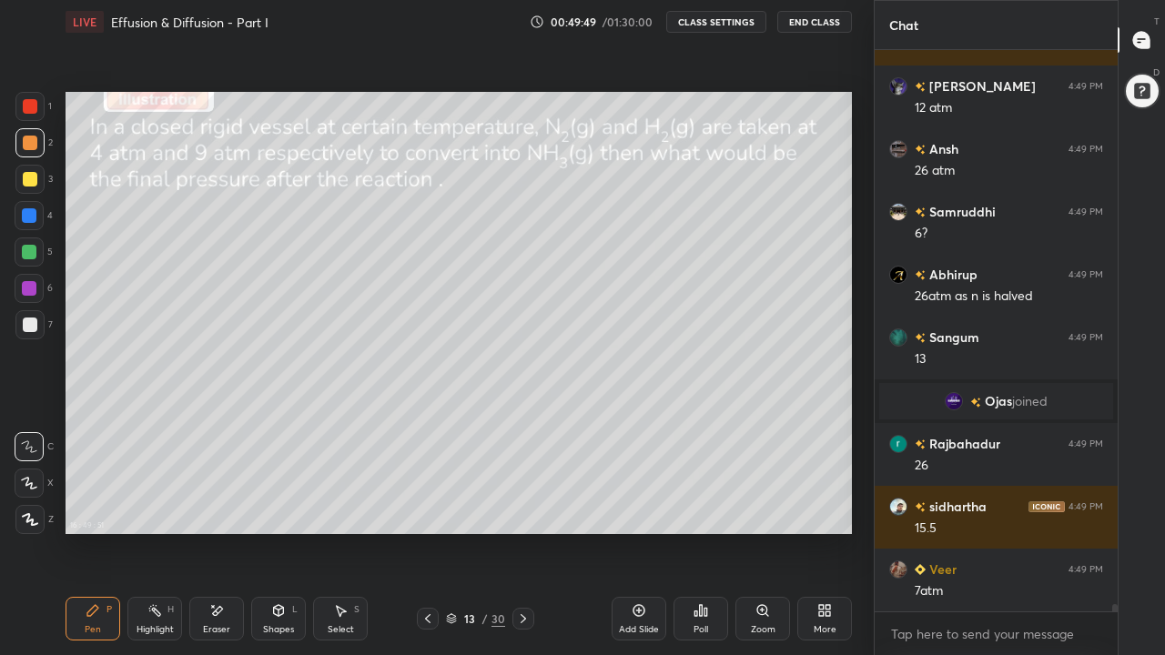
scroll to position [45461, 0]
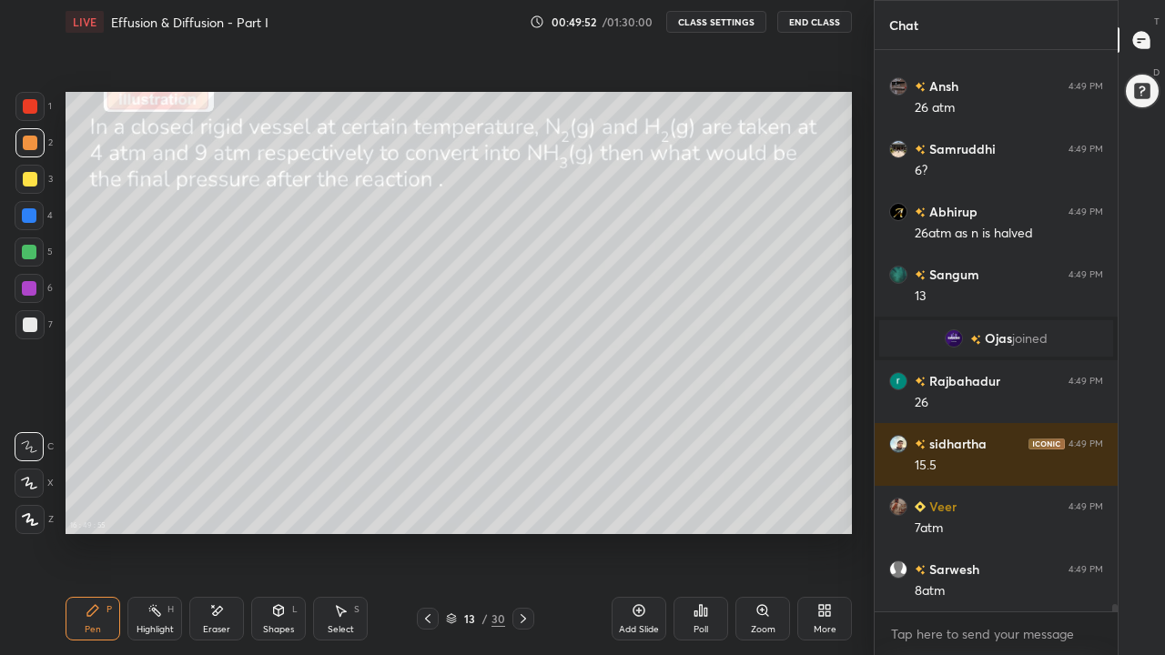
click at [30, 258] on div at bounding box center [29, 252] width 15 height 15
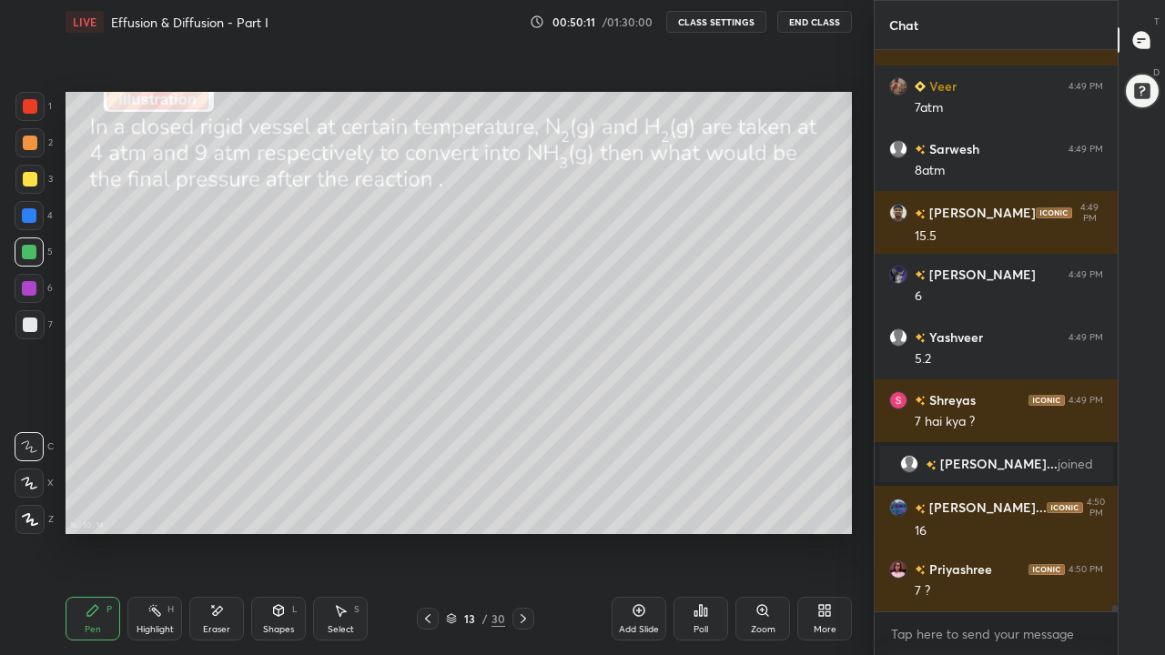
scroll to position [45772, 0]
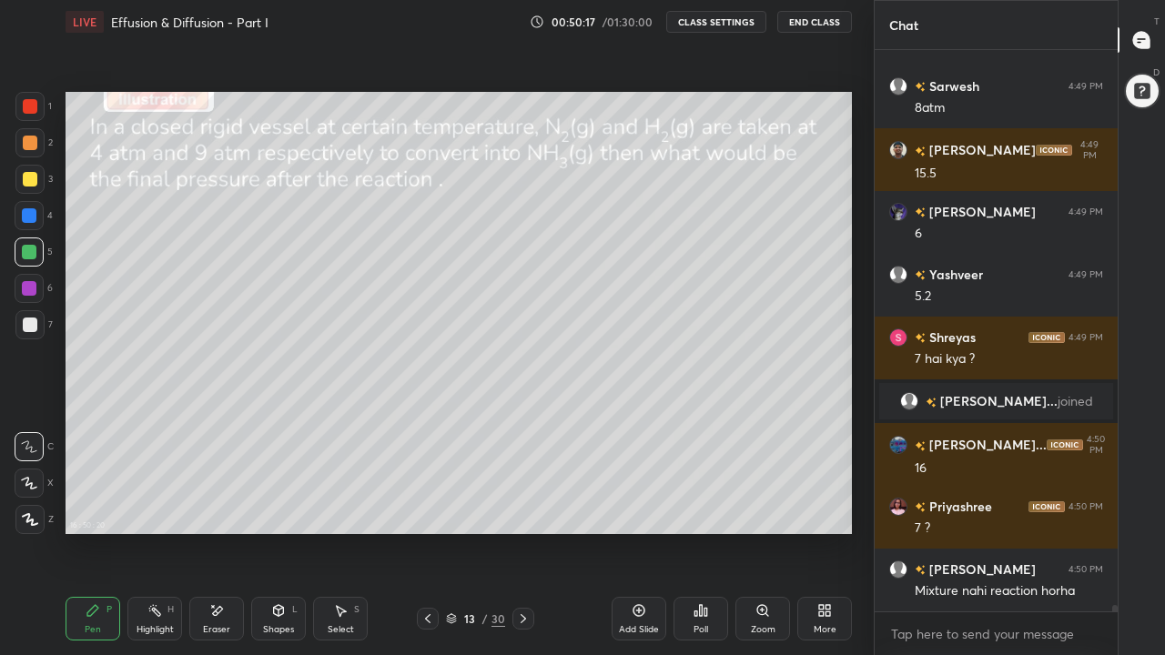
click at [36, 178] on div at bounding box center [29, 179] width 29 height 29
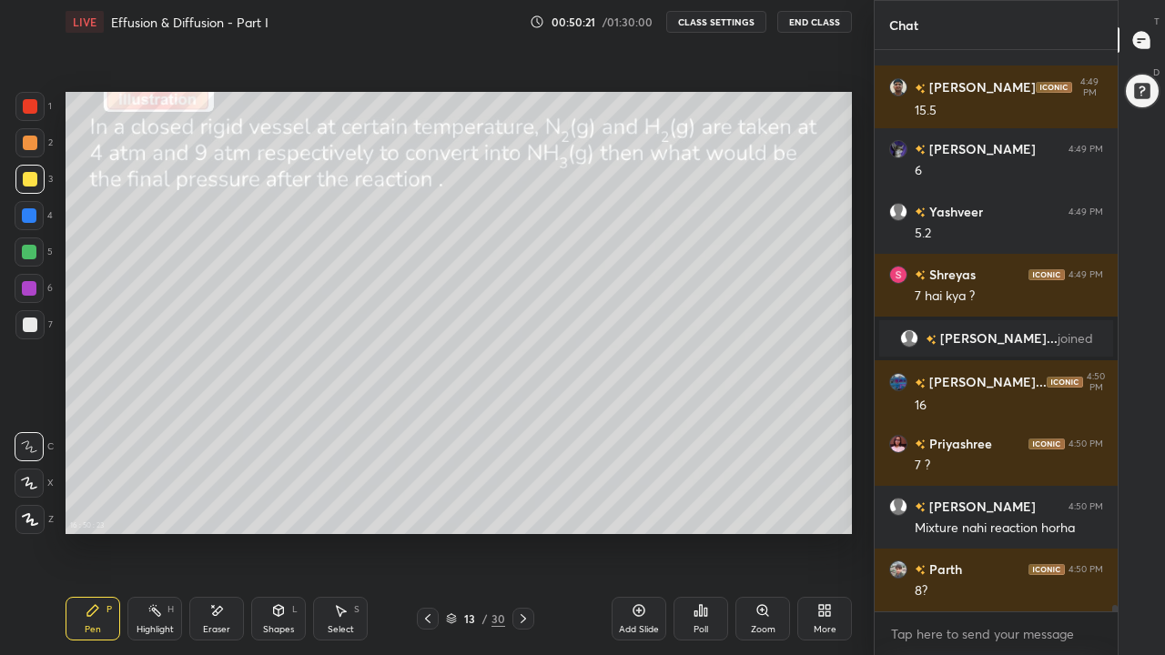
scroll to position [45898, 0]
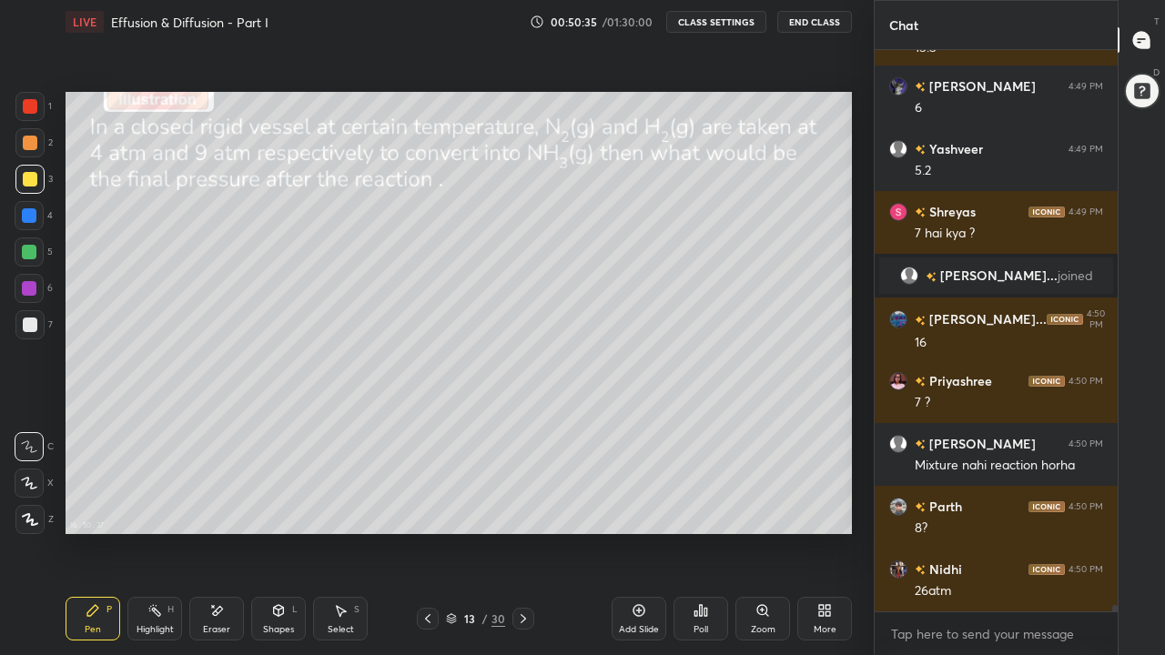
click at [30, 253] on div at bounding box center [29, 252] width 15 height 15
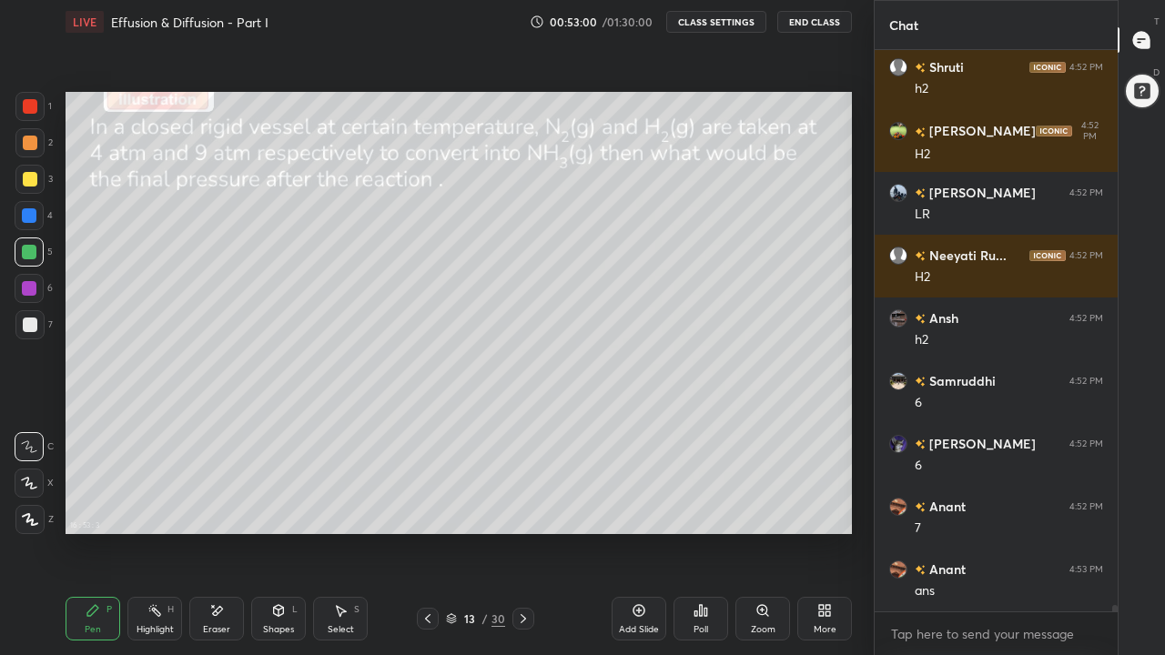
scroll to position [48615, 0]
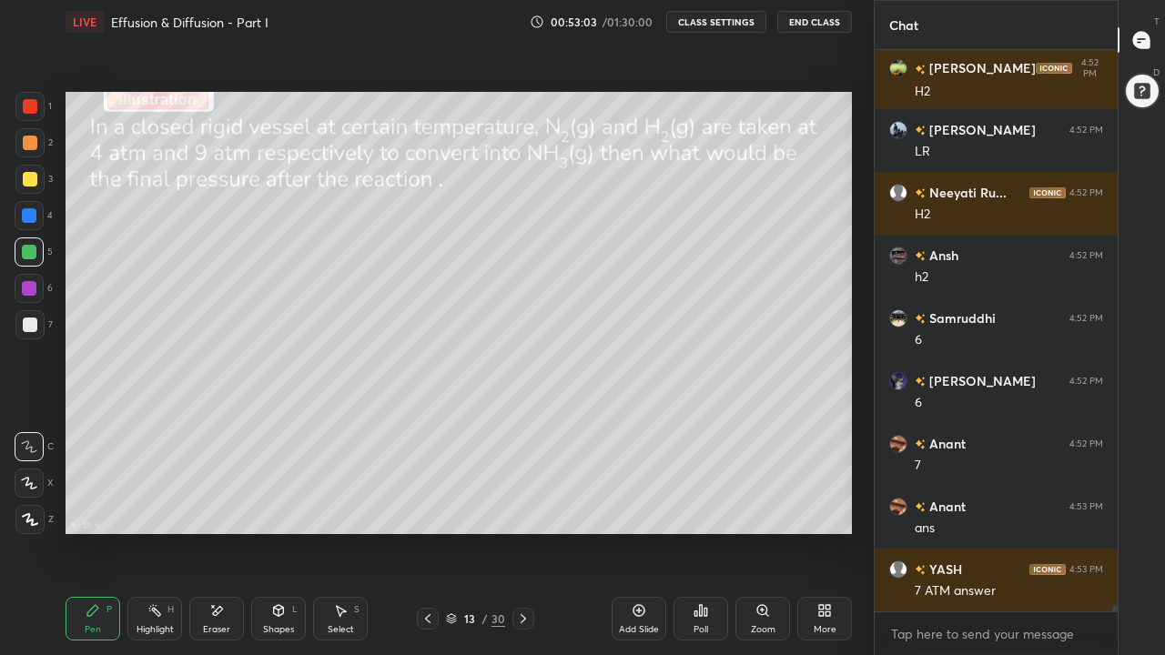
click at [25, 145] on div at bounding box center [30, 143] width 15 height 15
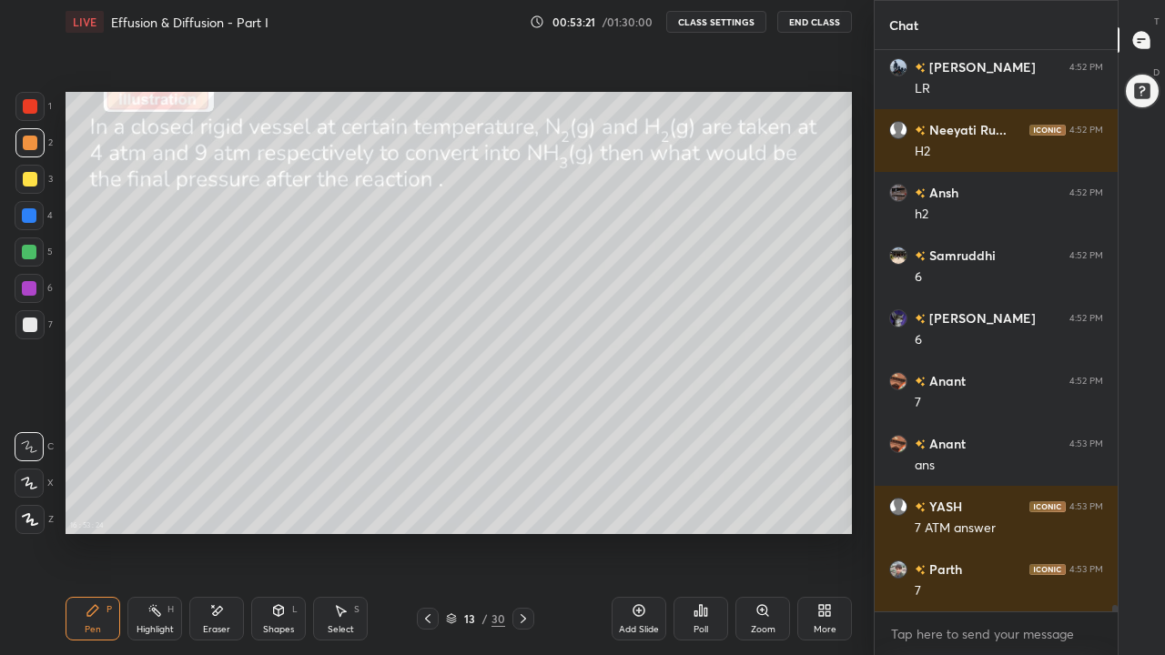
click at [26, 254] on div at bounding box center [29, 252] width 15 height 15
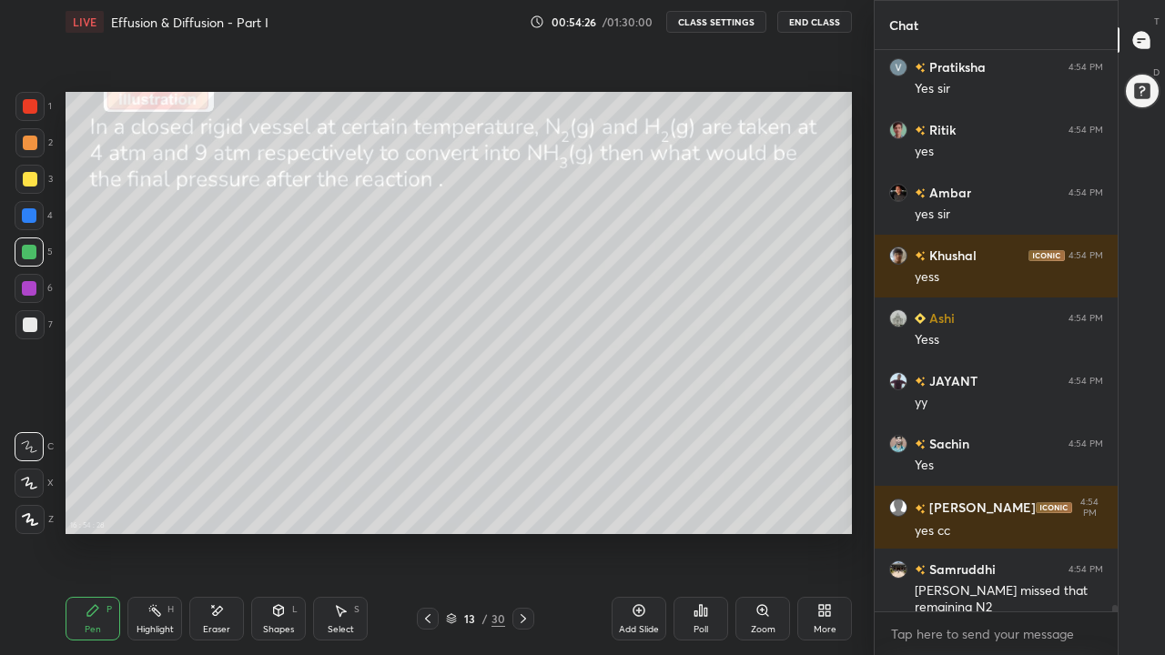
scroll to position [49620, 0]
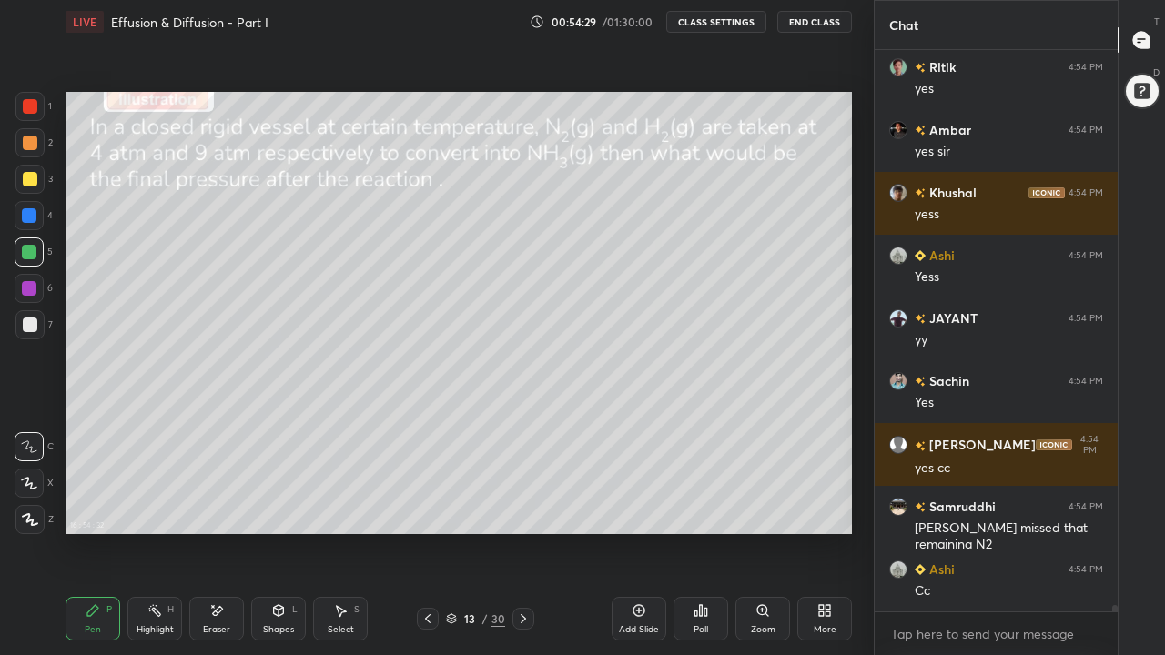
click at [523, 508] on icon at bounding box center [523, 619] width 15 height 15
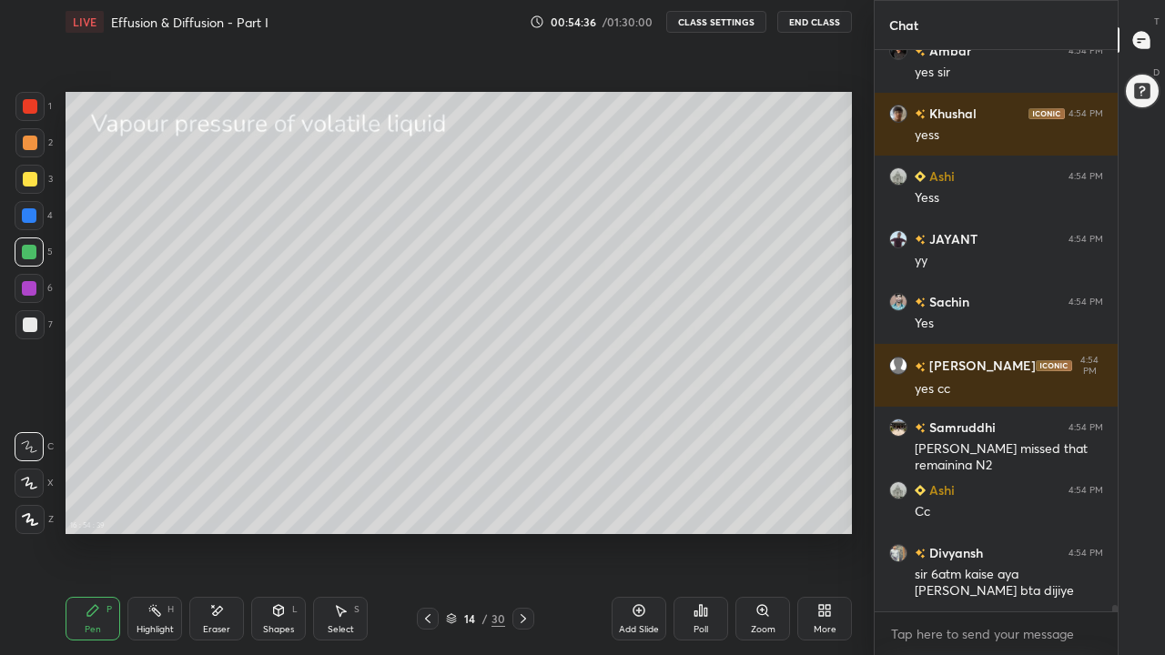
click at [32, 326] on div at bounding box center [30, 325] width 15 height 15
click at [277, 508] on icon at bounding box center [279, 610] width 10 height 11
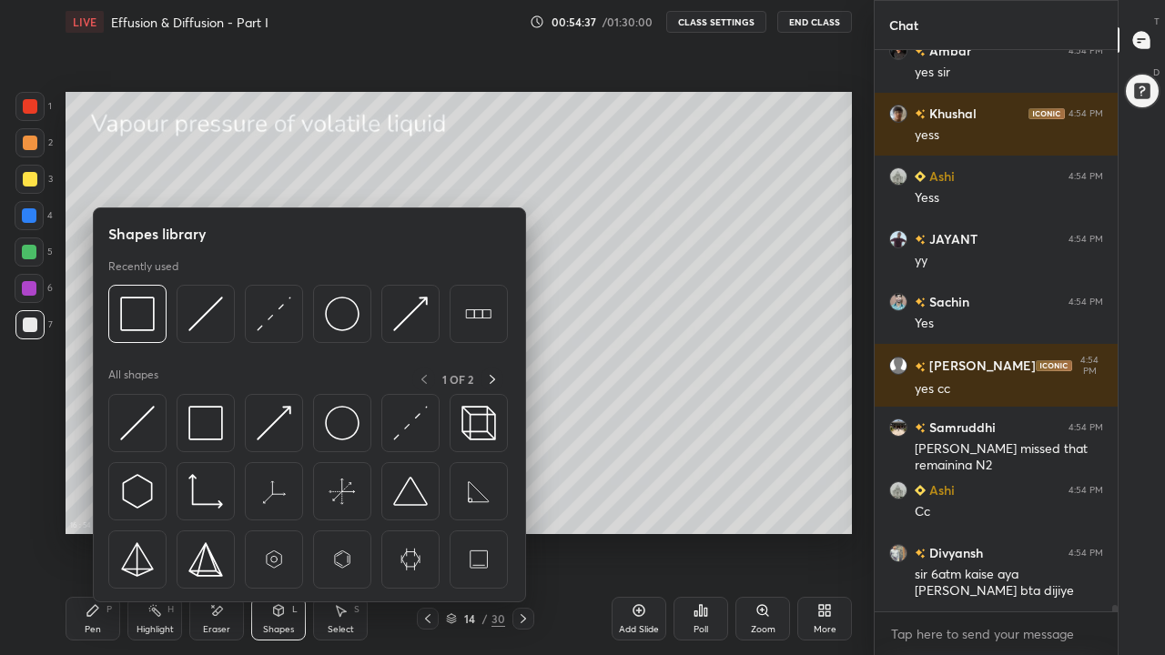
scroll to position [49762, 0]
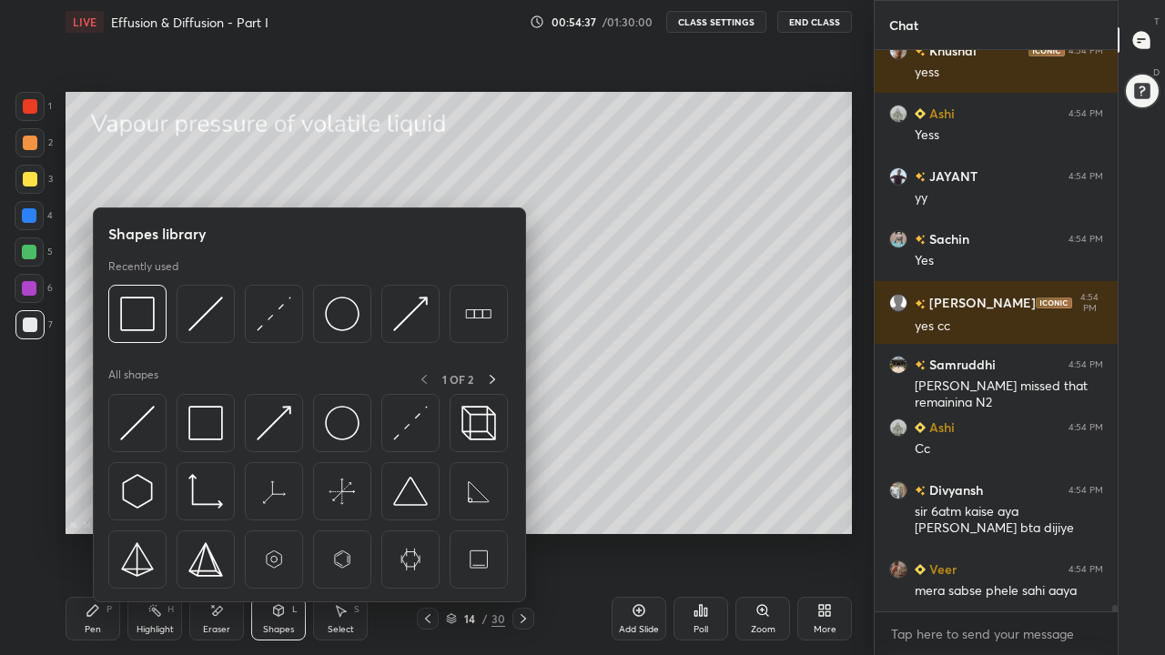
click at [202, 427] on img at bounding box center [205, 423] width 35 height 35
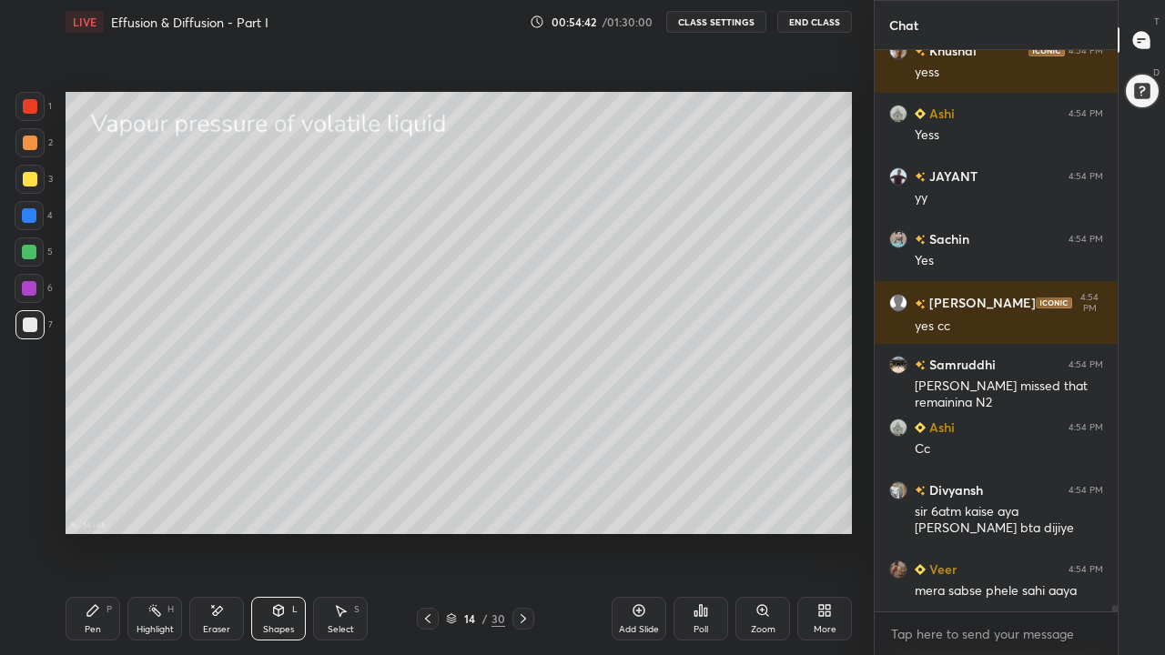
click at [101, 508] on div "Pen P" at bounding box center [93, 619] width 55 height 44
click at [427, 508] on icon at bounding box center [428, 619] width 15 height 15
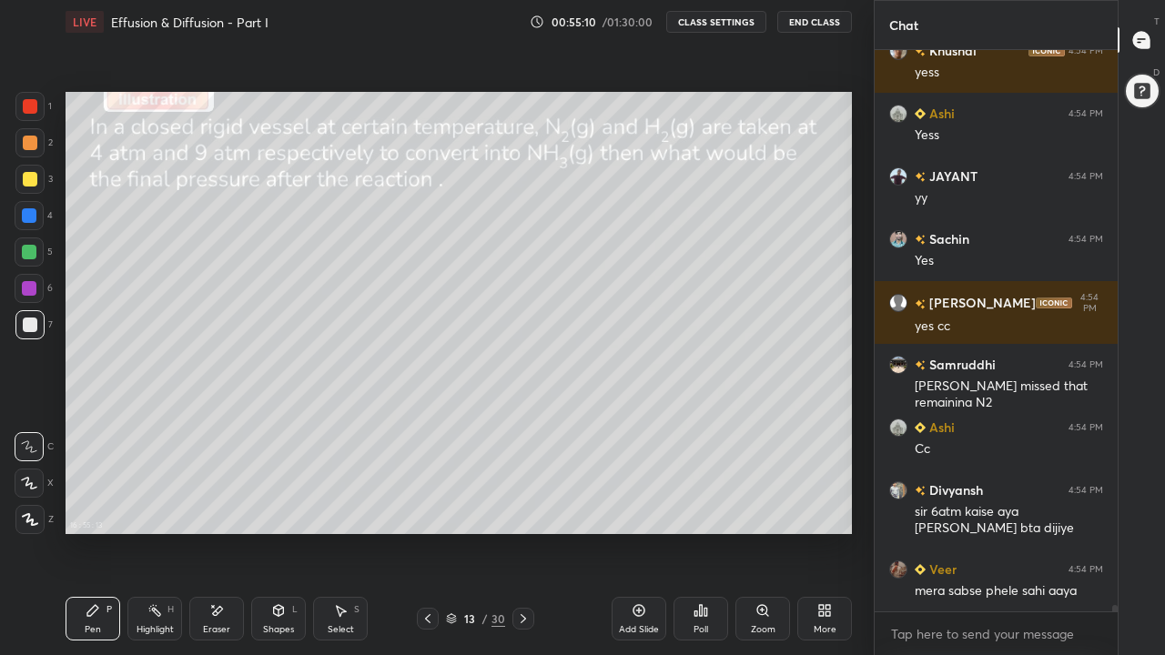
click at [522, 508] on icon at bounding box center [523, 619] width 5 height 9
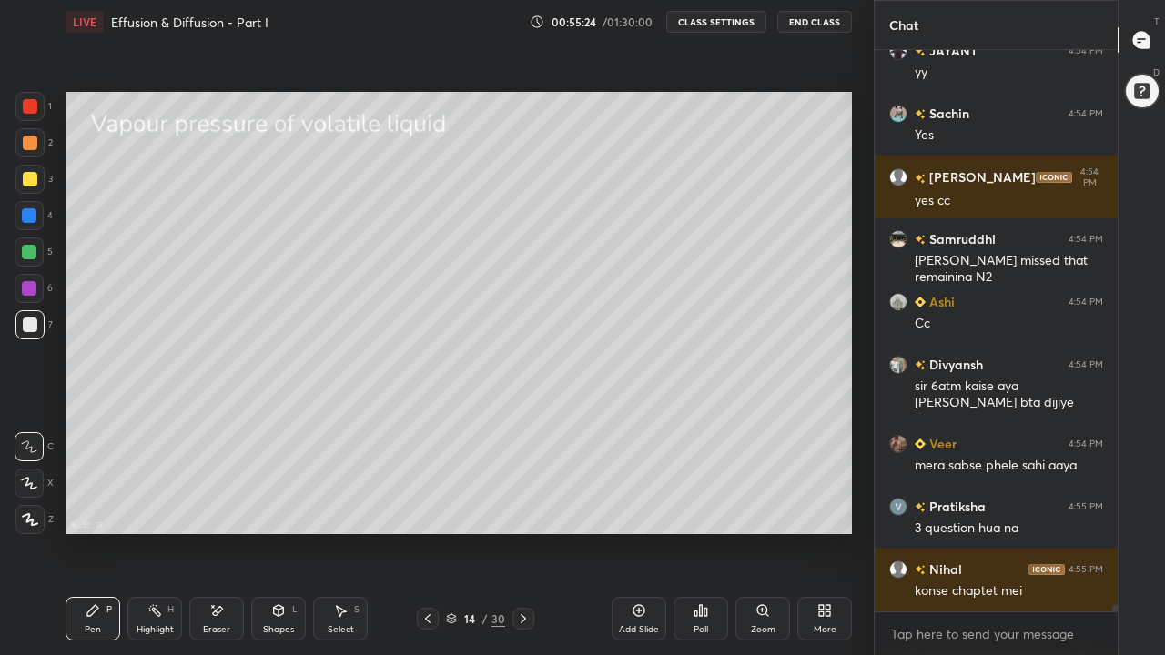
scroll to position [49967, 0]
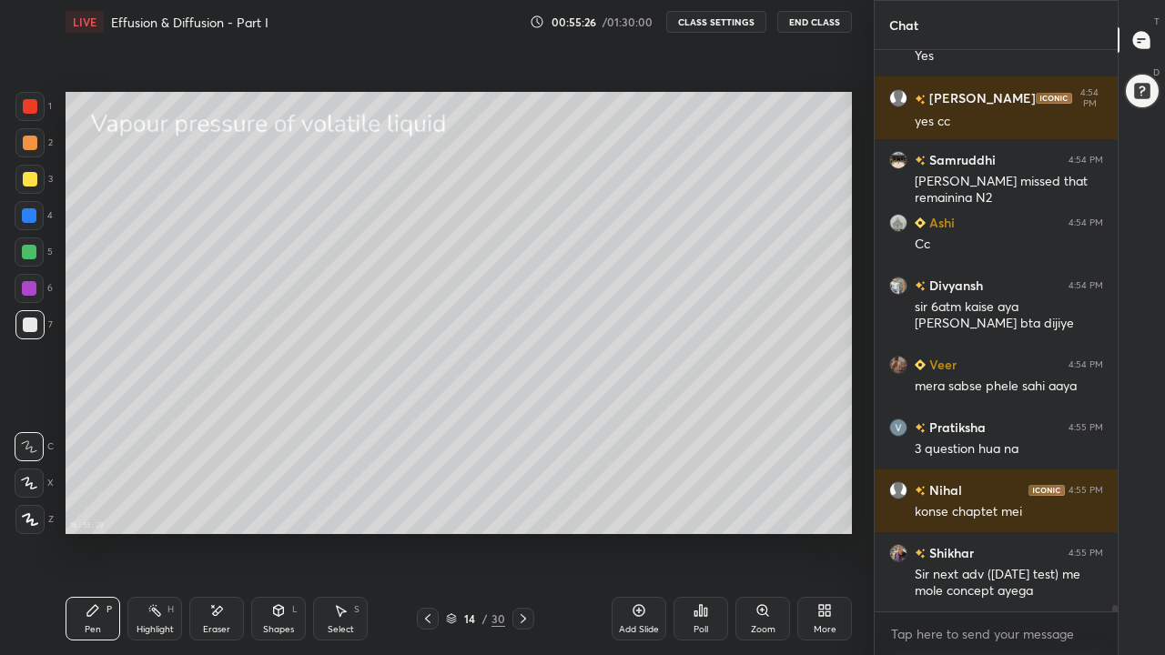
click at [29, 188] on div at bounding box center [29, 179] width 29 height 29
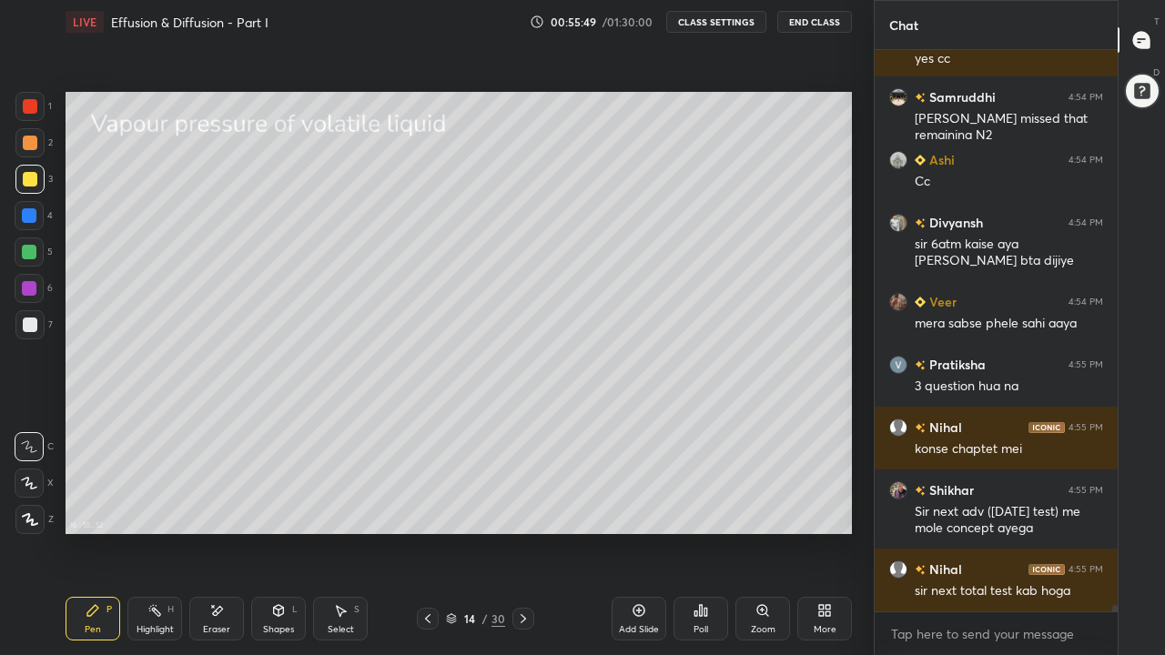
scroll to position [50093, 0]
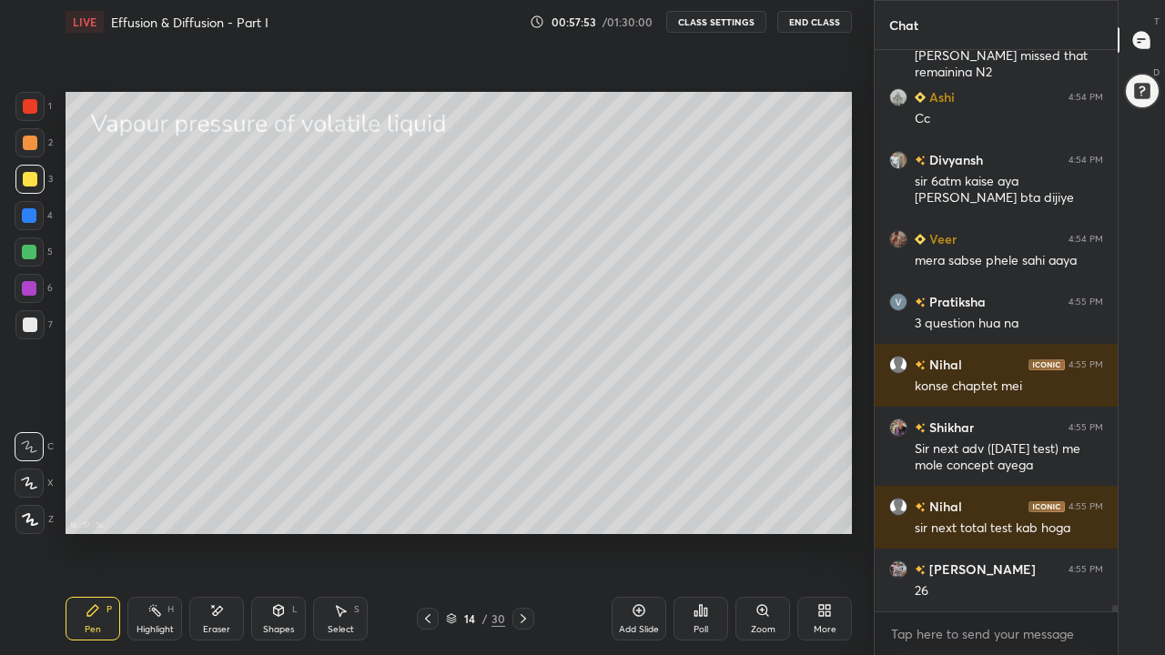
click at [347, 508] on div "Select S" at bounding box center [340, 619] width 55 height 44
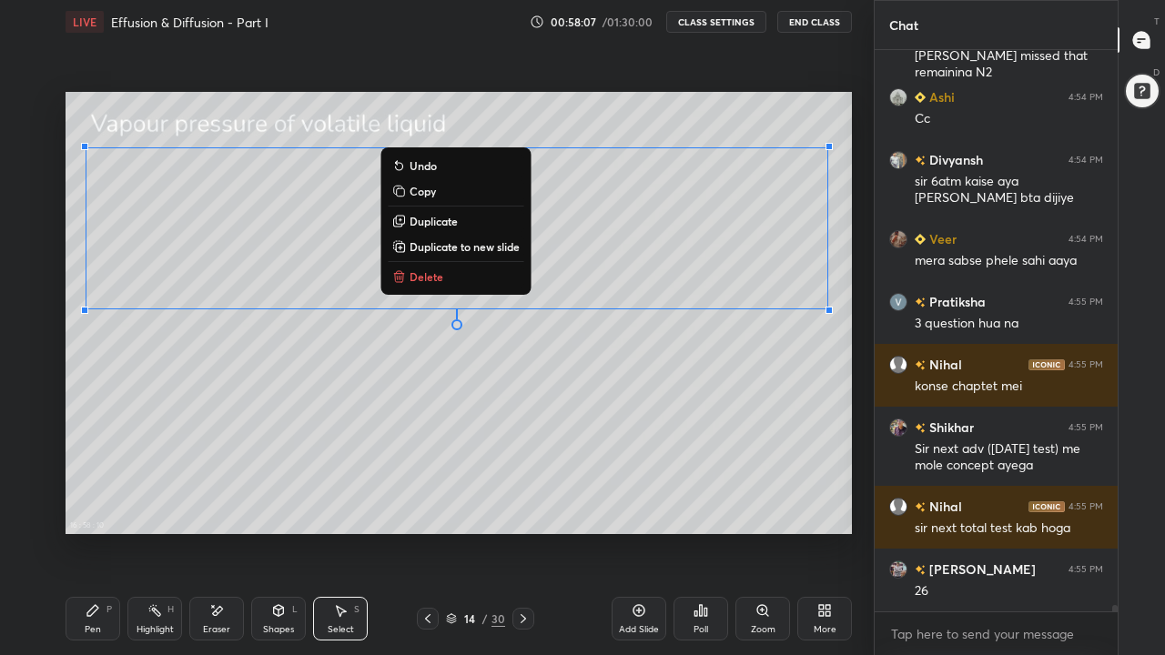
click at [125, 470] on div "0 ° Undo Copy Duplicate Duplicate to new slide Delete" at bounding box center [459, 313] width 787 height 442
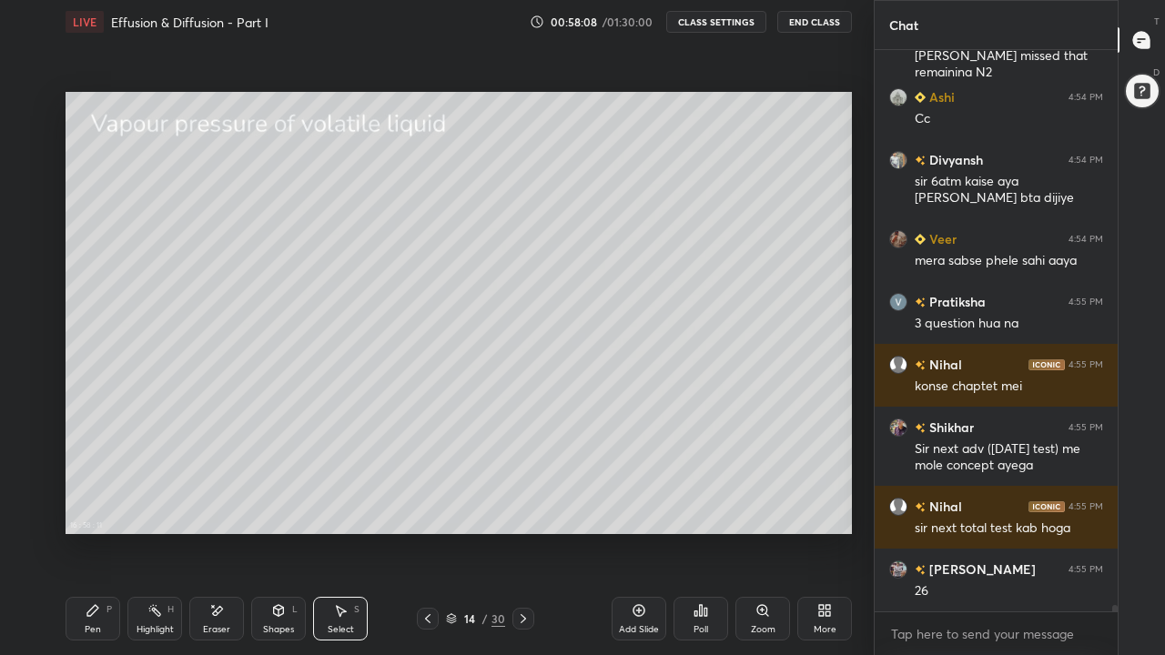
click at [95, 508] on div "Pen P" at bounding box center [93, 619] width 55 height 44
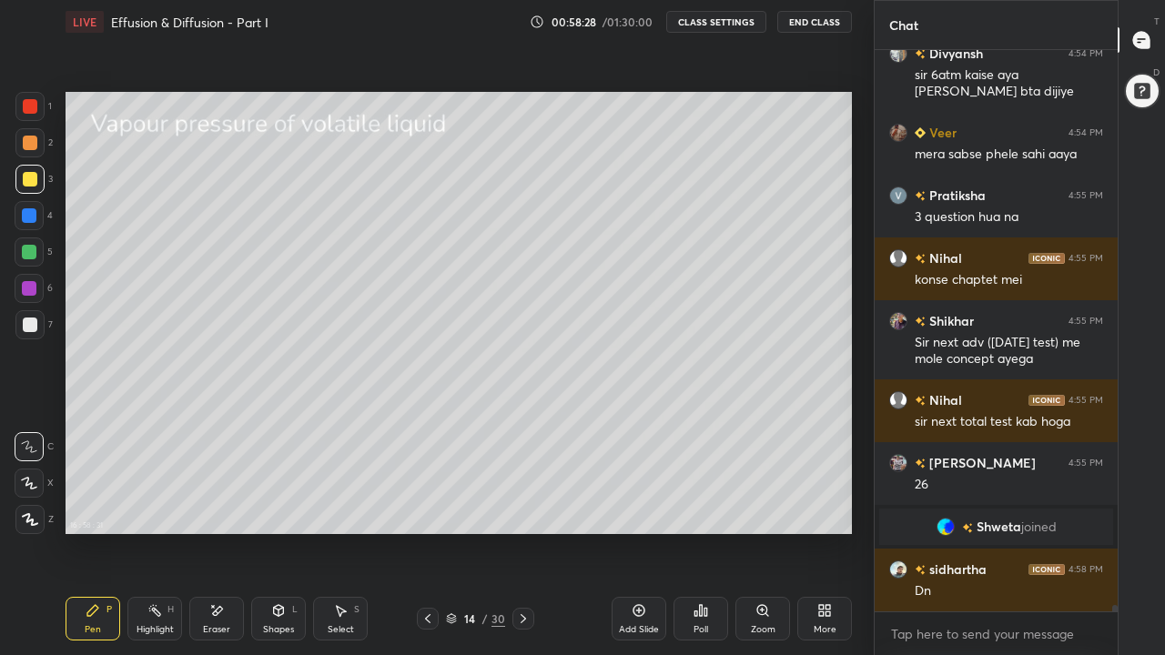
scroll to position [49058, 0]
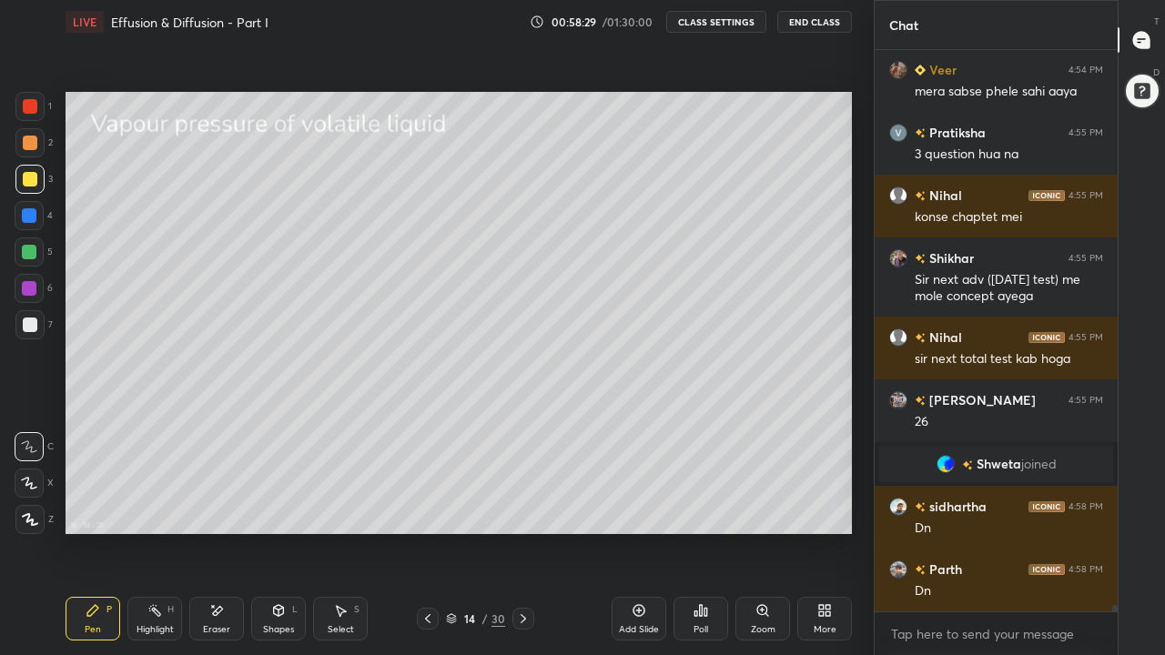
click at [33, 254] on div at bounding box center [29, 252] width 15 height 15
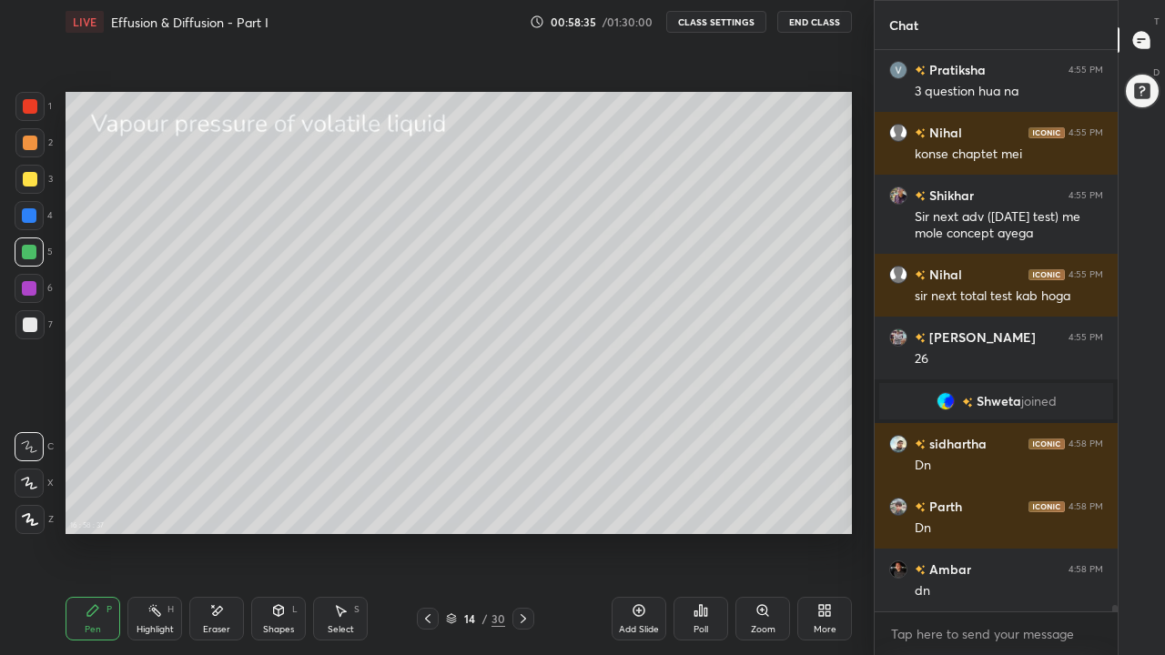
scroll to position [49183, 0]
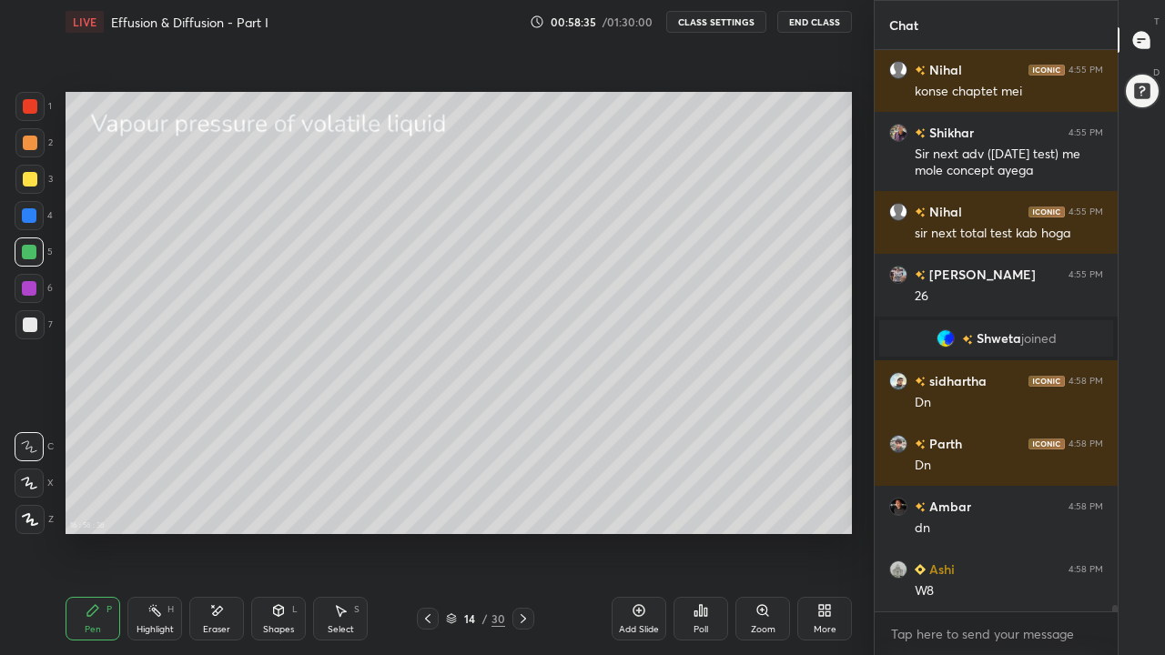
click at [104, 508] on div "Pen P" at bounding box center [93, 619] width 55 height 44
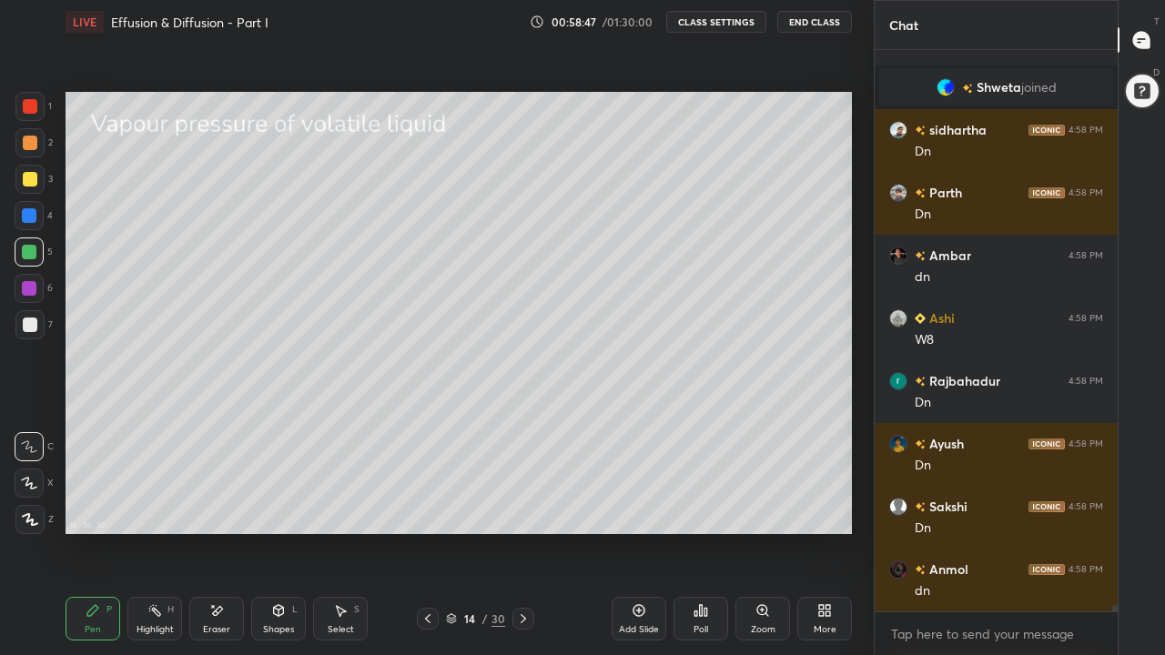
scroll to position [49497, 0]
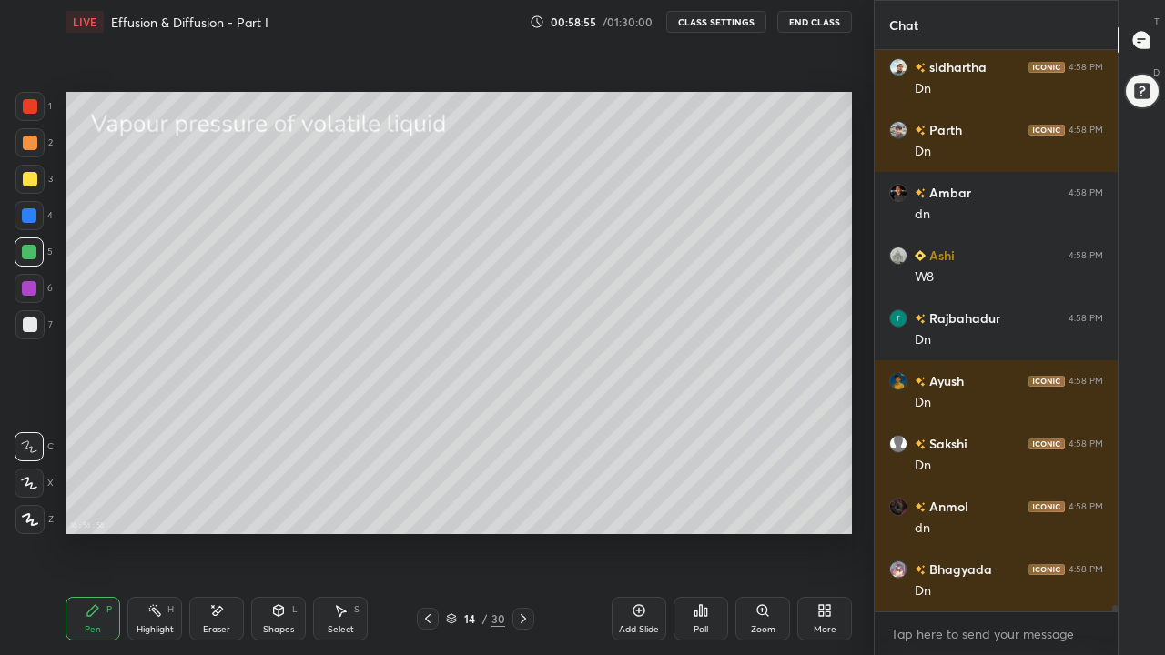
click at [272, 508] on div "Shapes L" at bounding box center [278, 619] width 55 height 44
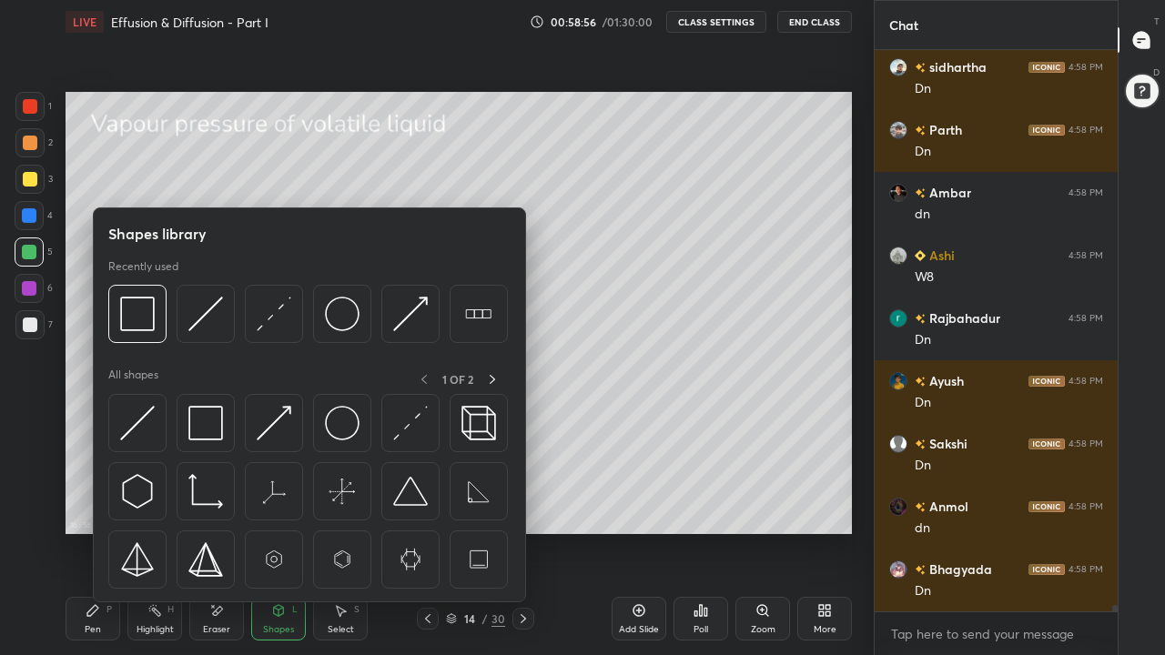
scroll to position [49560, 0]
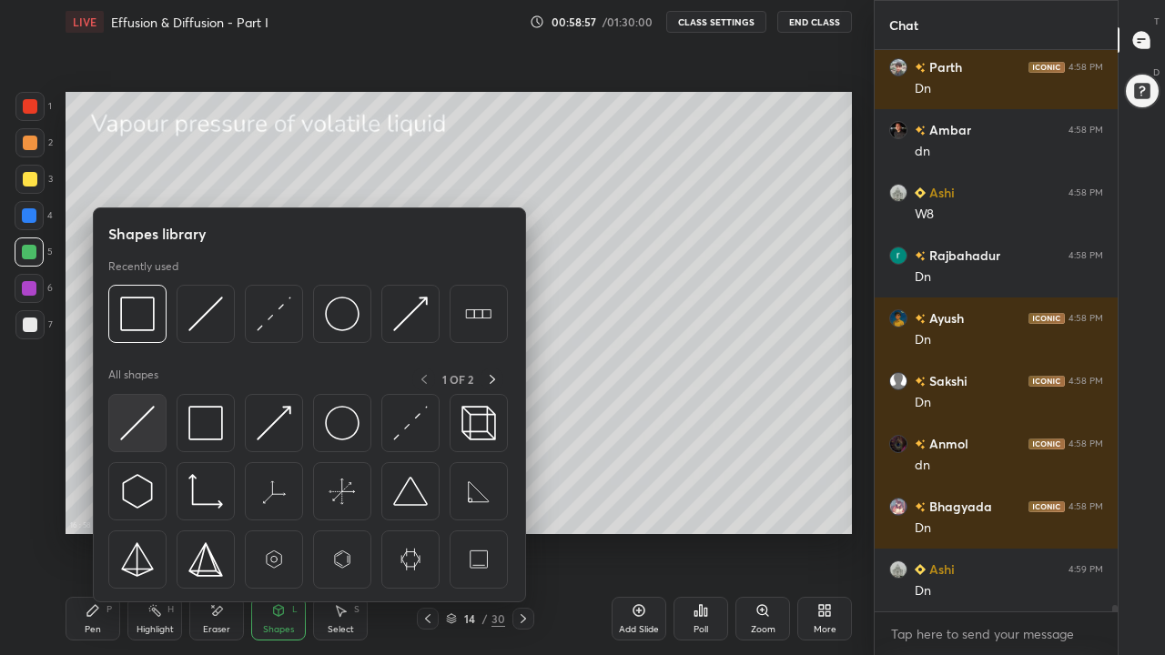
click at [146, 425] on img at bounding box center [137, 423] width 35 height 35
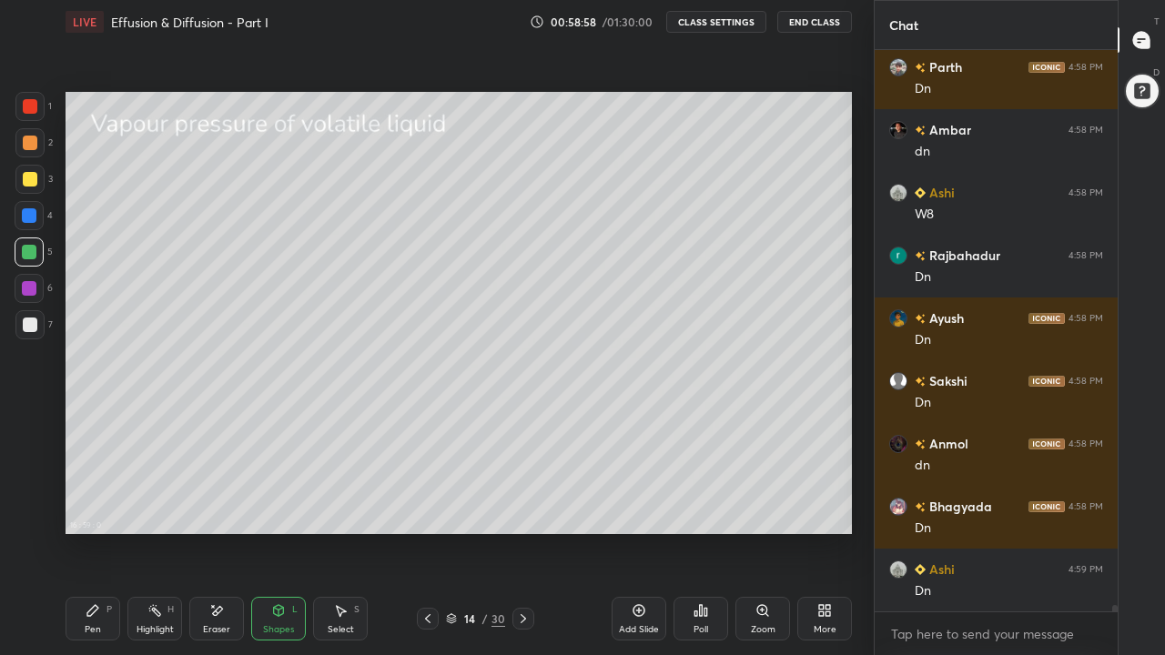
click at [32, 252] on div at bounding box center [29, 252] width 15 height 15
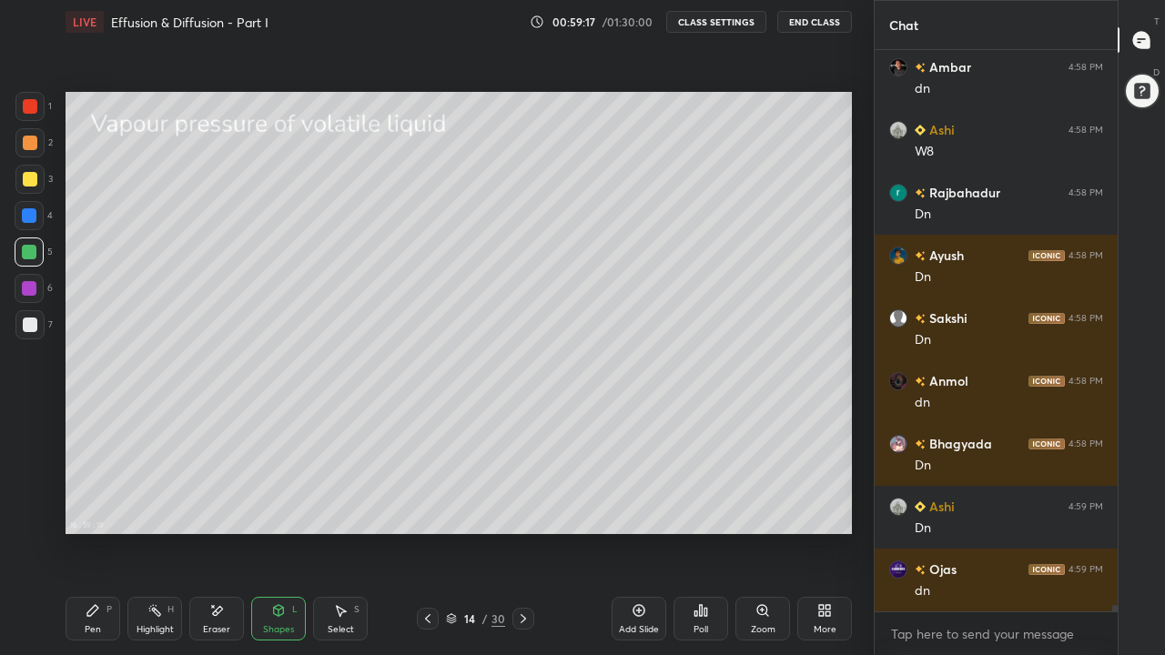
click at [92, 508] on div "Pen" at bounding box center [93, 629] width 16 height 9
click at [218, 508] on div "Eraser" at bounding box center [216, 619] width 55 height 44
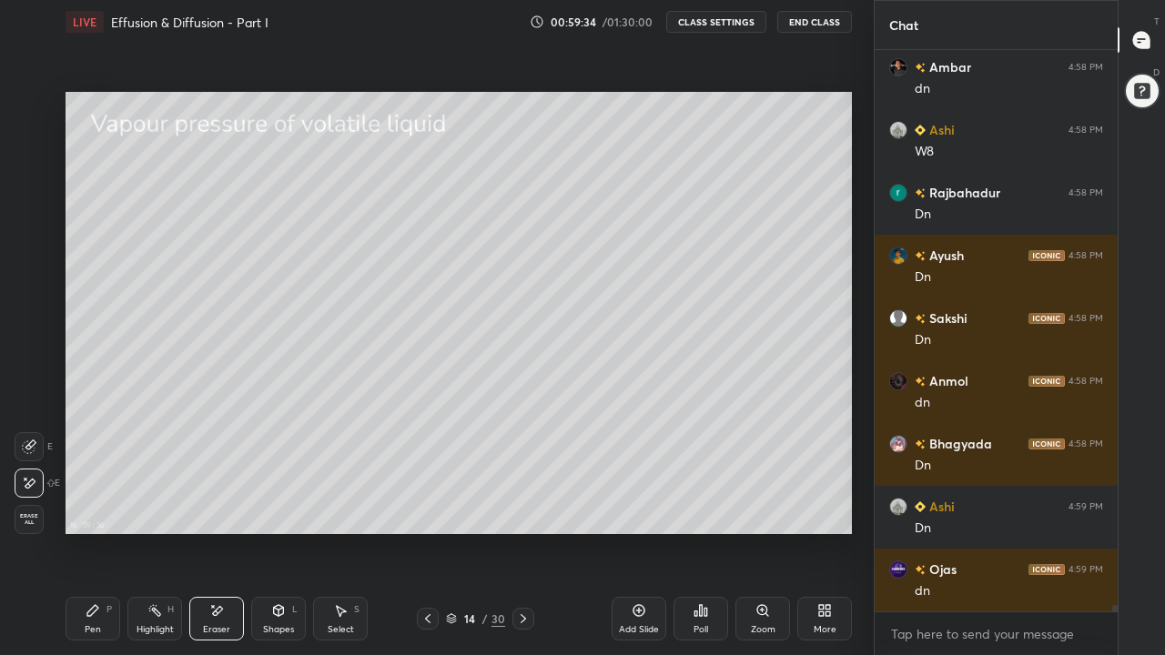
click at [100, 508] on div "Pen" at bounding box center [93, 629] width 16 height 9
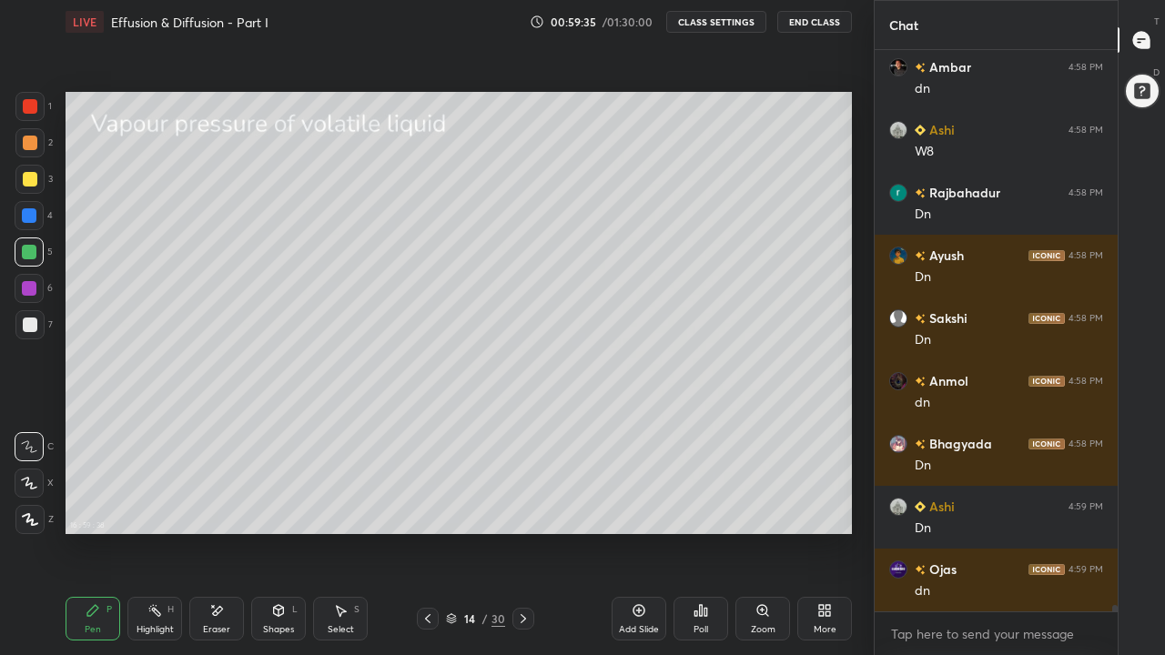
click at [32, 180] on div at bounding box center [30, 179] width 15 height 15
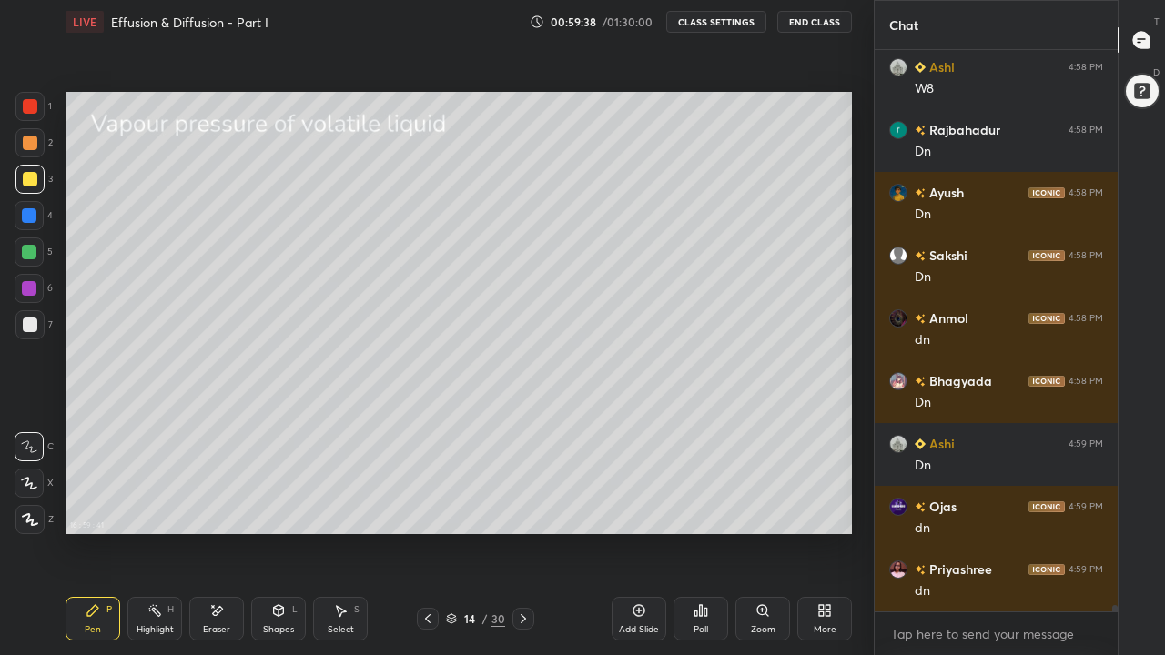
click at [277, 508] on div "Shapes L" at bounding box center [278, 619] width 55 height 44
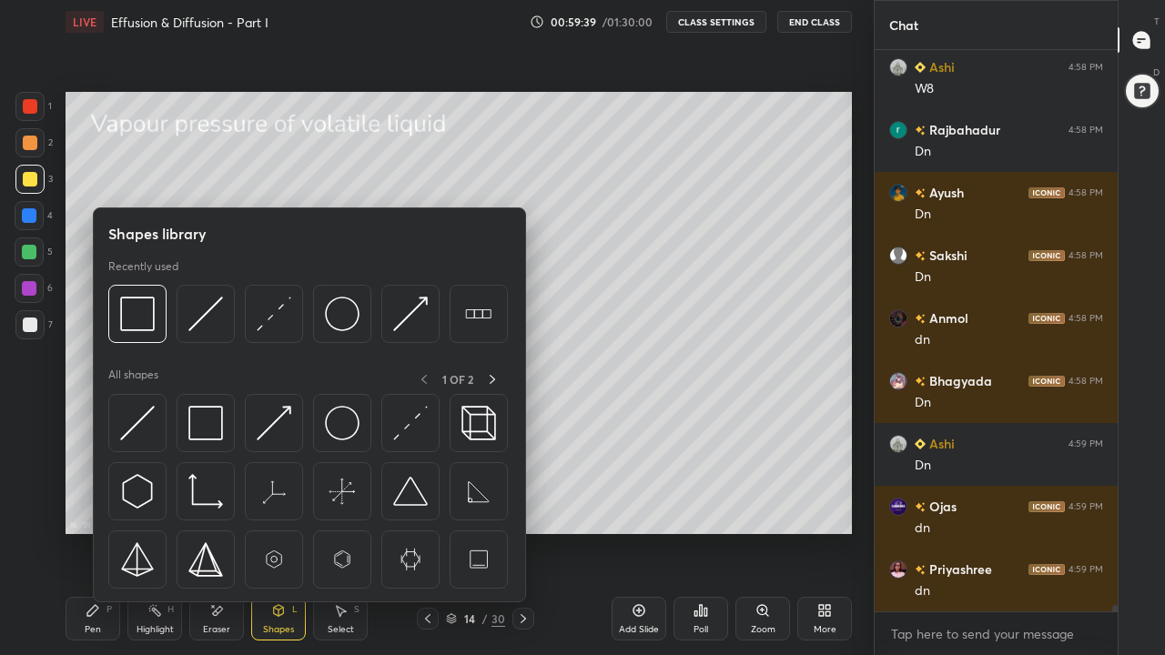
click at [141, 430] on img at bounding box center [137, 423] width 35 height 35
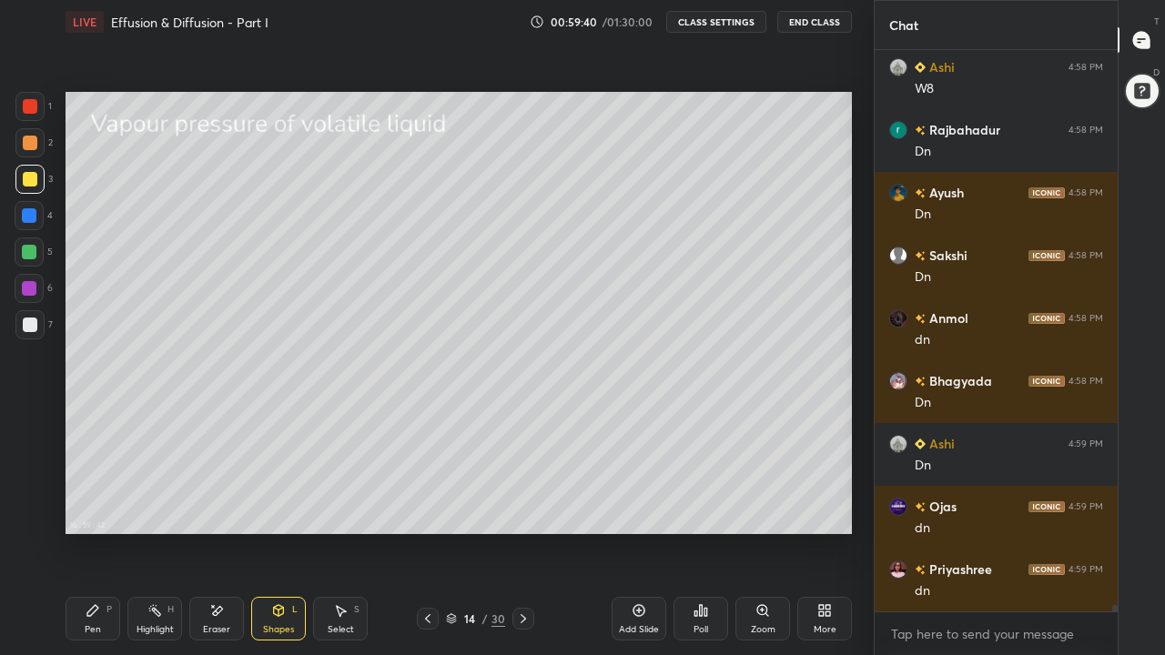
click at [32, 250] on div at bounding box center [29, 252] width 15 height 15
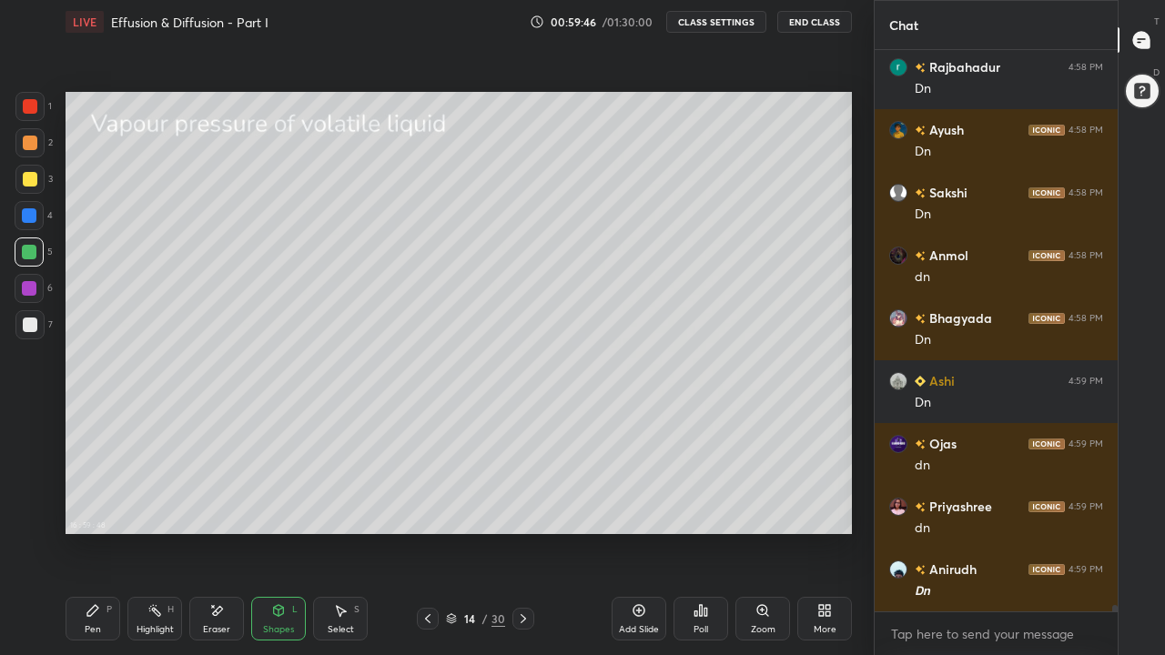
click at [92, 508] on icon at bounding box center [92, 610] width 11 height 11
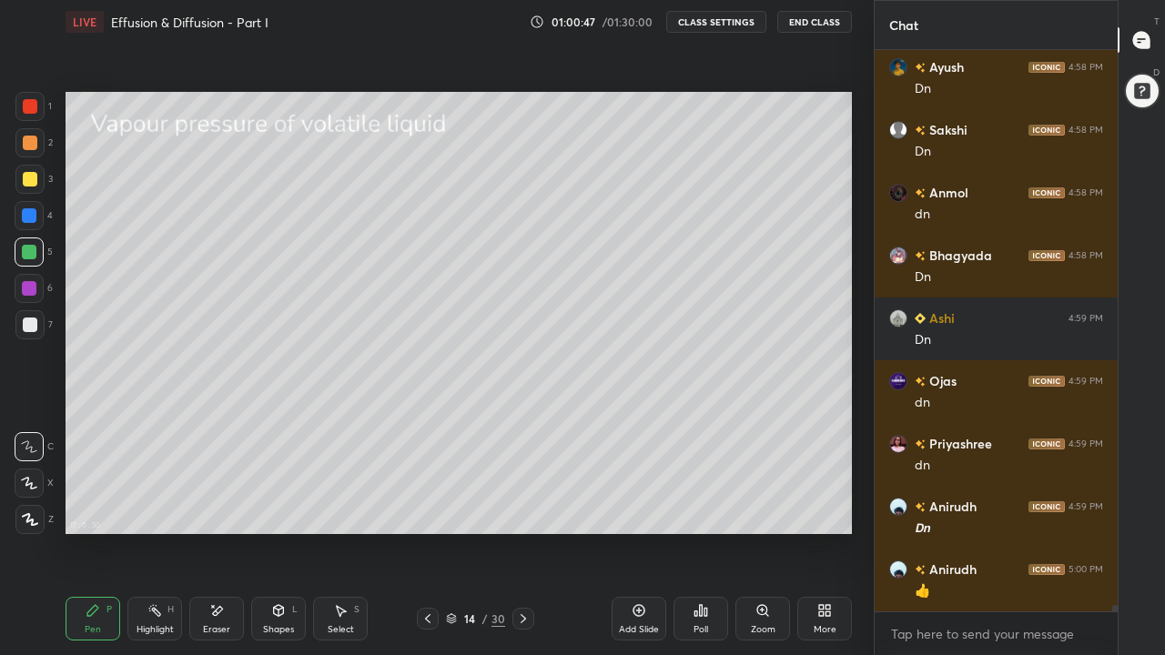
scroll to position [49874, 0]
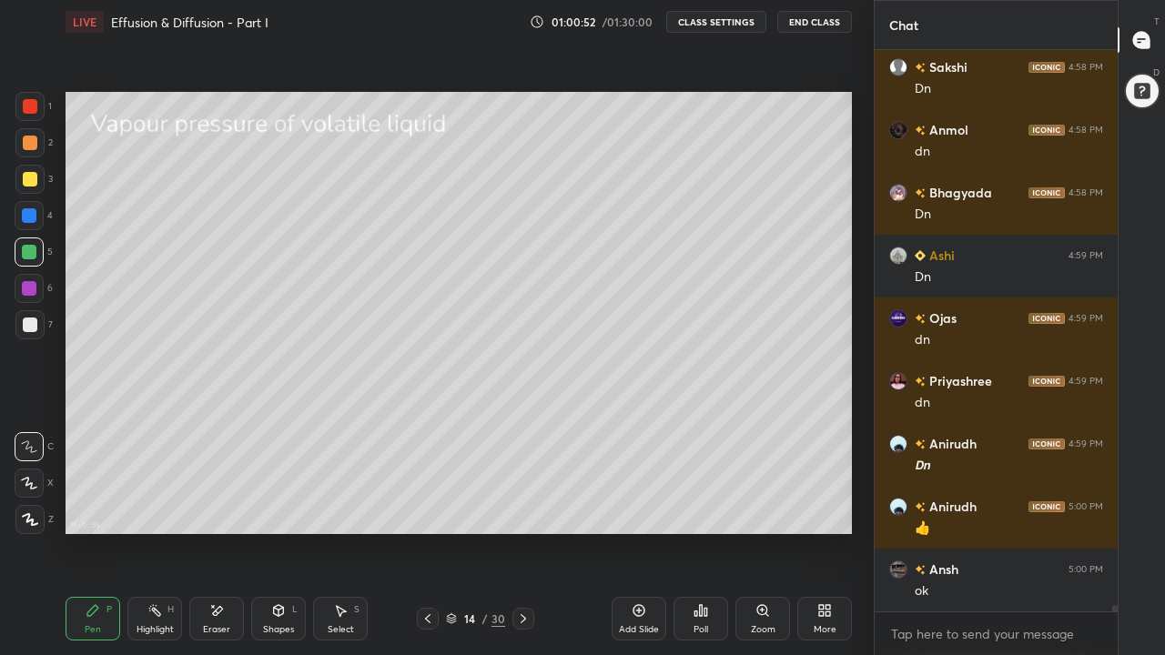
click at [30, 325] on div at bounding box center [30, 325] width 15 height 15
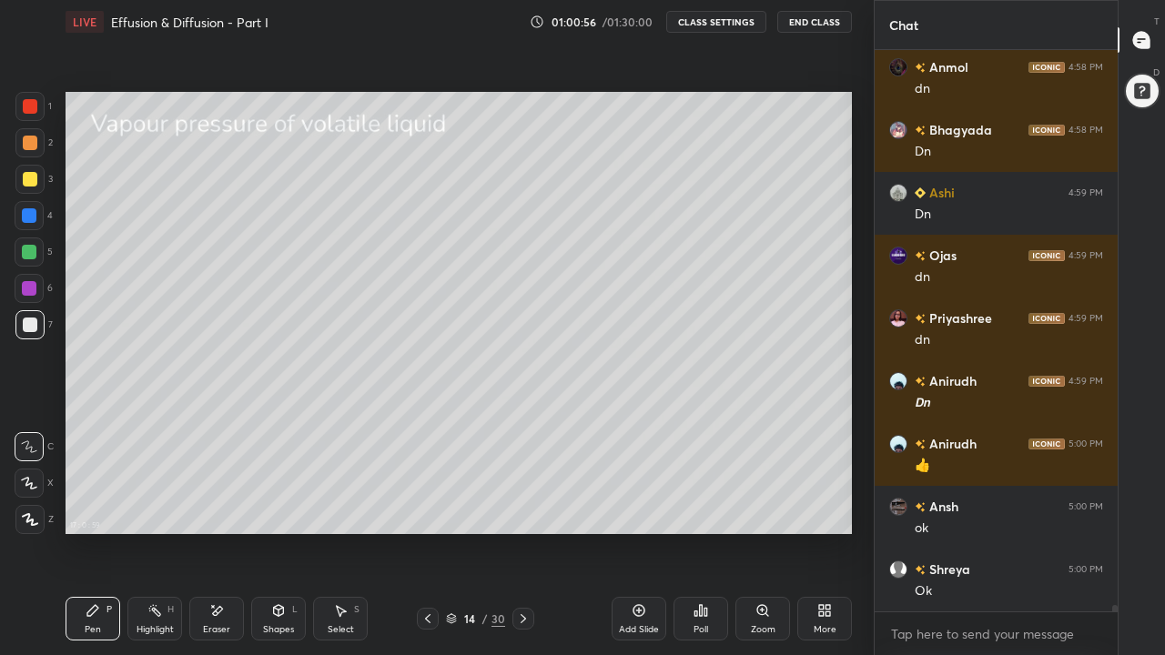
scroll to position [50000, 0]
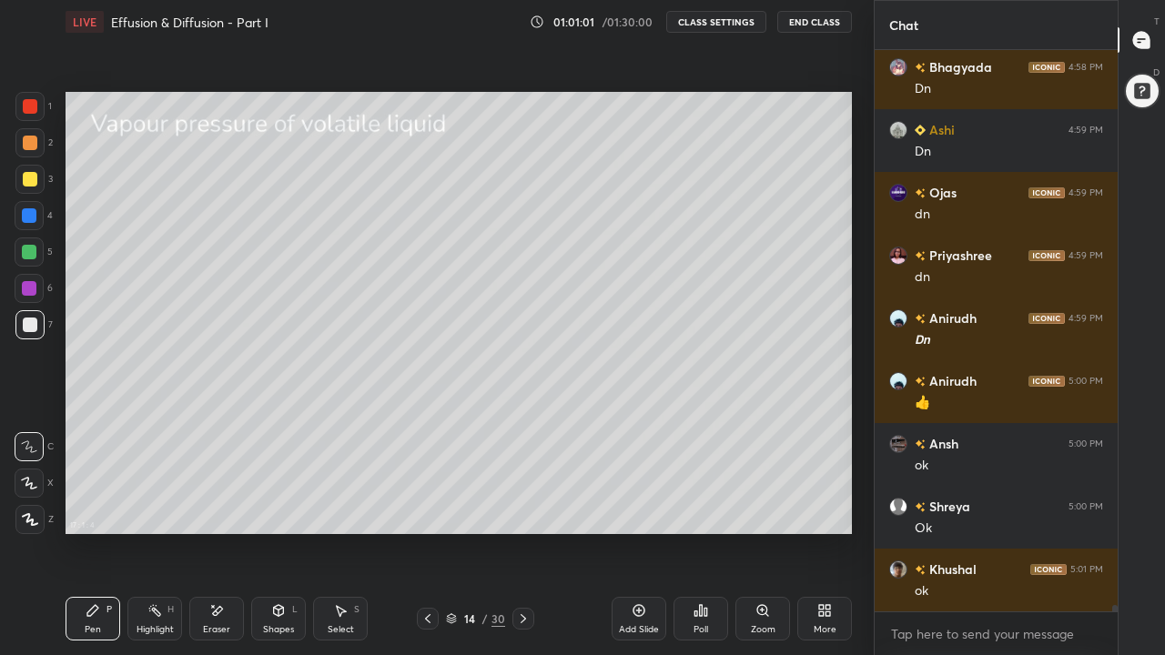
click at [28, 147] on div at bounding box center [30, 143] width 15 height 15
click at [274, 508] on div "Shapes L" at bounding box center [278, 619] width 55 height 44
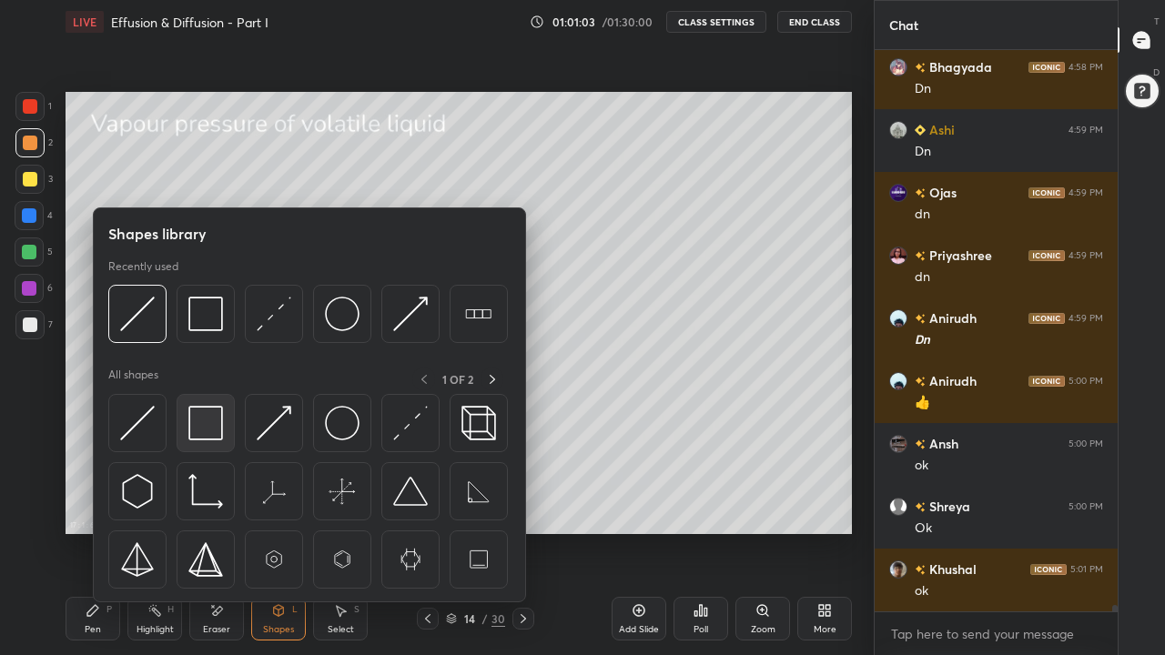
click at [212, 424] on img at bounding box center [205, 423] width 35 height 35
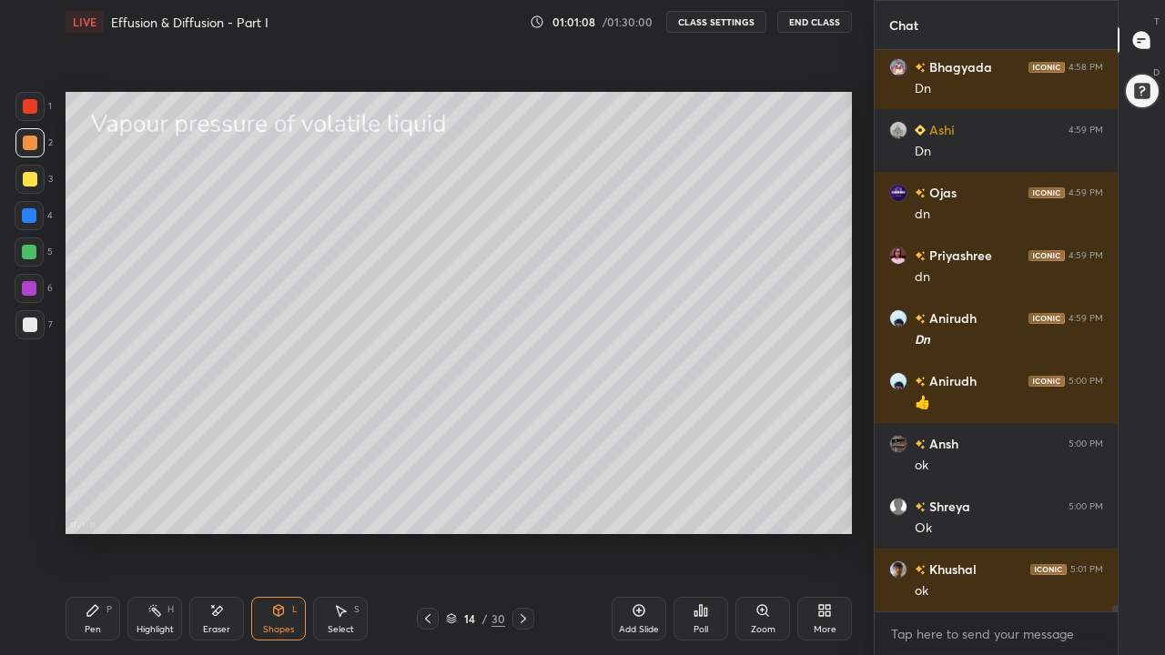
click at [274, 508] on div "Shapes L" at bounding box center [278, 619] width 55 height 44
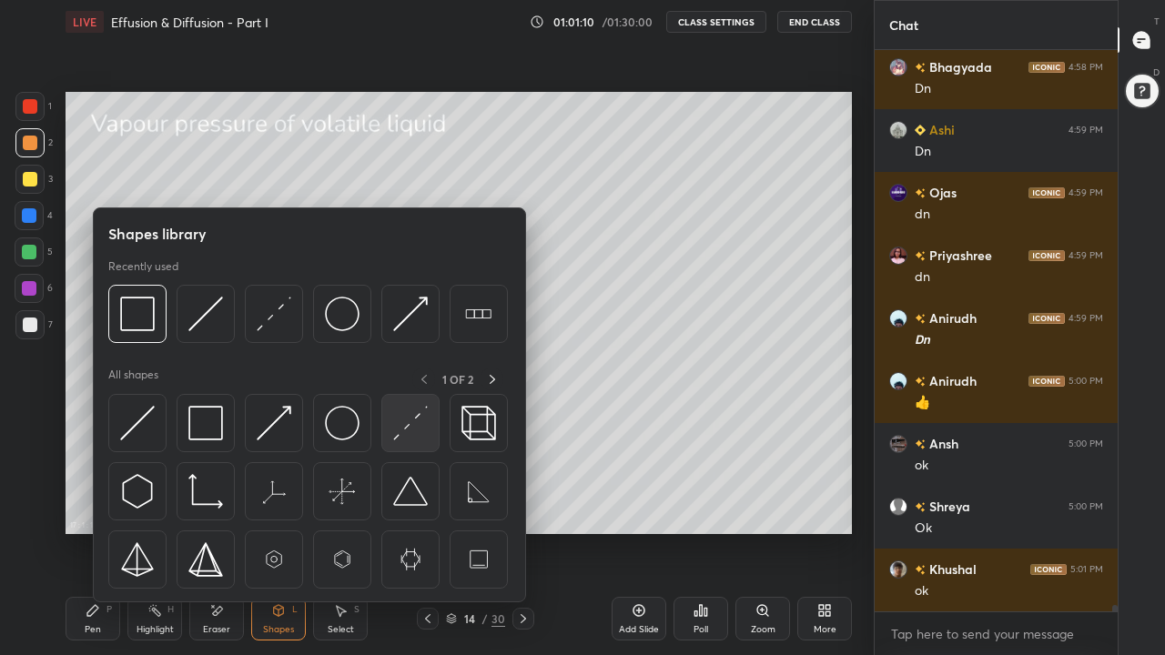
click at [408, 438] on img at bounding box center [410, 423] width 35 height 35
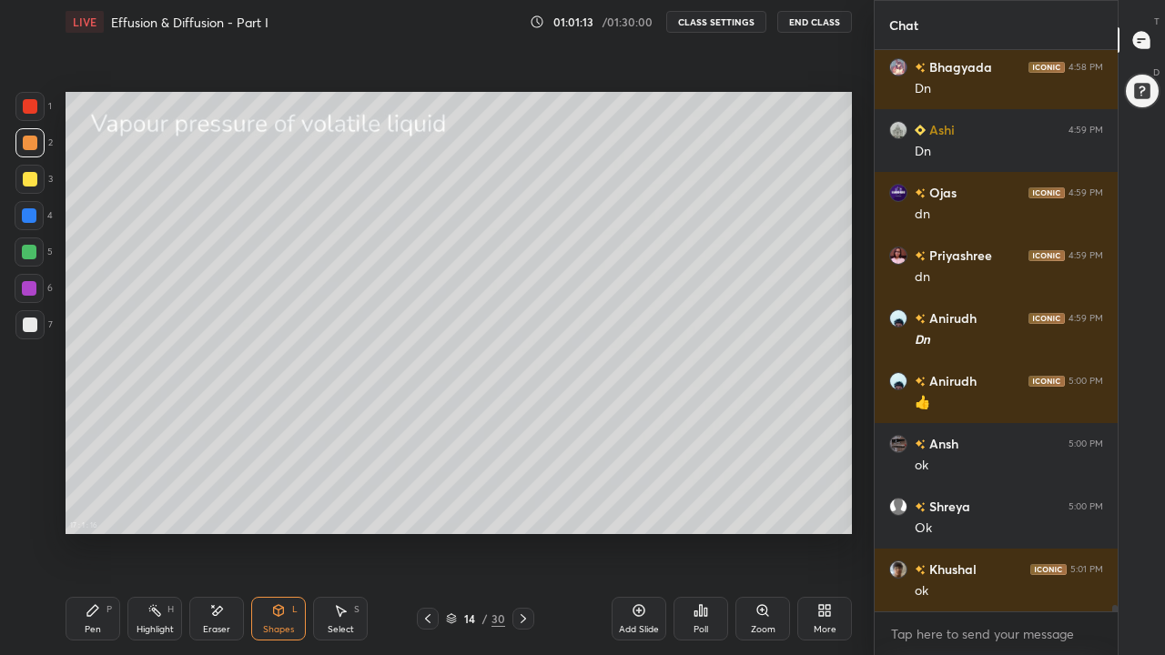
click at [92, 508] on div "Pen P" at bounding box center [93, 619] width 55 height 44
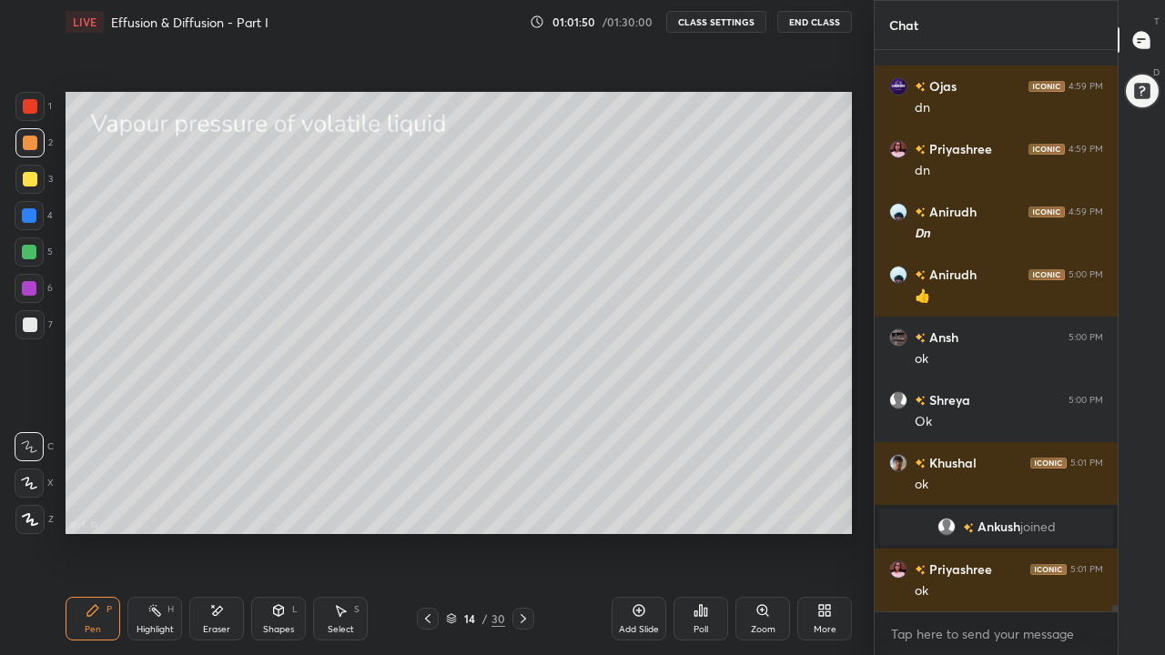
scroll to position [49825, 0]
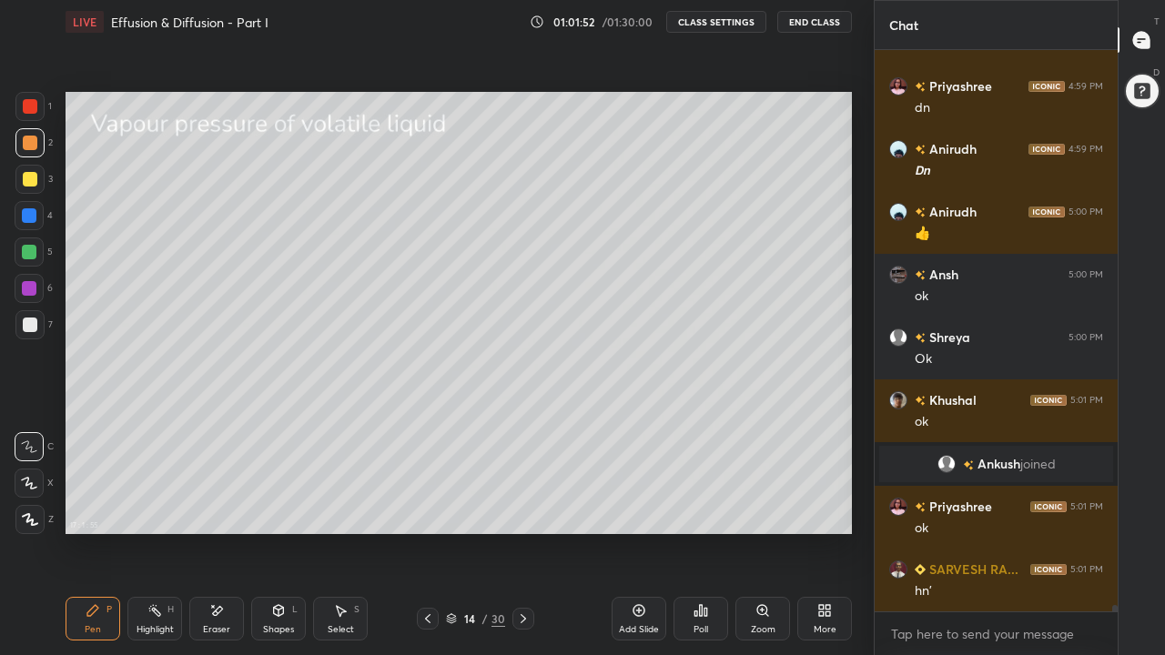
click at [30, 253] on div at bounding box center [29, 252] width 15 height 15
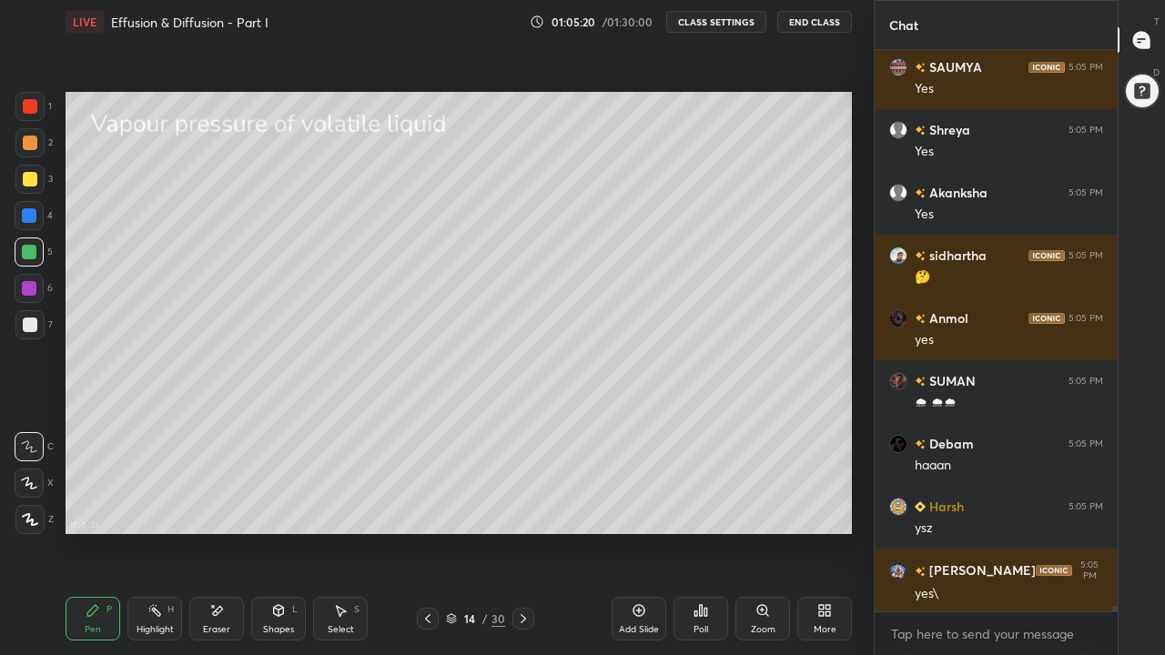
scroll to position [54945, 0]
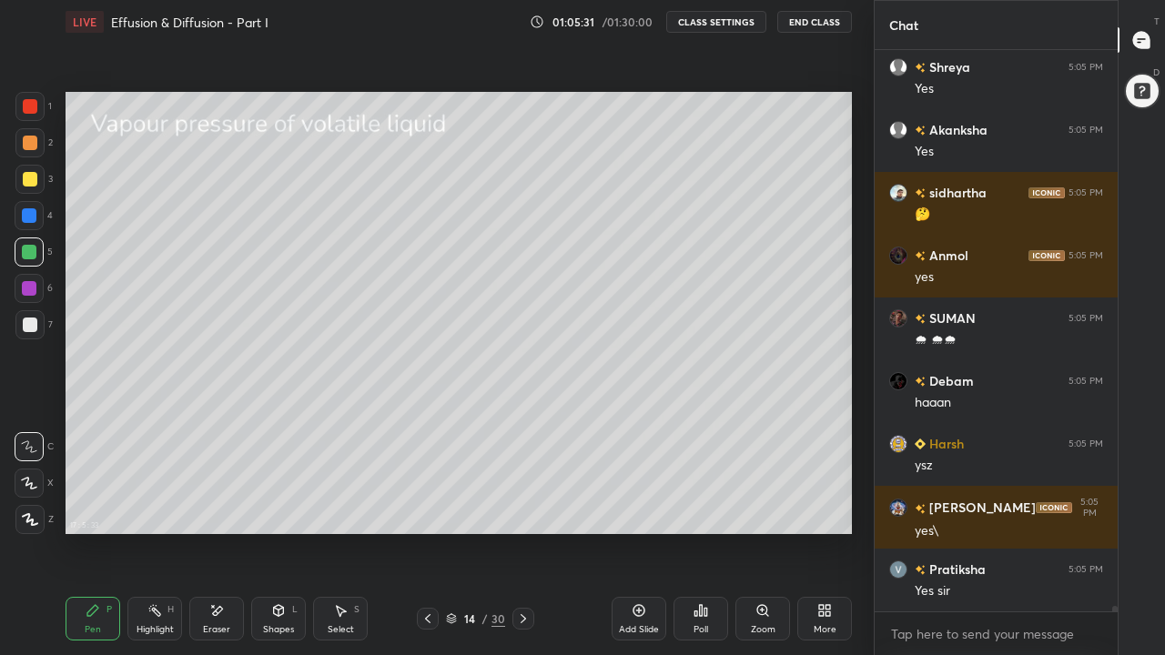
click at [28, 320] on div at bounding box center [30, 325] width 15 height 15
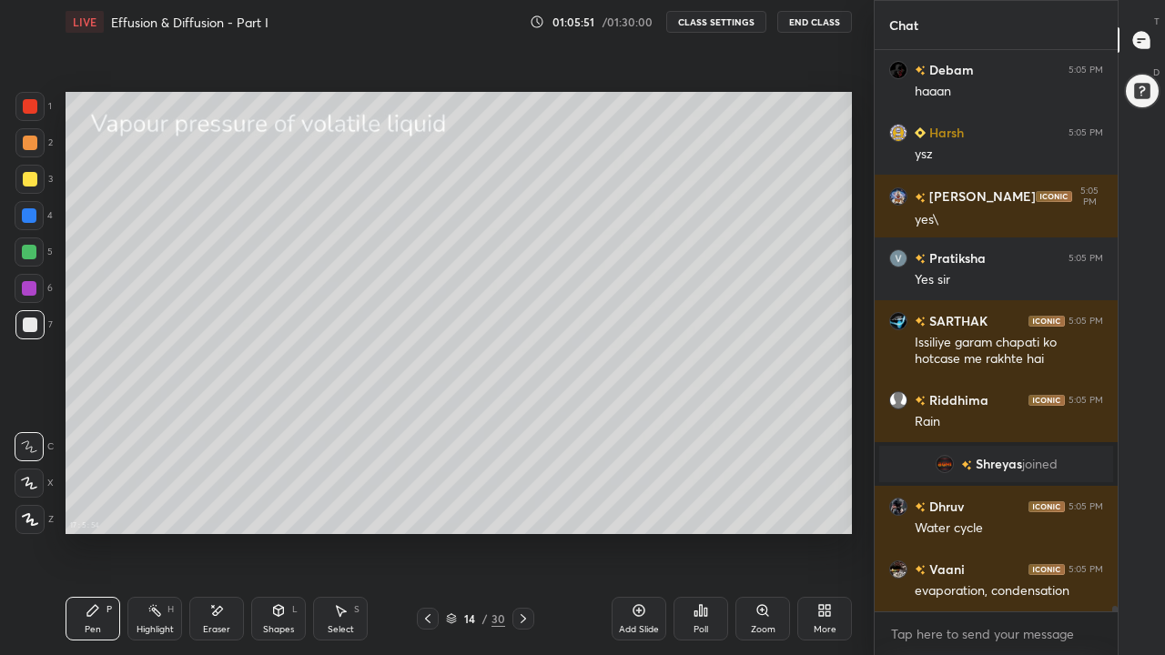
scroll to position [55320, 0]
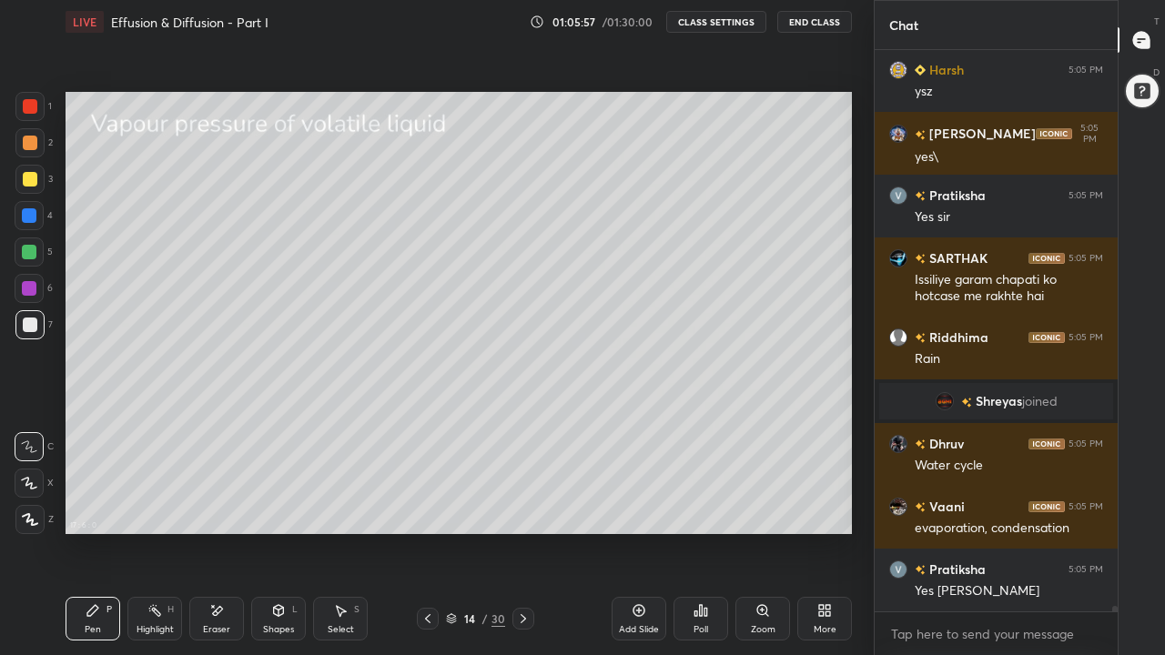
click at [26, 255] on div at bounding box center [29, 252] width 15 height 15
click at [32, 327] on div at bounding box center [30, 325] width 15 height 15
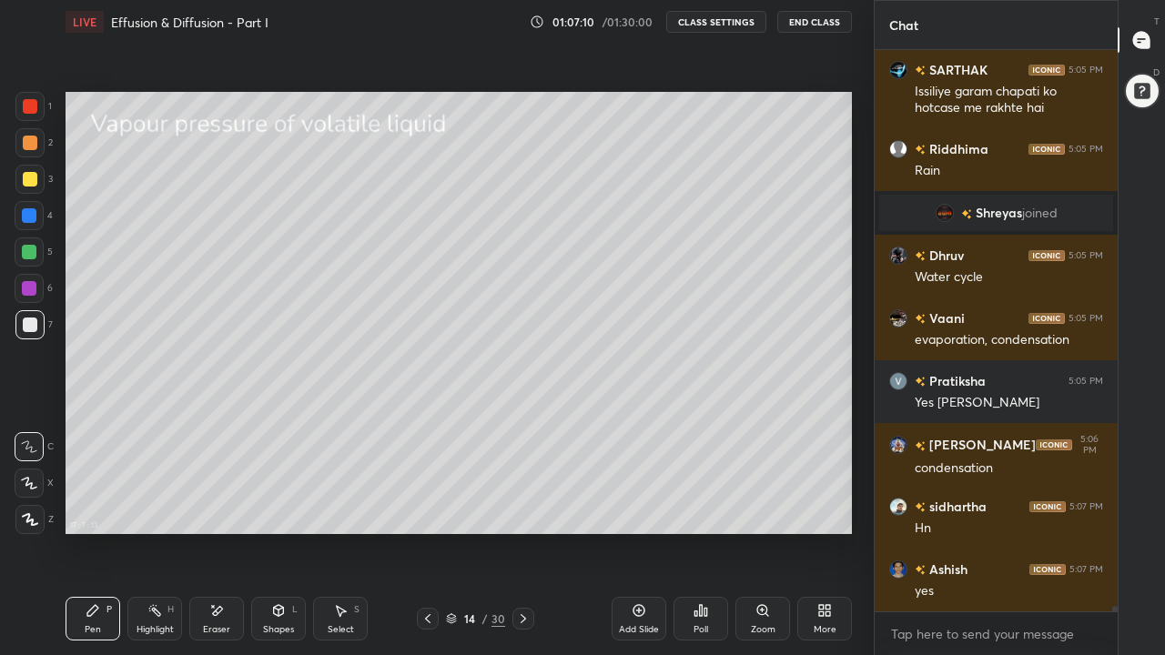
scroll to position [55571, 0]
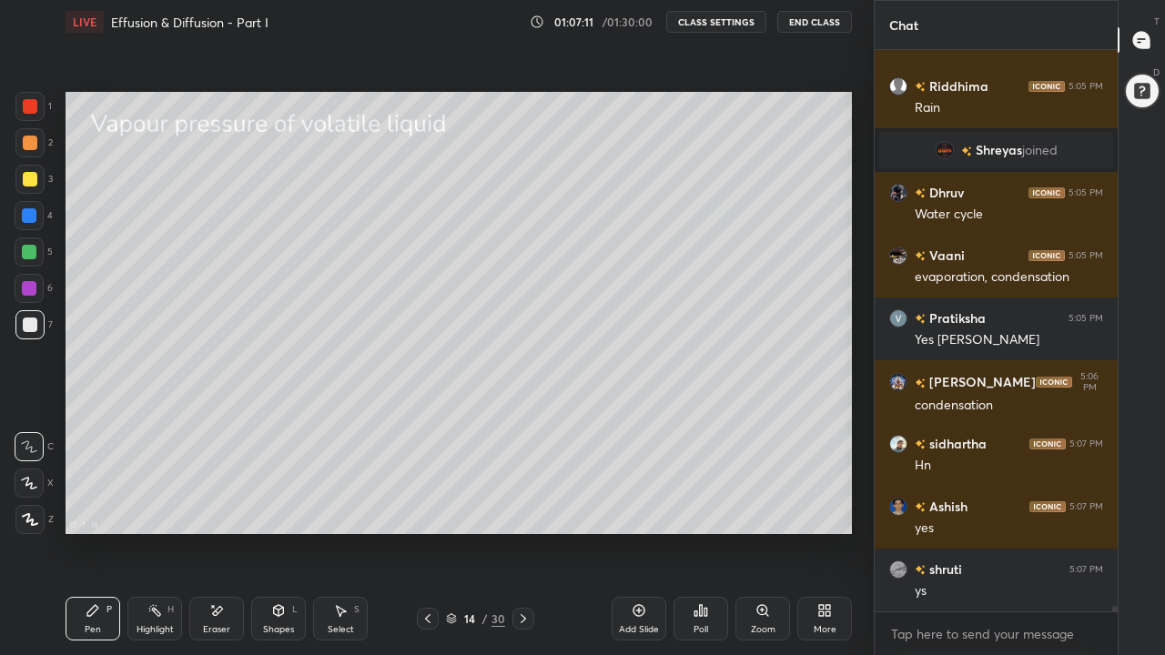
click at [230, 508] on div "Eraser" at bounding box center [216, 619] width 55 height 44
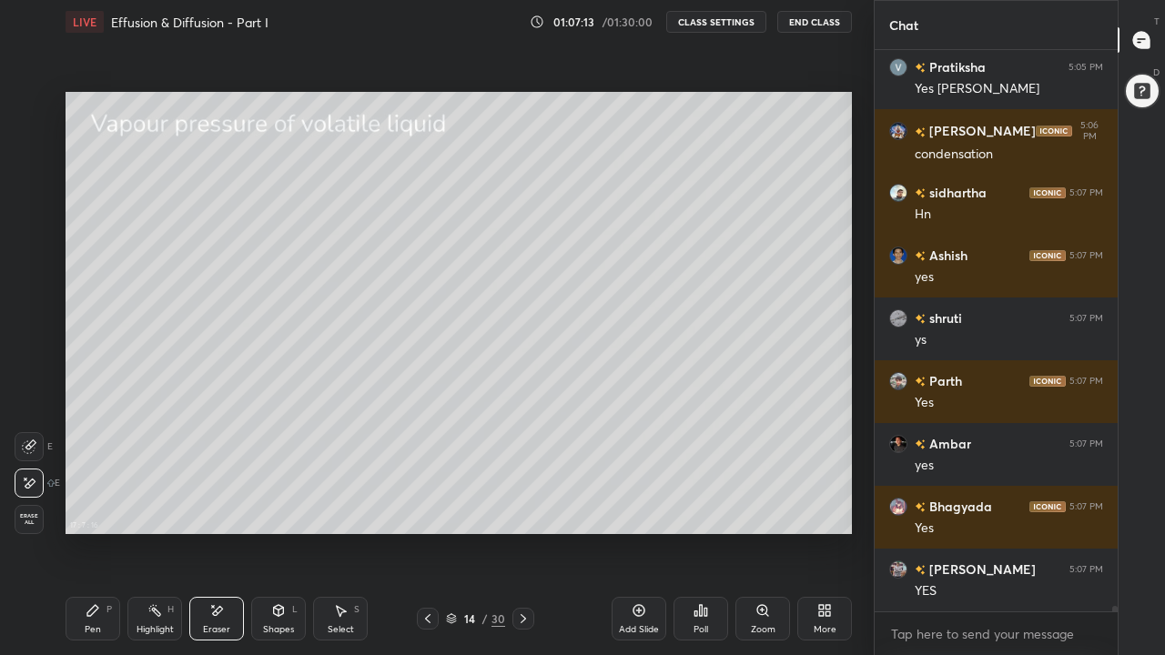
scroll to position [55885, 0]
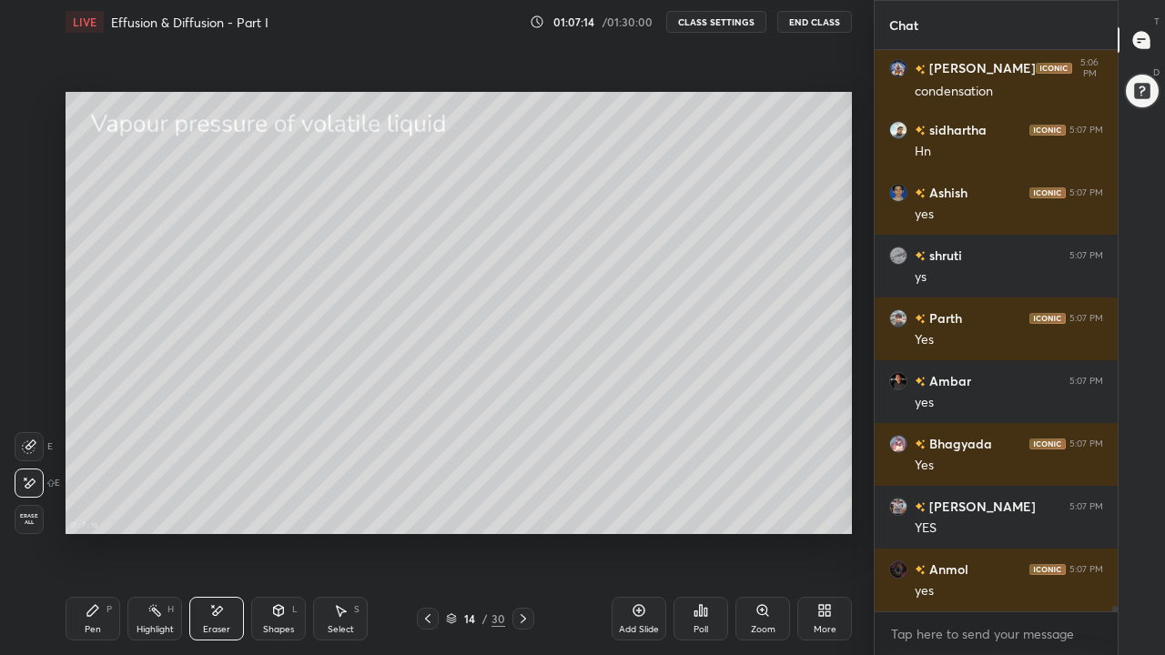
click at [97, 508] on icon at bounding box center [93, 611] width 15 height 15
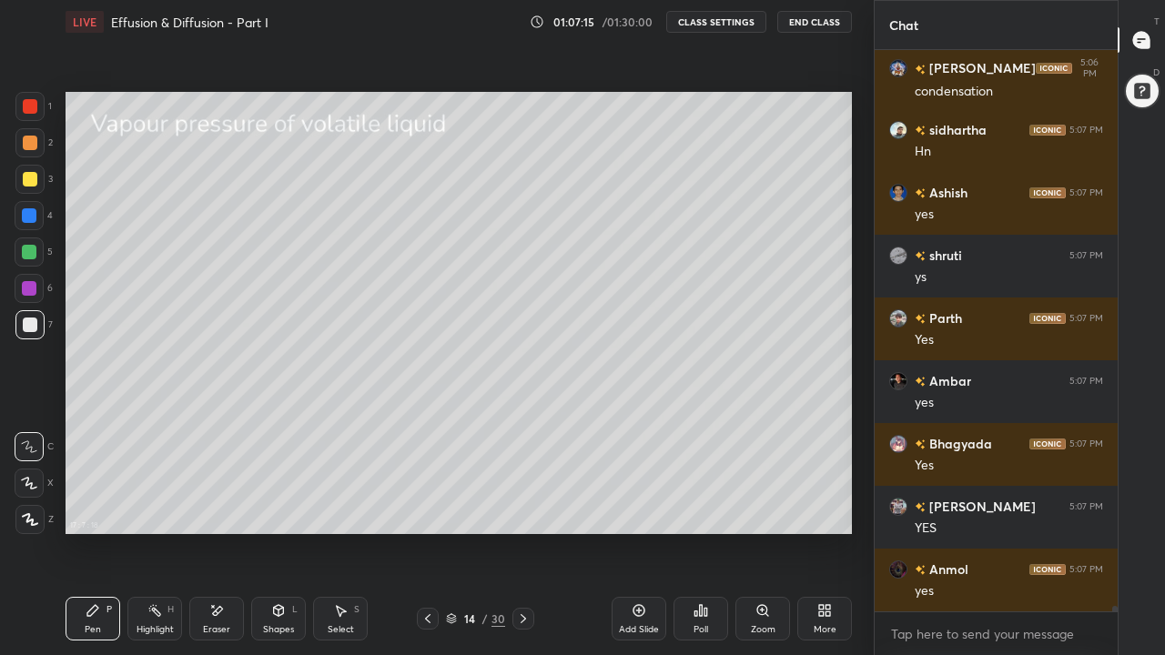
click at [29, 185] on div at bounding box center [30, 179] width 15 height 15
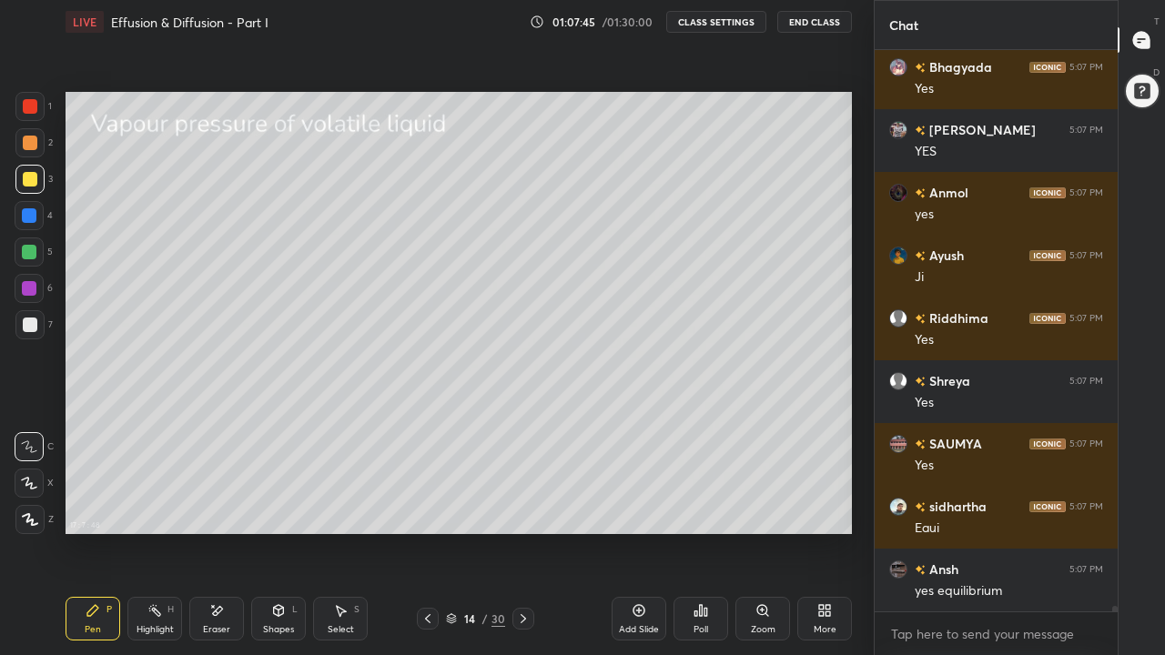
scroll to position [56325, 0]
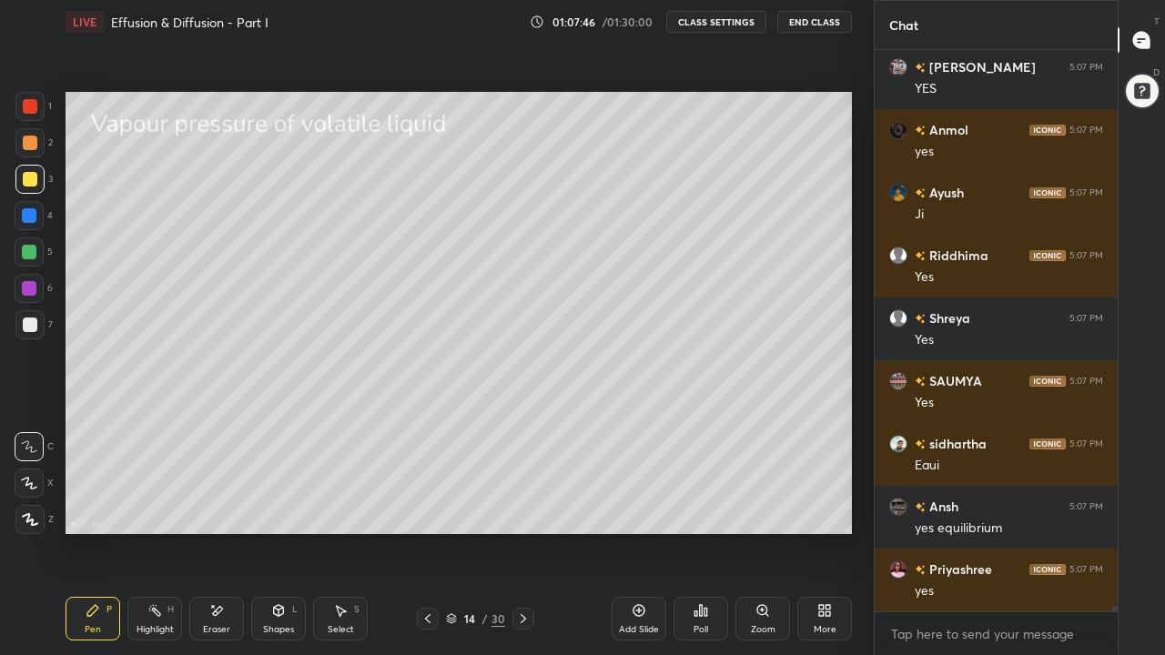
click at [30, 154] on div at bounding box center [29, 142] width 29 height 29
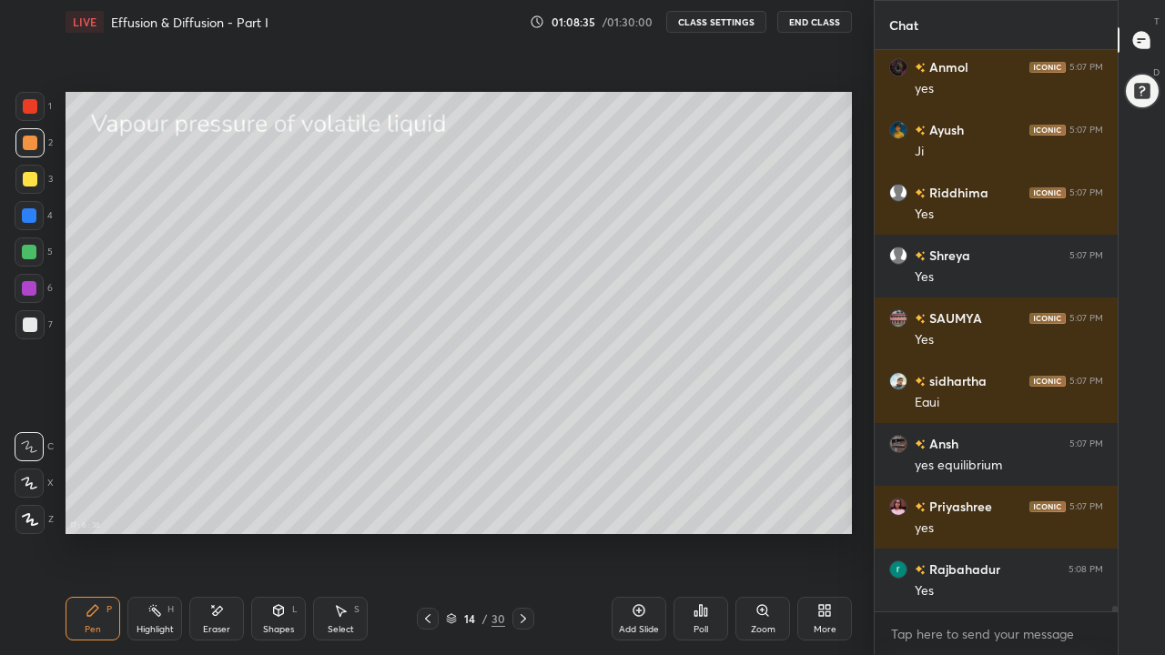
scroll to position [56450, 0]
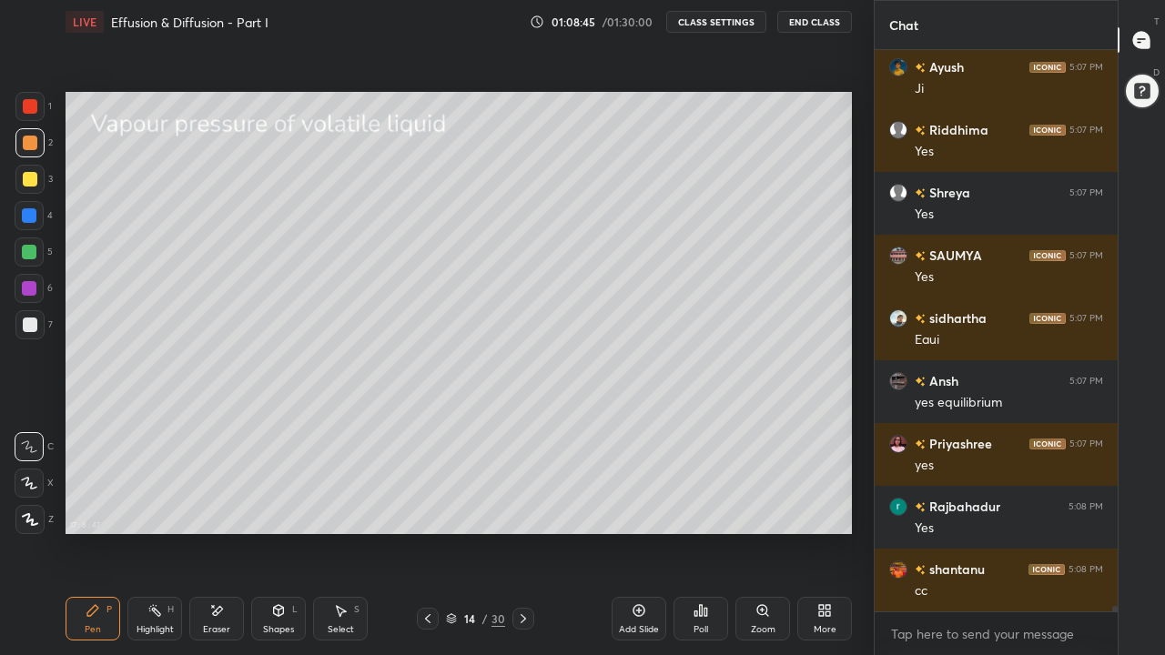
click at [25, 178] on div at bounding box center [30, 179] width 15 height 15
click at [522, 508] on icon at bounding box center [523, 619] width 15 height 15
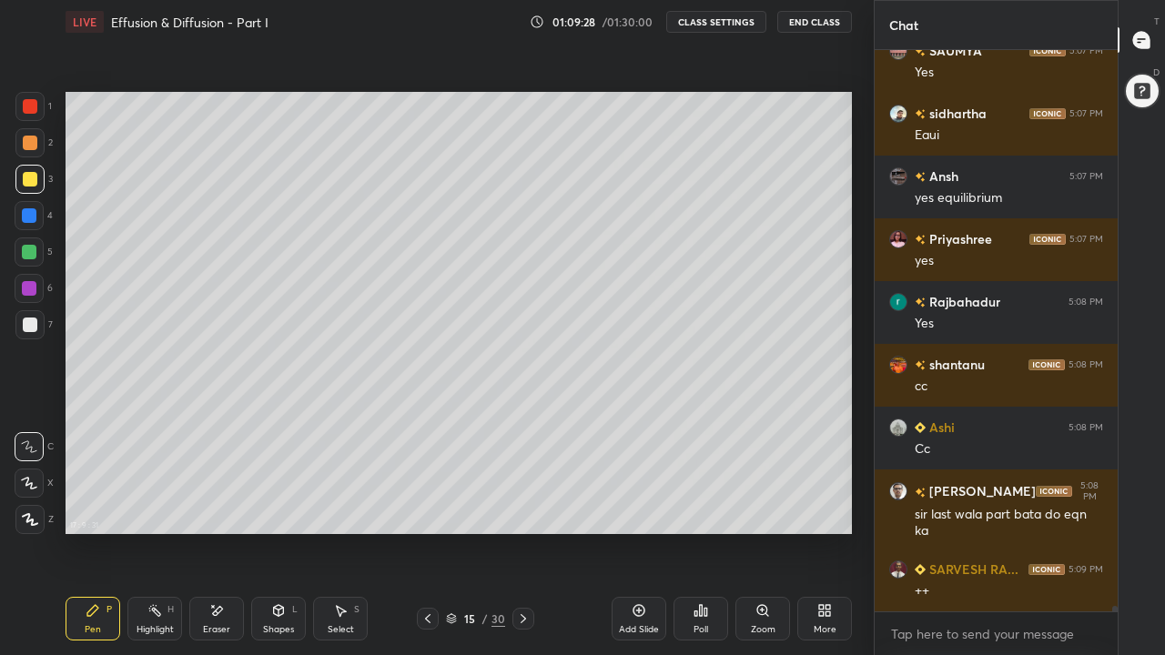
scroll to position [56673, 0]
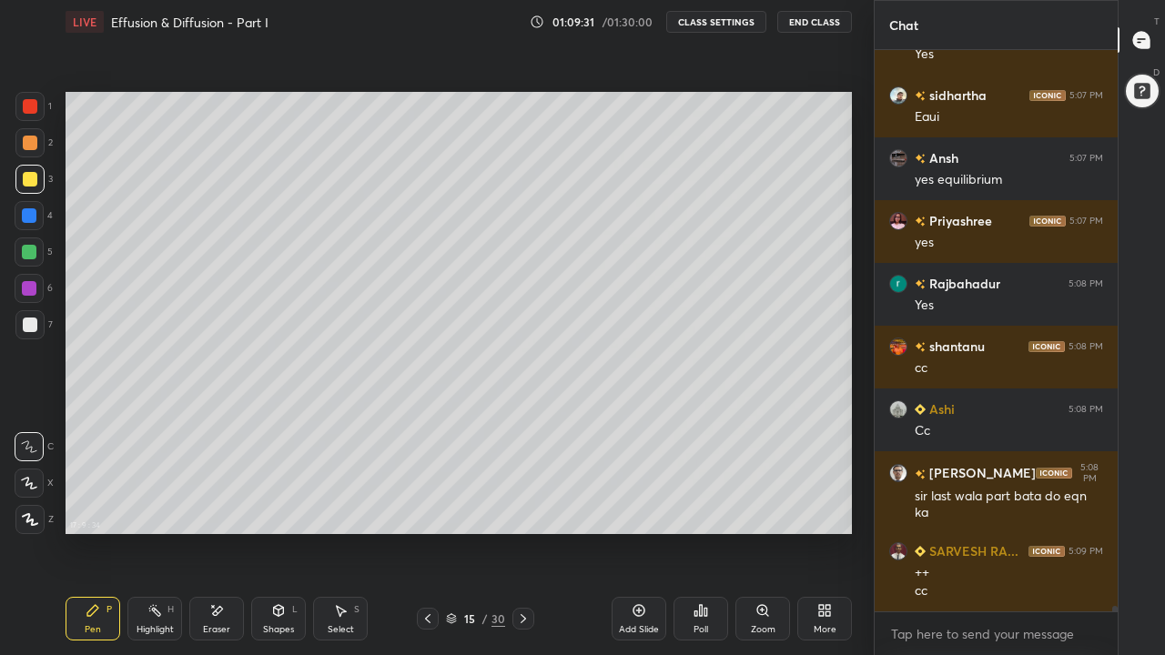
click at [427, 508] on icon at bounding box center [428, 619] width 15 height 15
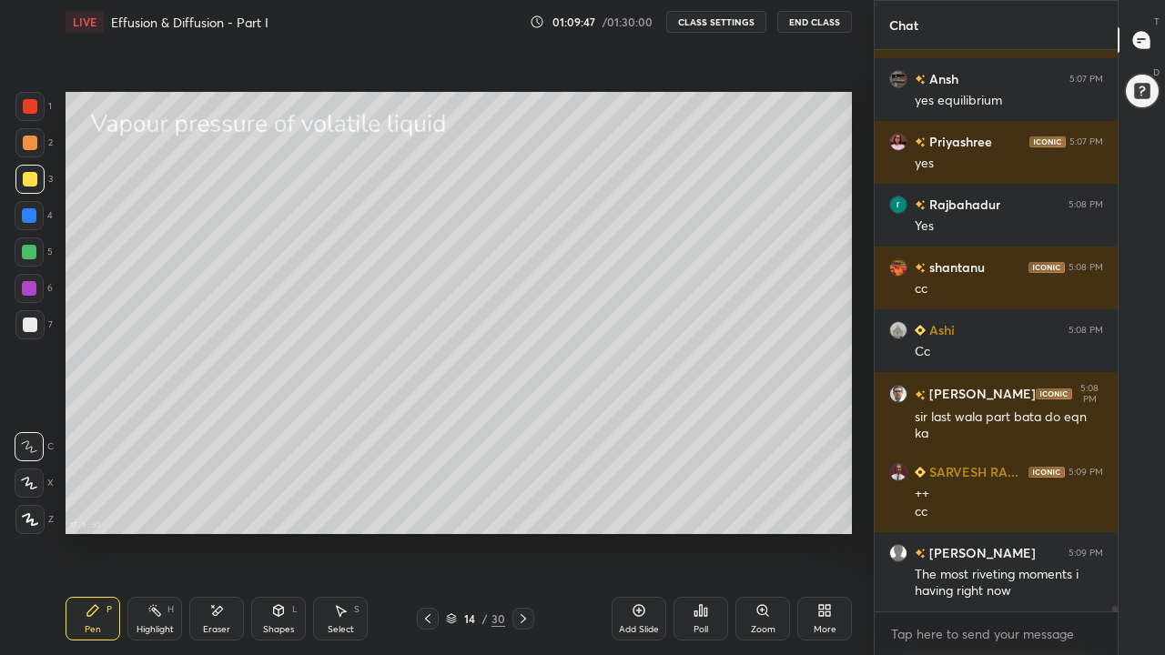
click at [523, 508] on icon at bounding box center [523, 619] width 15 height 15
click at [33, 253] on div at bounding box center [29, 252] width 15 height 15
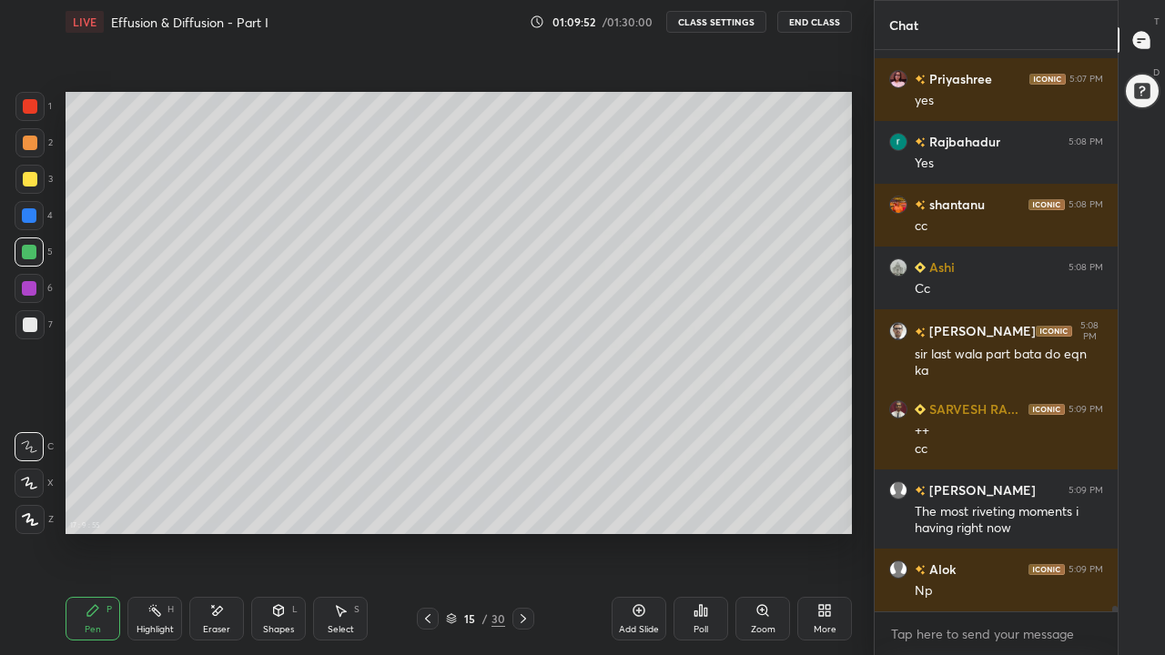
click at [269, 508] on div "Shapes" at bounding box center [278, 629] width 31 height 9
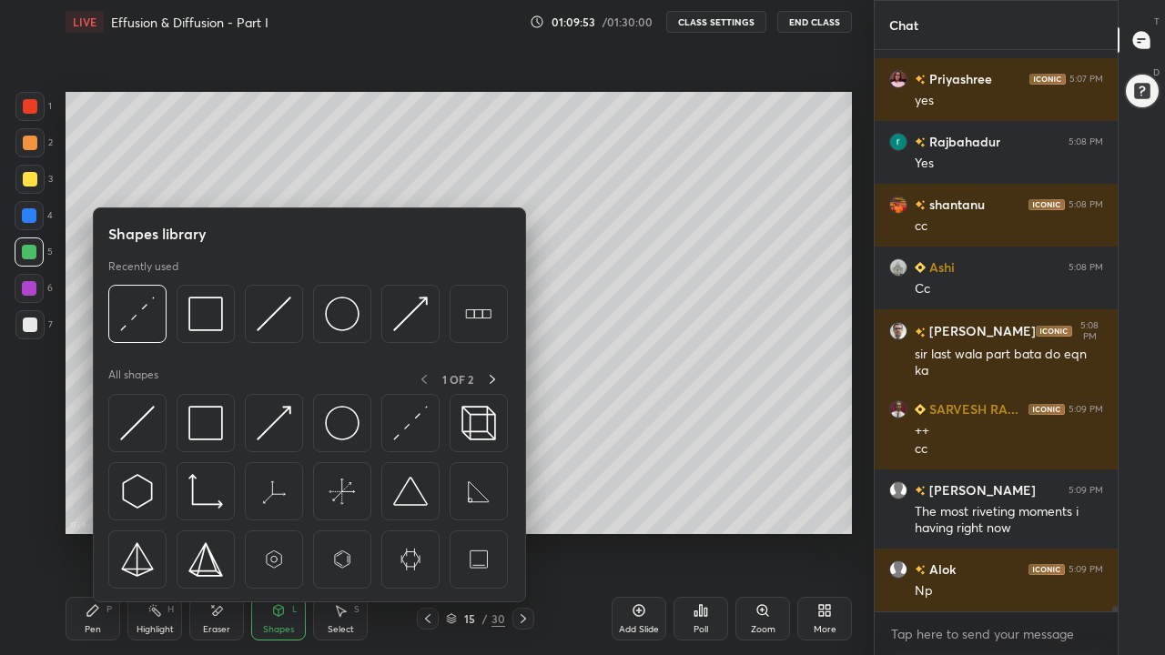
click at [148, 426] on img at bounding box center [137, 423] width 35 height 35
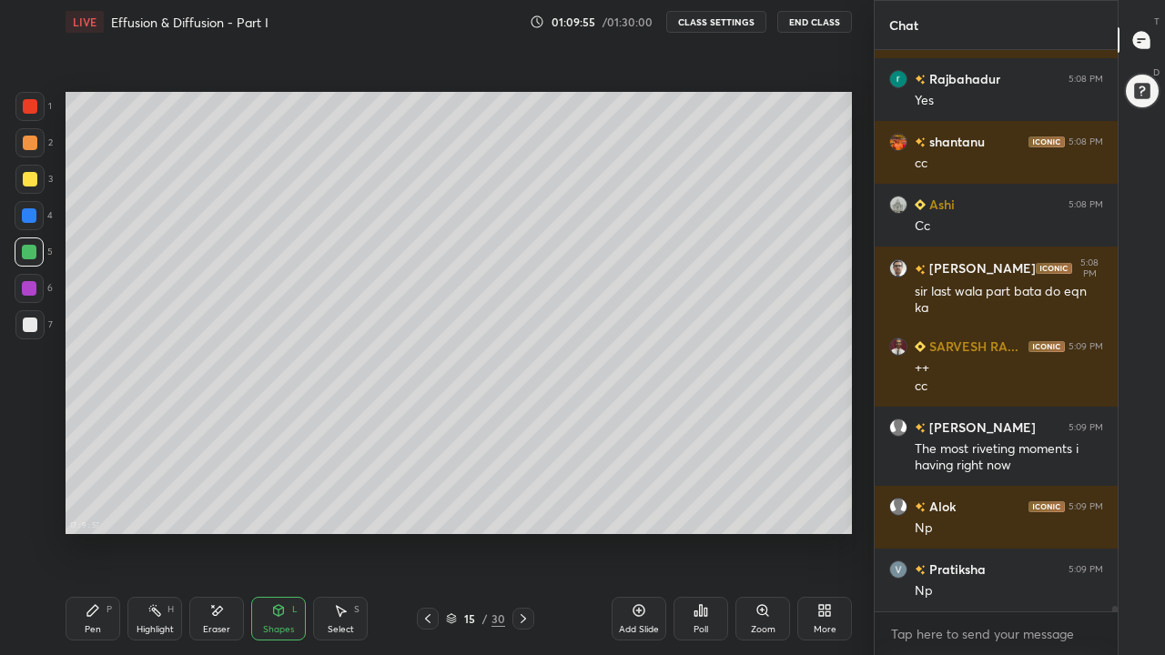
scroll to position [56941, 0]
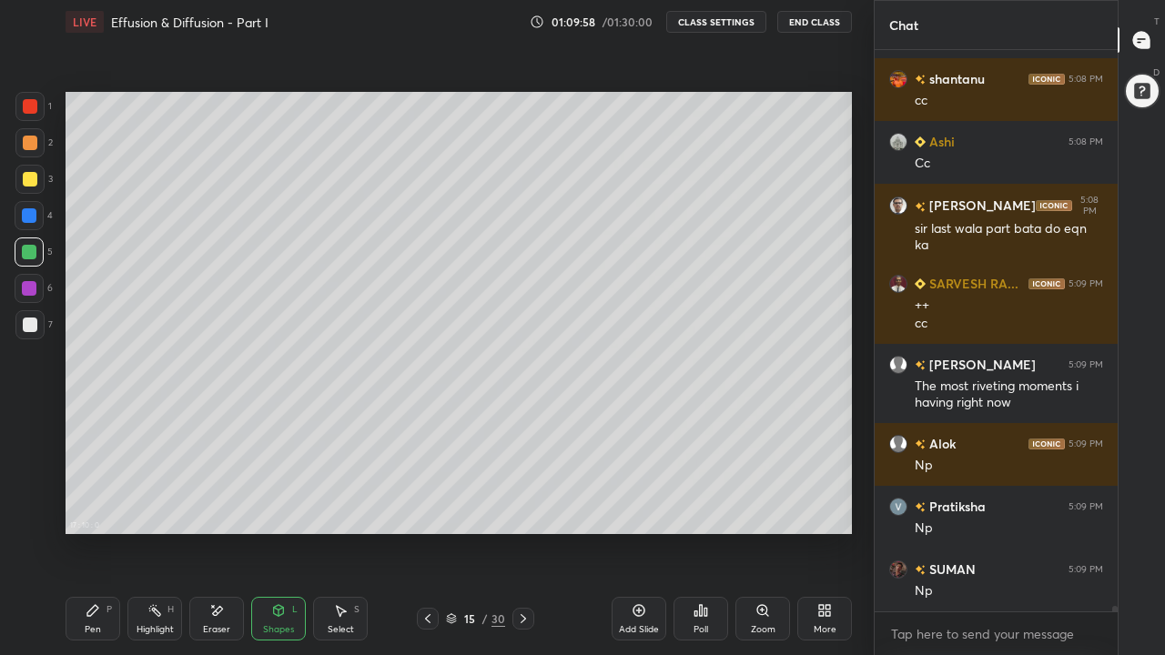
click at [85, 508] on div "Pen P" at bounding box center [93, 619] width 55 height 44
click at [39, 152] on div at bounding box center [29, 142] width 29 height 29
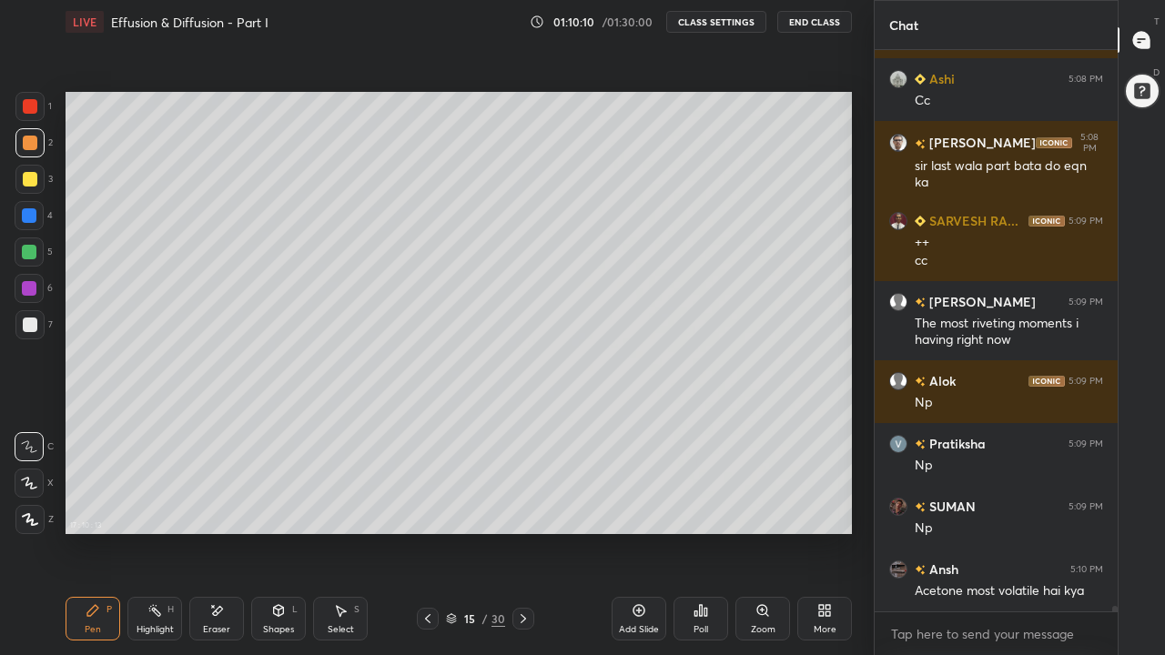
scroll to position [57067, 0]
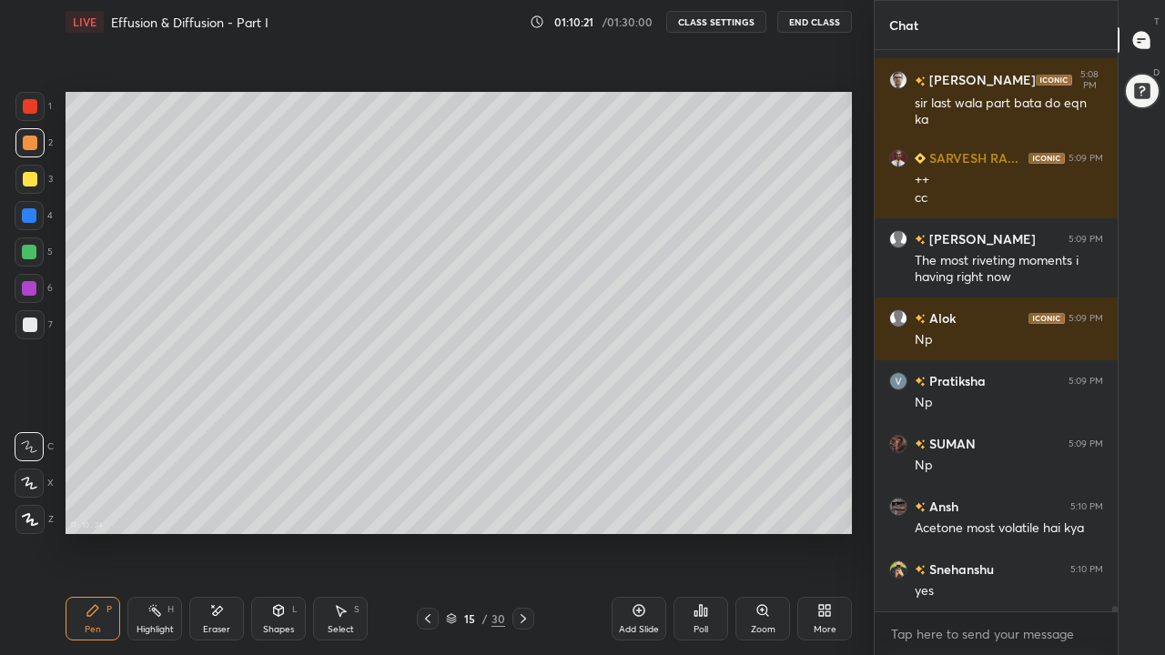
click at [277, 508] on div "Shapes" at bounding box center [278, 629] width 31 height 9
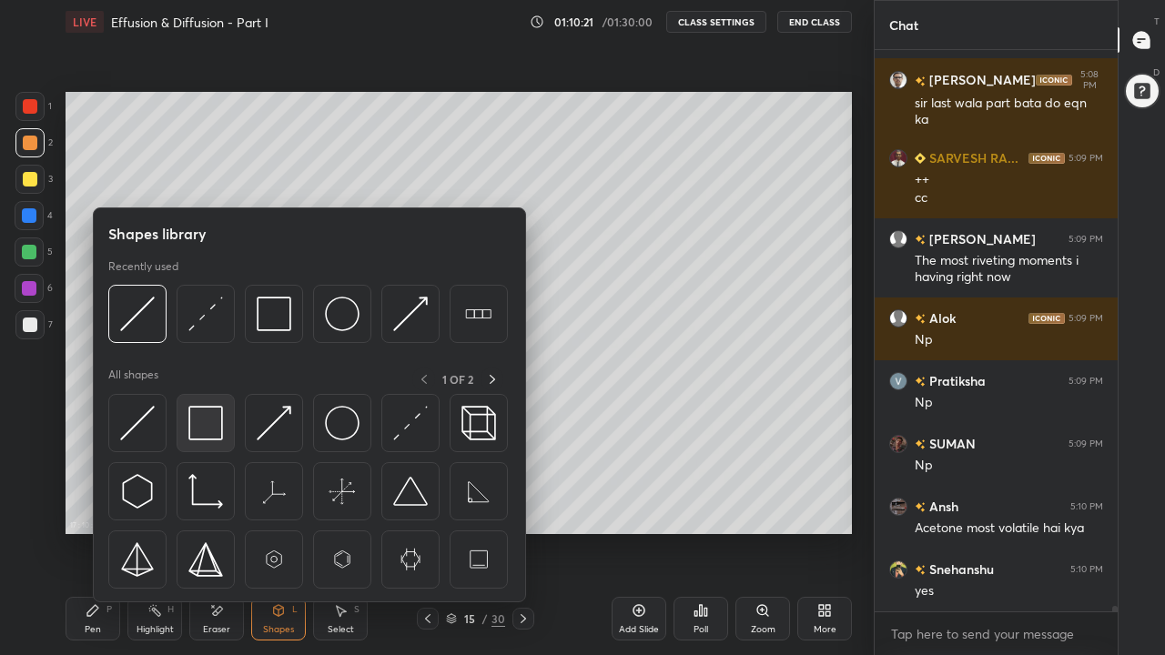
click at [214, 427] on img at bounding box center [205, 423] width 35 height 35
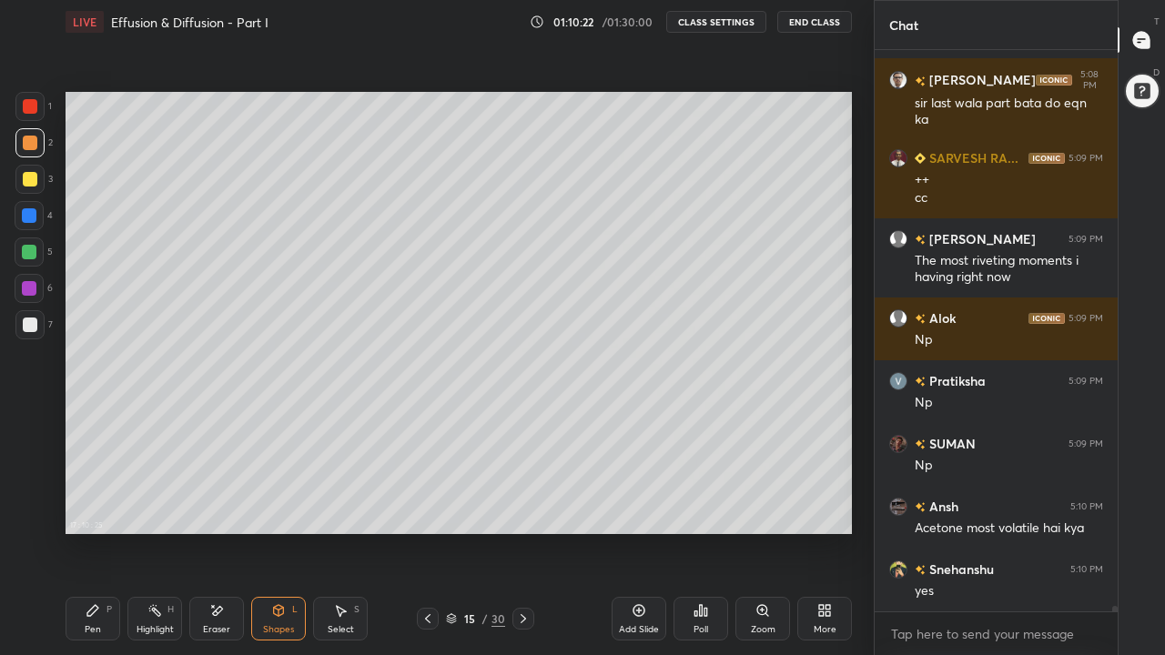
scroll to position [57129, 0]
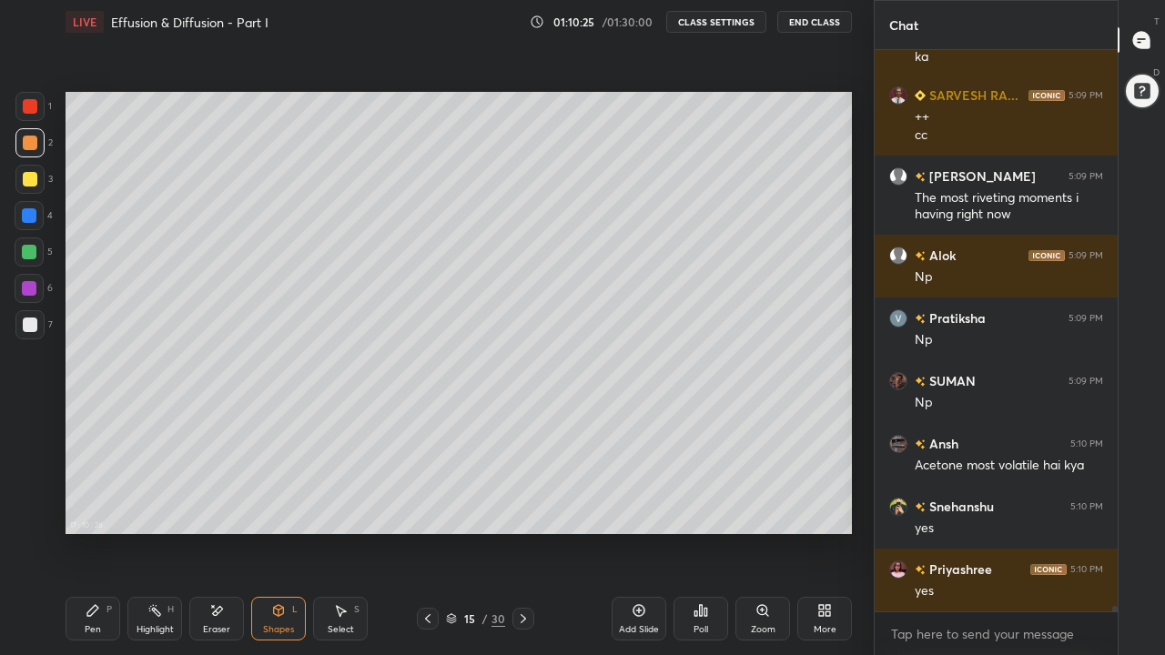
click at [101, 508] on div "Pen P" at bounding box center [93, 619] width 55 height 44
click at [30, 325] on div at bounding box center [30, 325] width 15 height 15
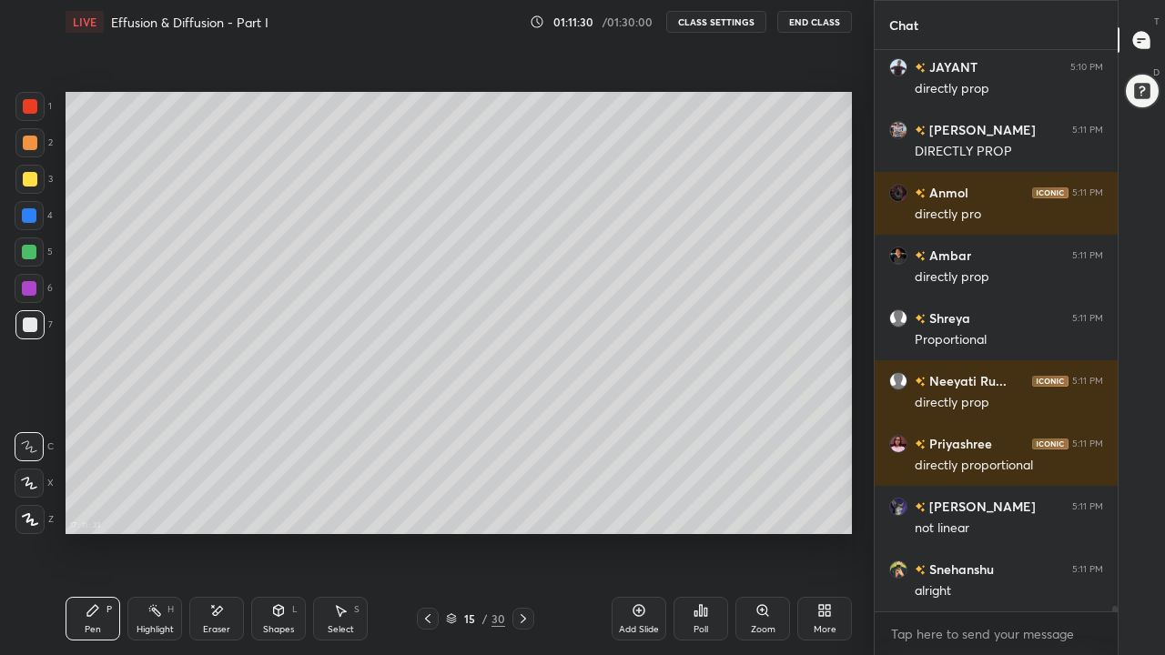
scroll to position [58277, 0]
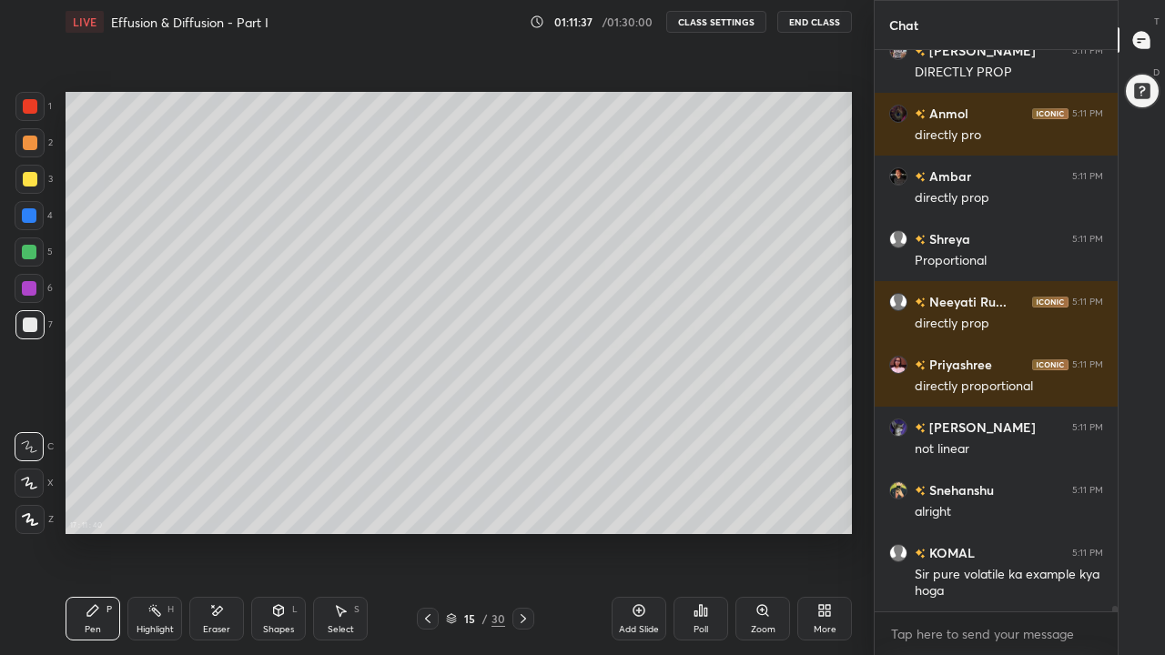
click at [340, 508] on div "Select S" at bounding box center [340, 619] width 55 height 44
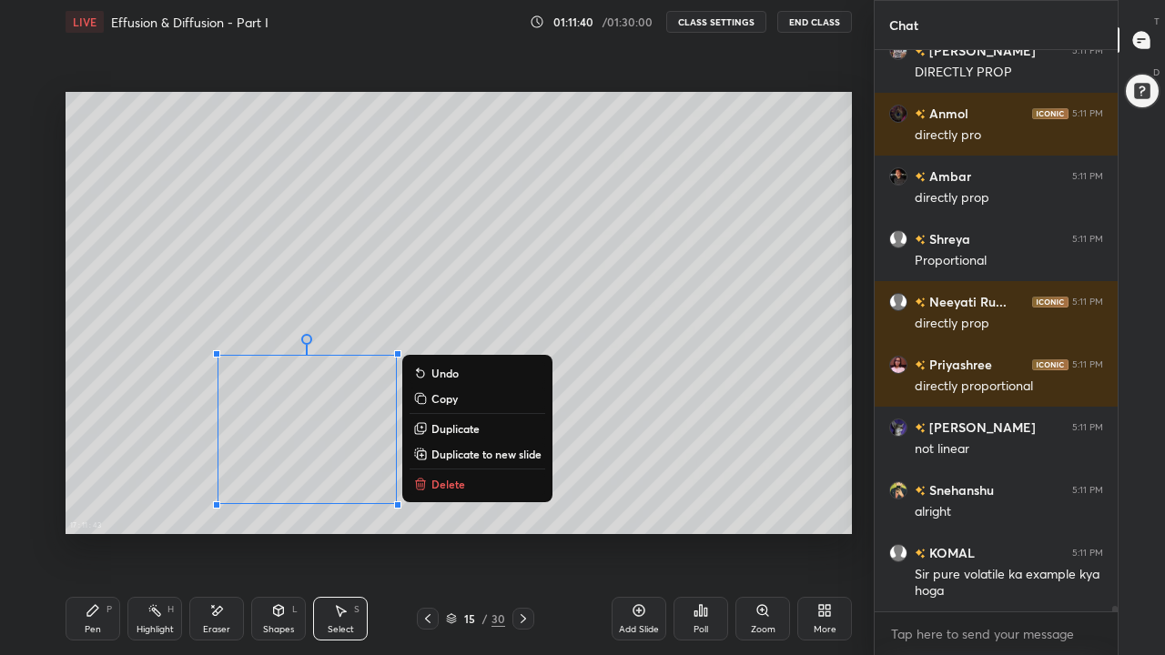
click at [453, 487] on p "Delete" at bounding box center [449, 484] width 34 height 15
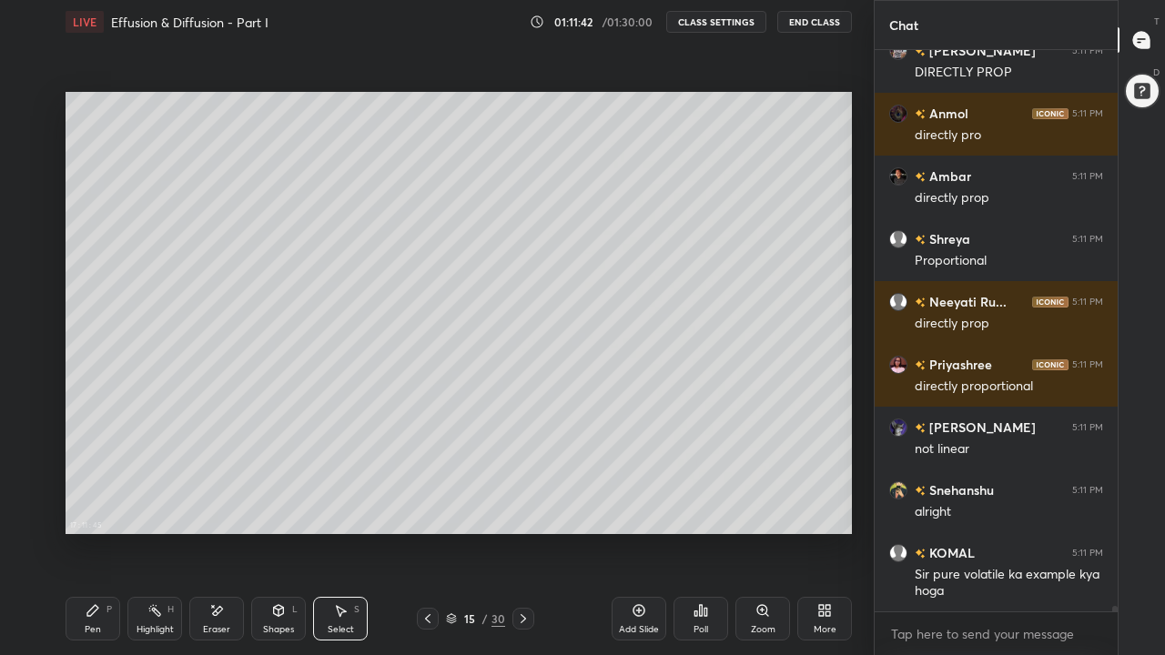
click at [90, 508] on div "Pen P" at bounding box center [93, 619] width 55 height 44
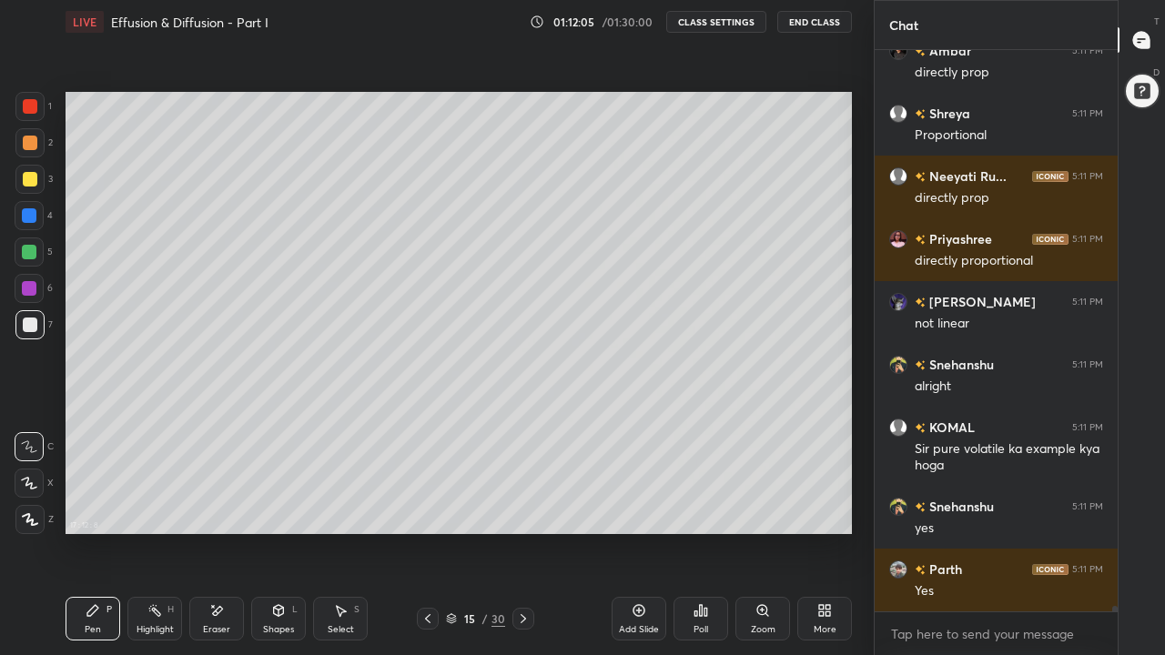
scroll to position [58465, 0]
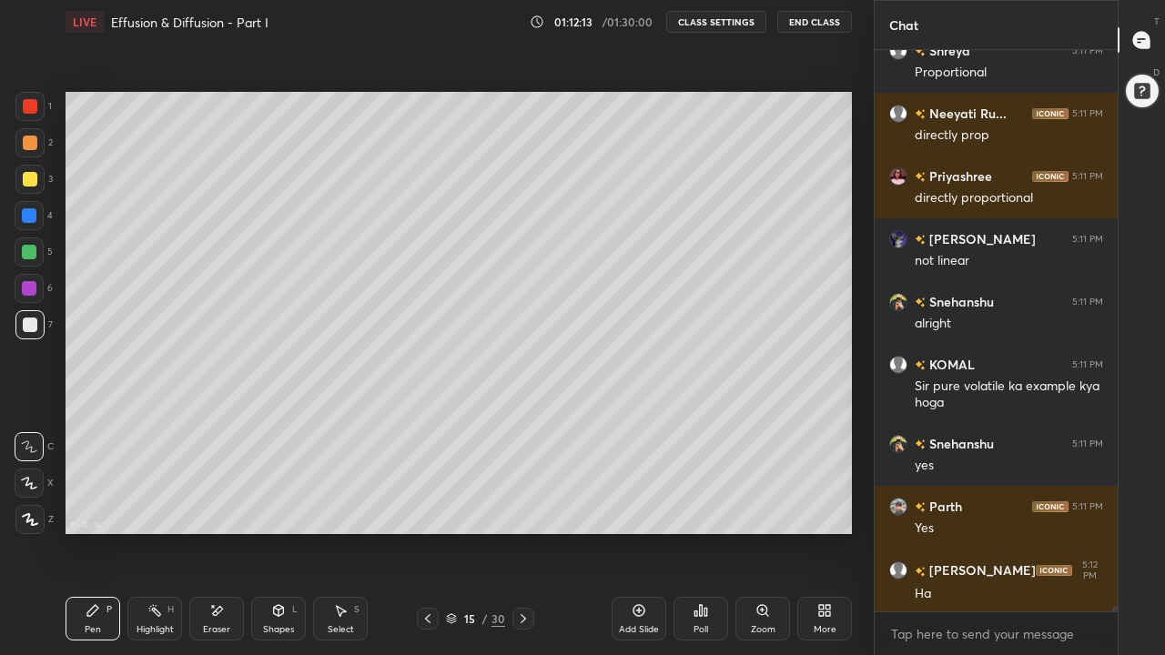
click at [26, 182] on div at bounding box center [30, 179] width 15 height 15
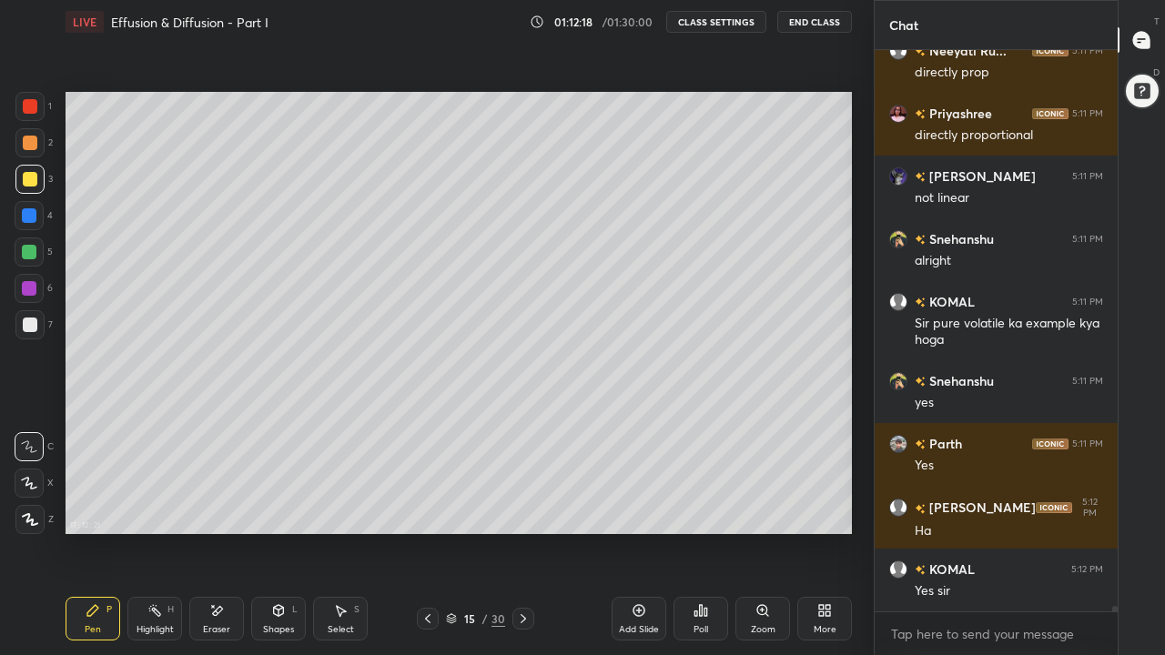
scroll to position [58591, 0]
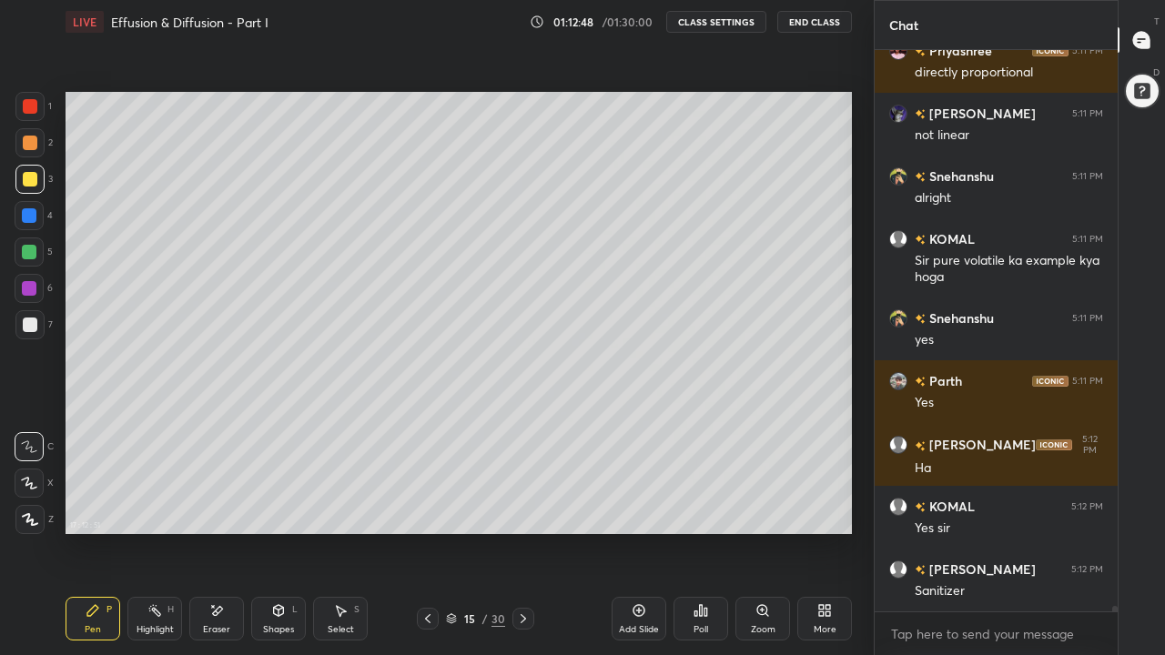
click at [32, 258] on div at bounding box center [29, 252] width 15 height 15
click at [276, 508] on div "Shapes L" at bounding box center [278, 619] width 55 height 44
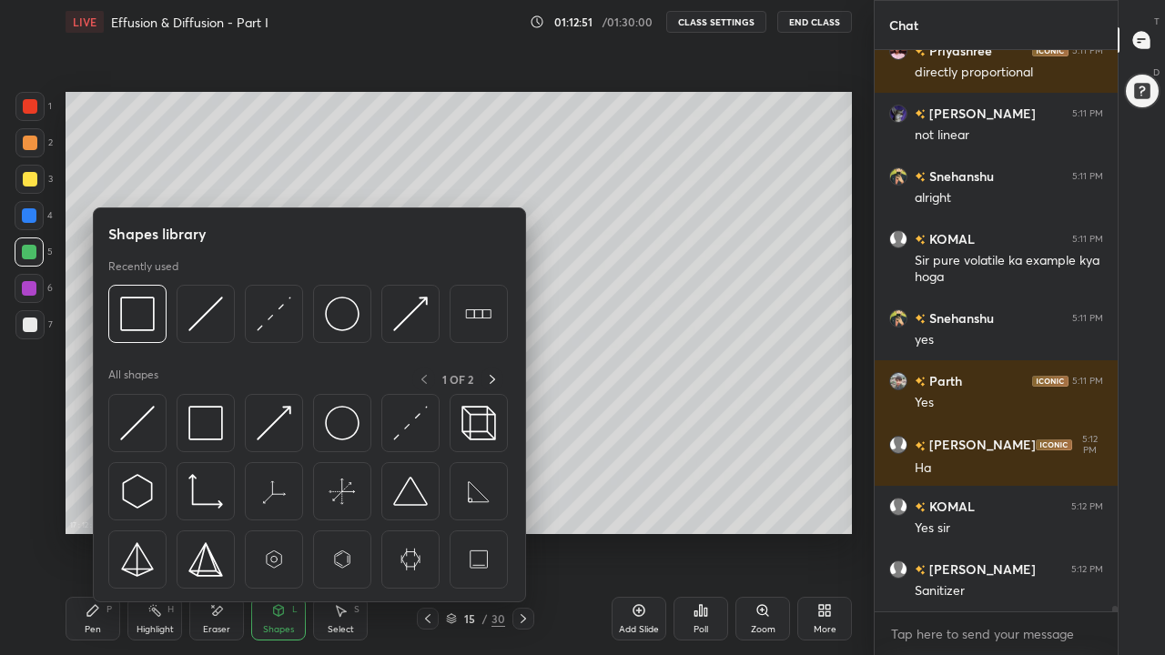
click at [148, 436] on img at bounding box center [137, 423] width 35 height 35
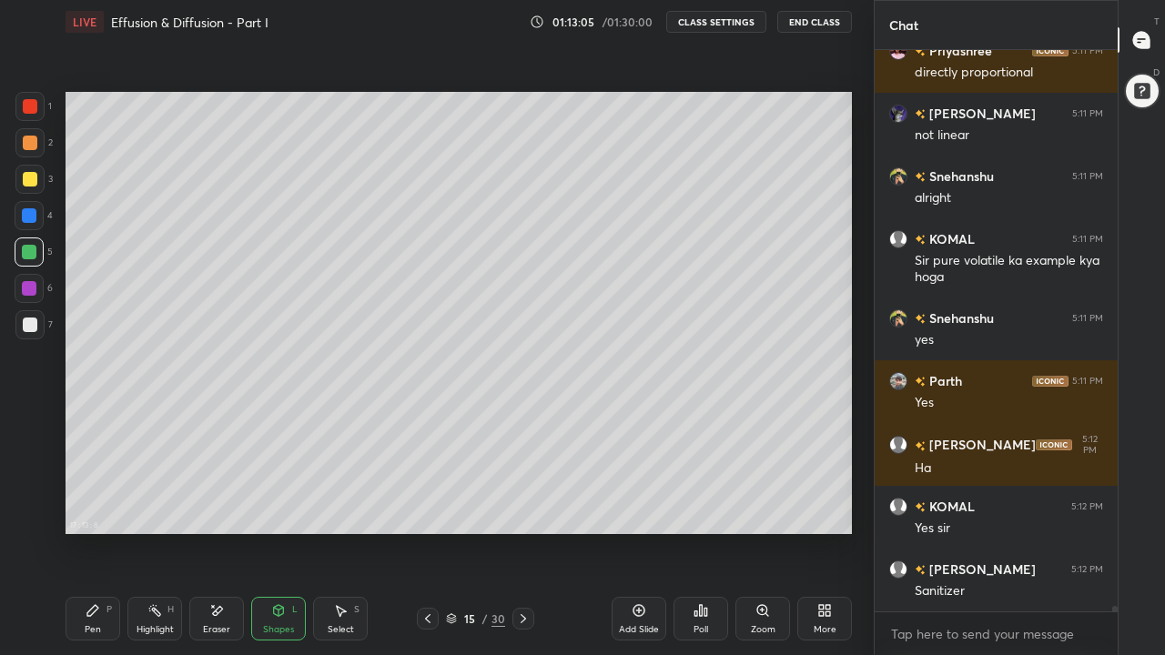
click at [91, 508] on div "Pen P" at bounding box center [93, 619] width 55 height 44
click at [30, 178] on div at bounding box center [30, 179] width 15 height 15
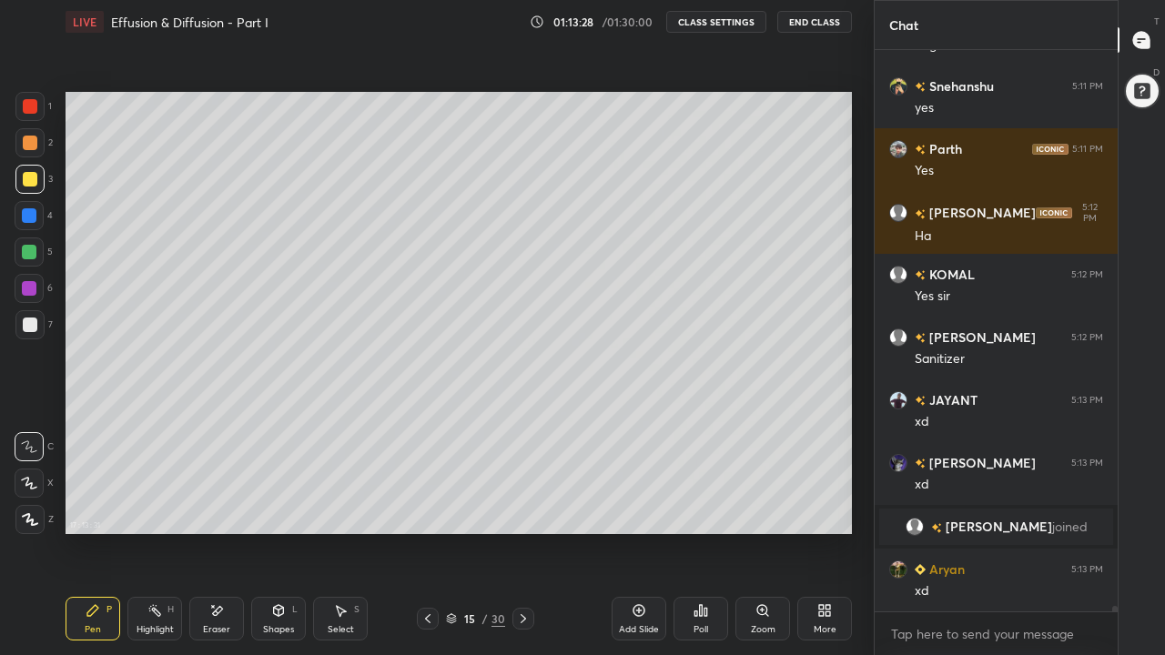
scroll to position [57144, 0]
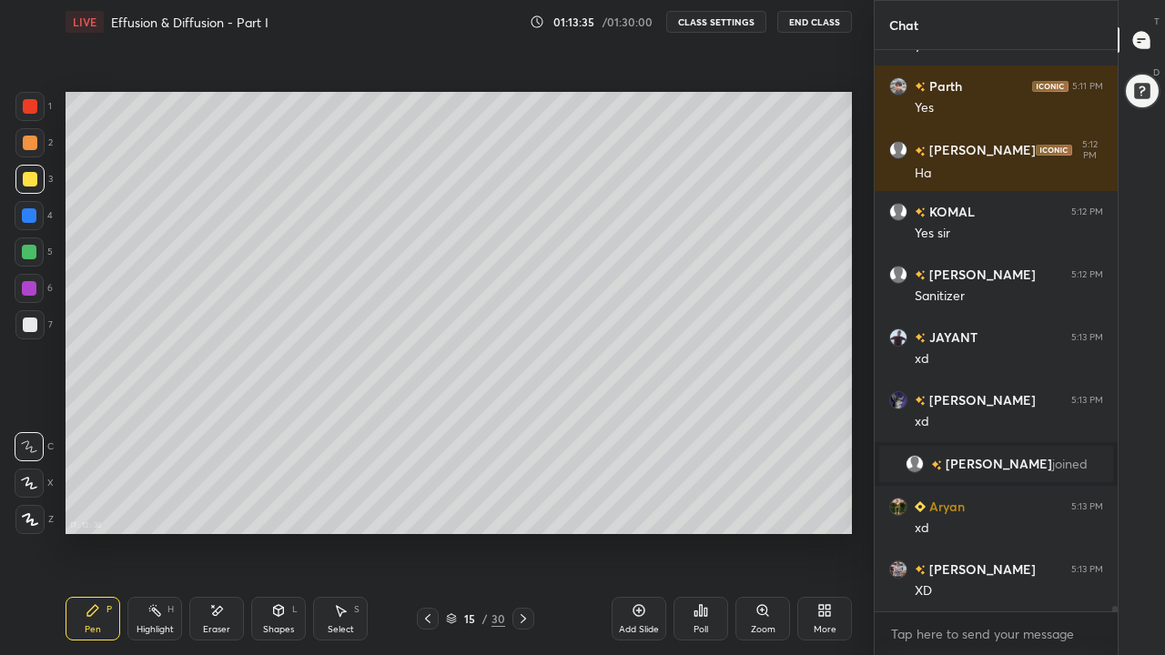
click at [428, 508] on icon at bounding box center [427, 619] width 5 height 9
click at [523, 508] on icon at bounding box center [523, 619] width 15 height 15
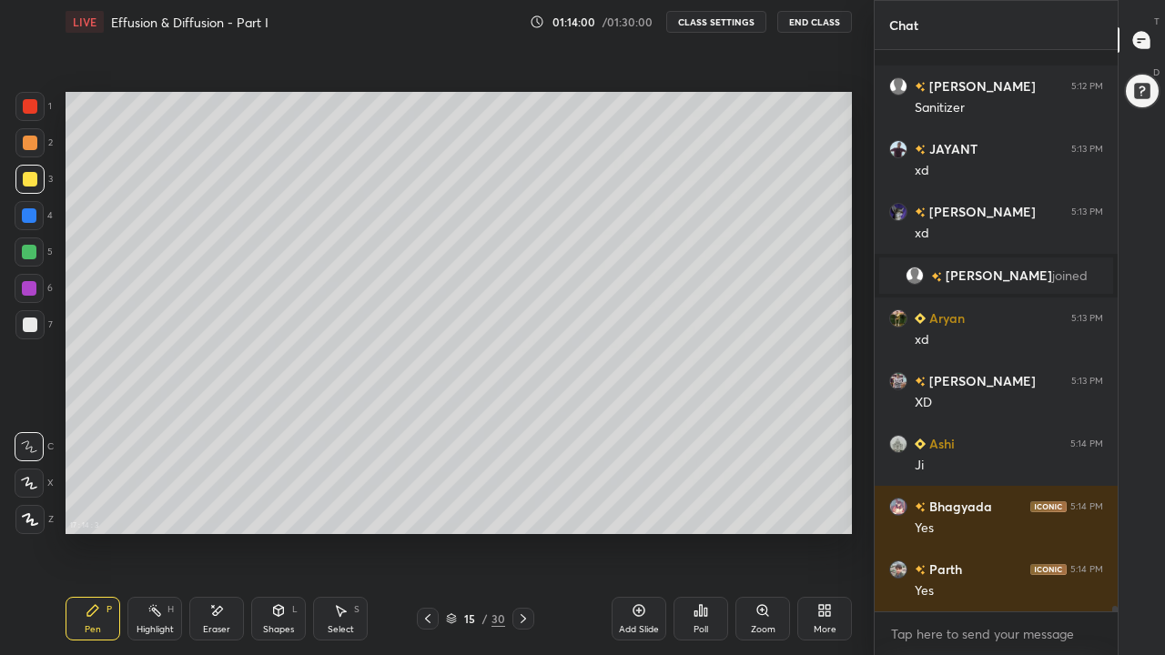
scroll to position [57458, 0]
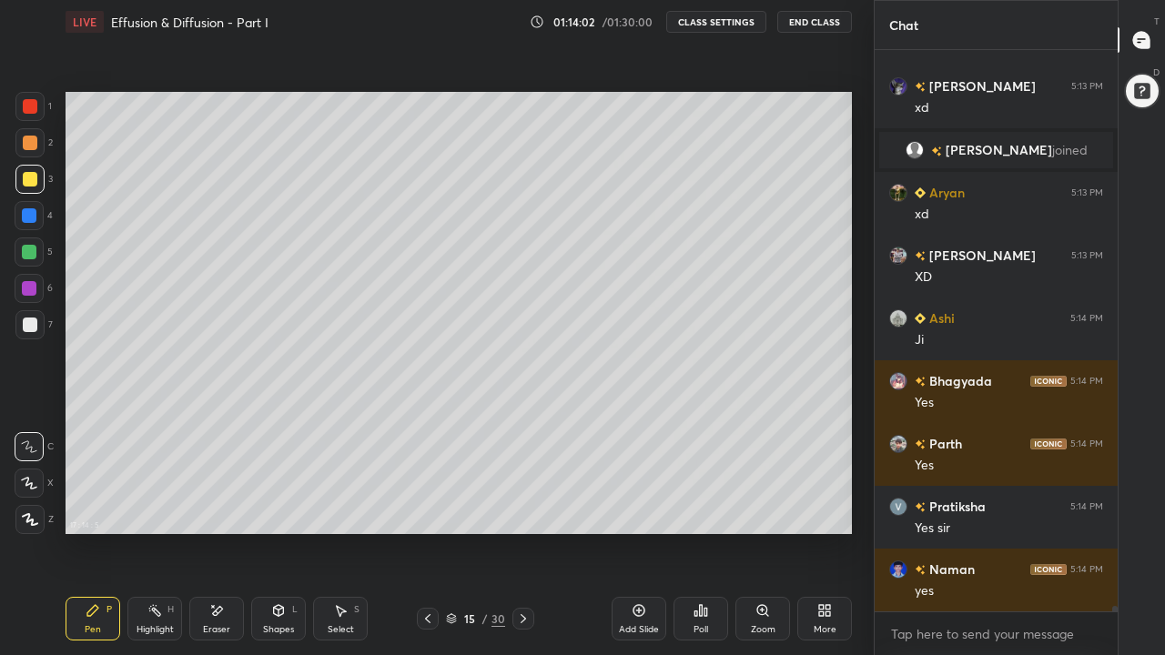
click at [523, 508] on icon at bounding box center [523, 619] width 15 height 15
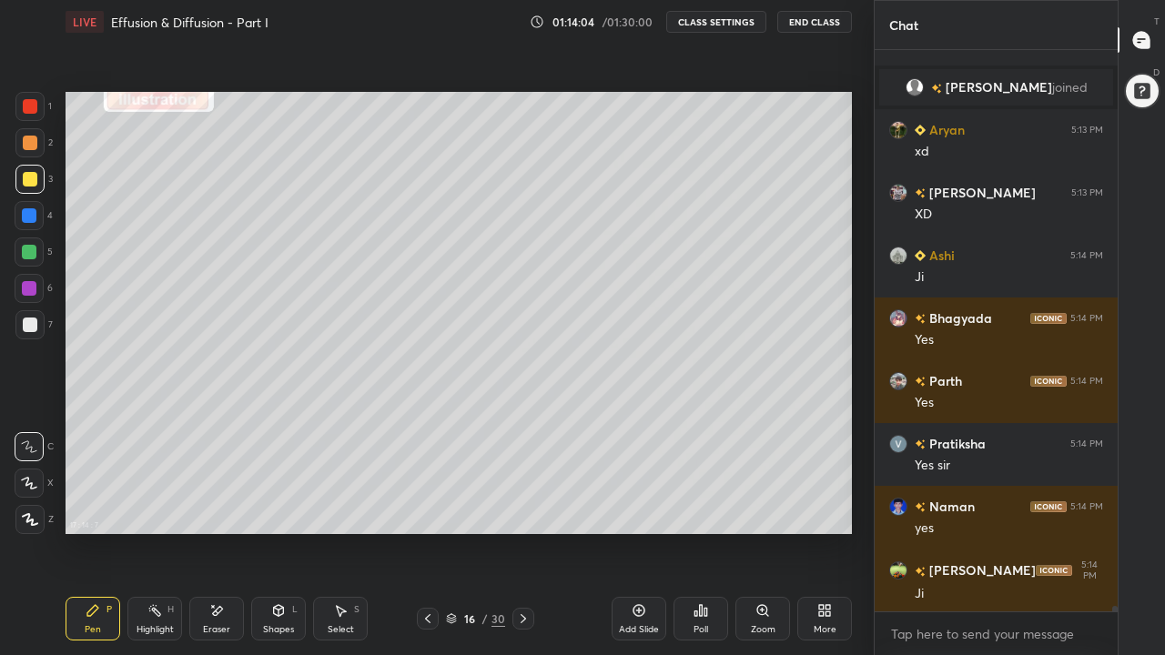
scroll to position [57584, 0]
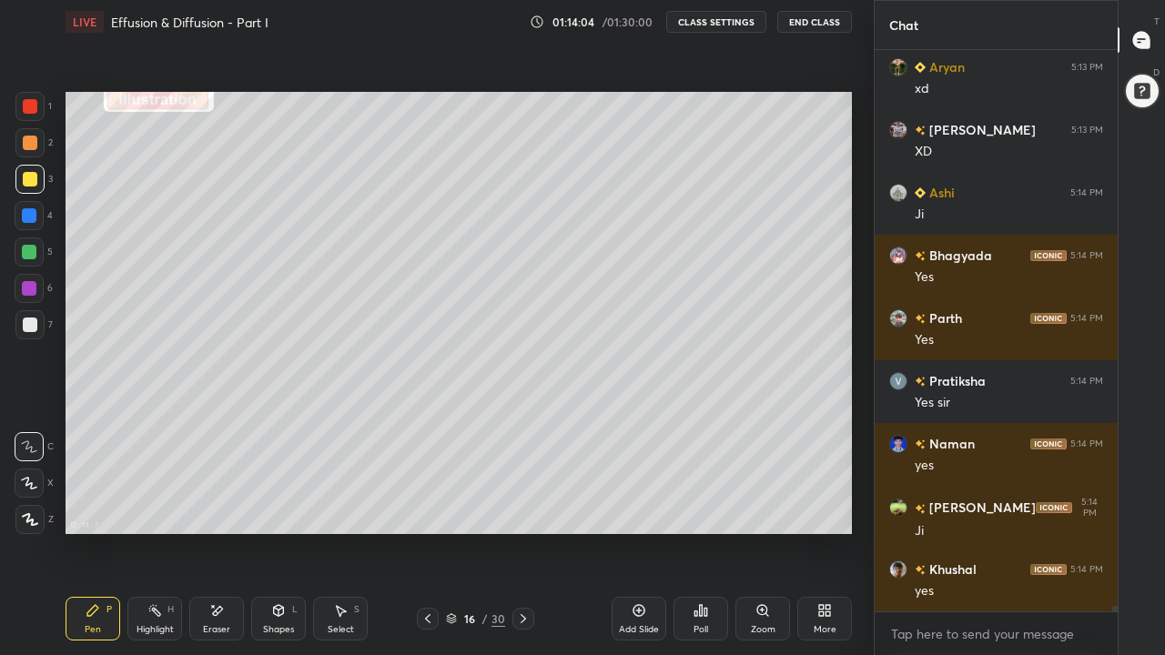
click at [32, 144] on div at bounding box center [30, 143] width 15 height 15
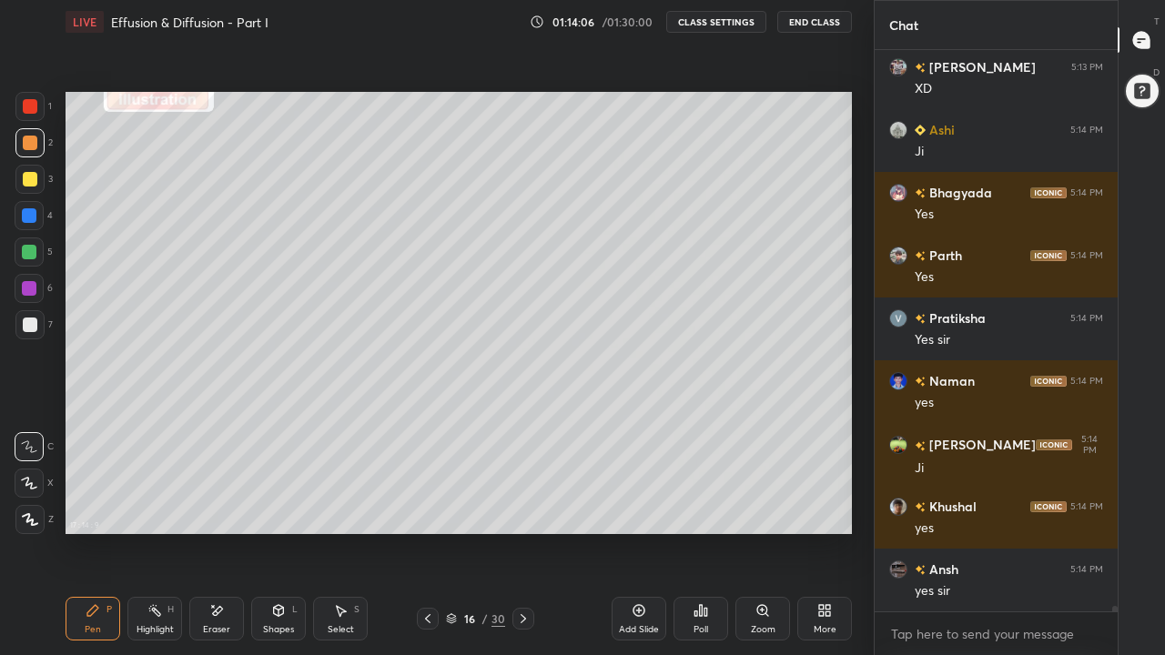
click at [28, 319] on div at bounding box center [30, 325] width 15 height 15
click at [287, 508] on div "Shapes L" at bounding box center [278, 619] width 55 height 44
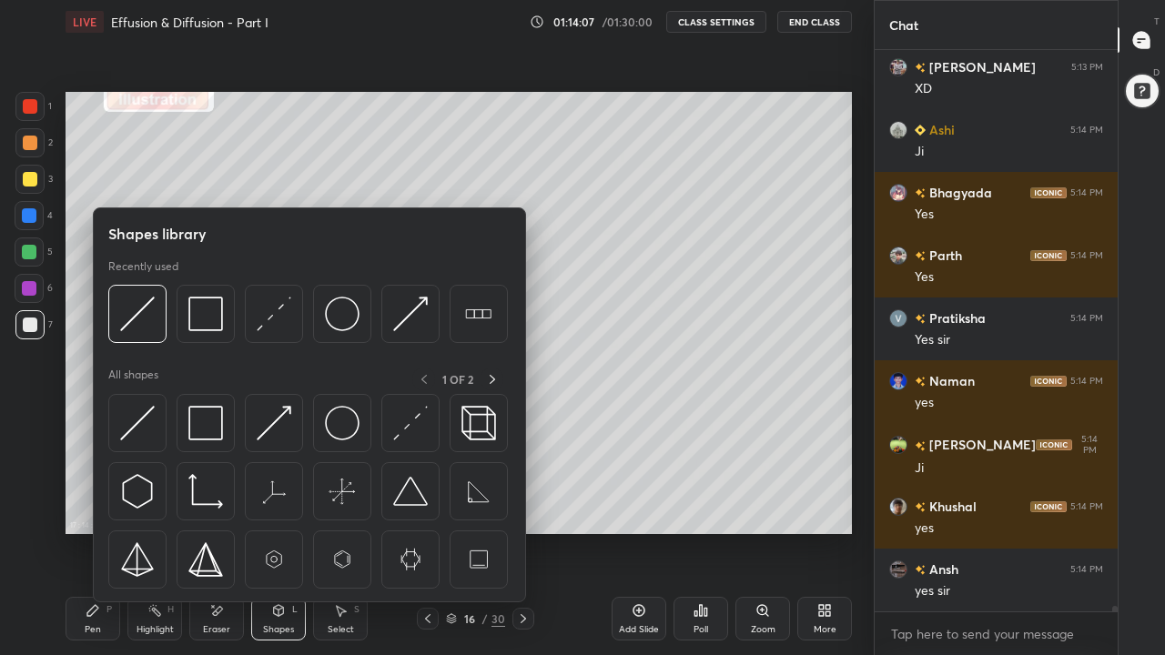
scroll to position [57709, 0]
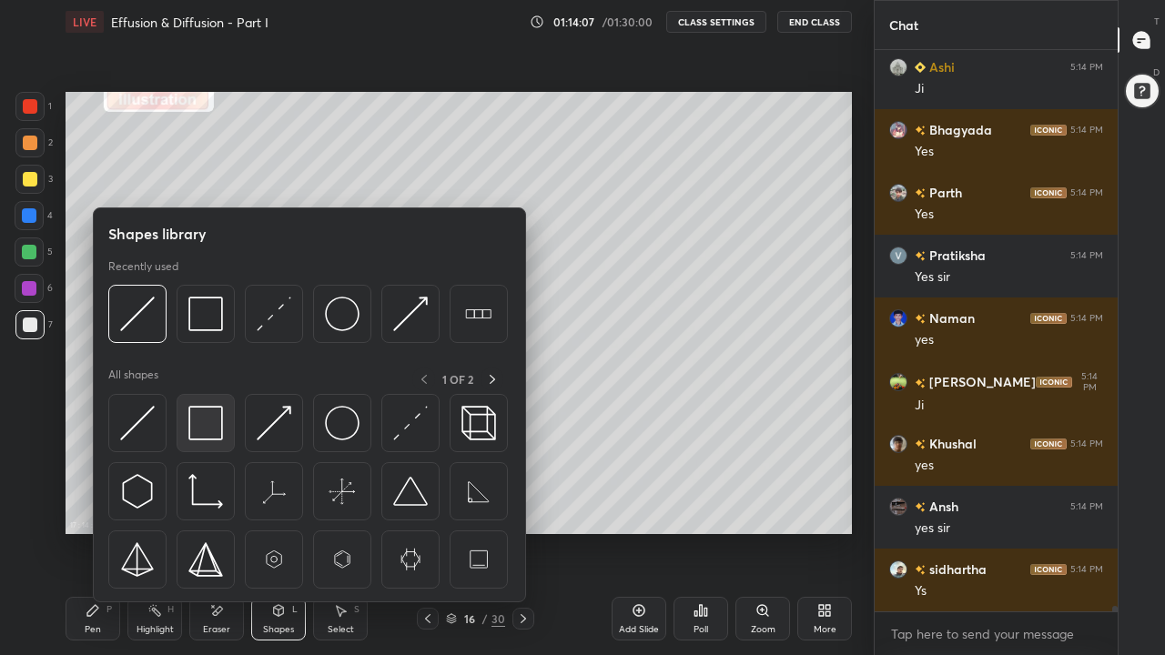
click at [207, 425] on img at bounding box center [205, 423] width 35 height 35
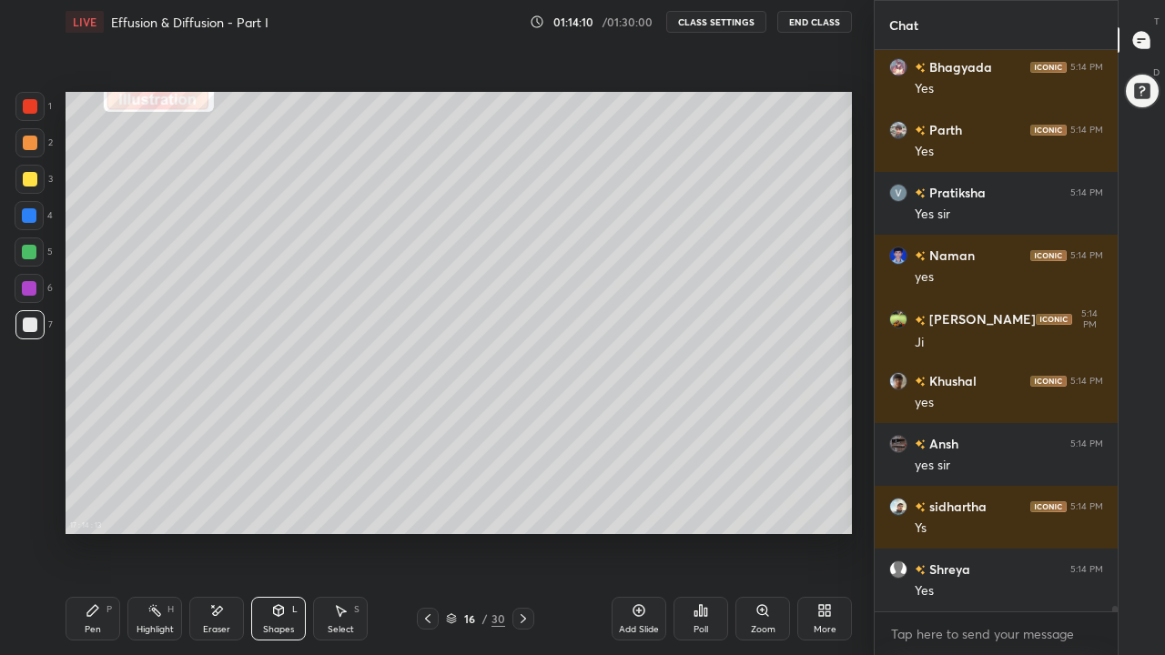
scroll to position [57835, 0]
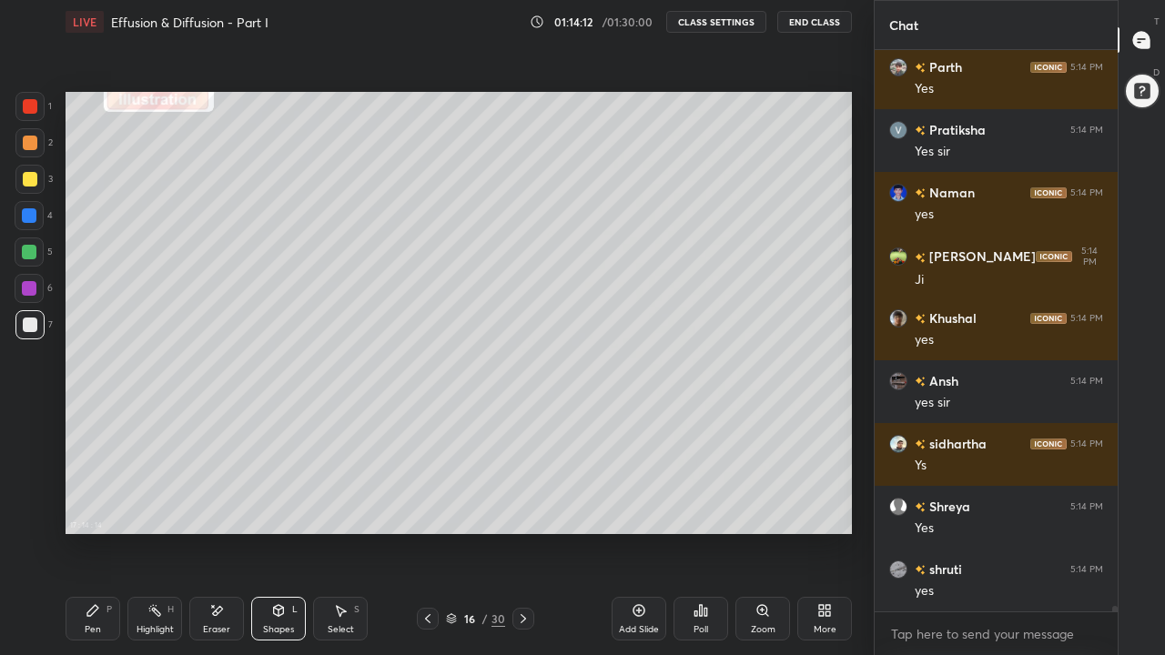
click at [215, 508] on icon at bounding box center [218, 610] width 10 height 9
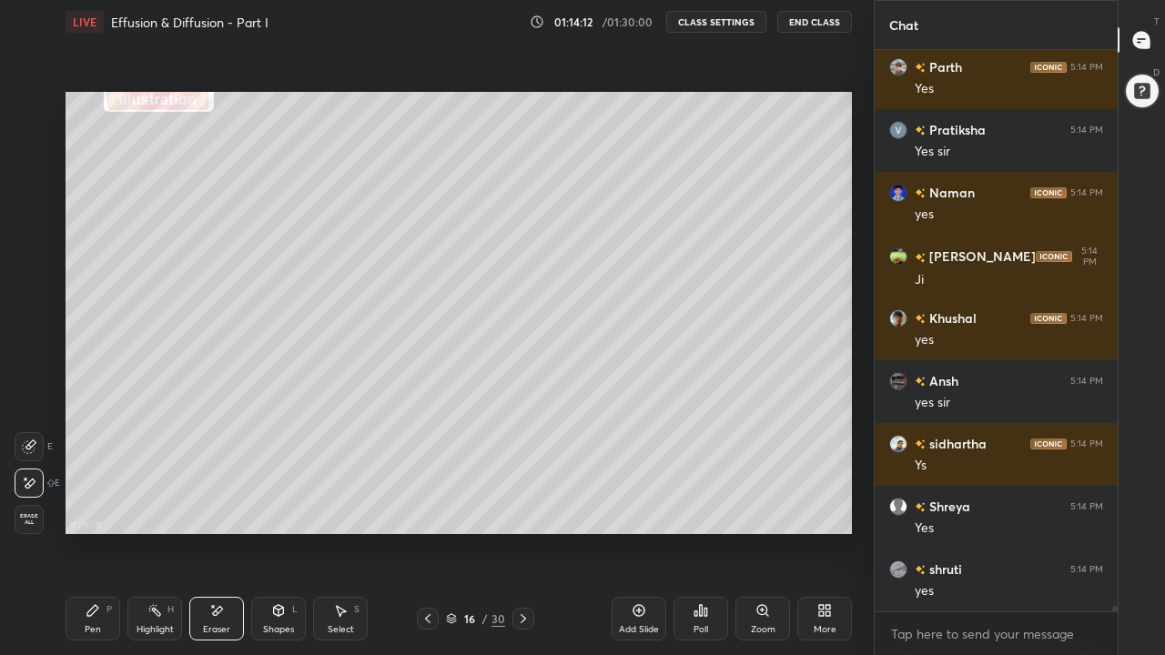
click at [35, 442] on icon at bounding box center [30, 445] width 10 height 9
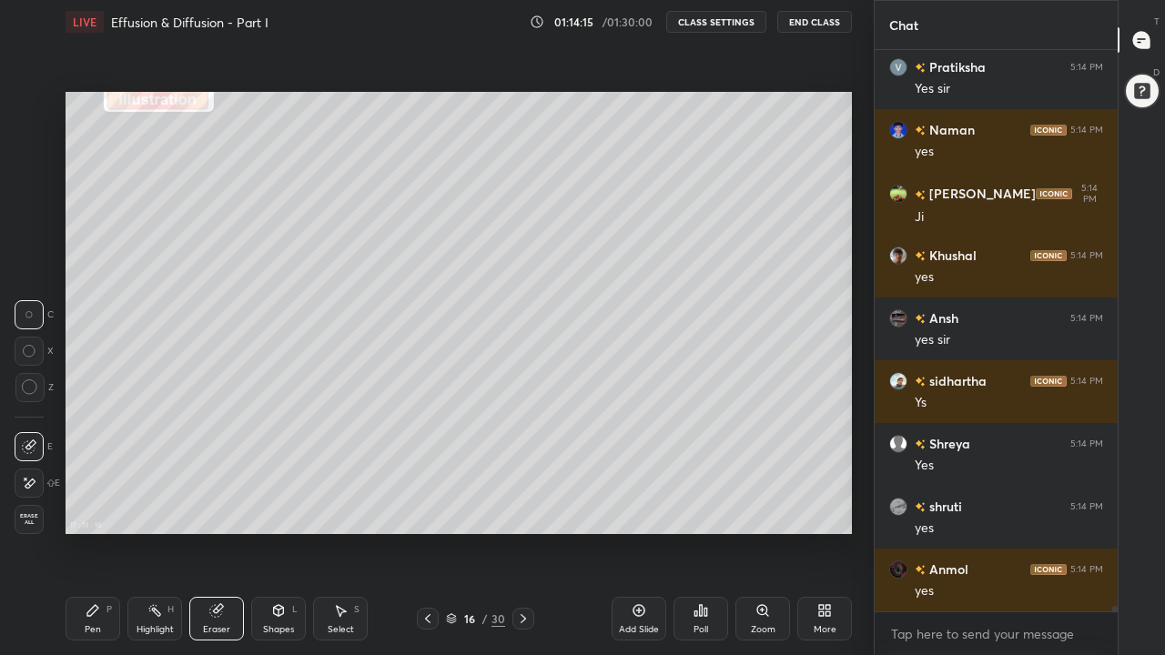
click at [216, 508] on div "Eraser" at bounding box center [216, 629] width 27 height 9
click at [277, 508] on div "Shapes" at bounding box center [278, 629] width 31 height 9
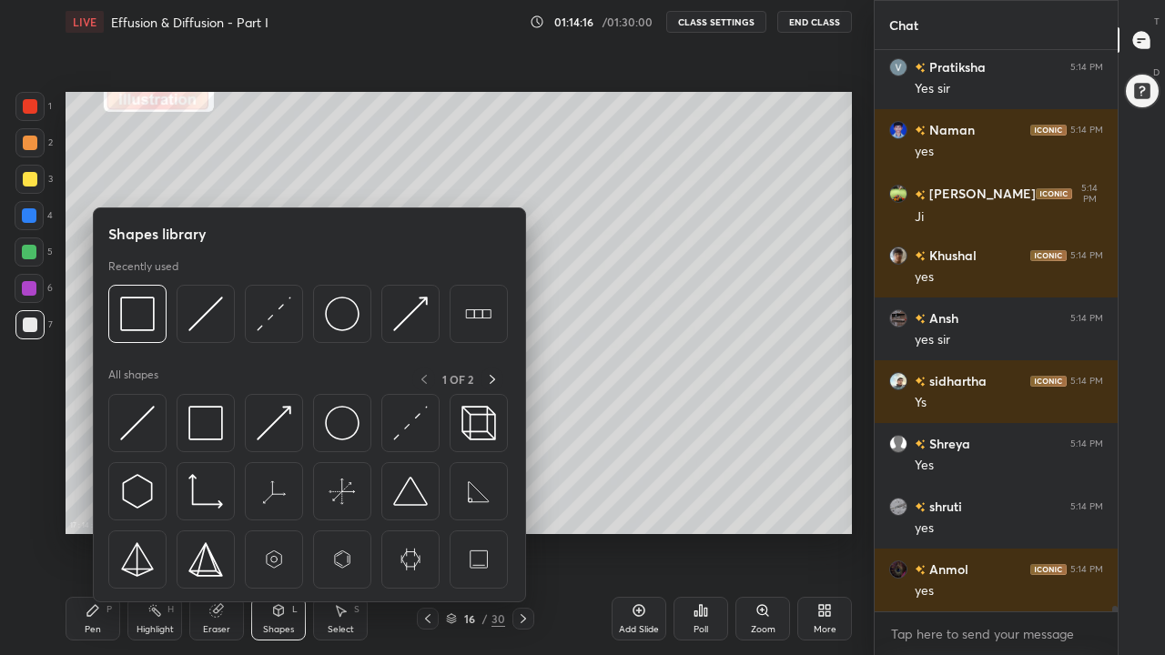
click at [211, 432] on img at bounding box center [205, 423] width 35 height 35
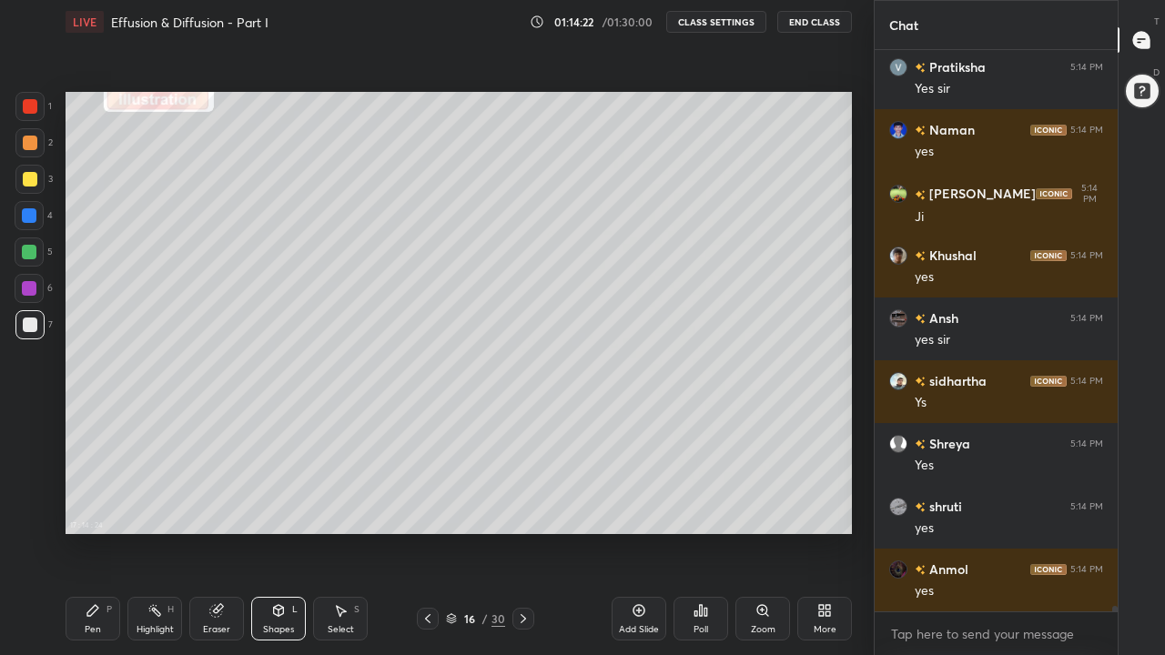
click at [94, 508] on div "Pen P" at bounding box center [93, 619] width 55 height 44
click at [277, 508] on div "Shapes L" at bounding box center [278, 619] width 55 height 44
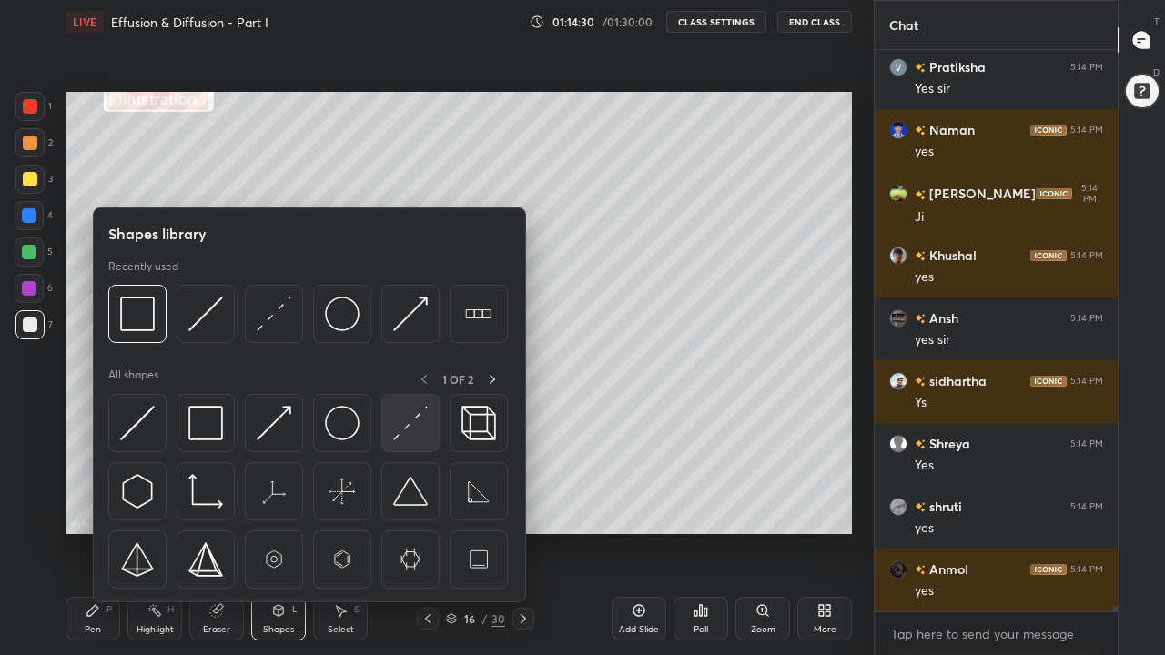
click at [404, 435] on img at bounding box center [410, 423] width 35 height 35
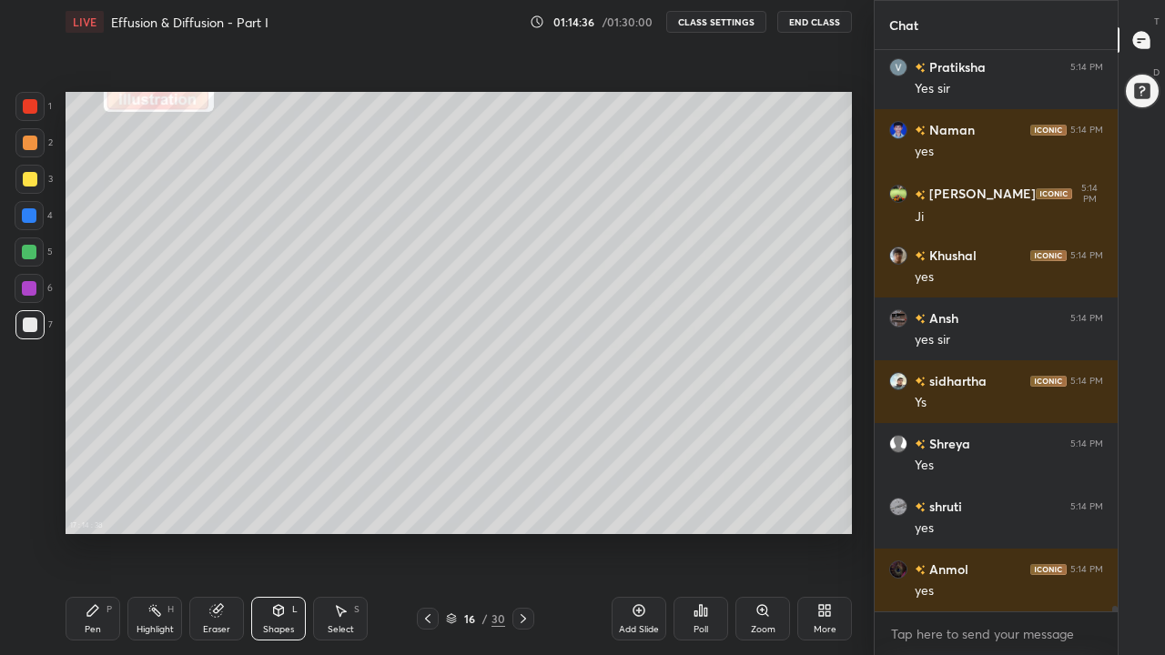
click at [99, 508] on div "Pen P" at bounding box center [93, 619] width 55 height 44
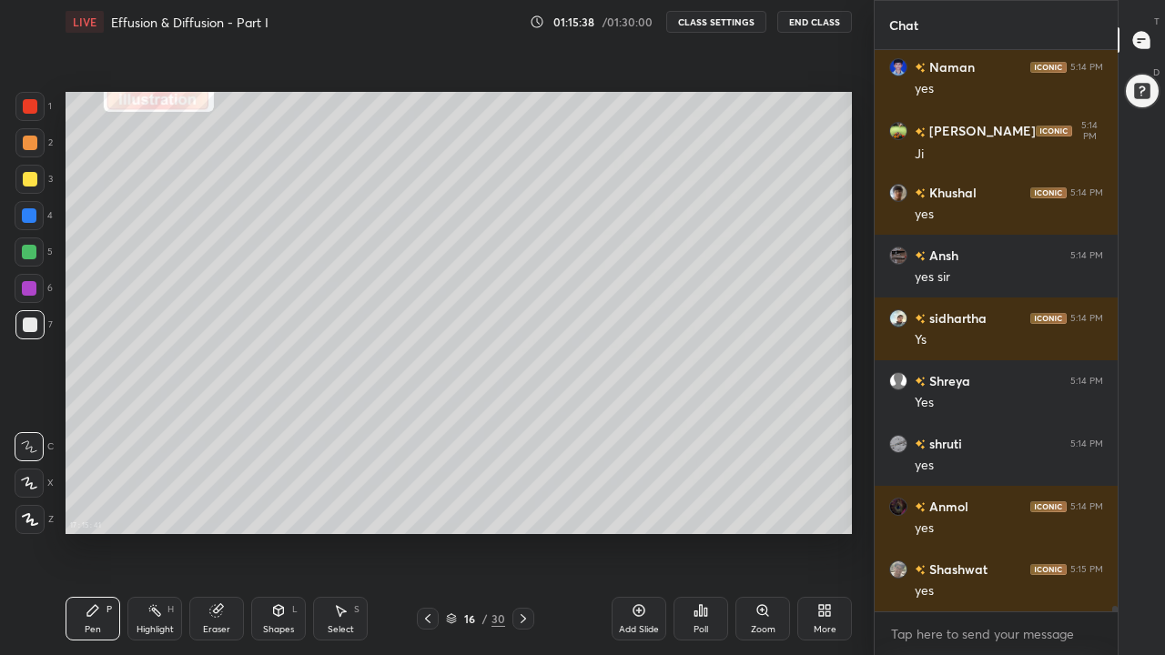
click at [347, 508] on div "Select S" at bounding box center [340, 619] width 55 height 44
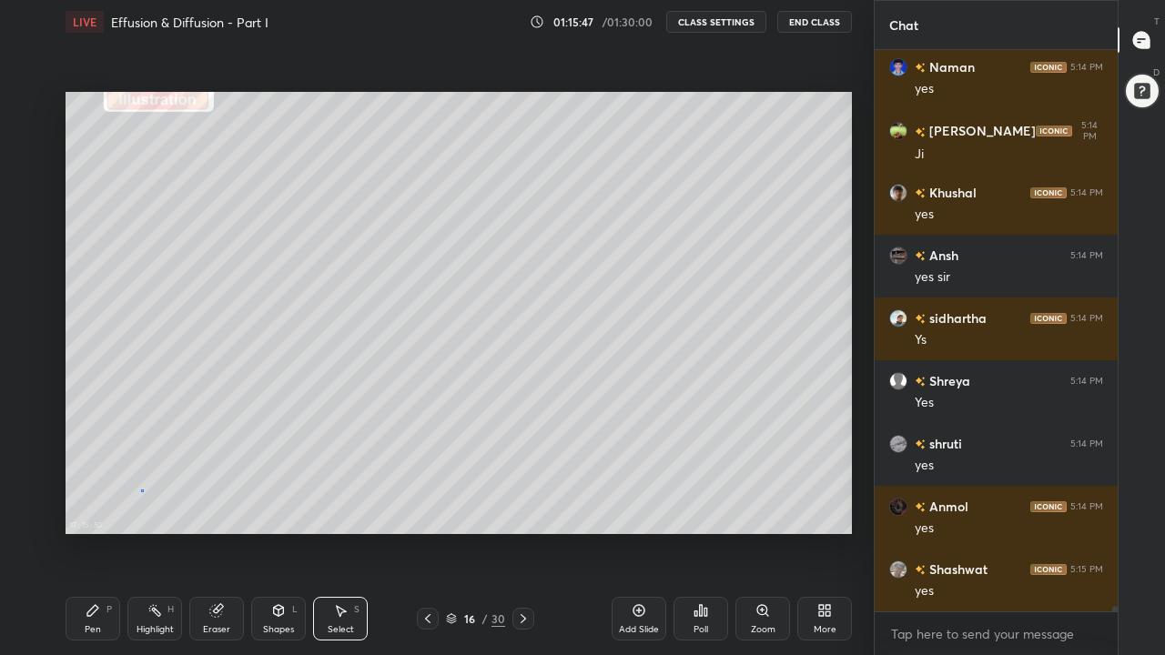
click at [141, 490] on div "0 ° Undo Copy Duplicate Duplicate to new slide Delete" at bounding box center [459, 313] width 787 height 442
click at [90, 508] on div "Pen" at bounding box center [93, 629] width 16 height 9
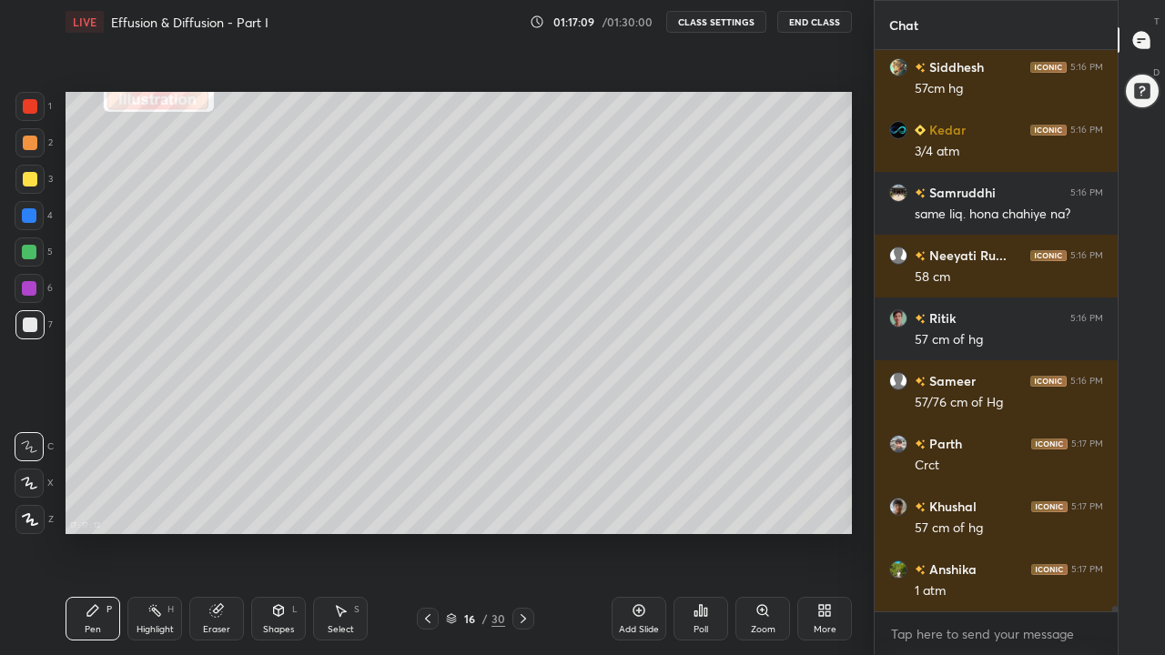
scroll to position [59047, 0]
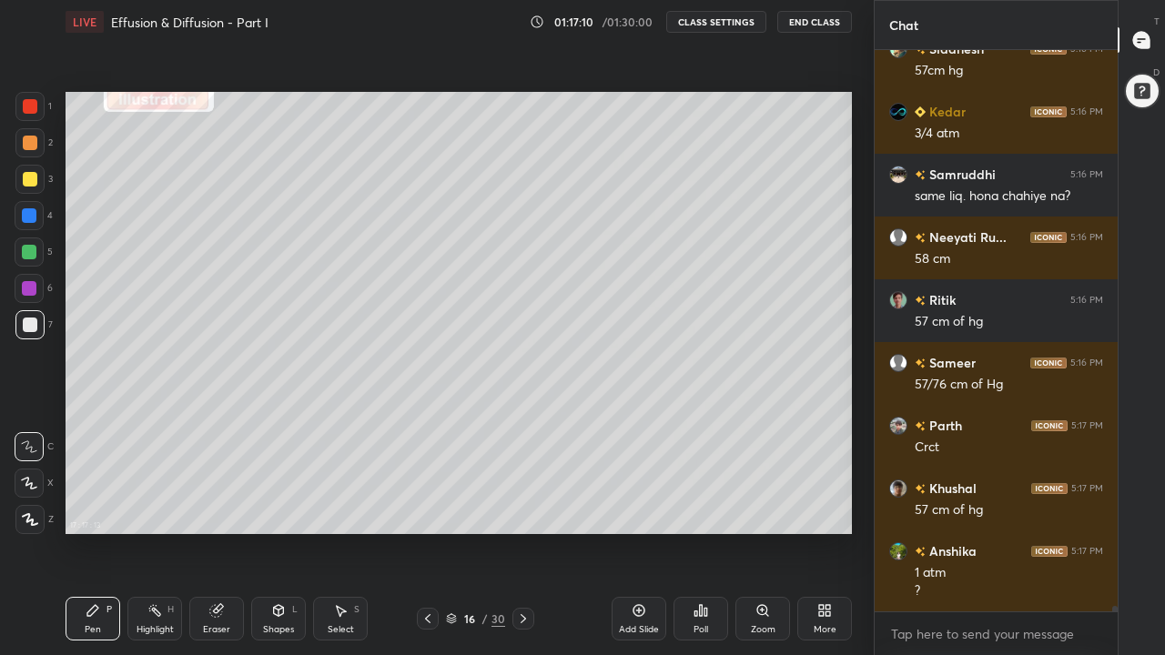
click at [35, 253] on div at bounding box center [29, 252] width 15 height 15
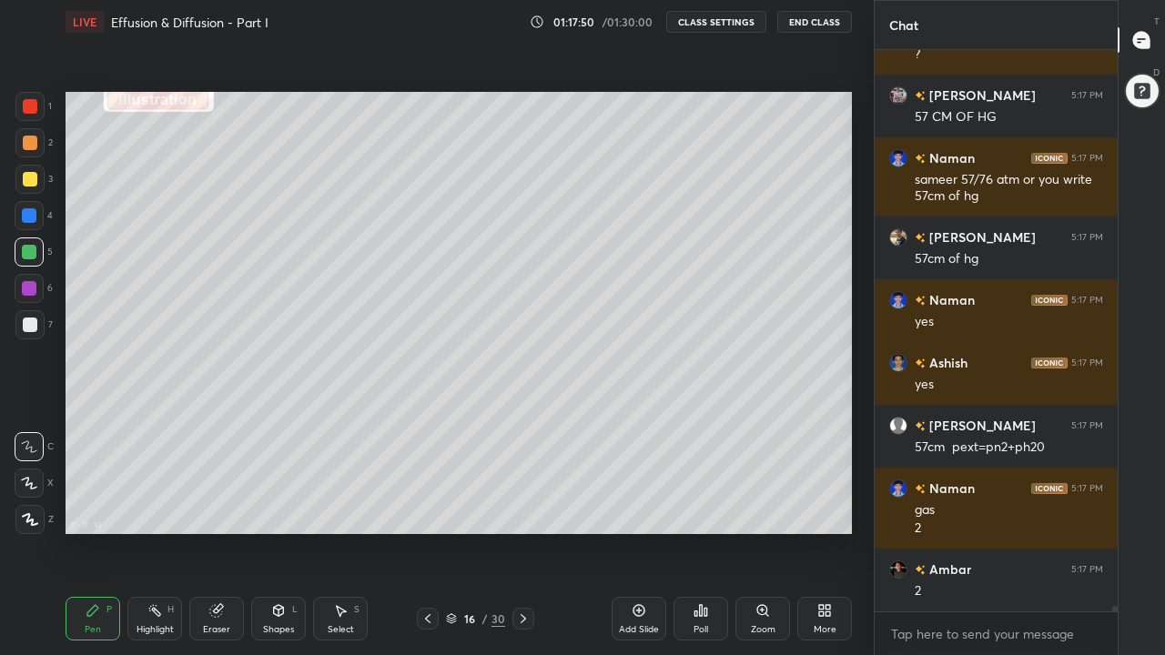
scroll to position [59647, 0]
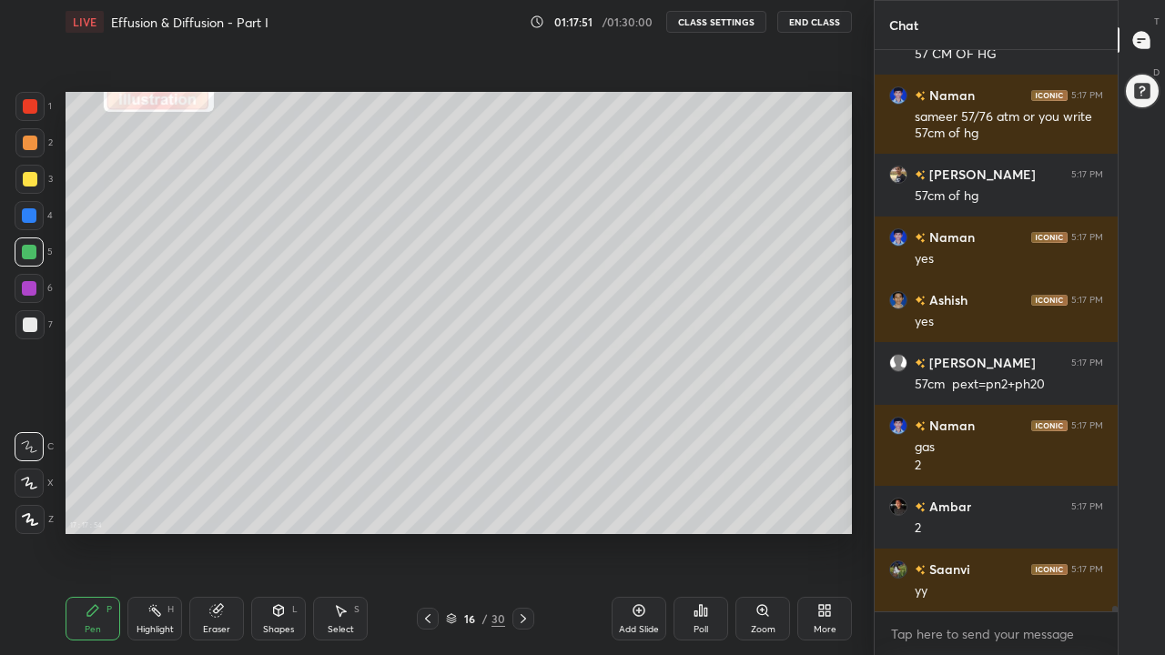
click at [27, 180] on div at bounding box center [30, 179] width 15 height 15
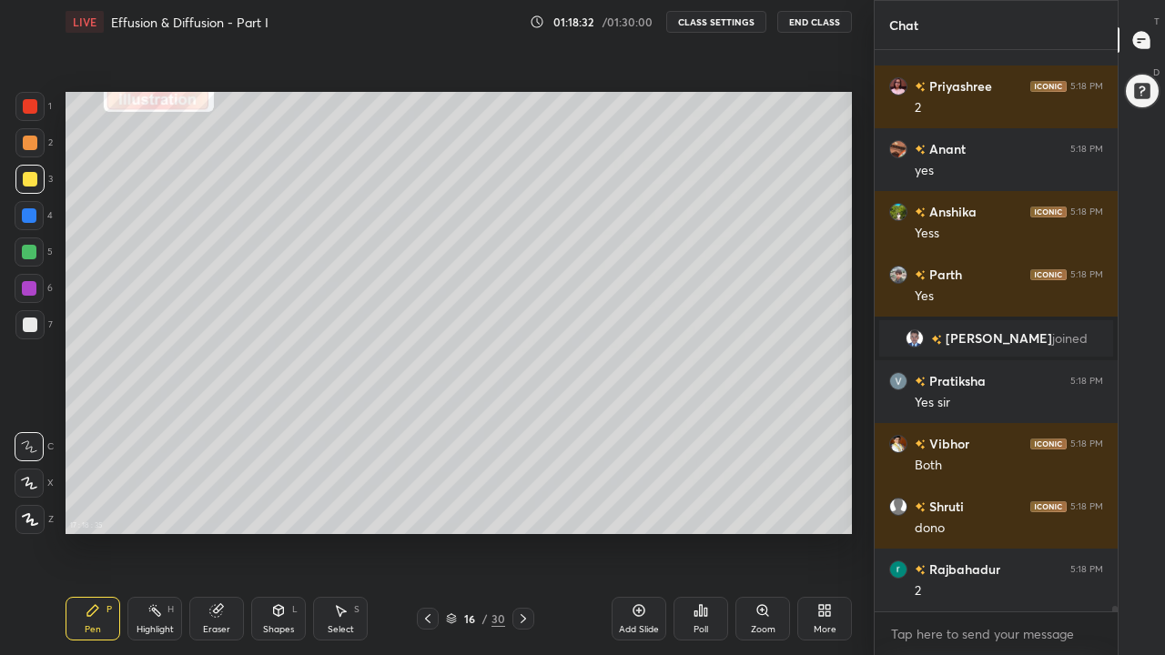
scroll to position [59571, 0]
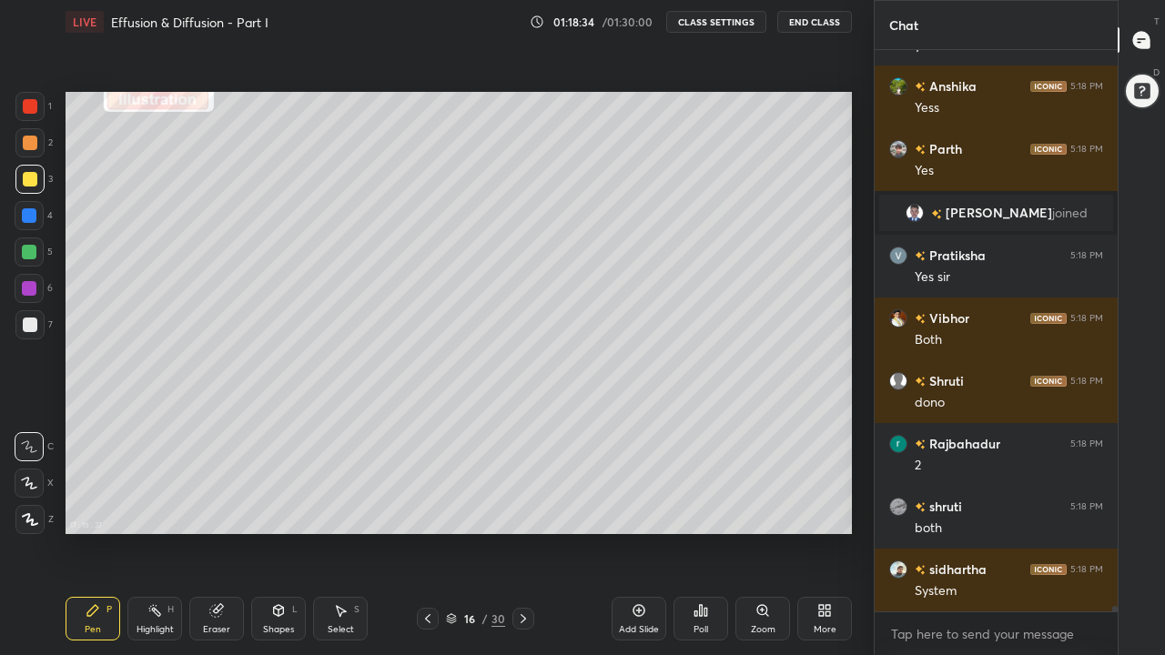
click at [32, 254] on div at bounding box center [29, 252] width 15 height 15
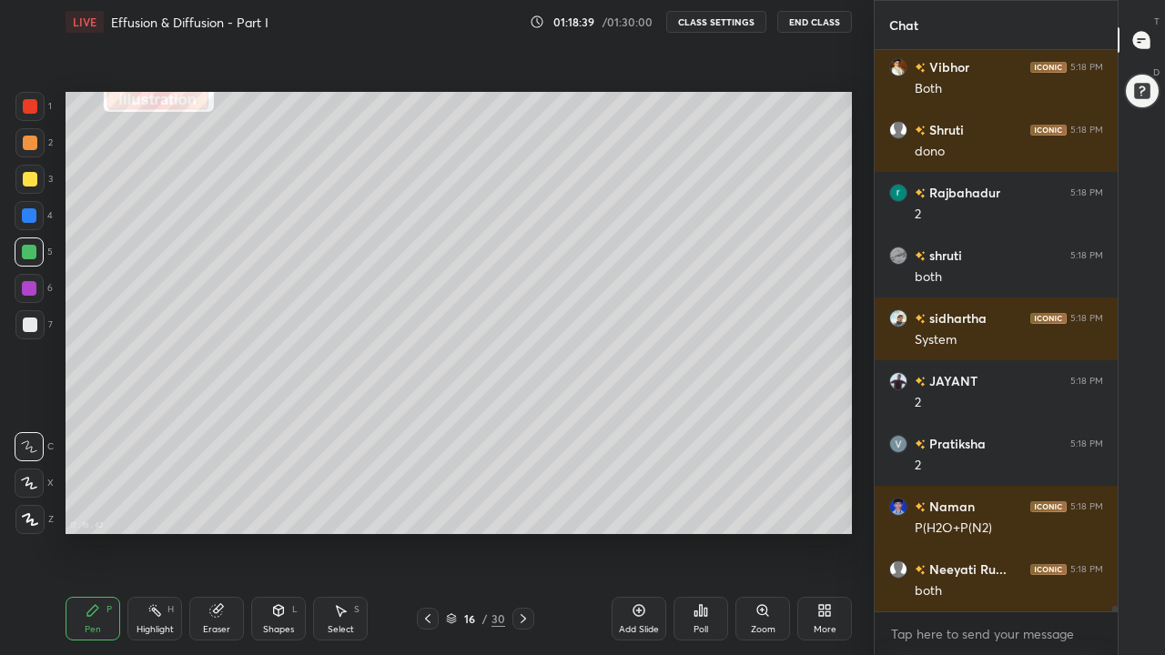
scroll to position [59948, 0]
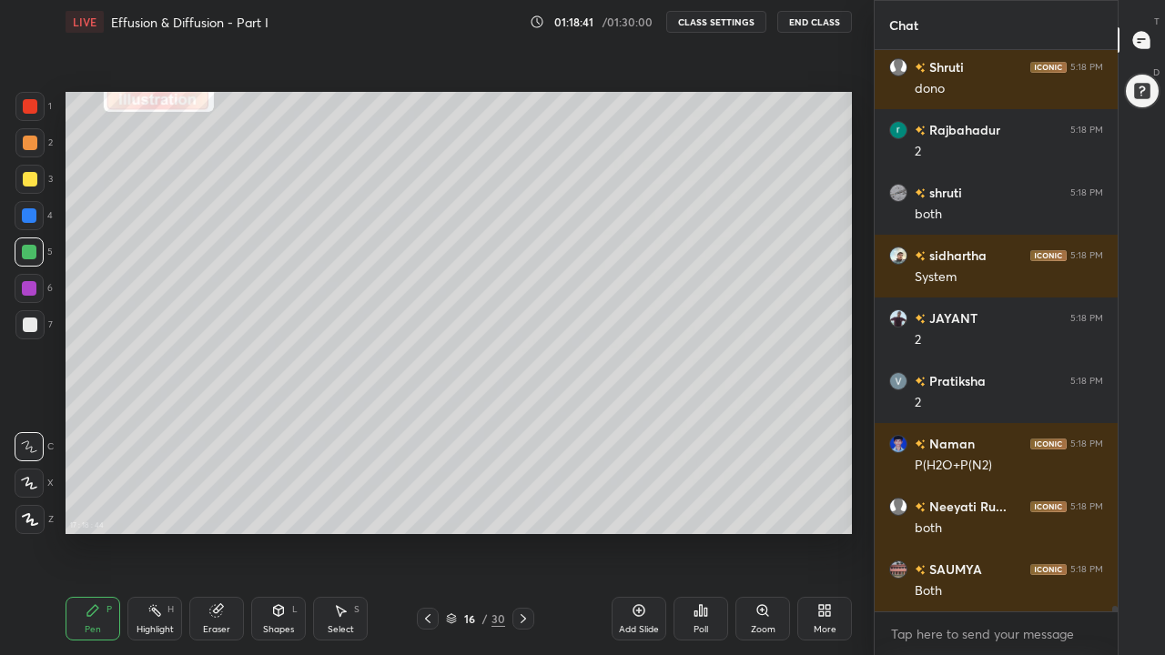
click at [31, 187] on div at bounding box center [29, 179] width 29 height 29
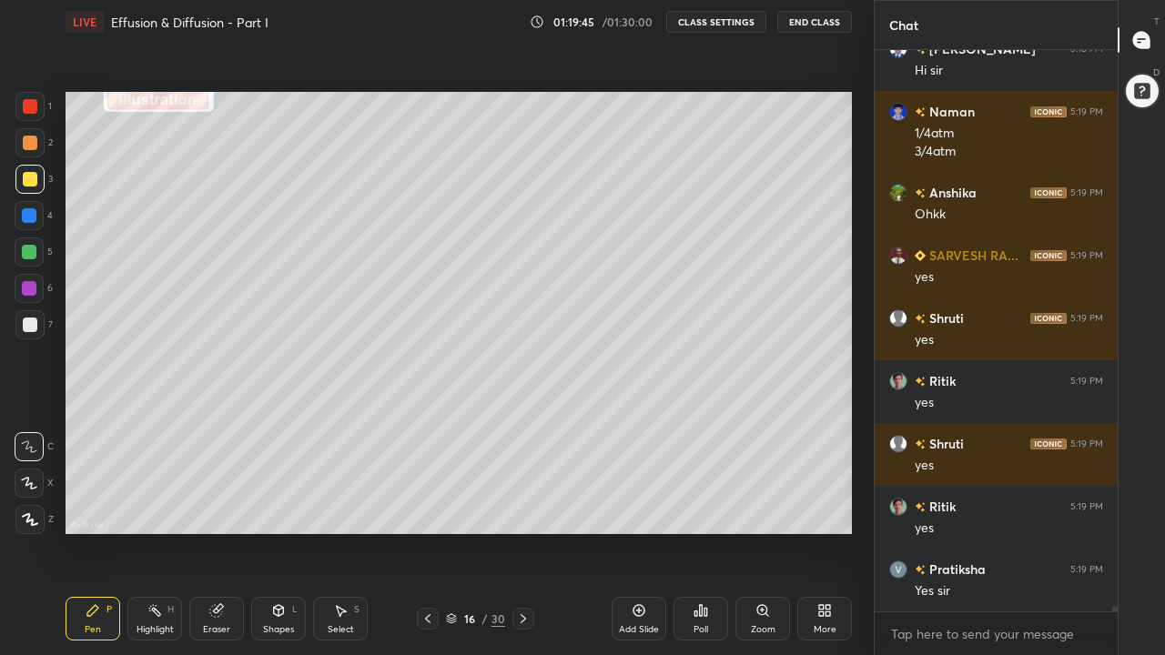
scroll to position [60611, 0]
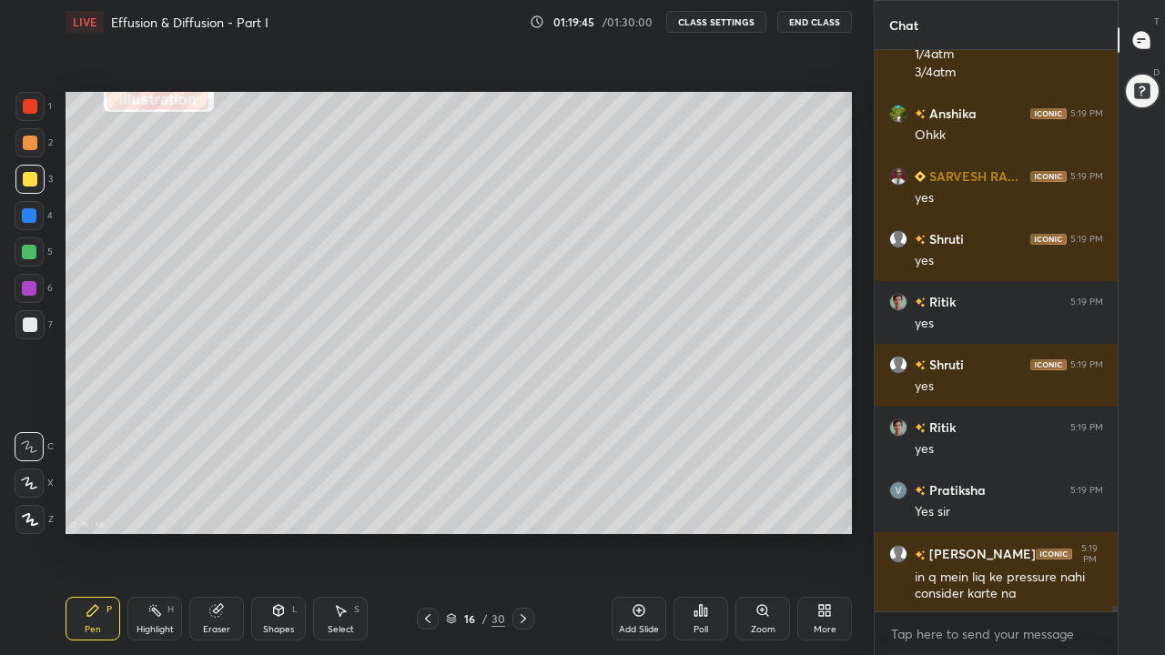
click at [523, 508] on icon at bounding box center [523, 619] width 15 height 15
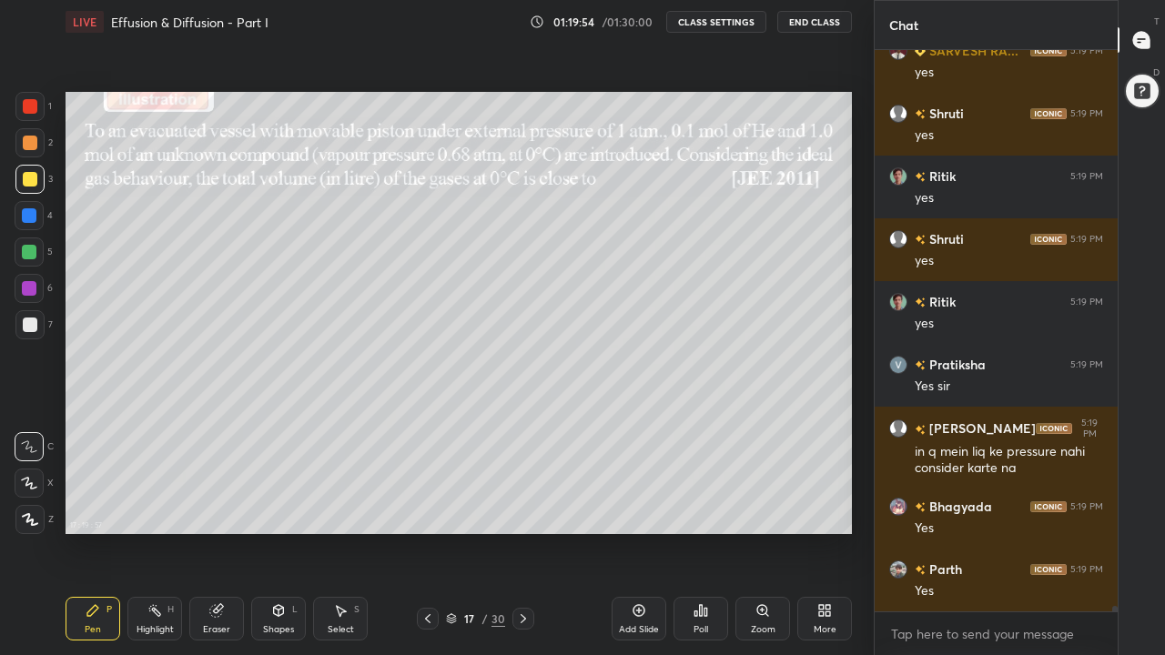
scroll to position [60799, 0]
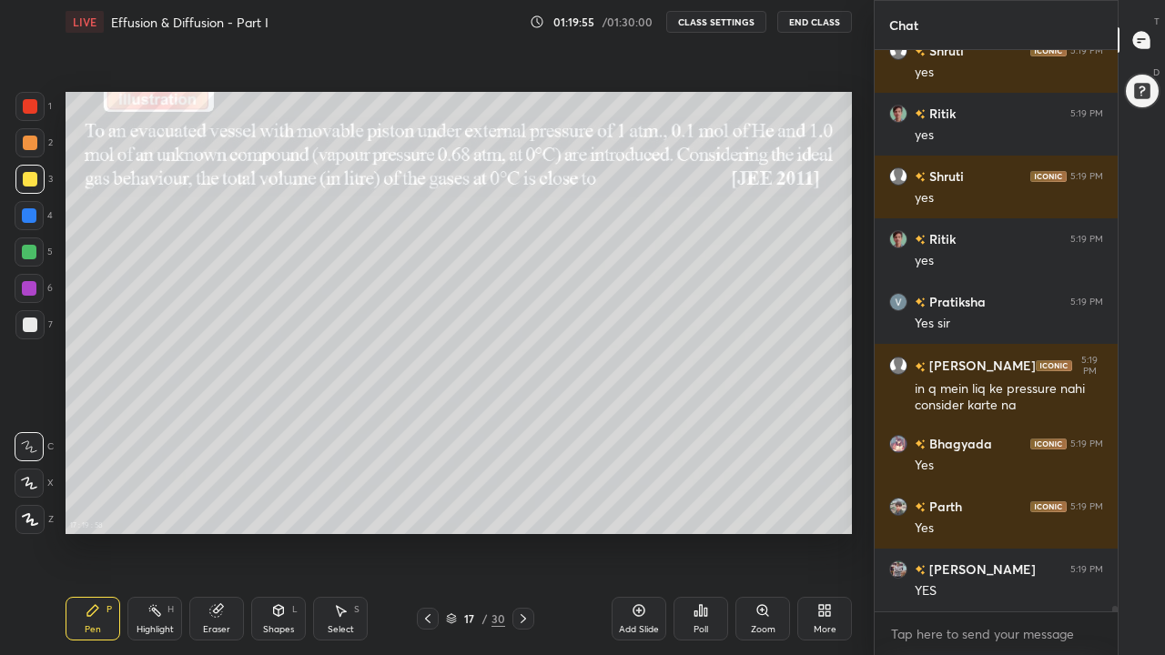
click at [436, 508] on div at bounding box center [428, 619] width 22 height 22
click at [523, 508] on icon at bounding box center [523, 619] width 15 height 15
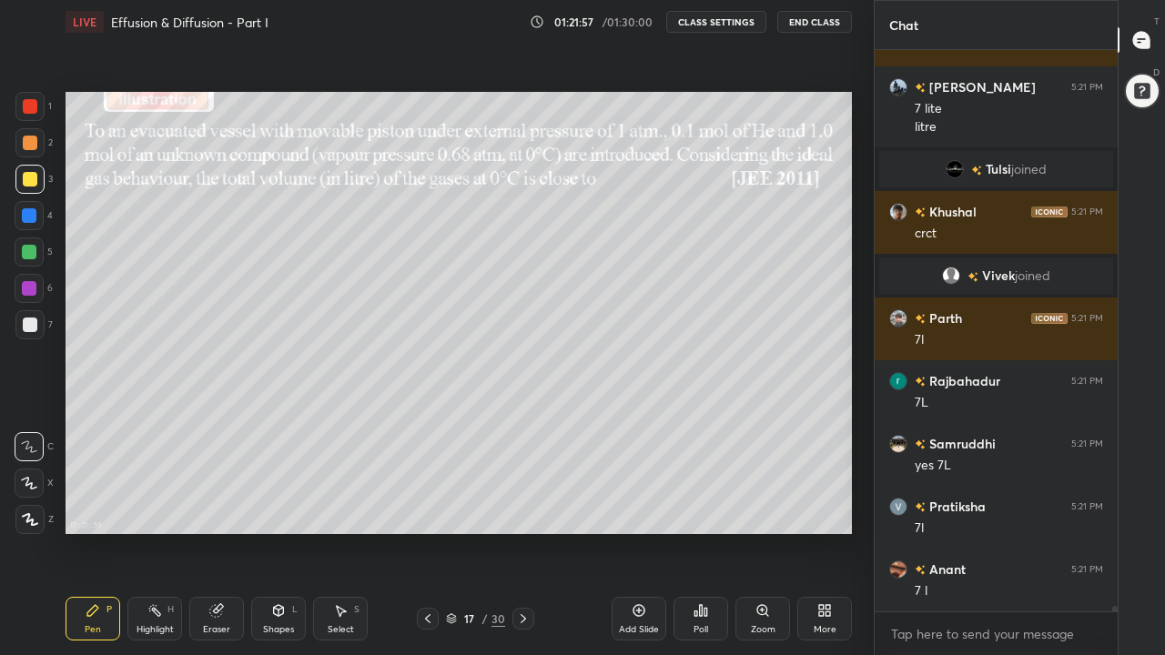
scroll to position [61072, 0]
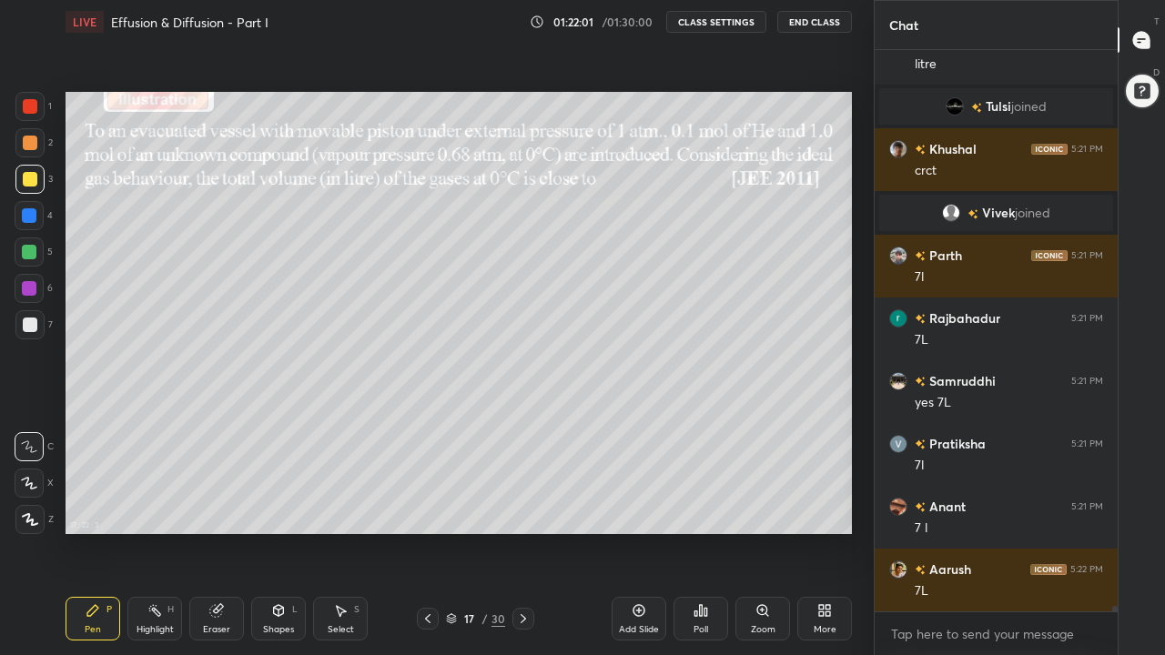
click at [28, 145] on div at bounding box center [30, 143] width 15 height 15
click at [273, 508] on div "Shapes L" at bounding box center [278, 619] width 55 height 44
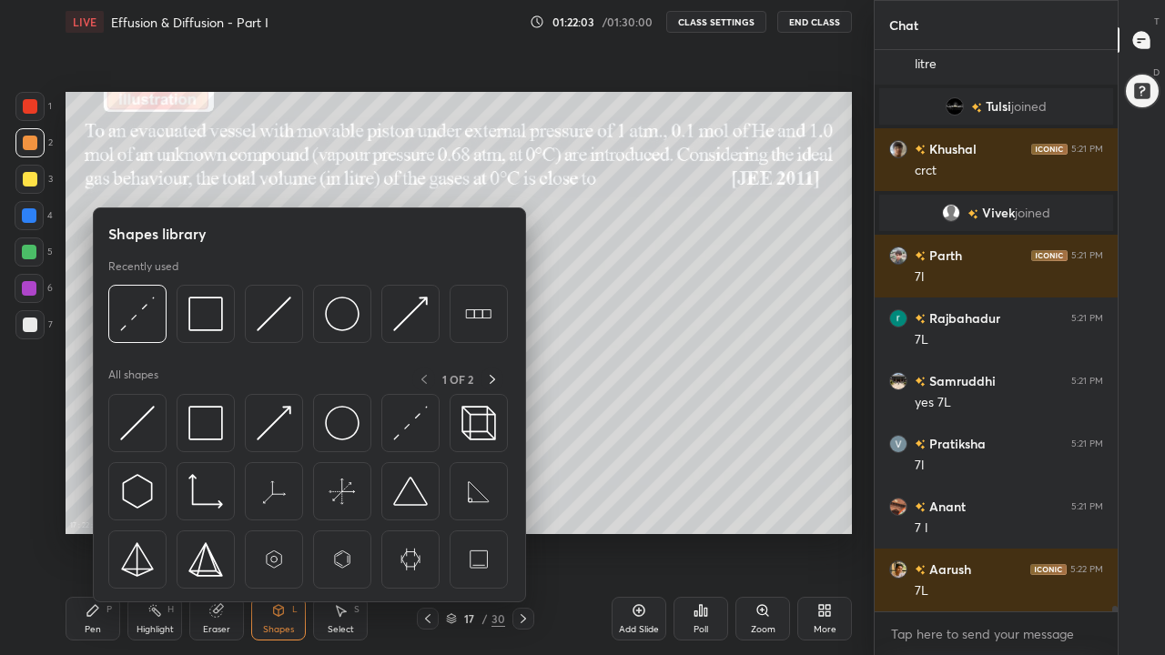
click at [214, 425] on img at bounding box center [205, 423] width 35 height 35
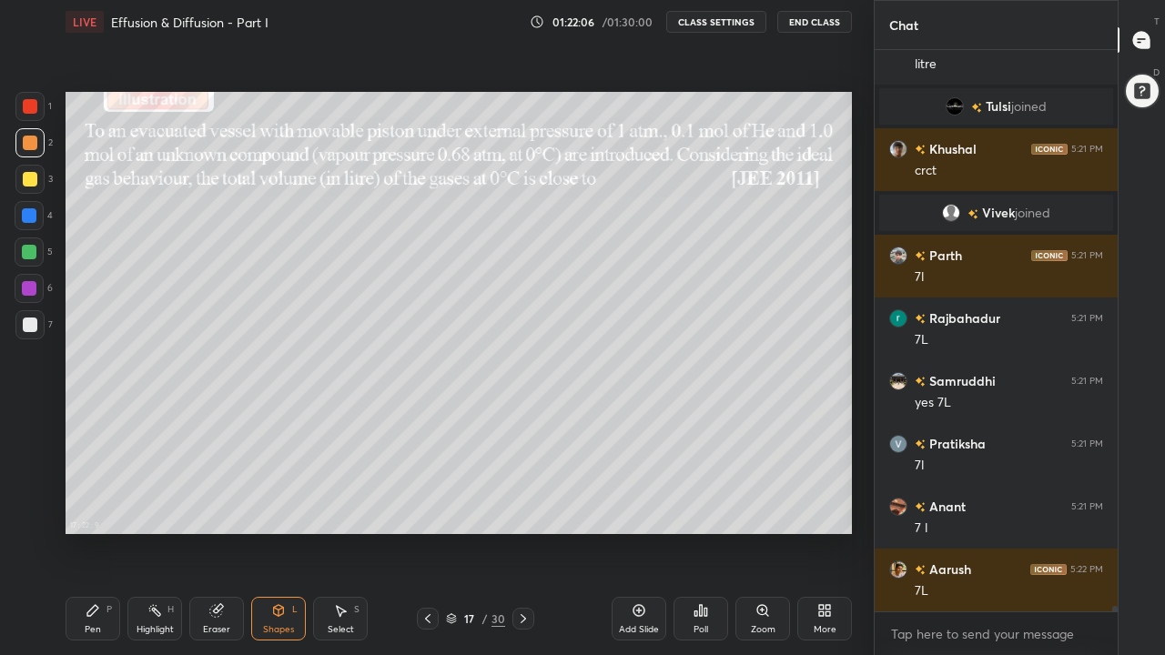
click at [218, 508] on div "Eraser" at bounding box center [216, 619] width 55 height 44
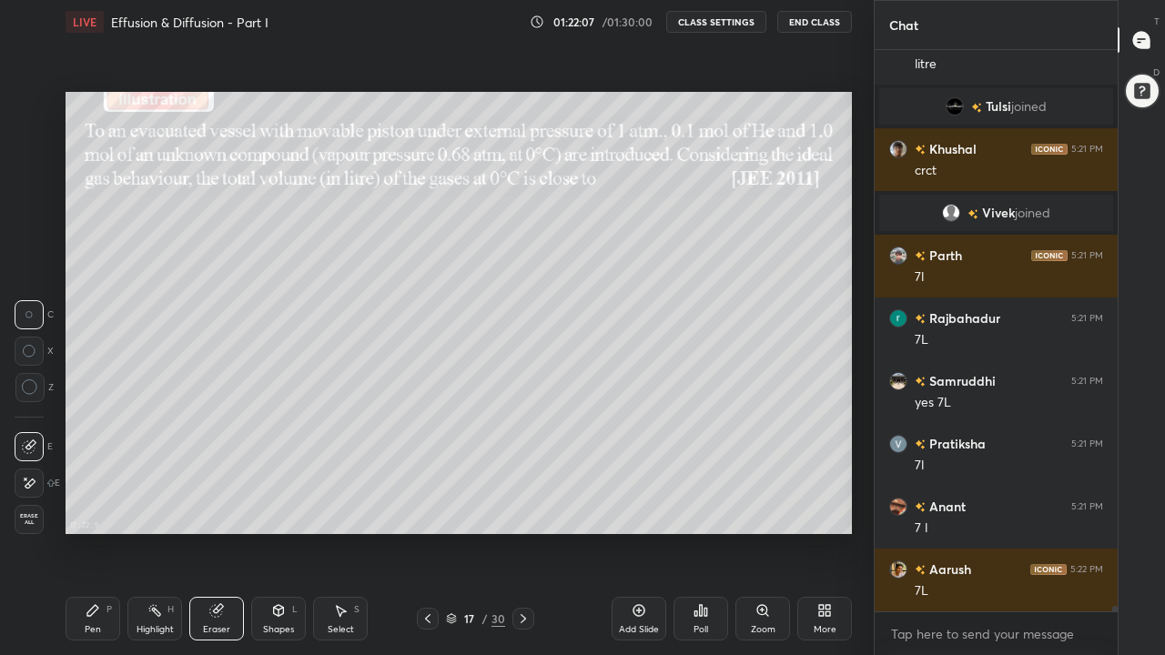
scroll to position [61134, 0]
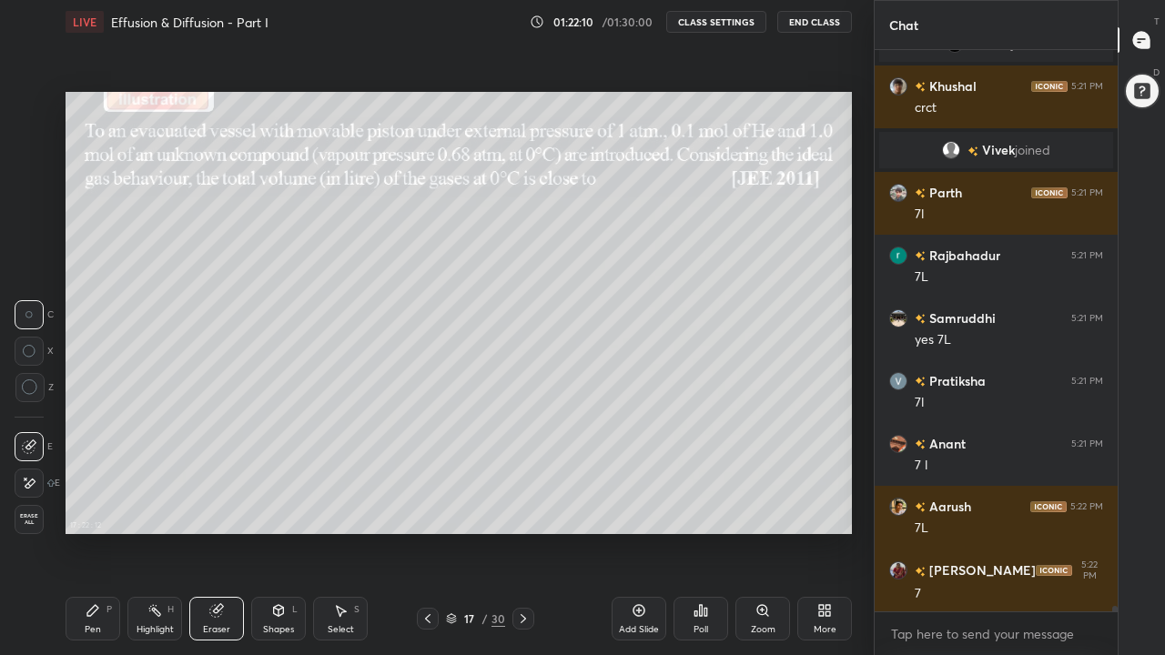
click at [217, 508] on icon at bounding box center [216, 611] width 12 height 12
click at [279, 508] on icon at bounding box center [279, 613] width 0 height 6
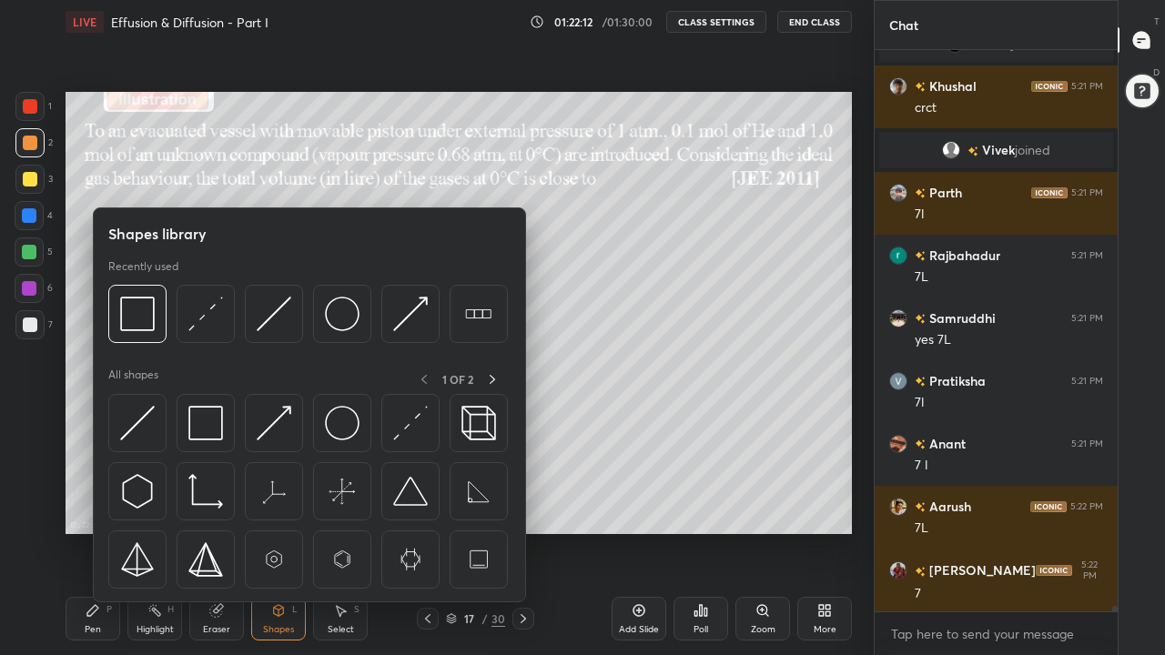
click at [208, 429] on img at bounding box center [205, 423] width 35 height 35
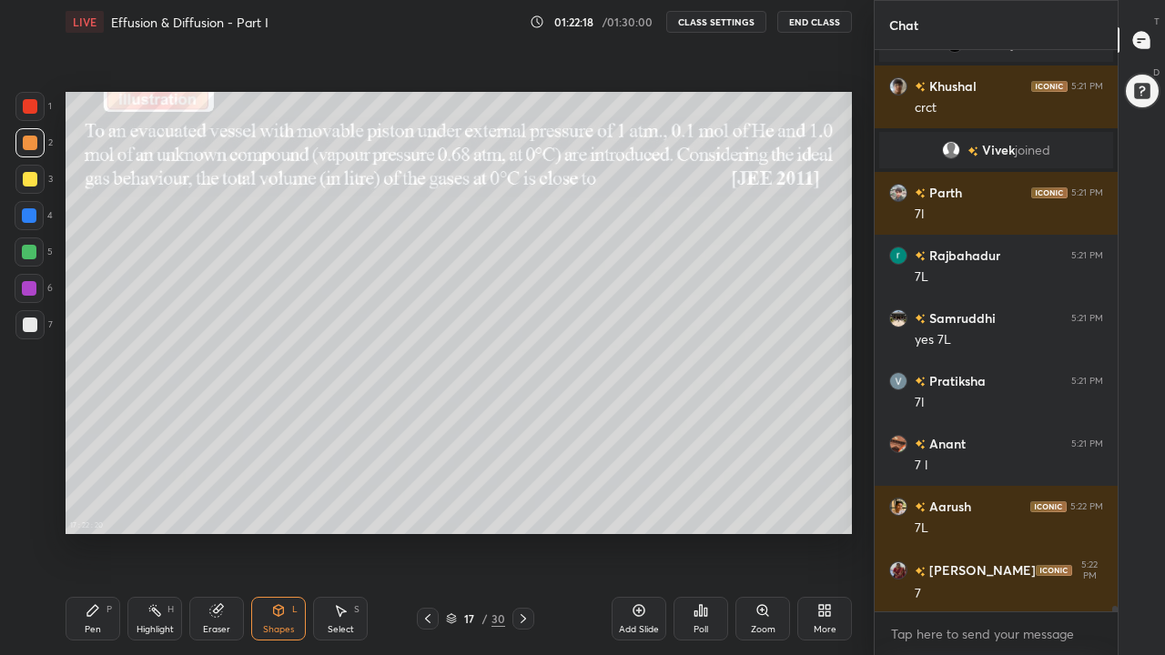
click at [92, 508] on div "Pen P" at bounding box center [93, 619] width 55 height 44
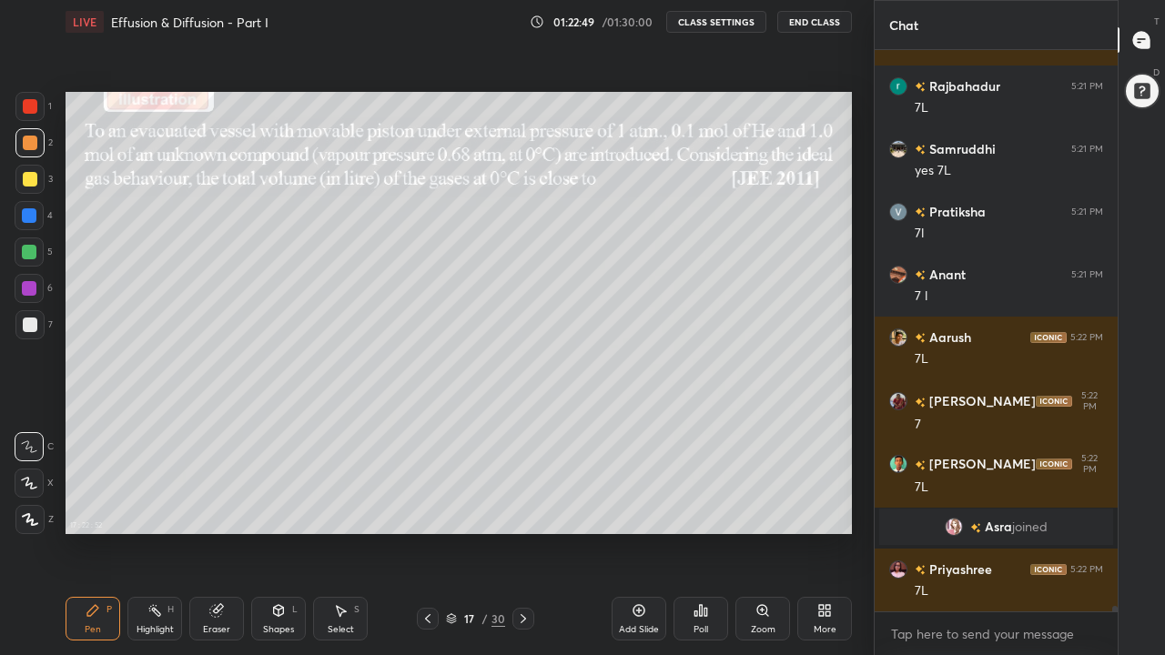
scroll to position [61245, 0]
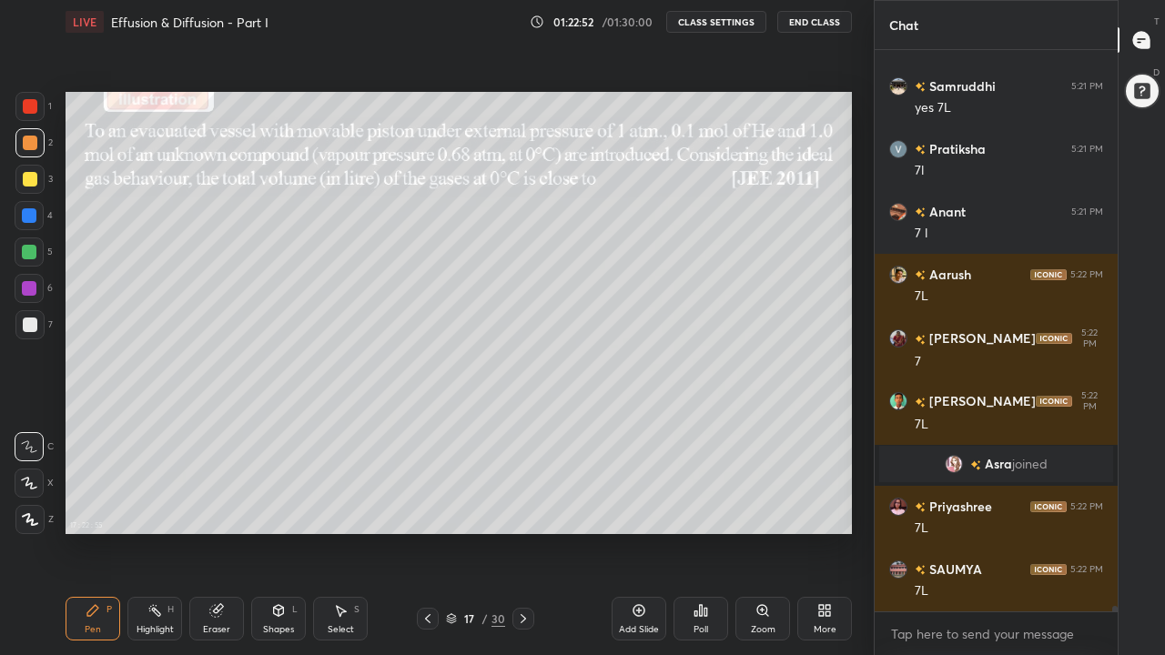
click at [29, 255] on div at bounding box center [29, 252] width 15 height 15
click at [31, 291] on div at bounding box center [29, 288] width 15 height 15
click at [31, 179] on div at bounding box center [30, 179] width 15 height 15
click at [215, 508] on div "Eraser" at bounding box center [216, 629] width 27 height 9
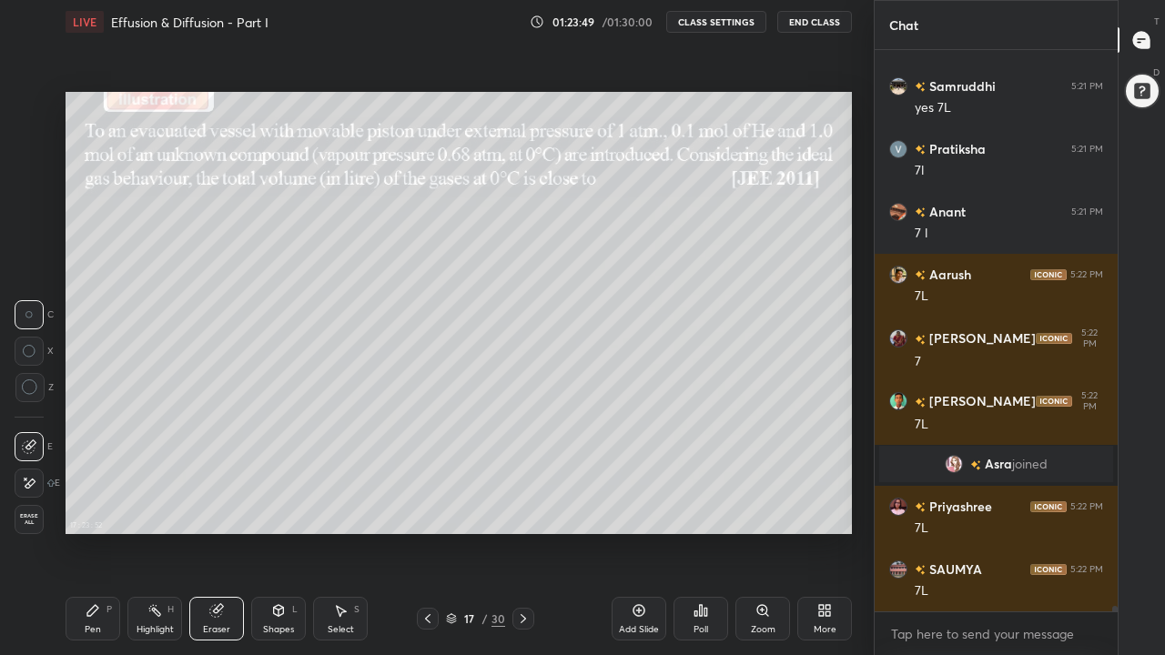
click at [96, 508] on div "Pen P" at bounding box center [93, 619] width 55 height 44
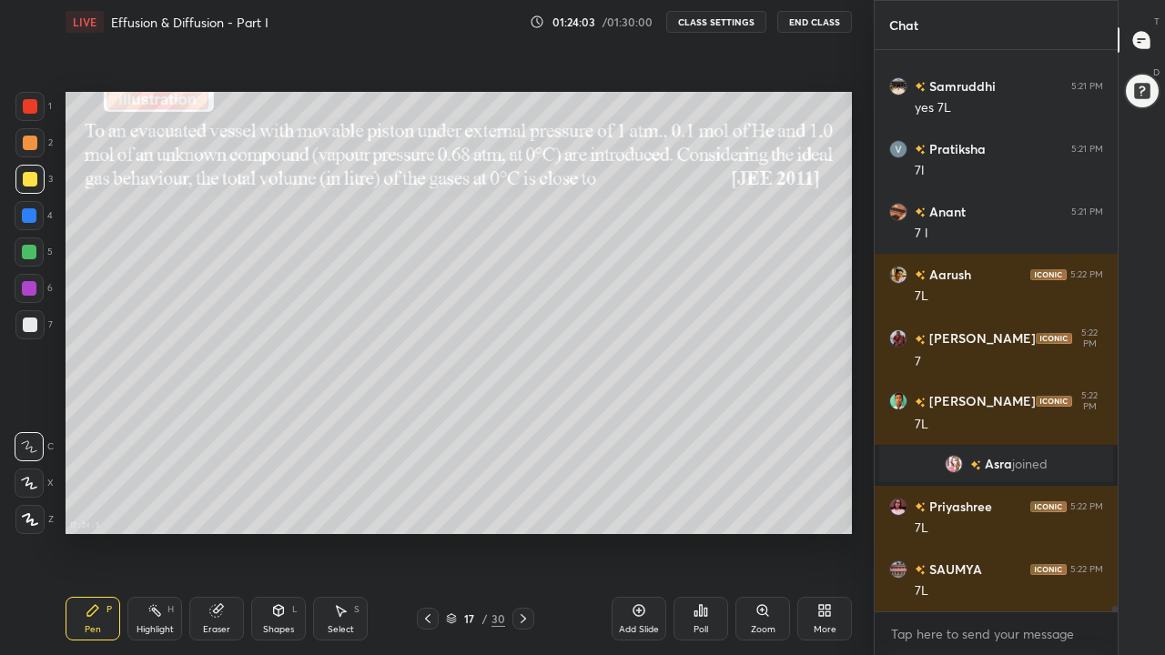
click at [35, 326] on div at bounding box center [30, 325] width 15 height 15
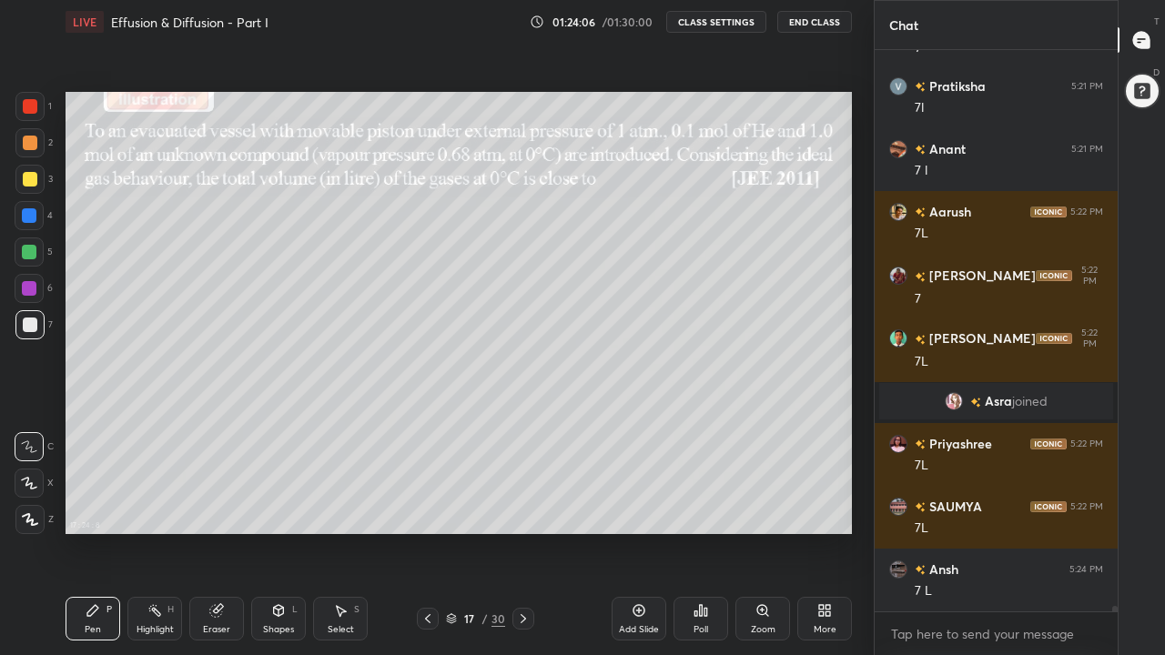
scroll to position [61370, 0]
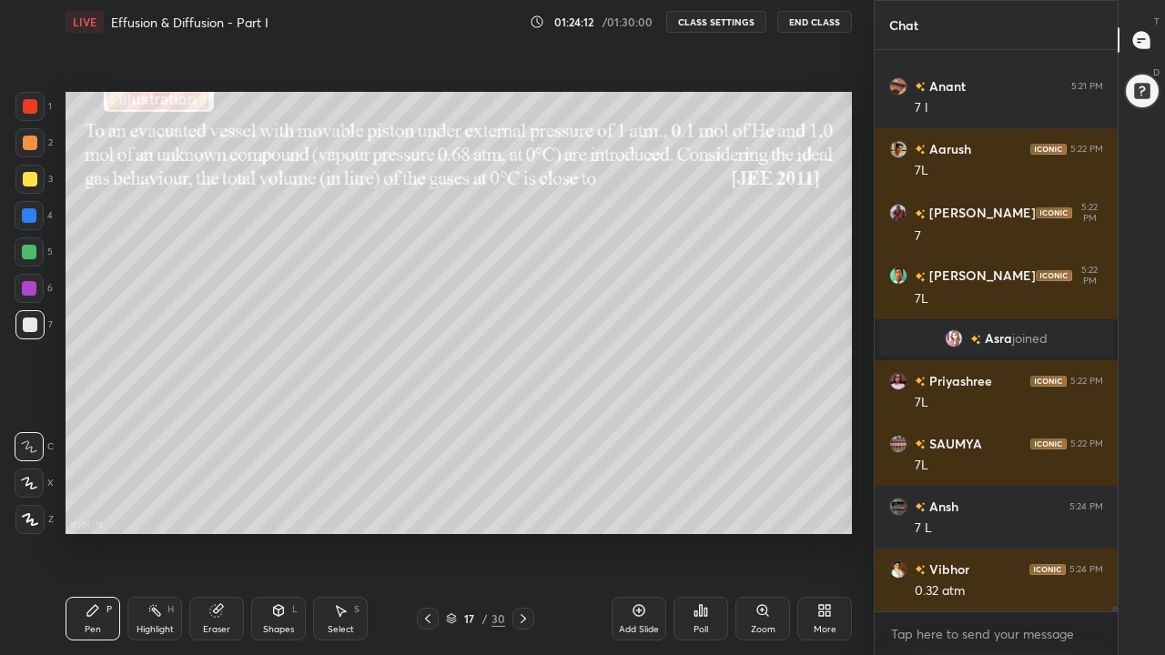
click at [221, 508] on div "Eraser" at bounding box center [216, 619] width 55 height 44
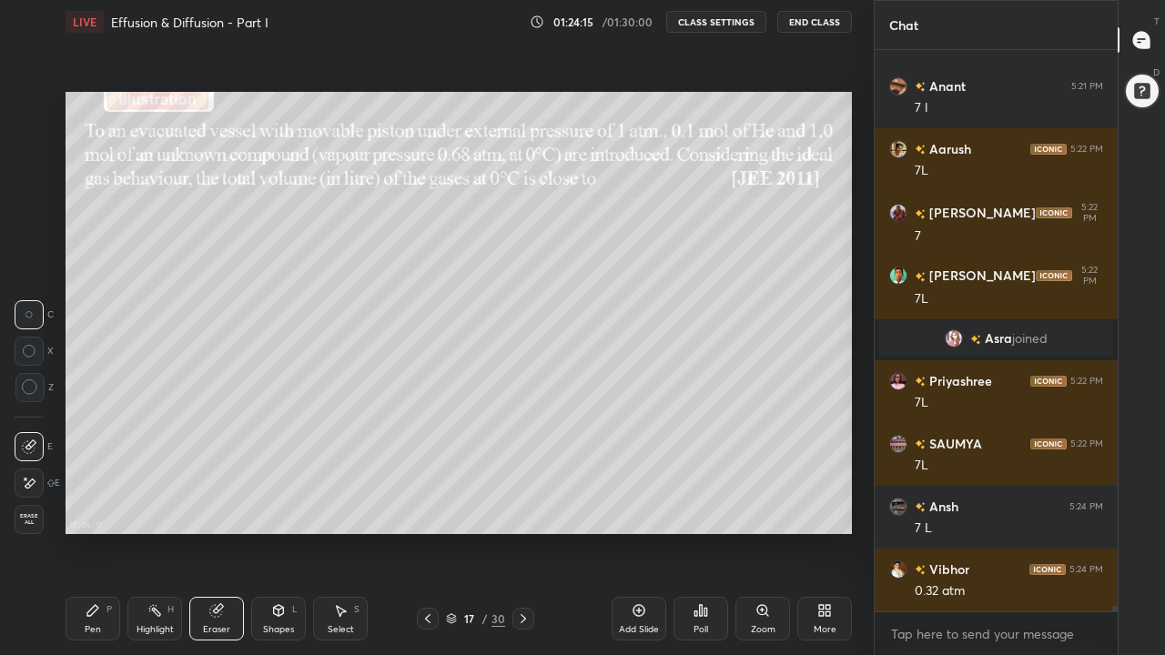
click at [92, 508] on div "Pen P" at bounding box center [93, 619] width 55 height 44
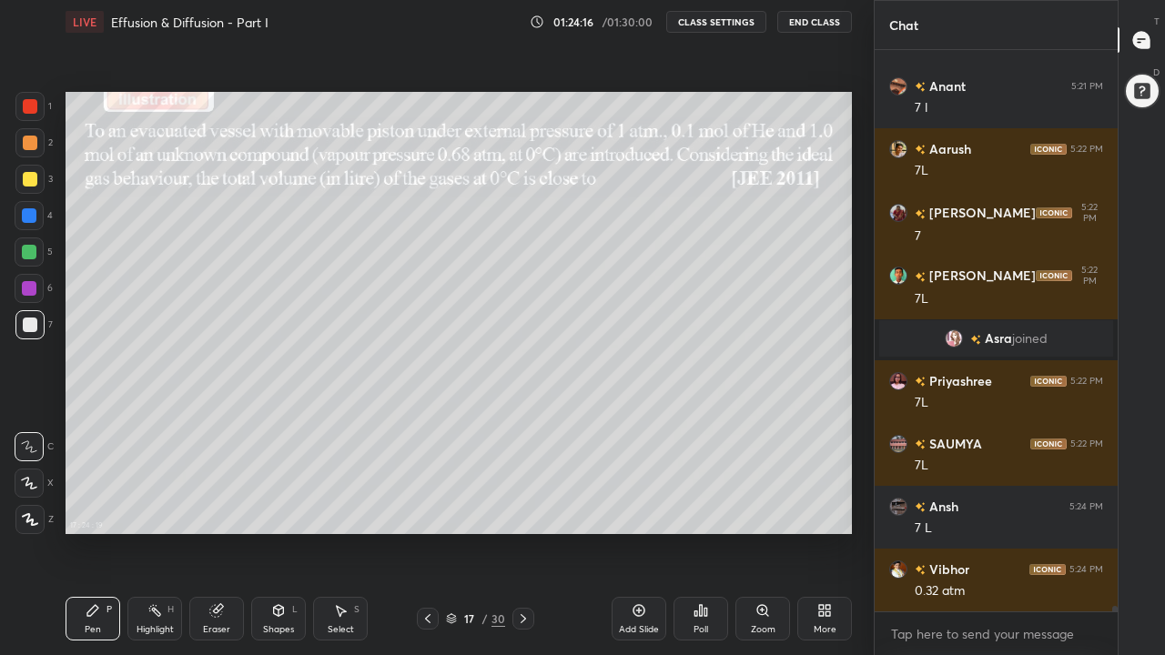
click at [29, 182] on div at bounding box center [30, 179] width 15 height 15
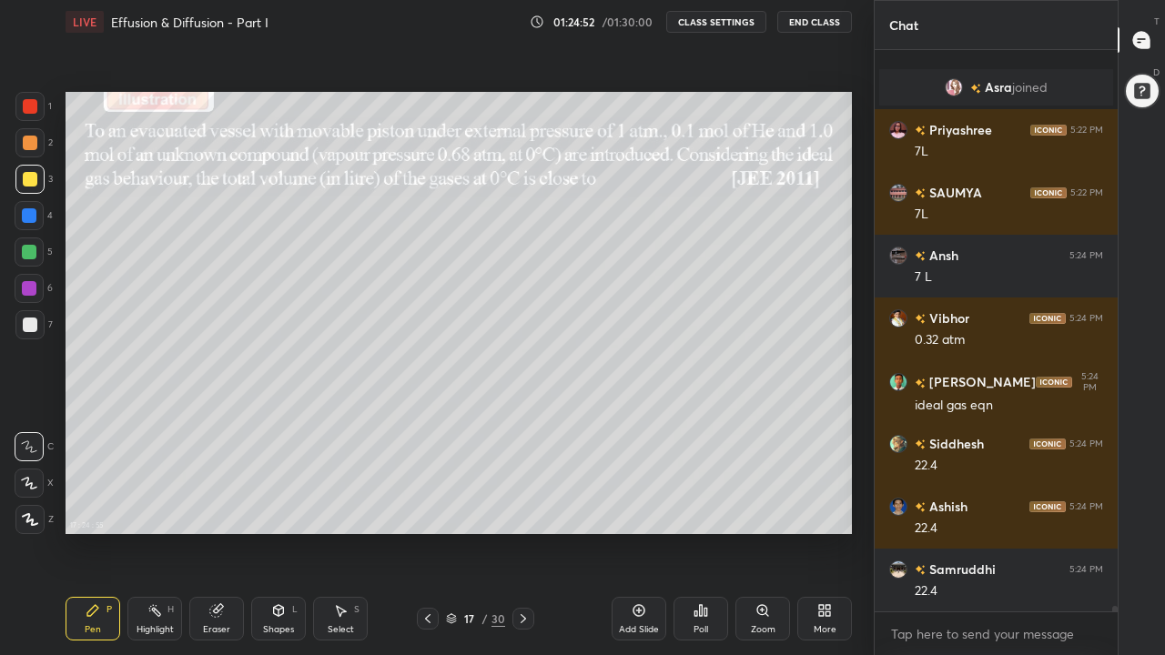
scroll to position [61684, 0]
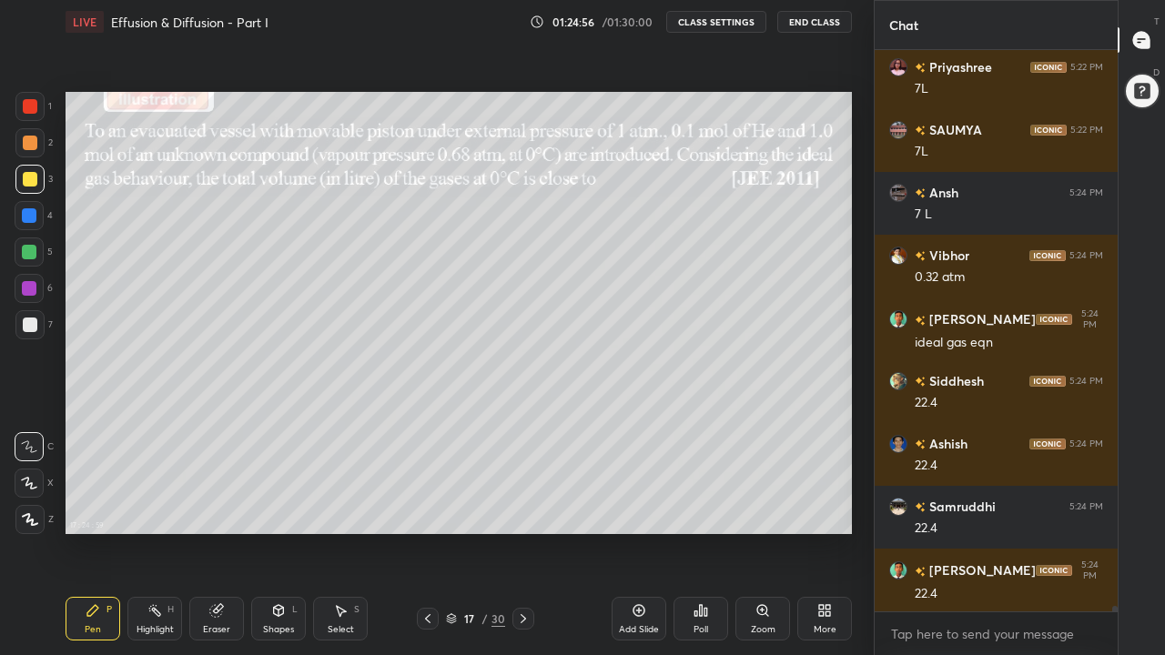
click at [427, 508] on icon at bounding box center [428, 619] width 15 height 15
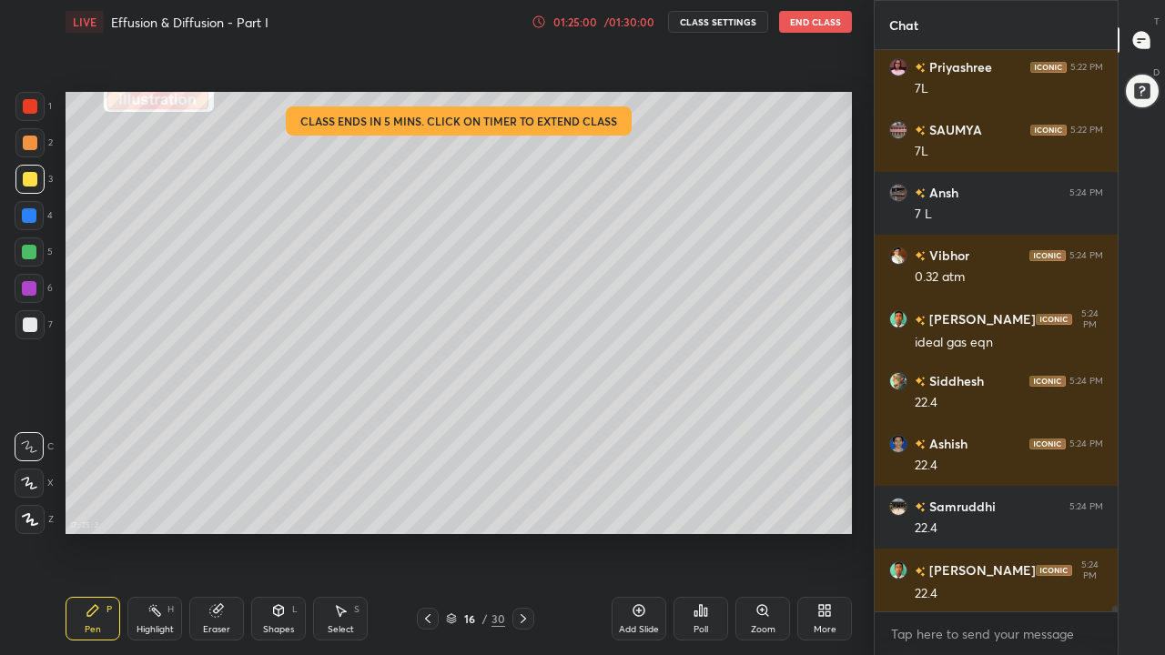
click at [523, 508] on icon at bounding box center [523, 619] width 15 height 15
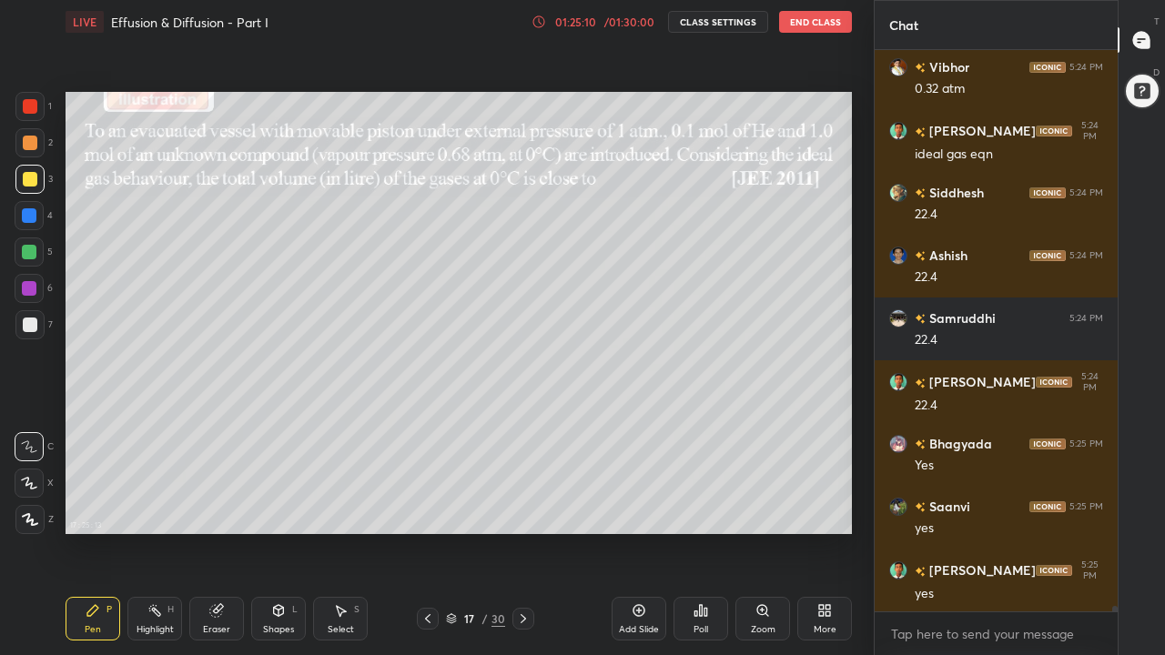
scroll to position [61936, 0]
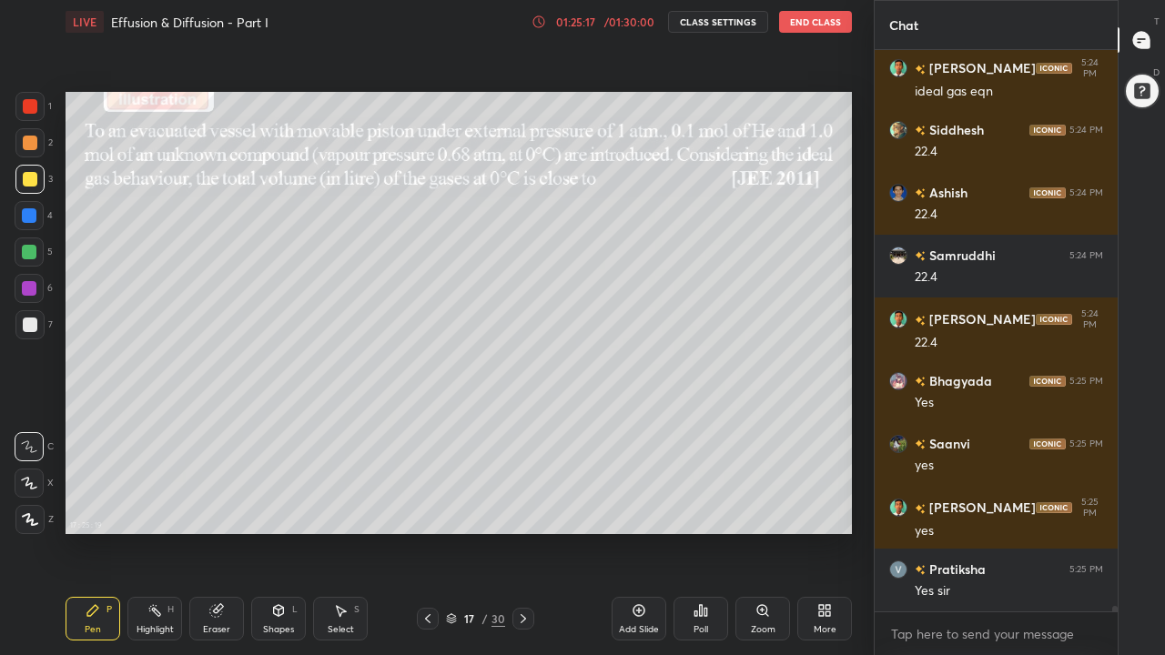
click at [523, 508] on icon at bounding box center [523, 619] width 15 height 15
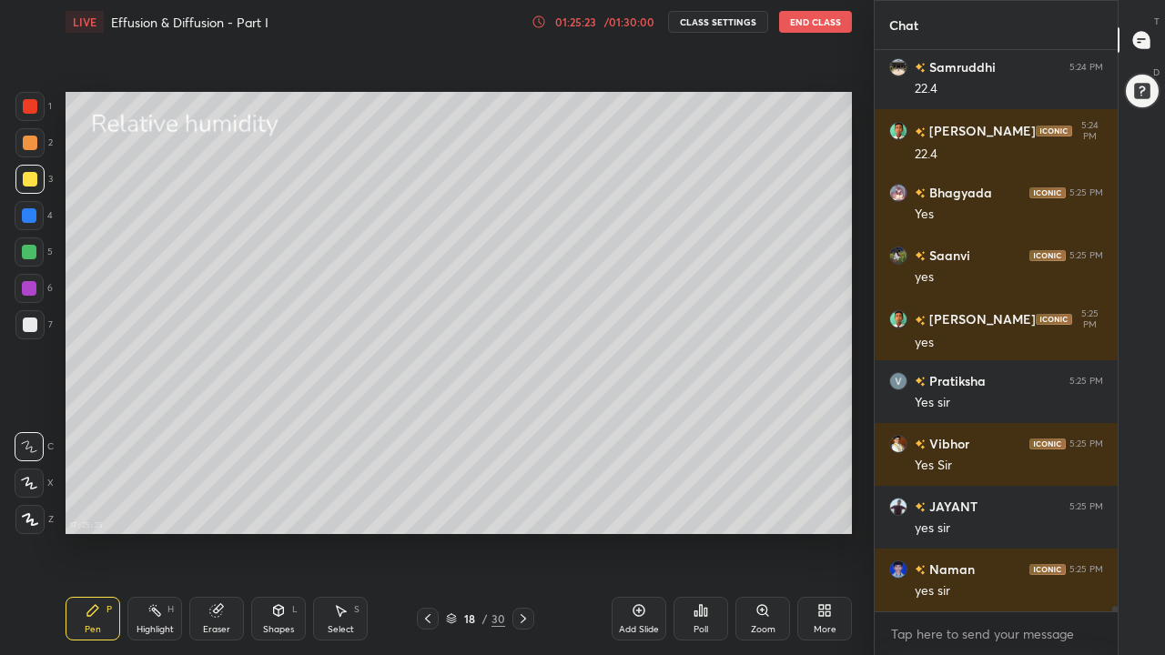
scroll to position [62187, 0]
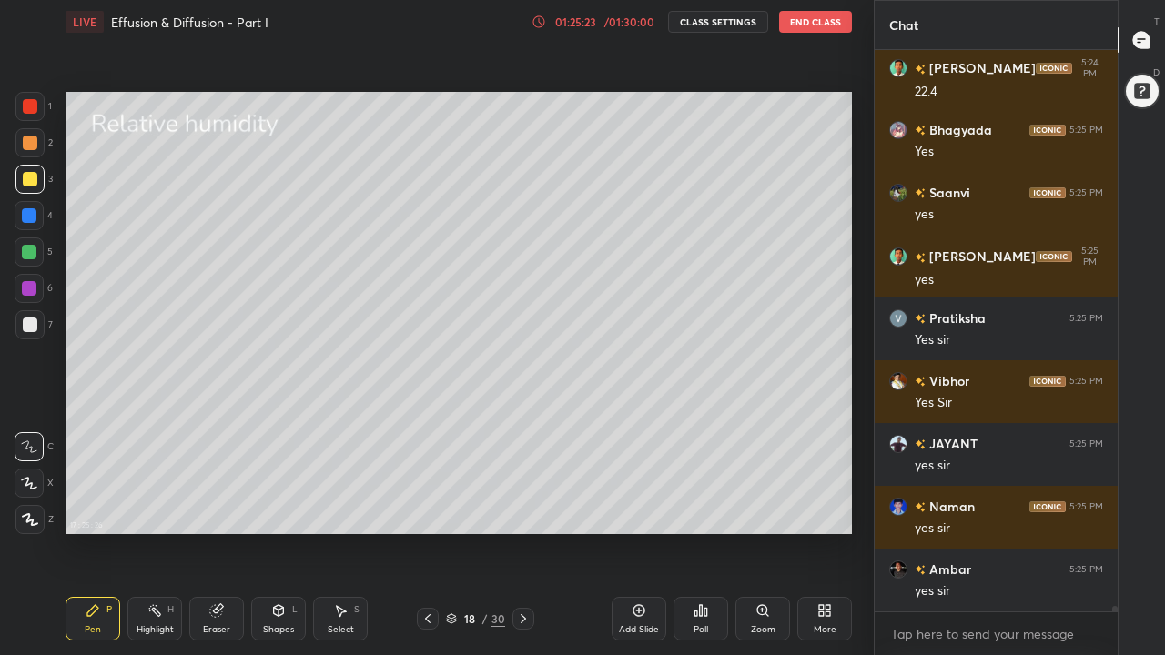
click at [29, 330] on div at bounding box center [30, 325] width 15 height 15
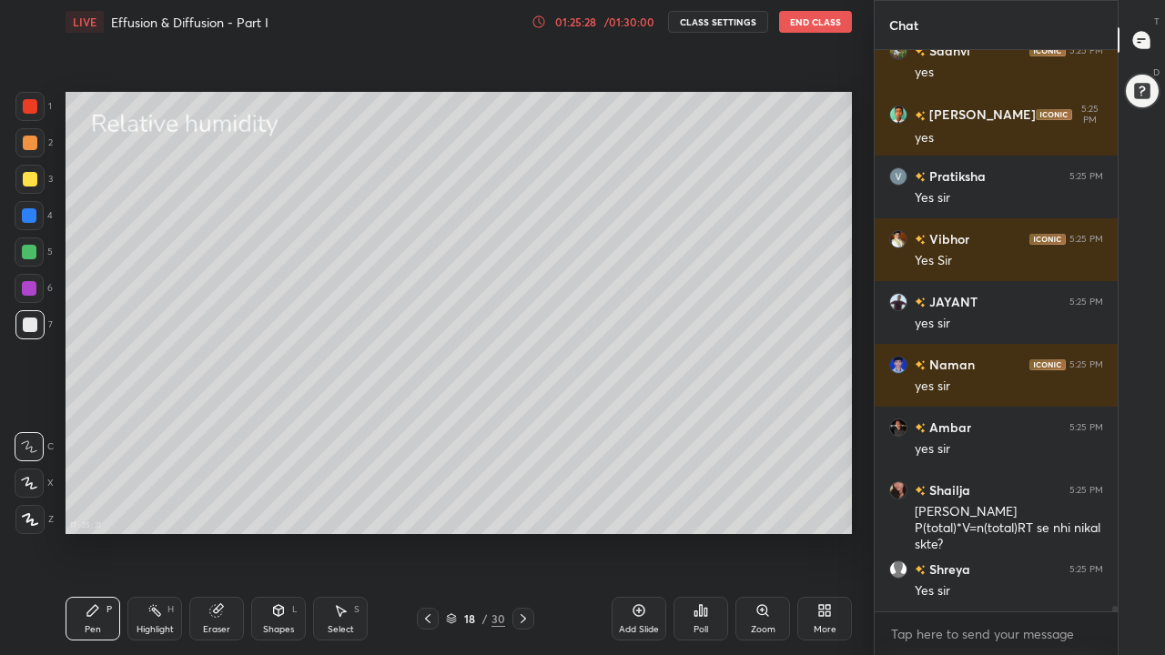
scroll to position [62392, 0]
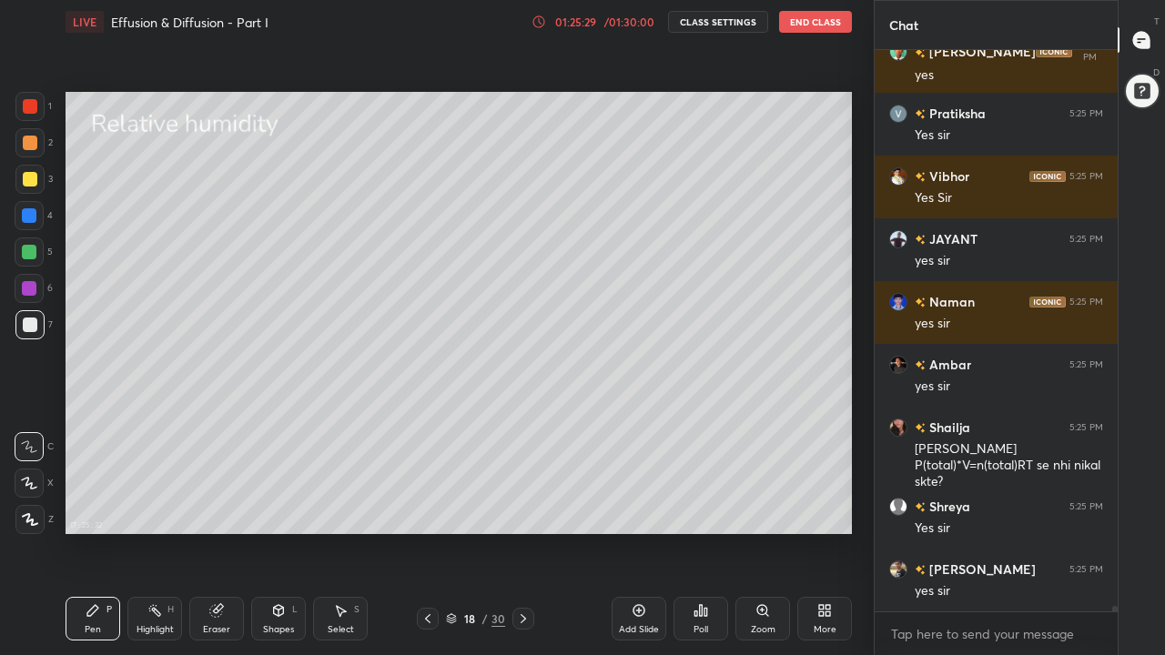
click at [281, 508] on div "Shapes L" at bounding box center [278, 619] width 55 height 44
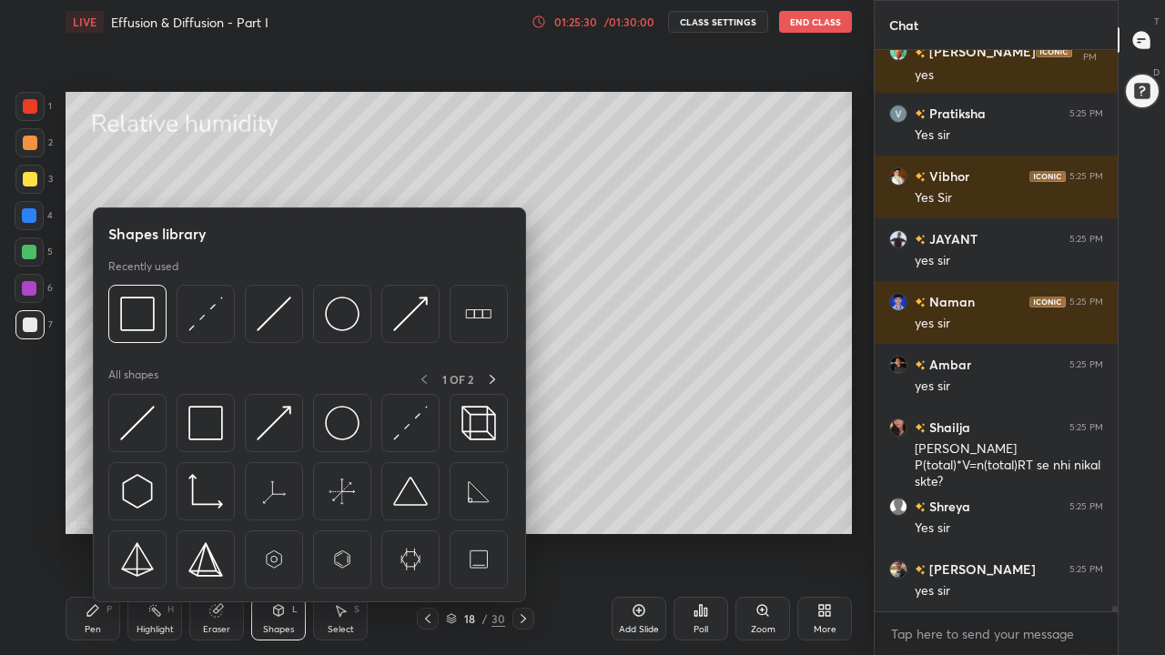
click at [215, 429] on img at bounding box center [205, 423] width 35 height 35
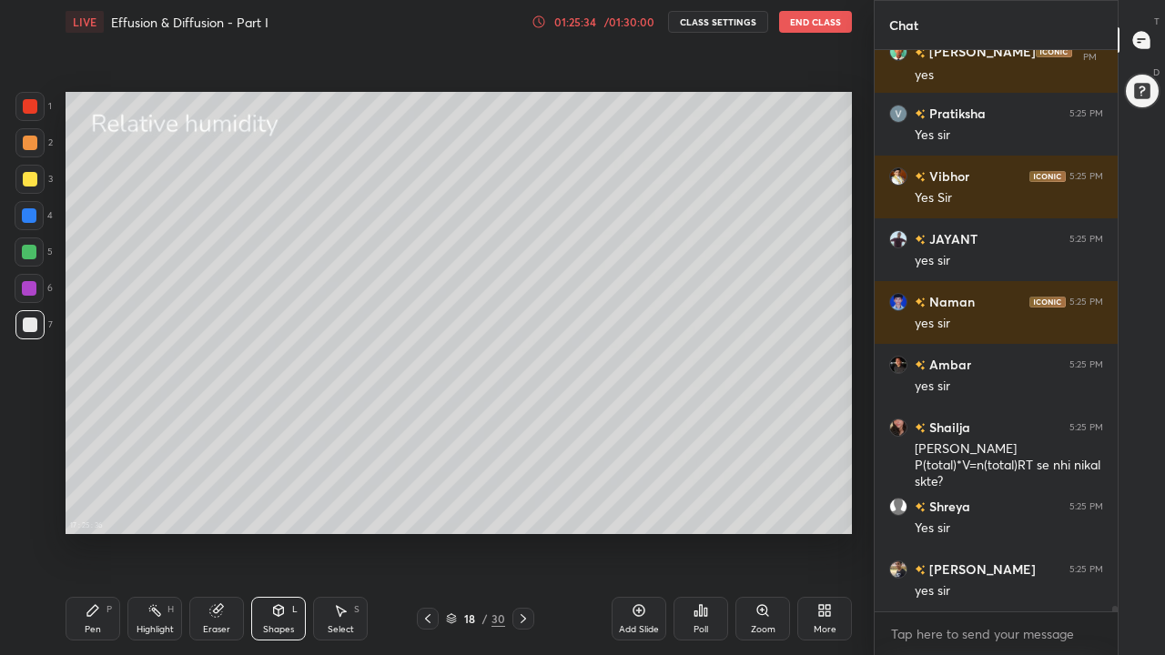
click at [99, 508] on icon at bounding box center [93, 611] width 15 height 15
click at [30, 186] on div at bounding box center [30, 179] width 15 height 15
click at [221, 508] on icon at bounding box center [216, 611] width 15 height 15
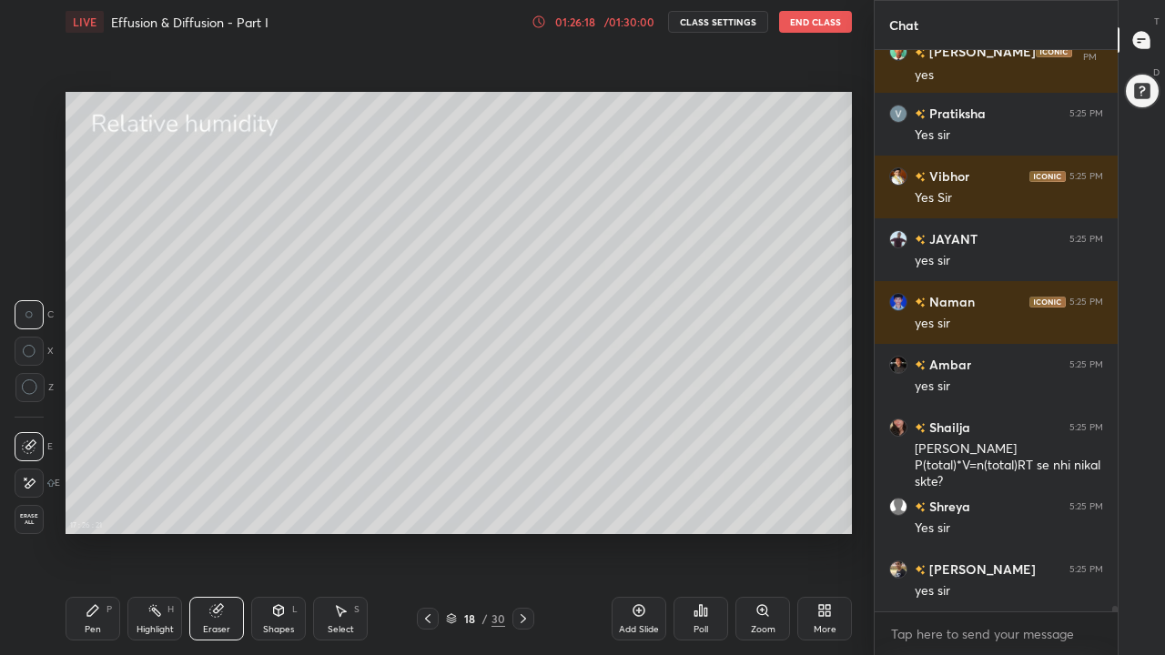
click at [33, 480] on icon at bounding box center [30, 483] width 10 height 9
click at [99, 508] on div "Pen P" at bounding box center [93, 619] width 55 height 44
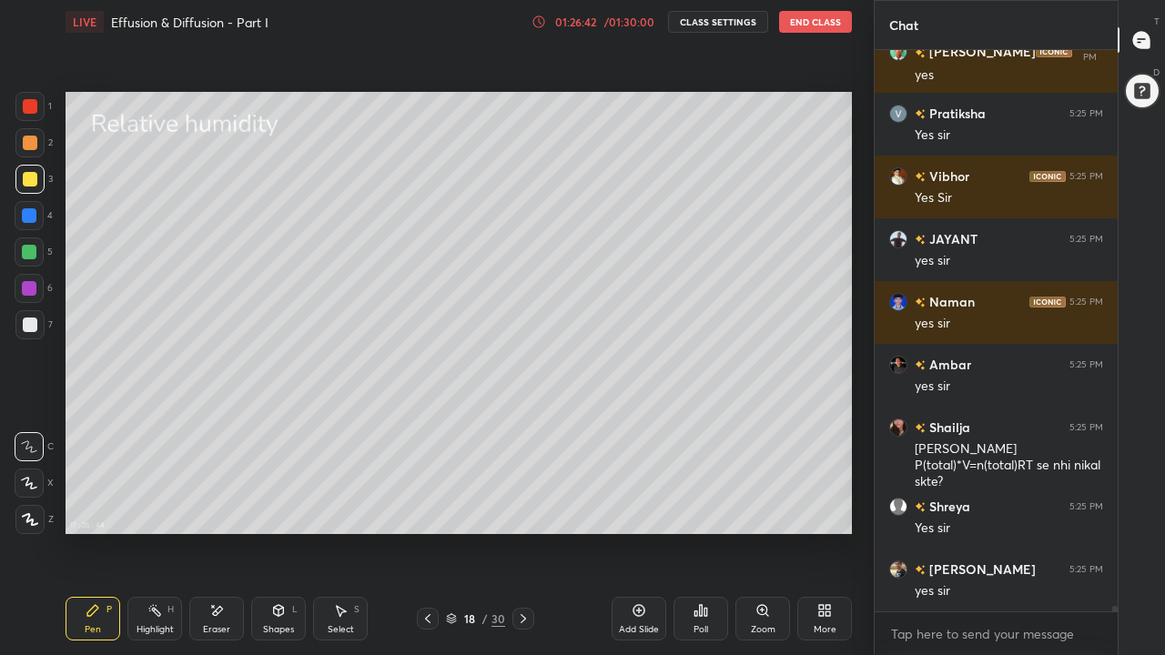
scroll to position [62435, 0]
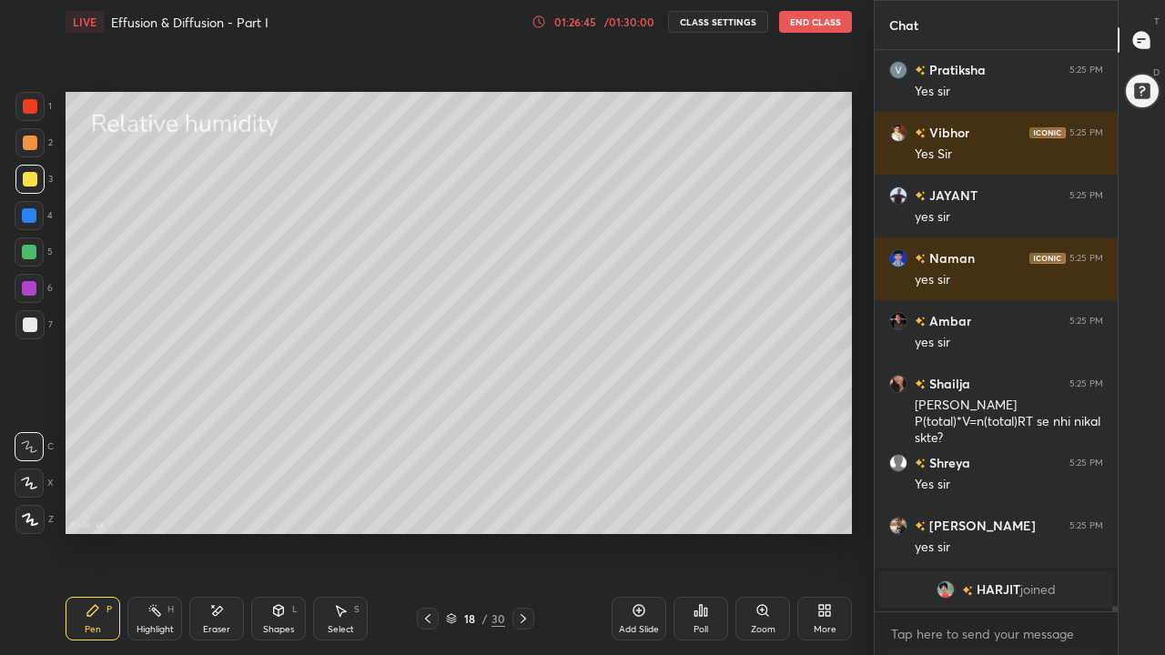
click at [427, 508] on icon at bounding box center [428, 619] width 15 height 15
click at [522, 508] on icon at bounding box center [523, 619] width 15 height 15
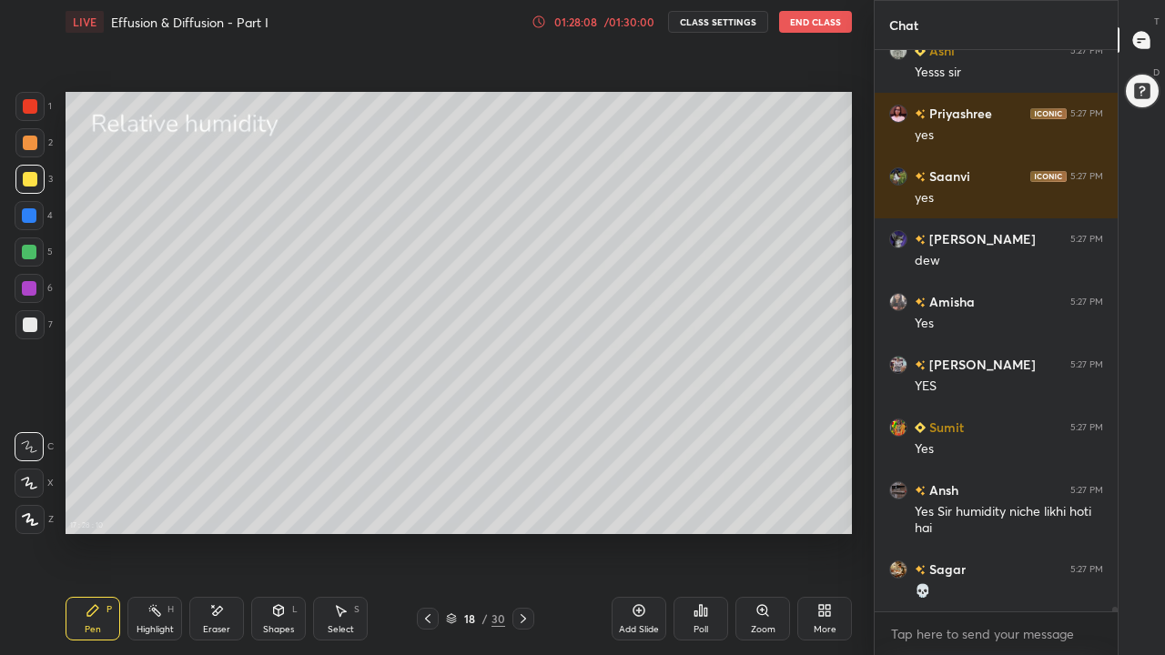
scroll to position [63361, 0]
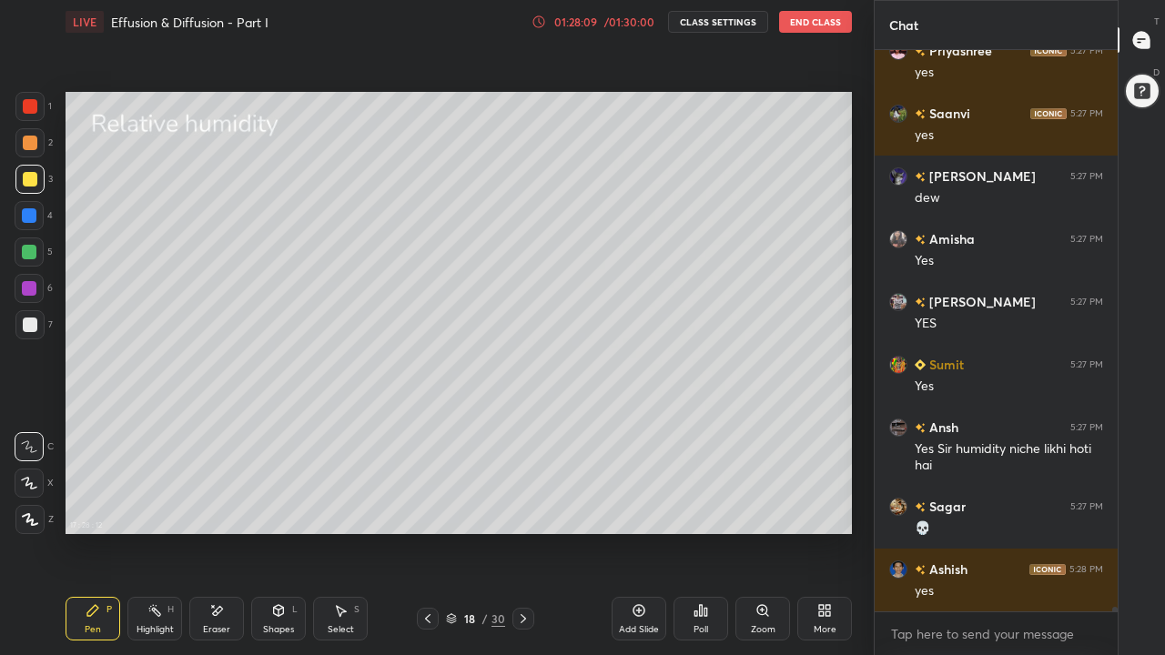
click at [30, 147] on div at bounding box center [30, 143] width 15 height 15
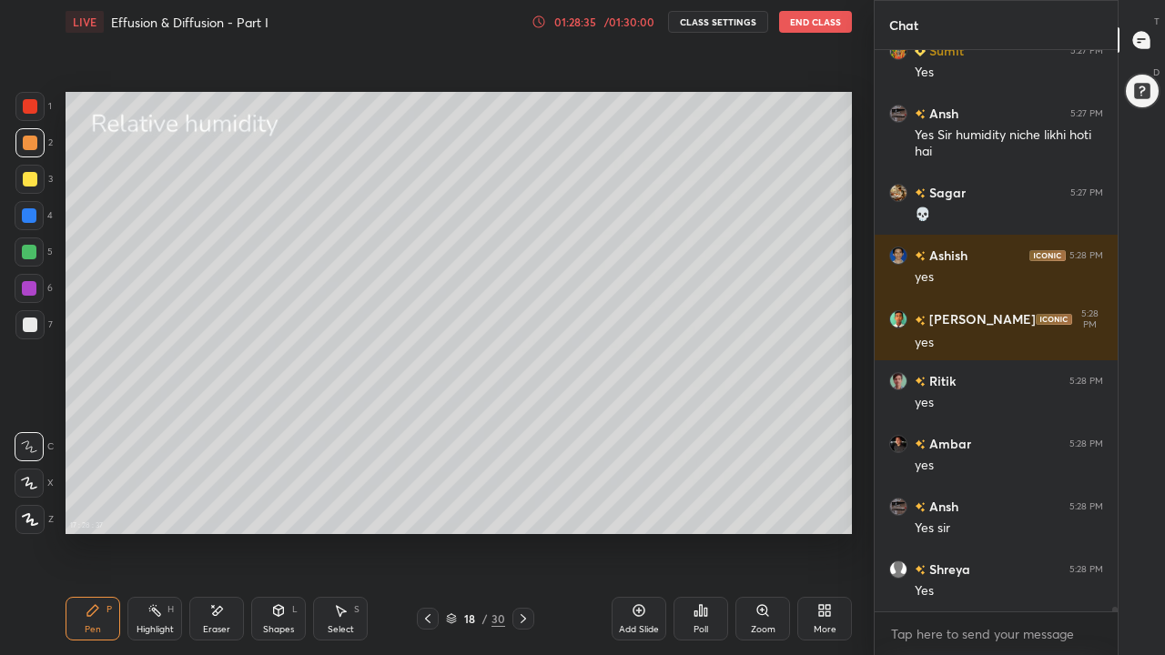
scroll to position [63719, 0]
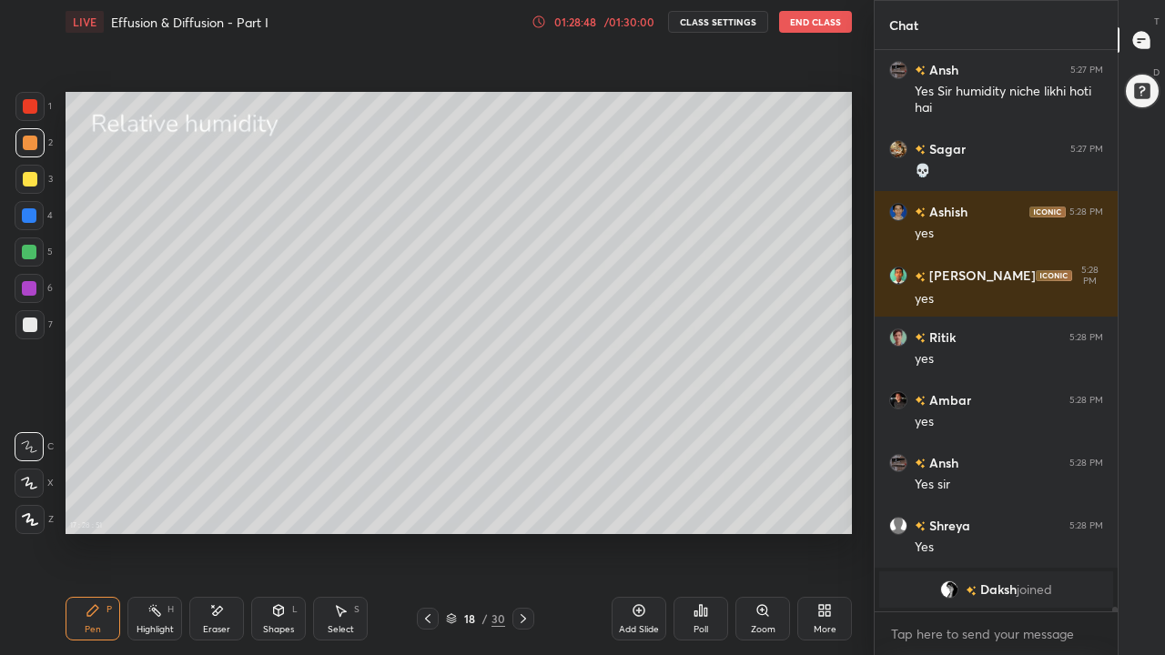
click at [274, 508] on icon at bounding box center [278, 611] width 15 height 15
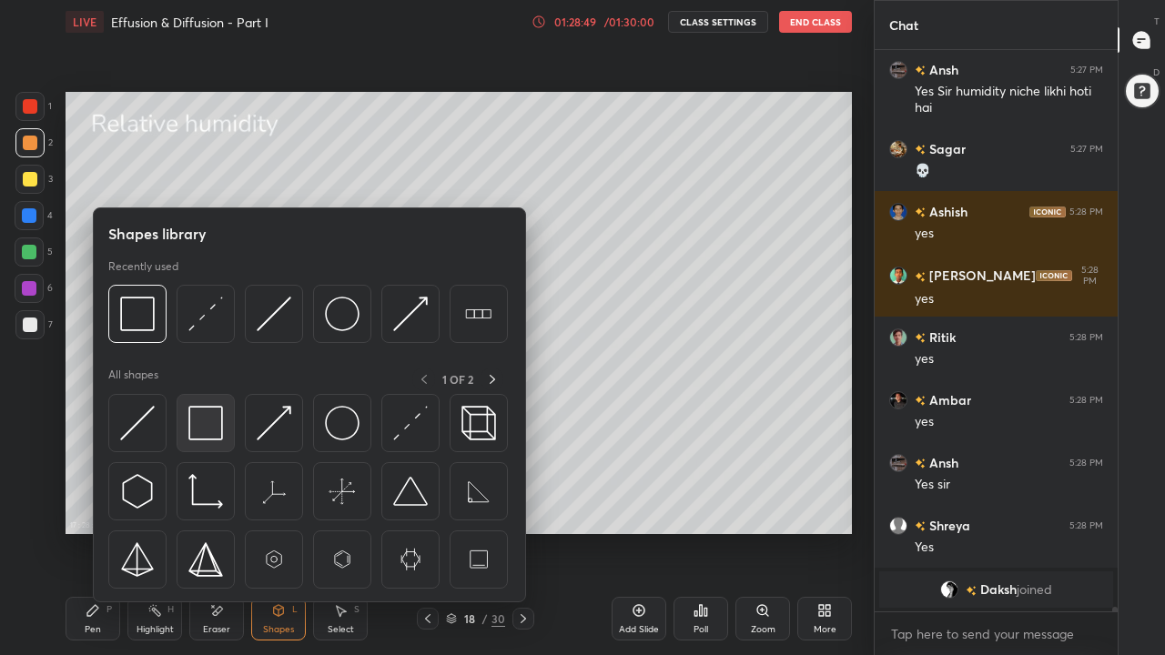
click at [207, 427] on img at bounding box center [205, 423] width 35 height 35
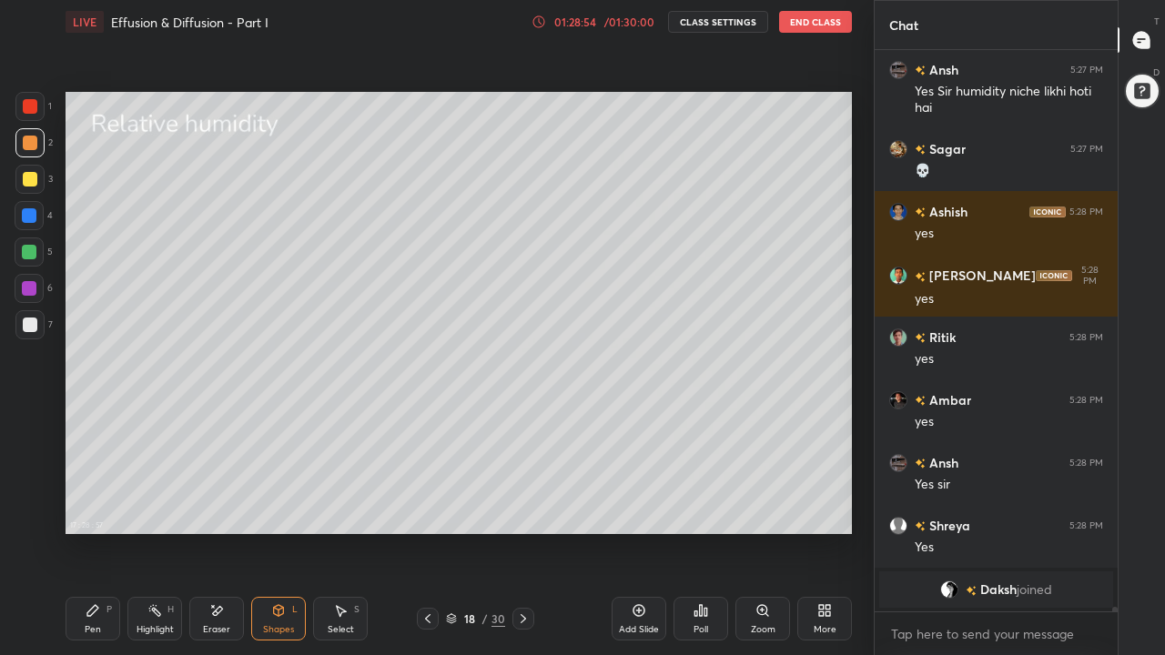
click at [89, 508] on div "Pen P" at bounding box center [93, 619] width 55 height 44
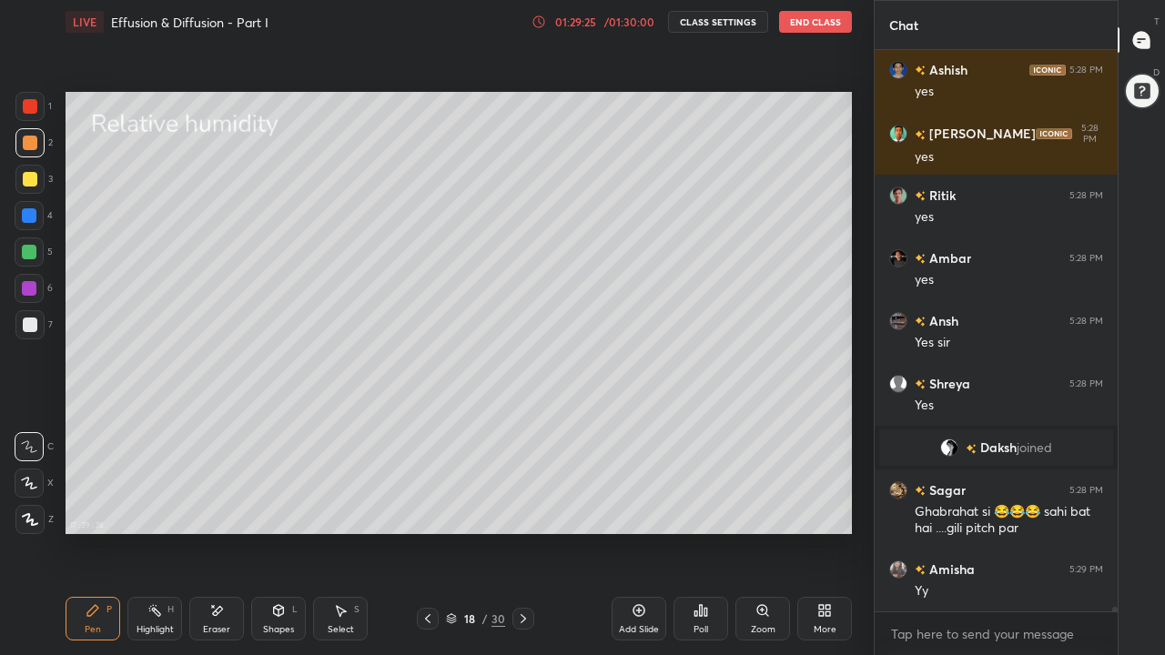
scroll to position [63460, 0]
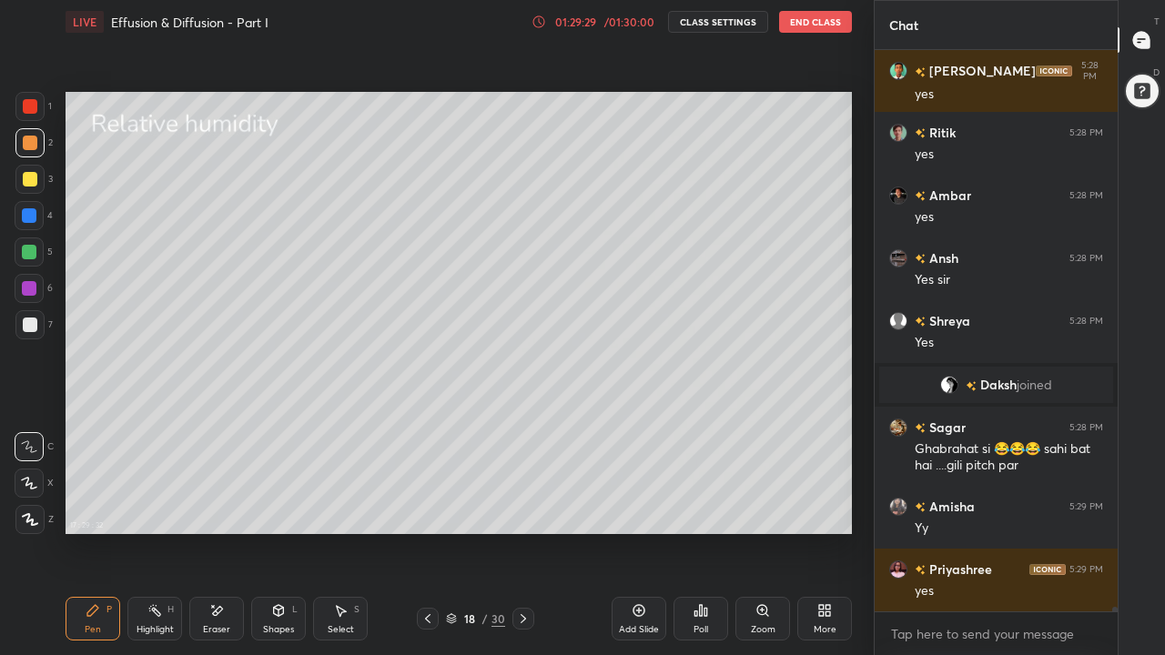
click at [35, 257] on div at bounding box center [29, 252] width 15 height 15
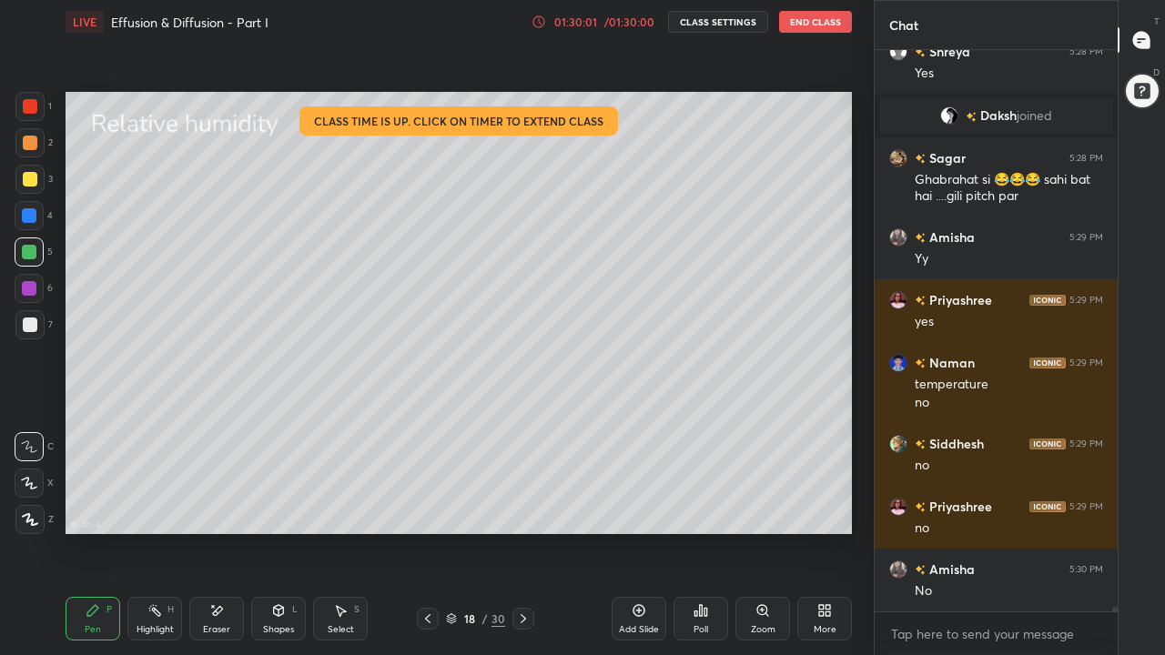
scroll to position [63792, 0]
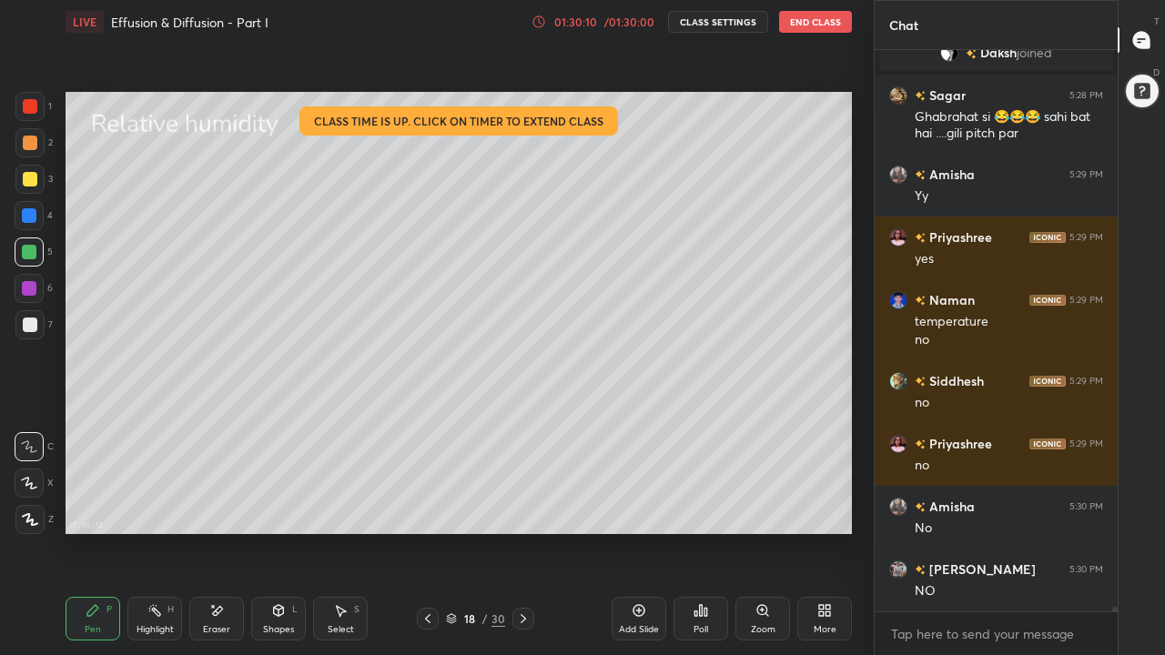
click at [32, 328] on div at bounding box center [30, 325] width 15 height 15
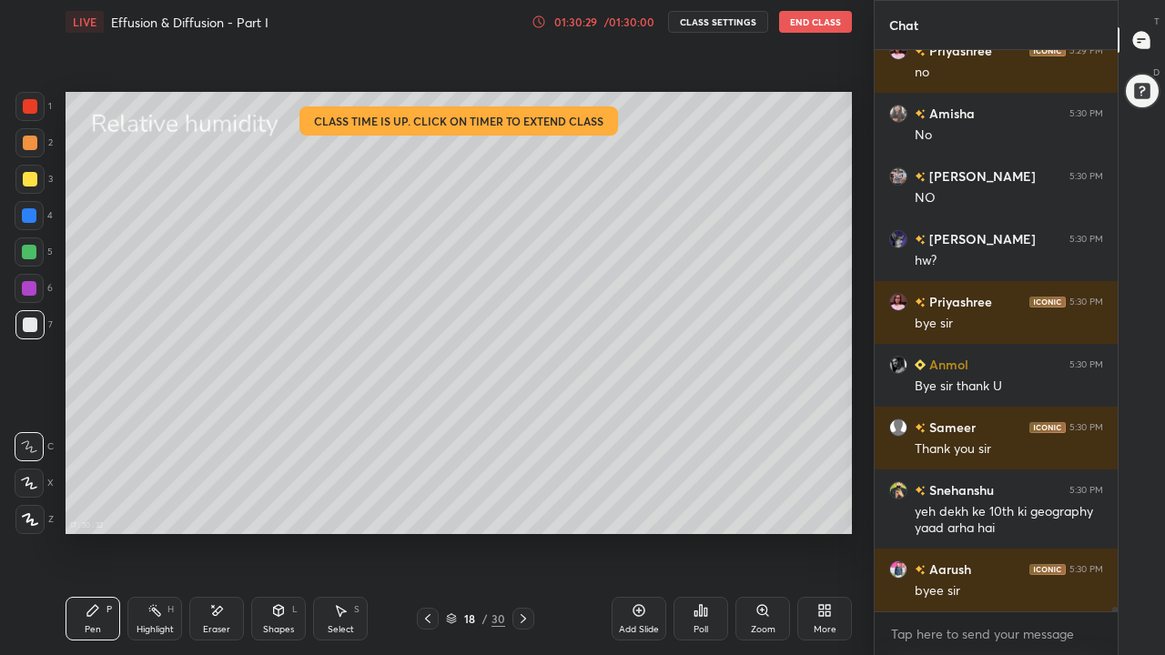
scroll to position [64248, 0]
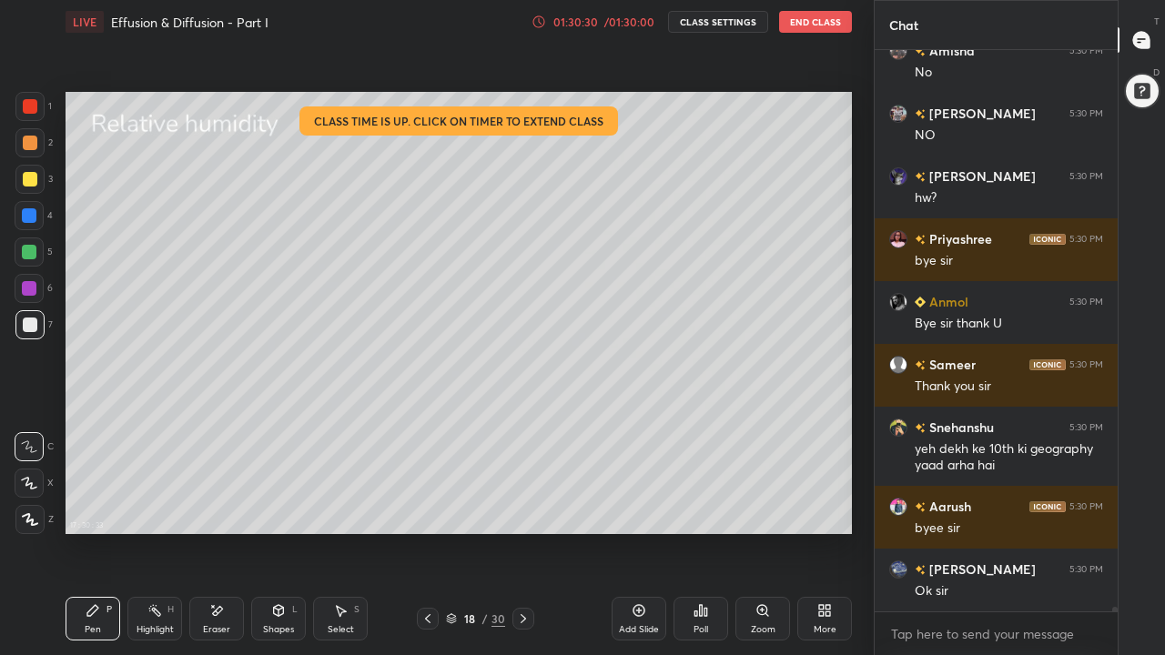
click at [825, 25] on button "End Class" at bounding box center [815, 22] width 73 height 22
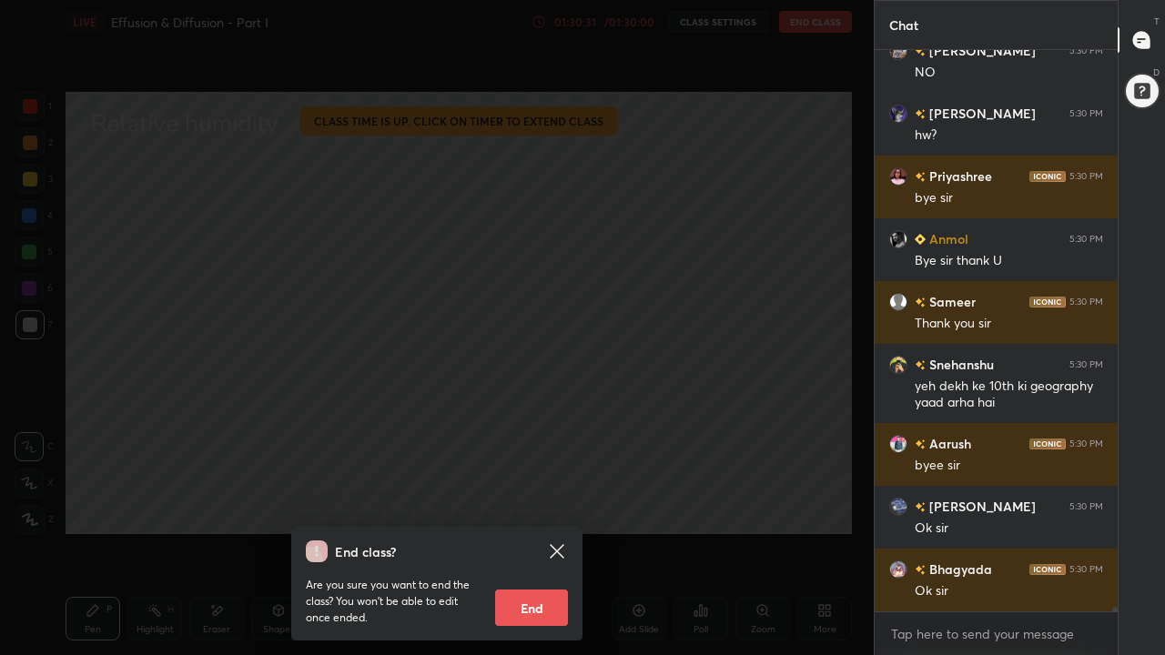
scroll to position [64374, 0]
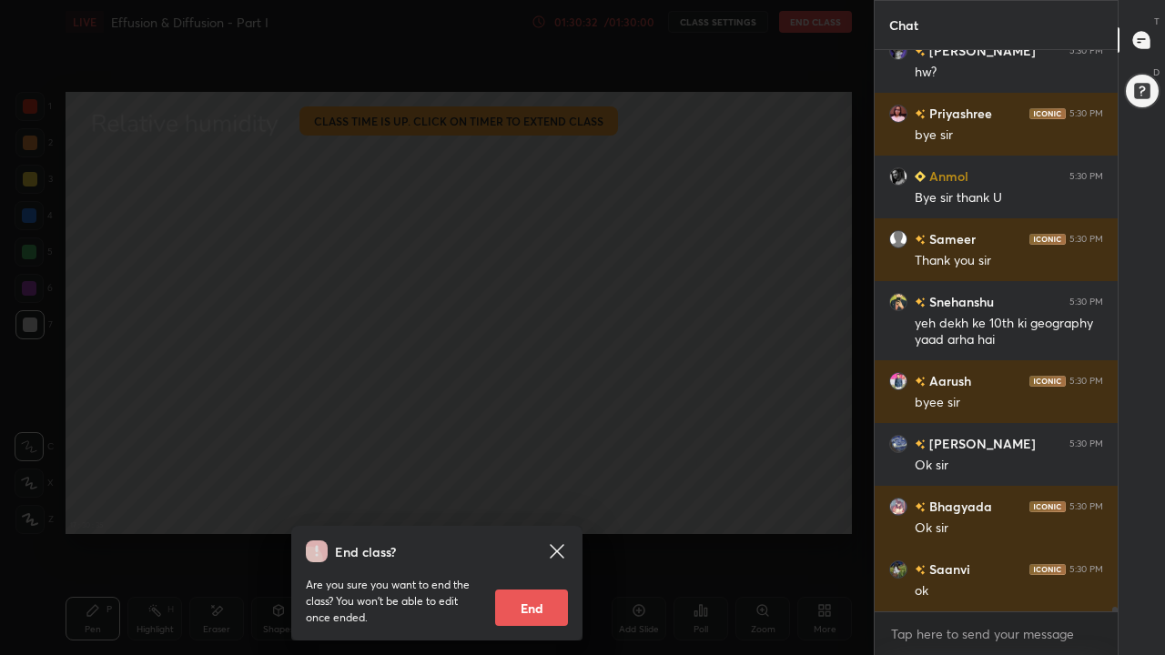
click at [552, 508] on button "End" at bounding box center [531, 608] width 73 height 36
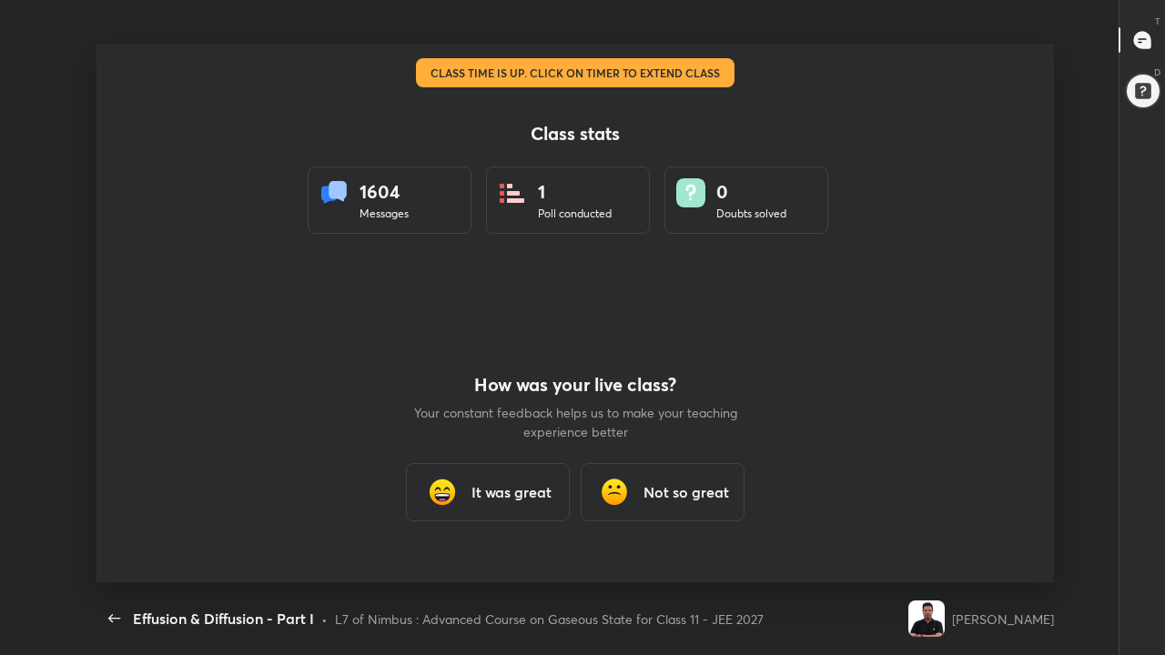
scroll to position [0, 0]
